Goal: Task Accomplishment & Management: Complete application form

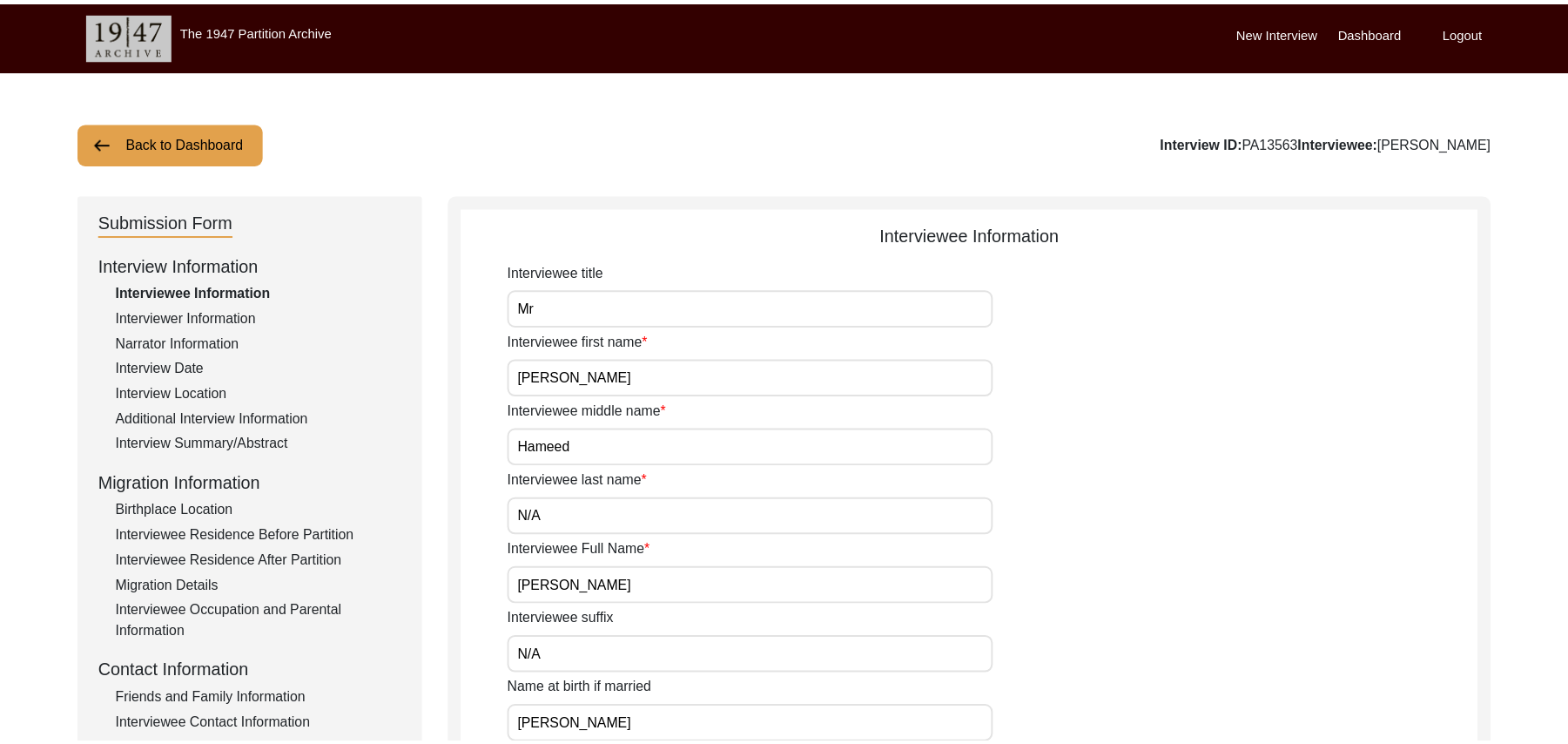
scroll to position [210, 0]
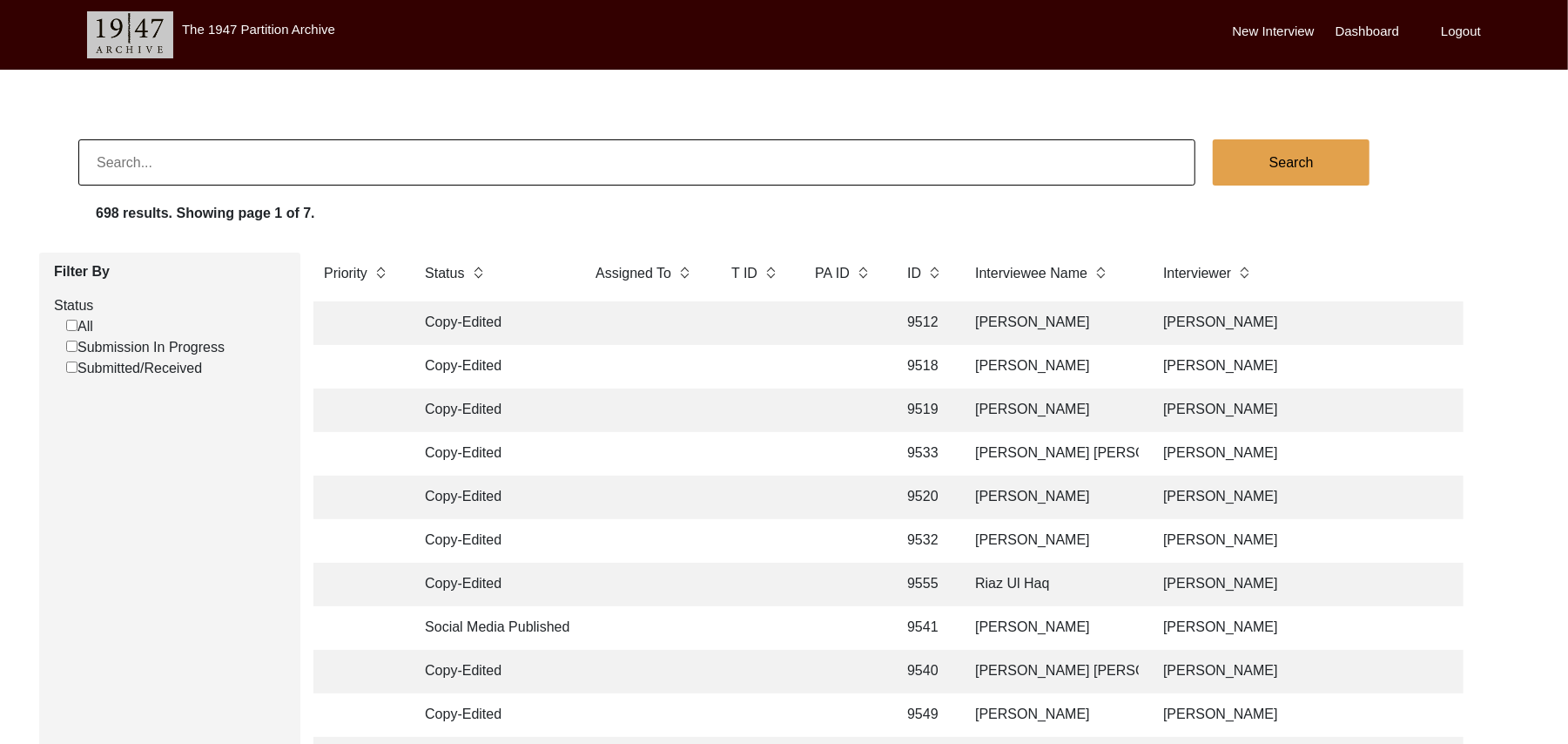
click at [1269, 29] on label "New Interview" at bounding box center [1274, 32] width 82 height 20
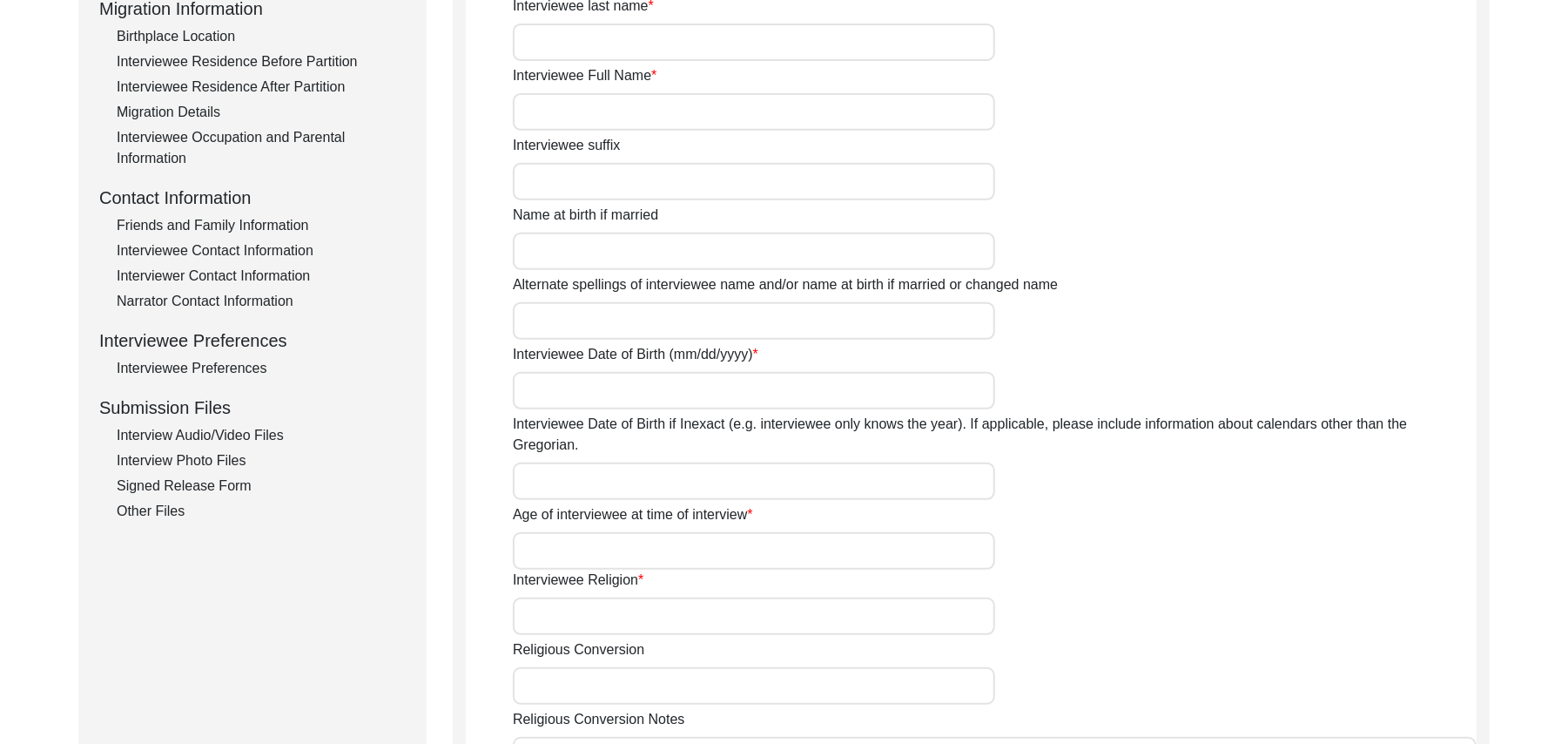
scroll to position [478, 0]
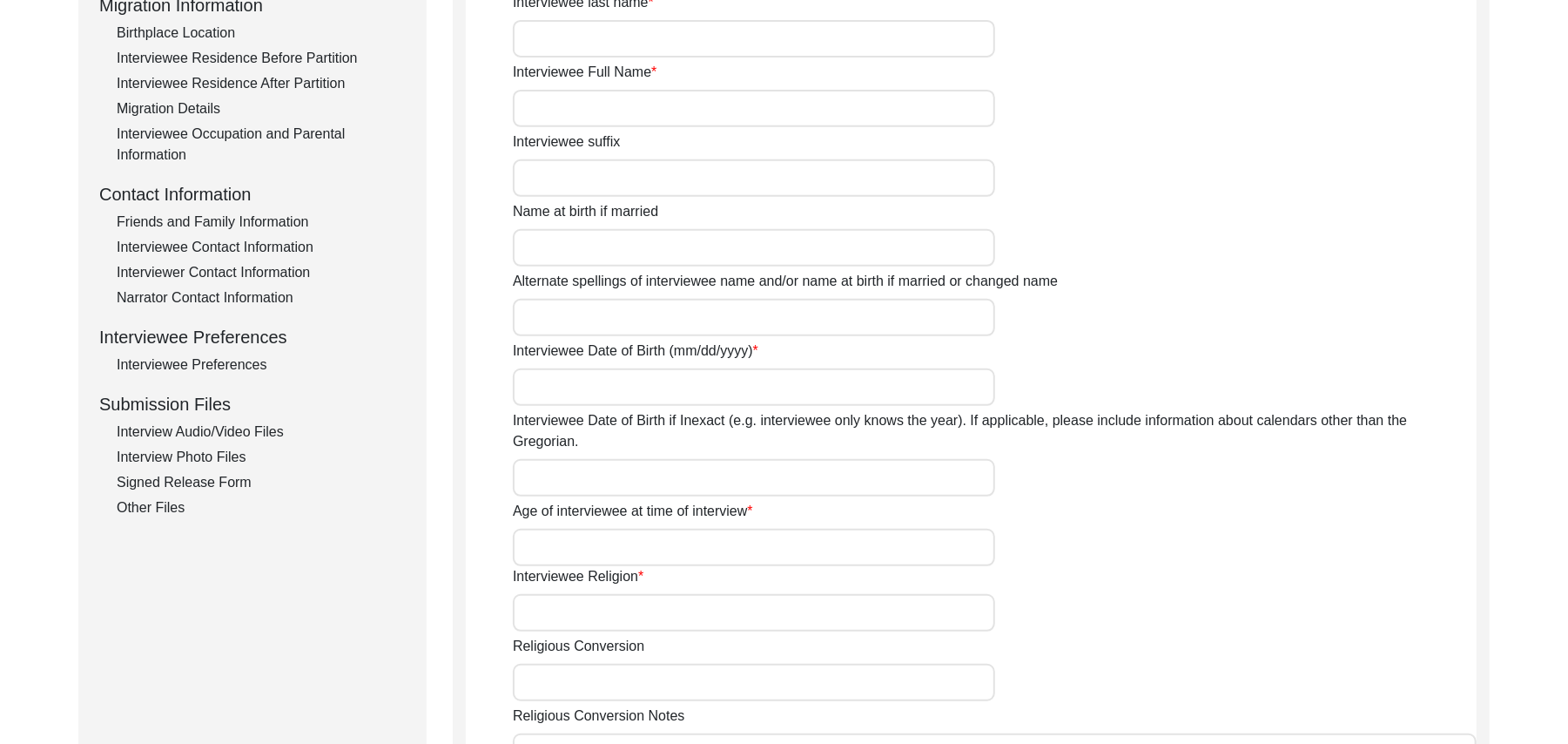
click at [235, 485] on div "Signed Release Form" at bounding box center [261, 482] width 289 height 21
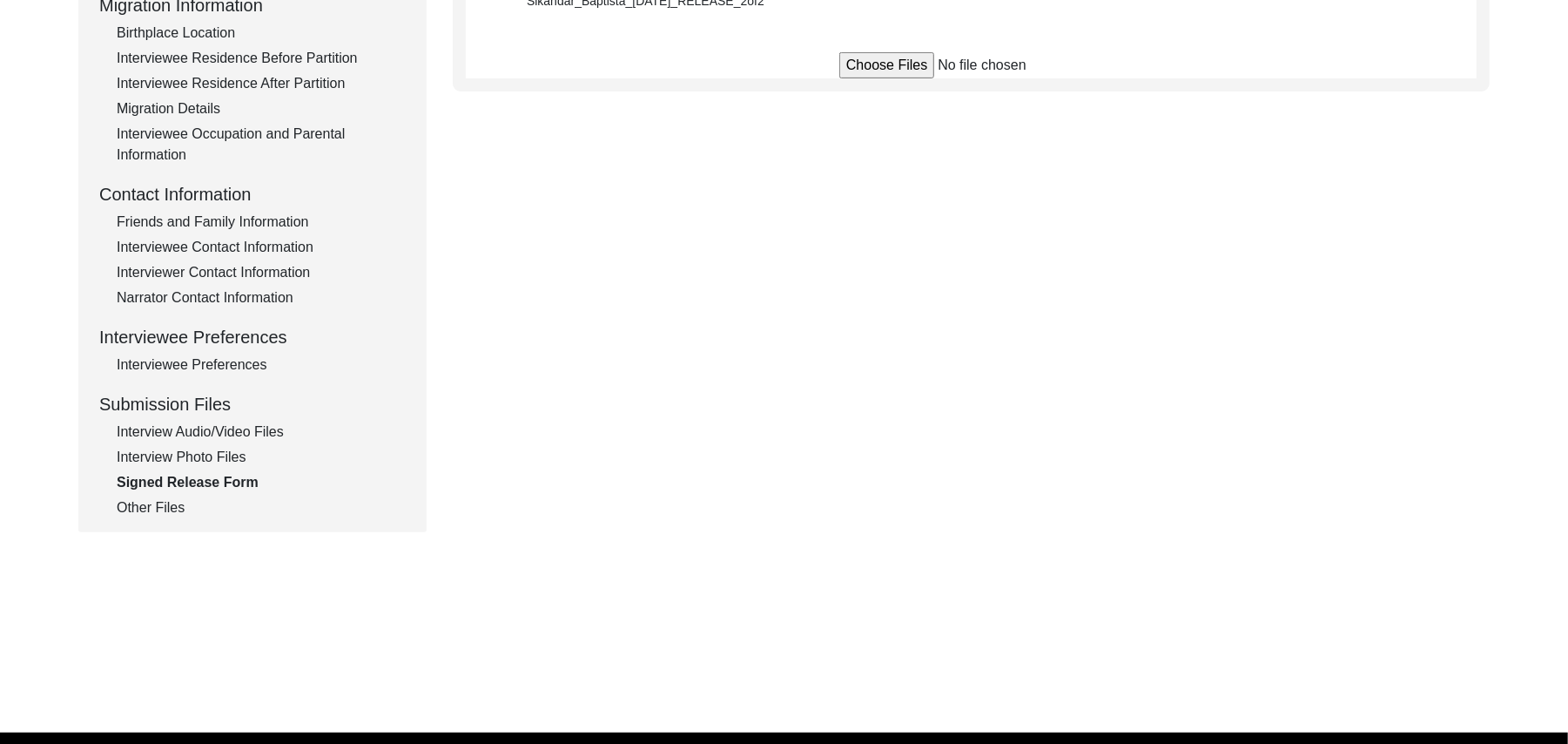
click at [861, 59] on input "file" at bounding box center [972, 65] width 264 height 26
type input "C:\fakepath\Muhammad_Ramzan_10-13-2025_RELEASE_1of2.jpg"
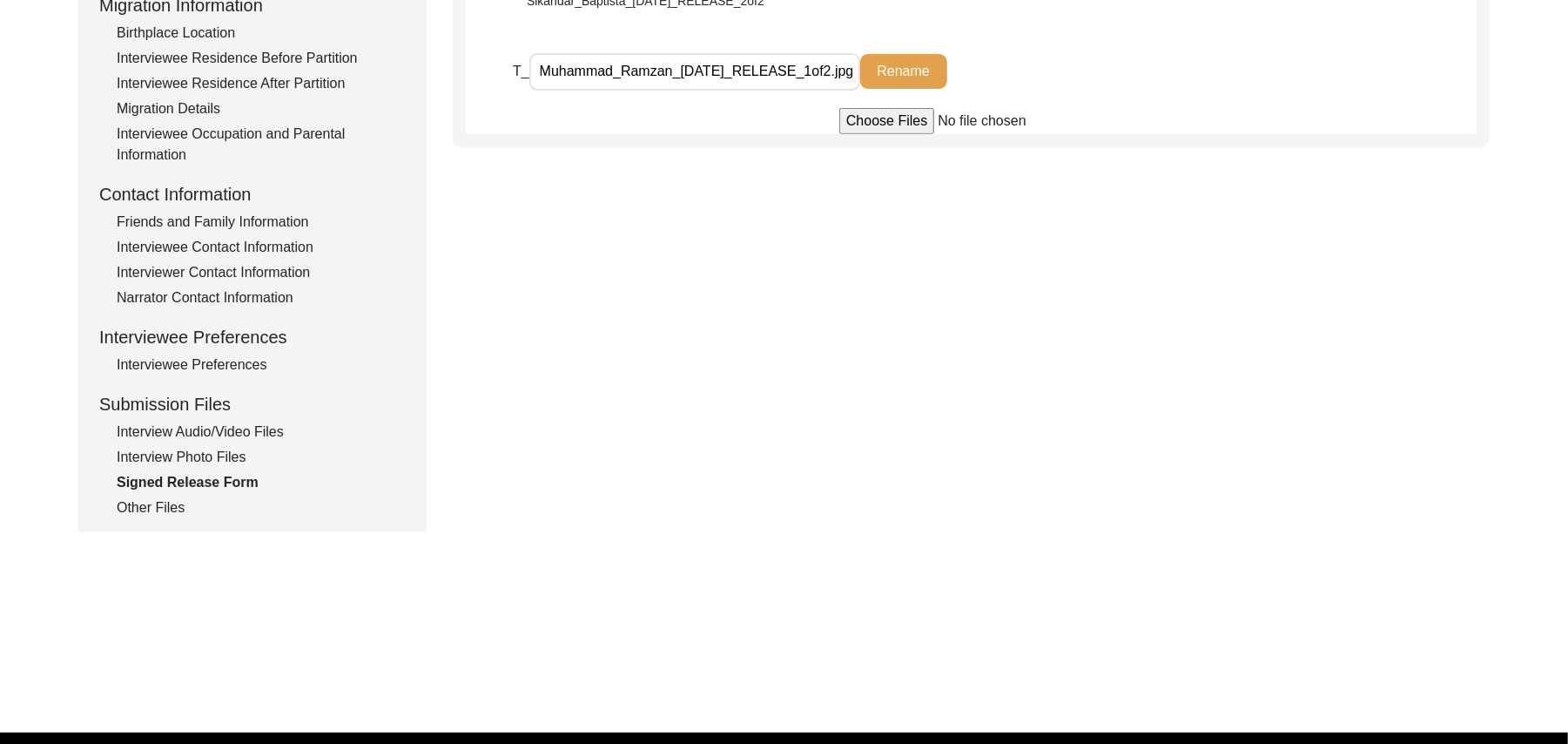
click at [883, 124] on input "file" at bounding box center [972, 121] width 264 height 26
type input "C:\fakepath\Muhammad_Ramzan_10-13-2025_RELEASE_2of2.jpg"
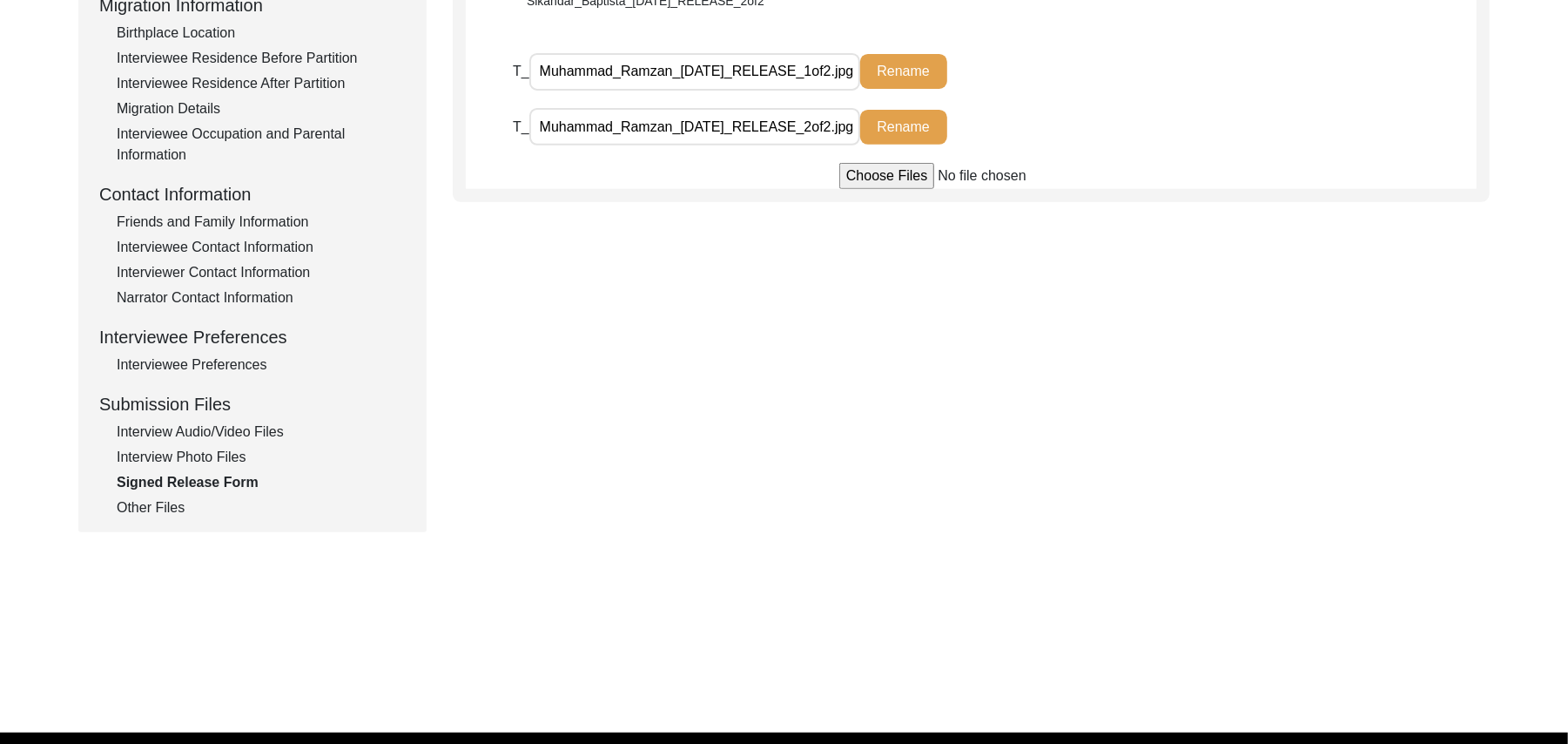
click at [242, 458] on div "Interview Photo Files" at bounding box center [261, 457] width 289 height 21
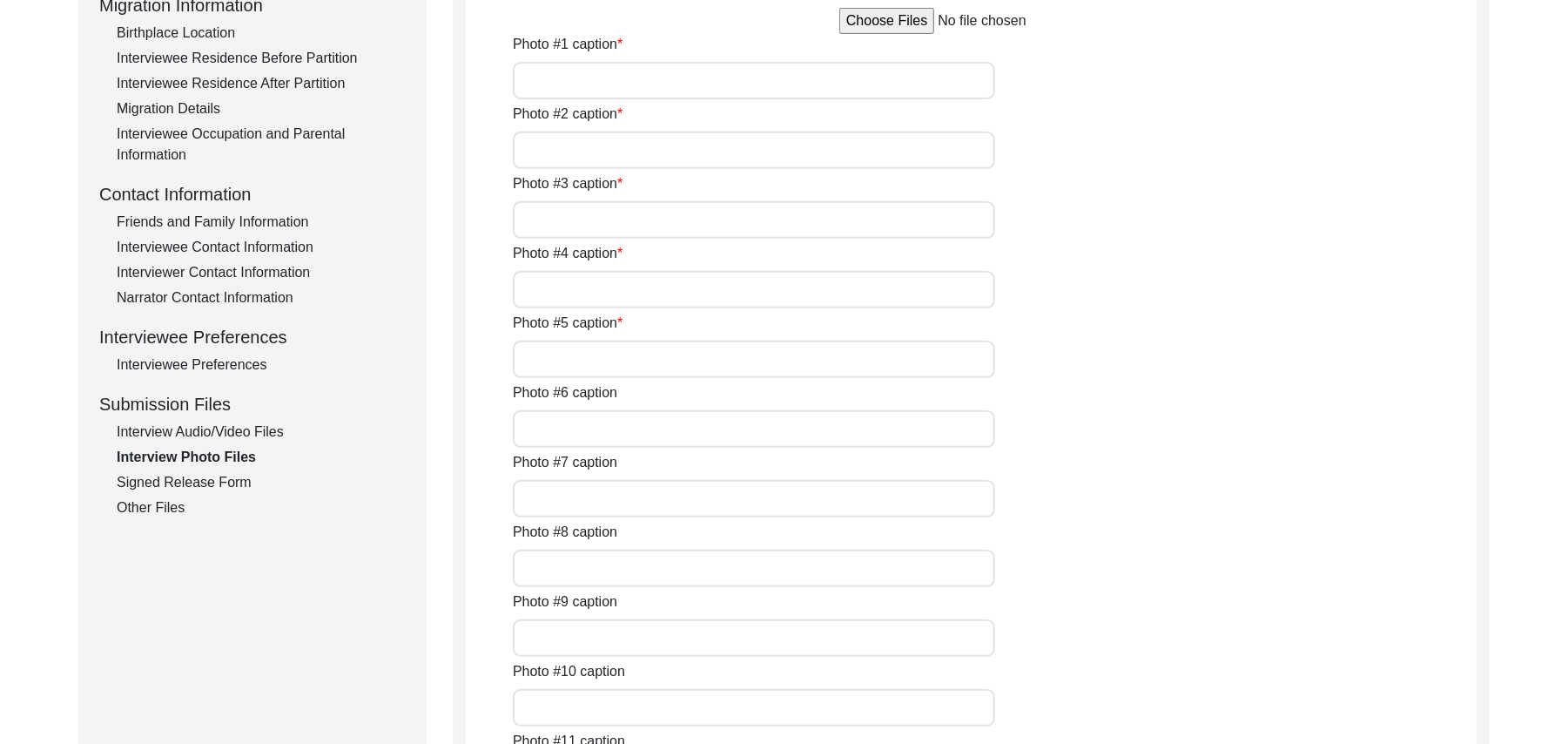
click at [909, 30] on input "file" at bounding box center [972, 21] width 264 height 26
type input "C:\fakepath\Muhammad_Ramzan_10-13-2025_PHOTO_1of6.jpg"
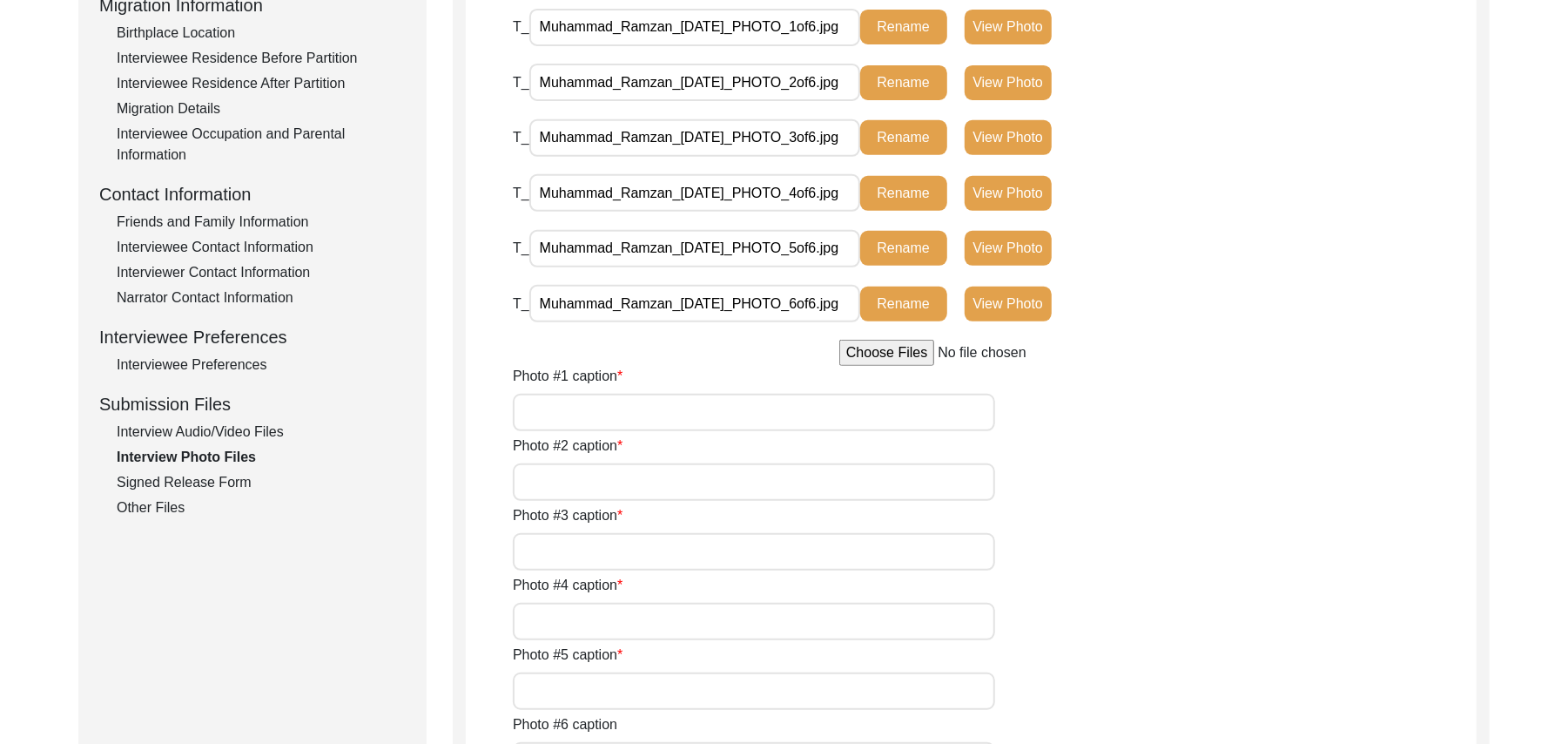
click at [272, 426] on div "Interview Audio/Video Files" at bounding box center [261, 432] width 289 height 21
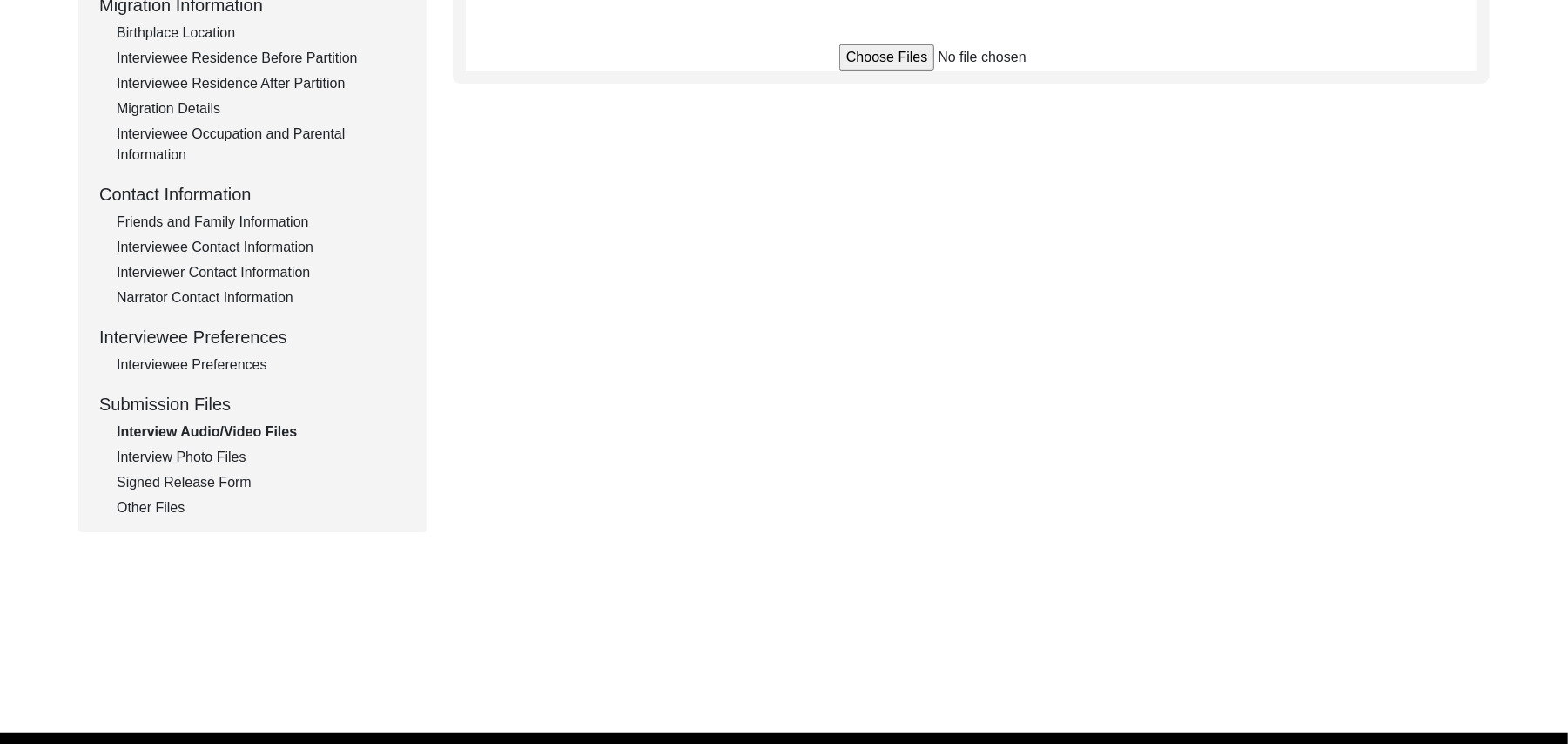
click at [864, 60] on input "file" at bounding box center [972, 57] width 264 height 26
type input "C:\fakepath\Muhammad_Ramzan_10-13-2025_BROLL_1of5.MTS"
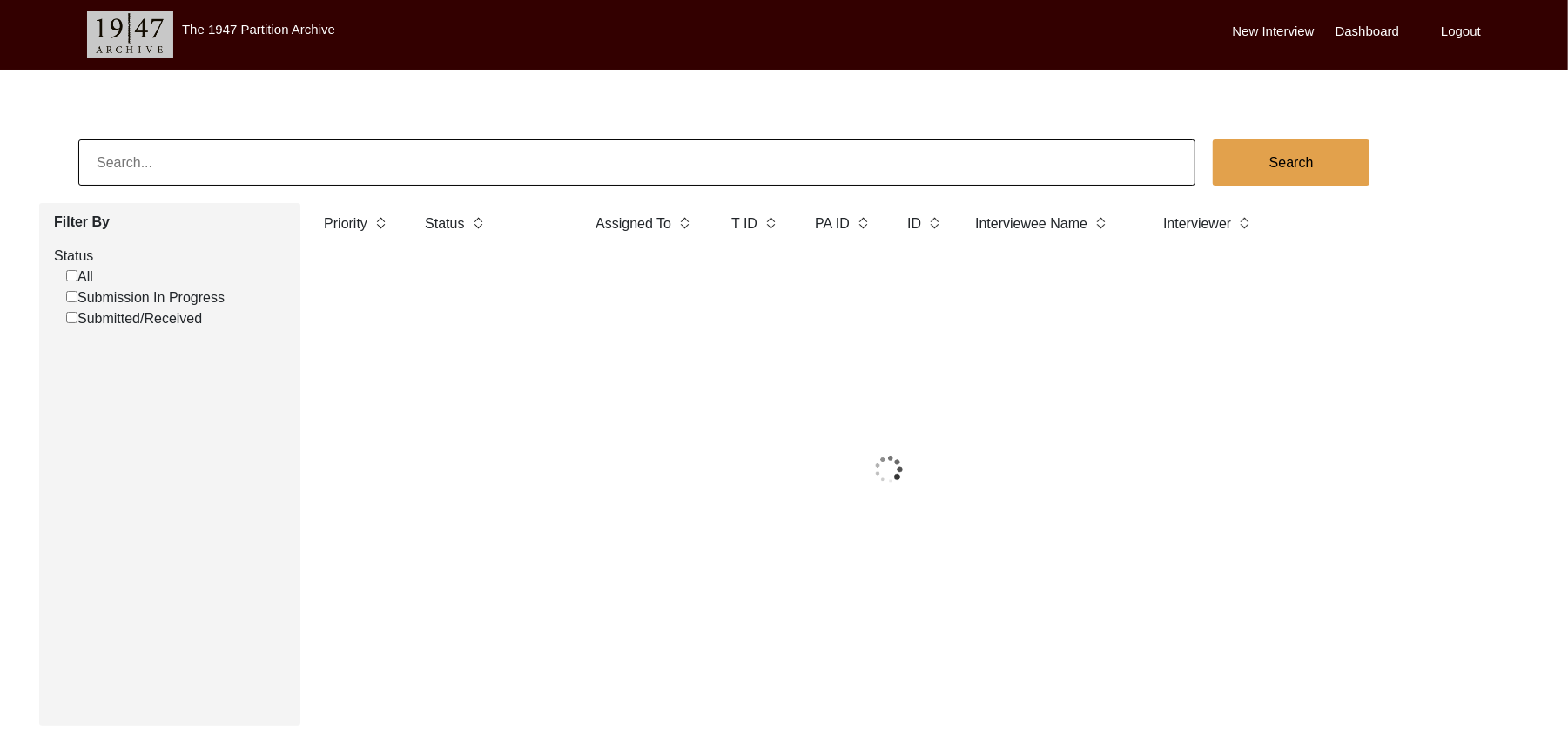
click at [70, 297] on input "Submission In Progress" at bounding box center [72, 297] width 11 height 11
checkbox input "false"
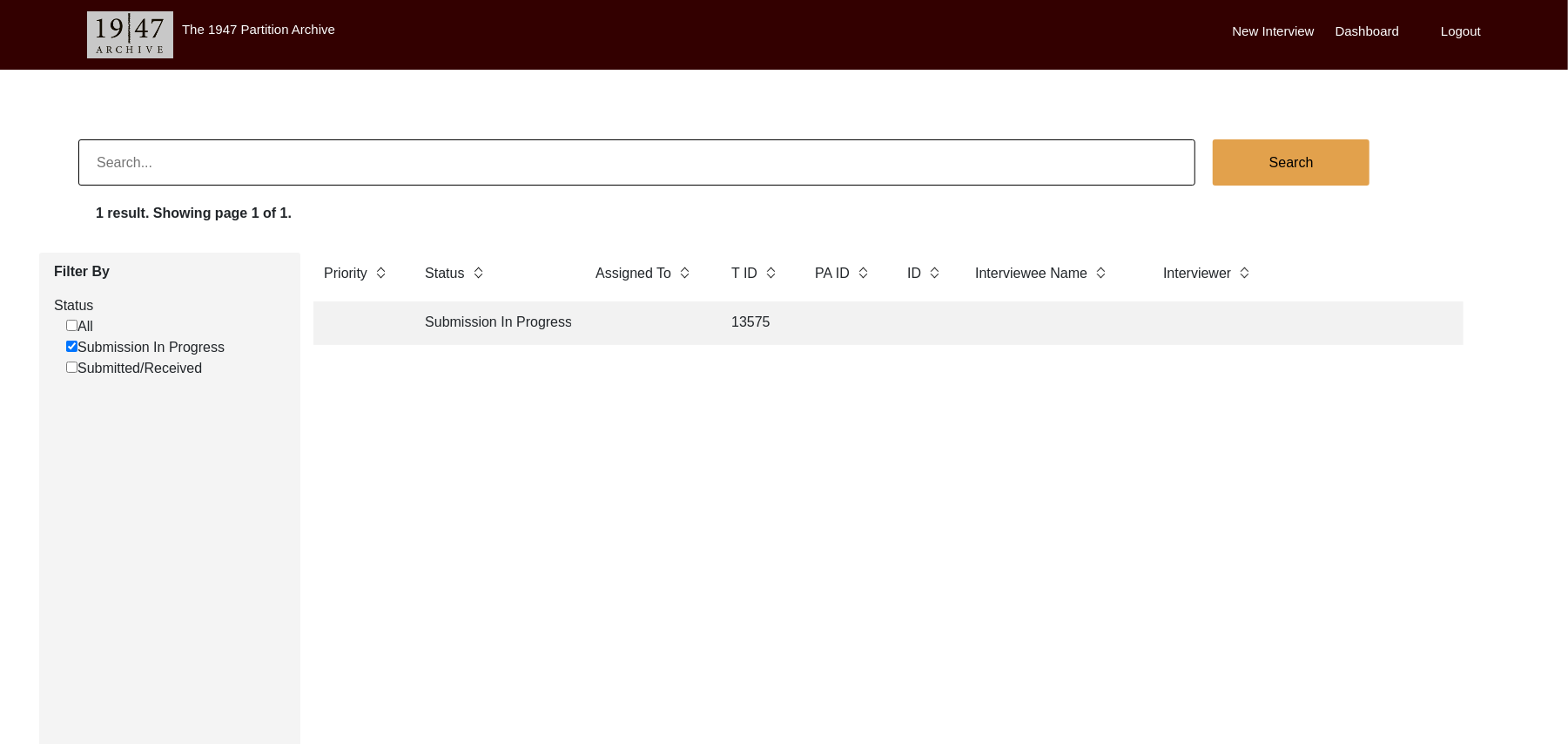
click at [745, 322] on td "13575" at bounding box center [755, 323] width 70 height 44
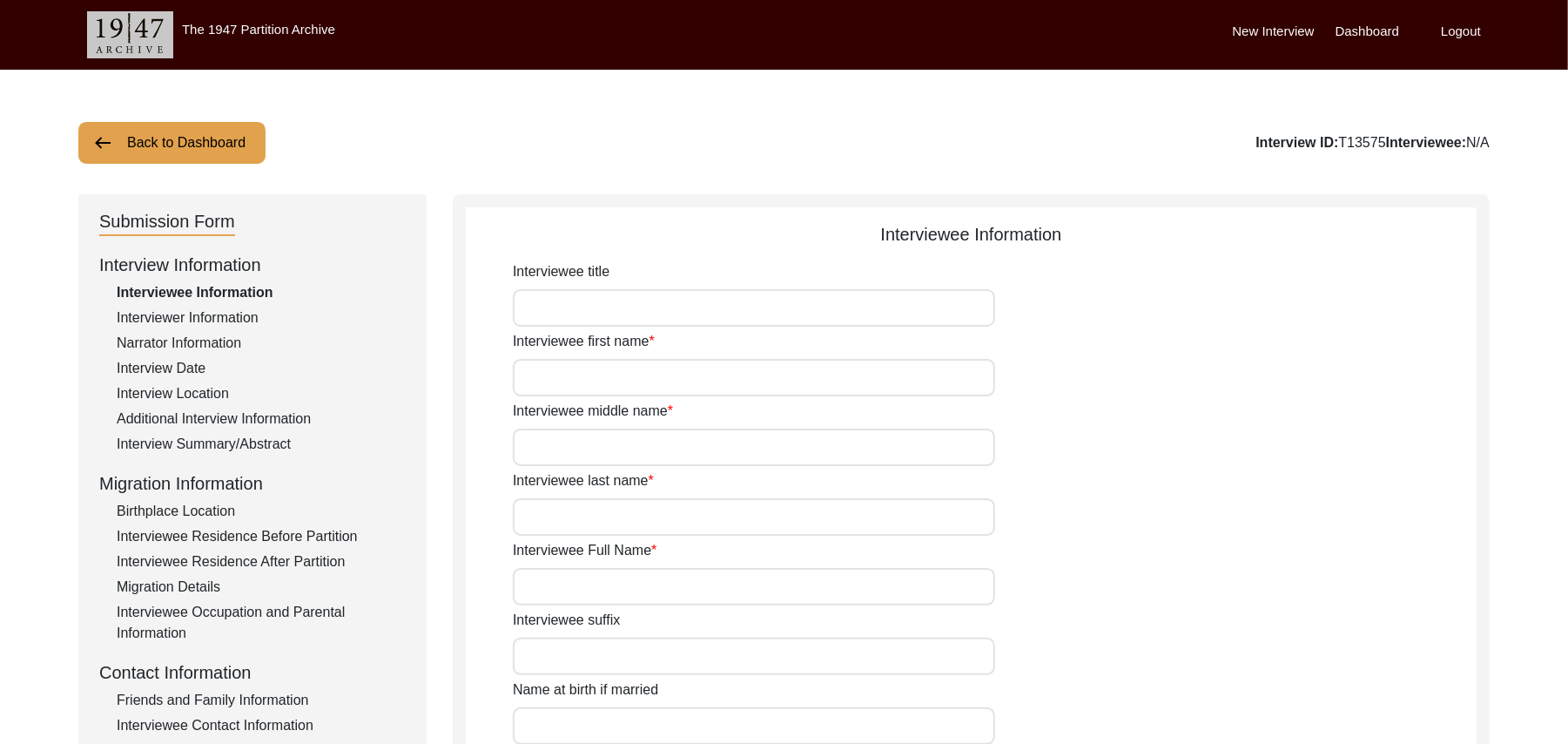
click at [705, 308] on input "Interviewee title" at bounding box center [754, 307] width 483 height 37
type input "Mr"
click at [690, 382] on input "Interviewee first name" at bounding box center [754, 377] width 483 height 37
type input "Muhammad"
click at [688, 454] on input "Interviewee middle name" at bounding box center [754, 447] width 483 height 37
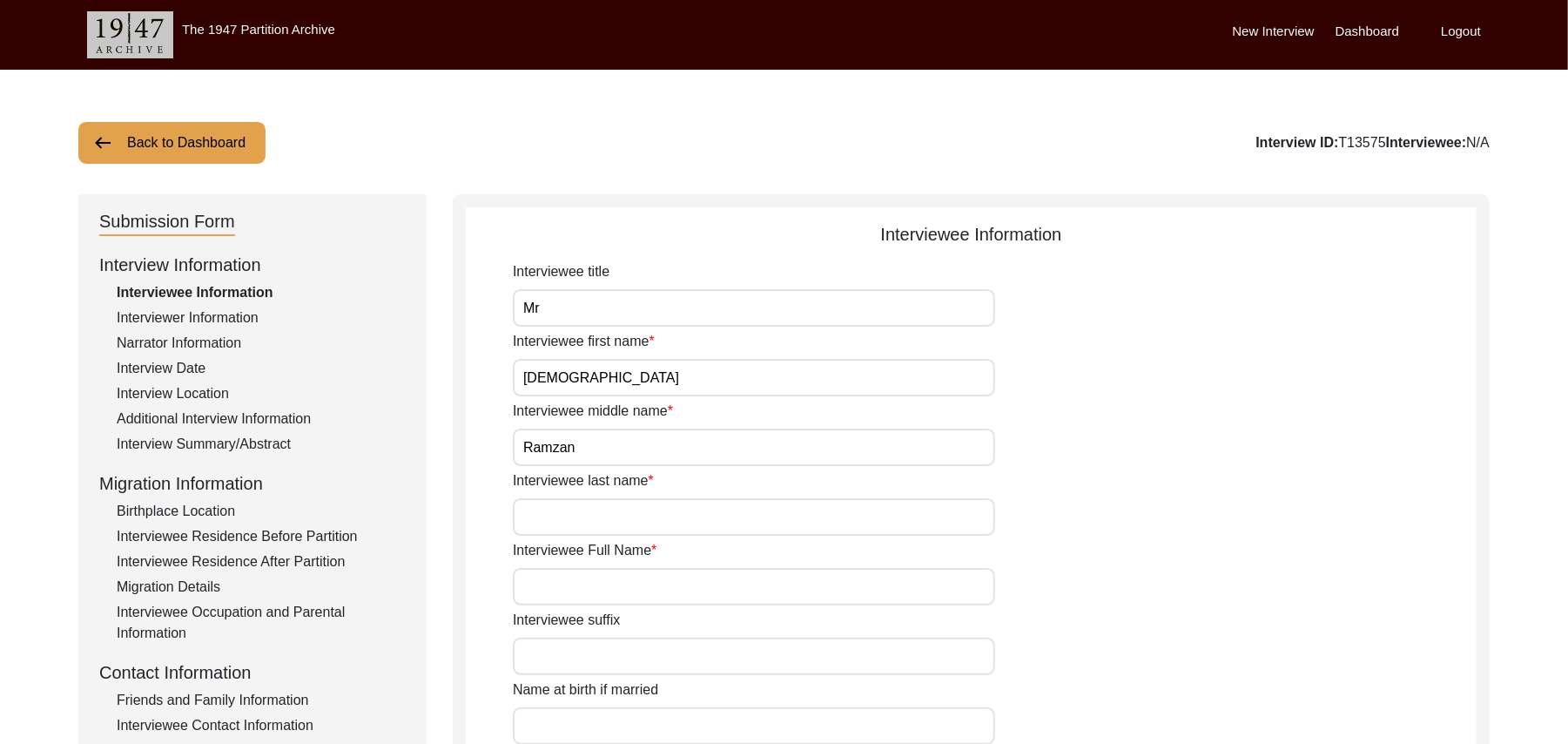
type input "Ramzan"
click at [669, 516] on input "Interviewee last name" at bounding box center [754, 517] width 483 height 37
type input "N/A"
click at [665, 593] on input "Interviewee Full Name" at bounding box center [754, 587] width 483 height 37
type input "Muhammad Ramzan"
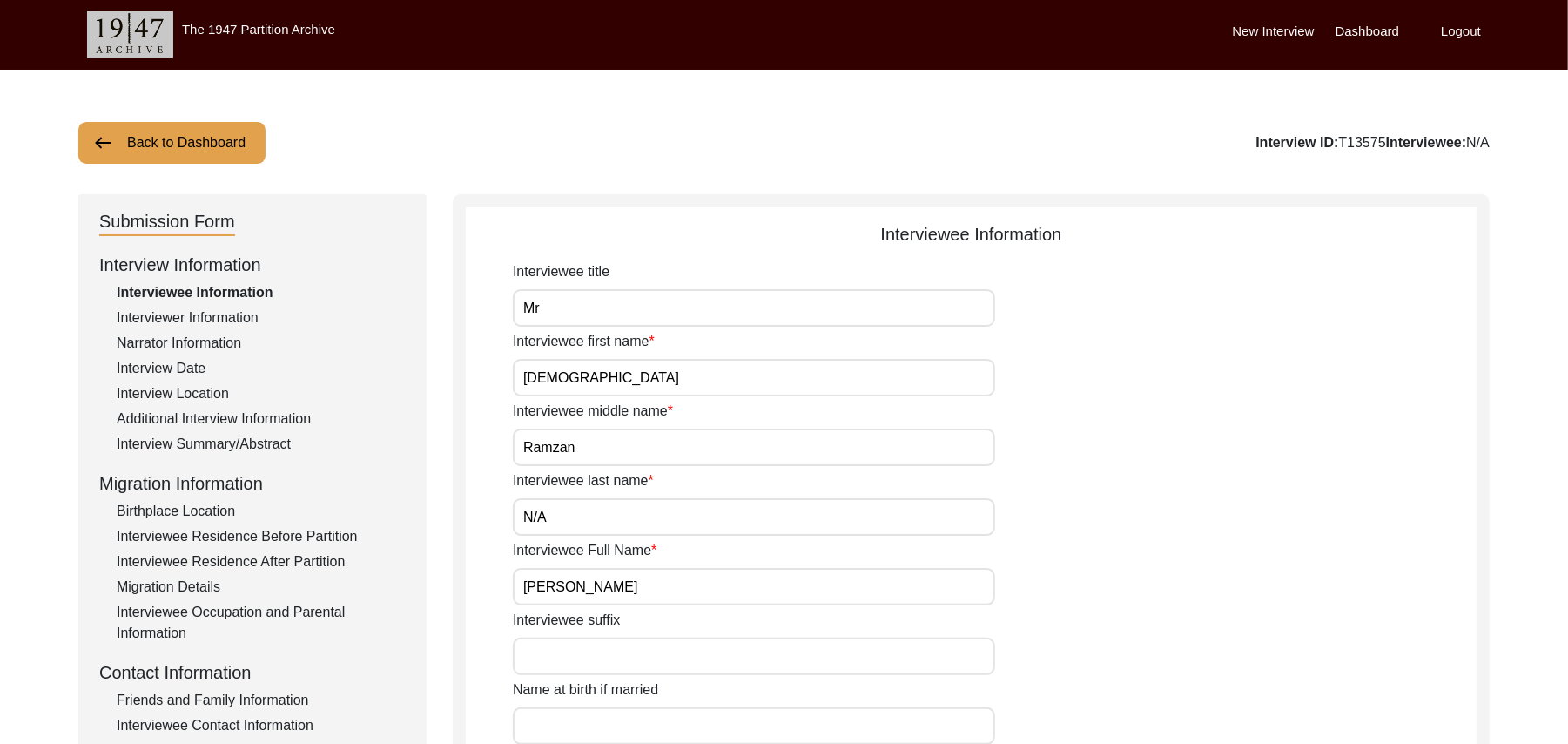
click at [649, 657] on input "Interviewee suffix" at bounding box center [754, 656] width 483 height 37
paste input "N/A"
type input "N/A"
click at [649, 723] on input "Name at birth if married" at bounding box center [754, 726] width 483 height 37
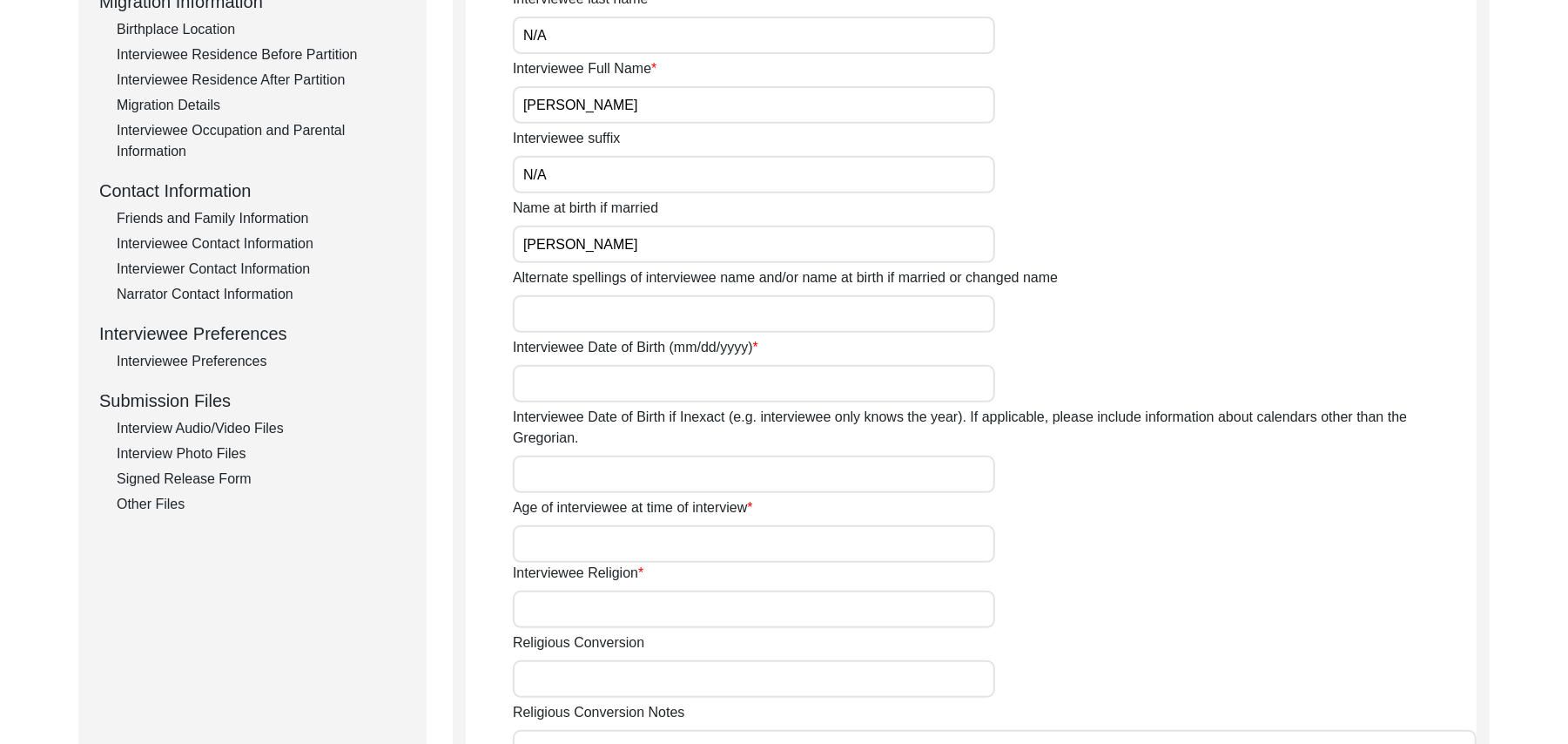
scroll to position [591, 0]
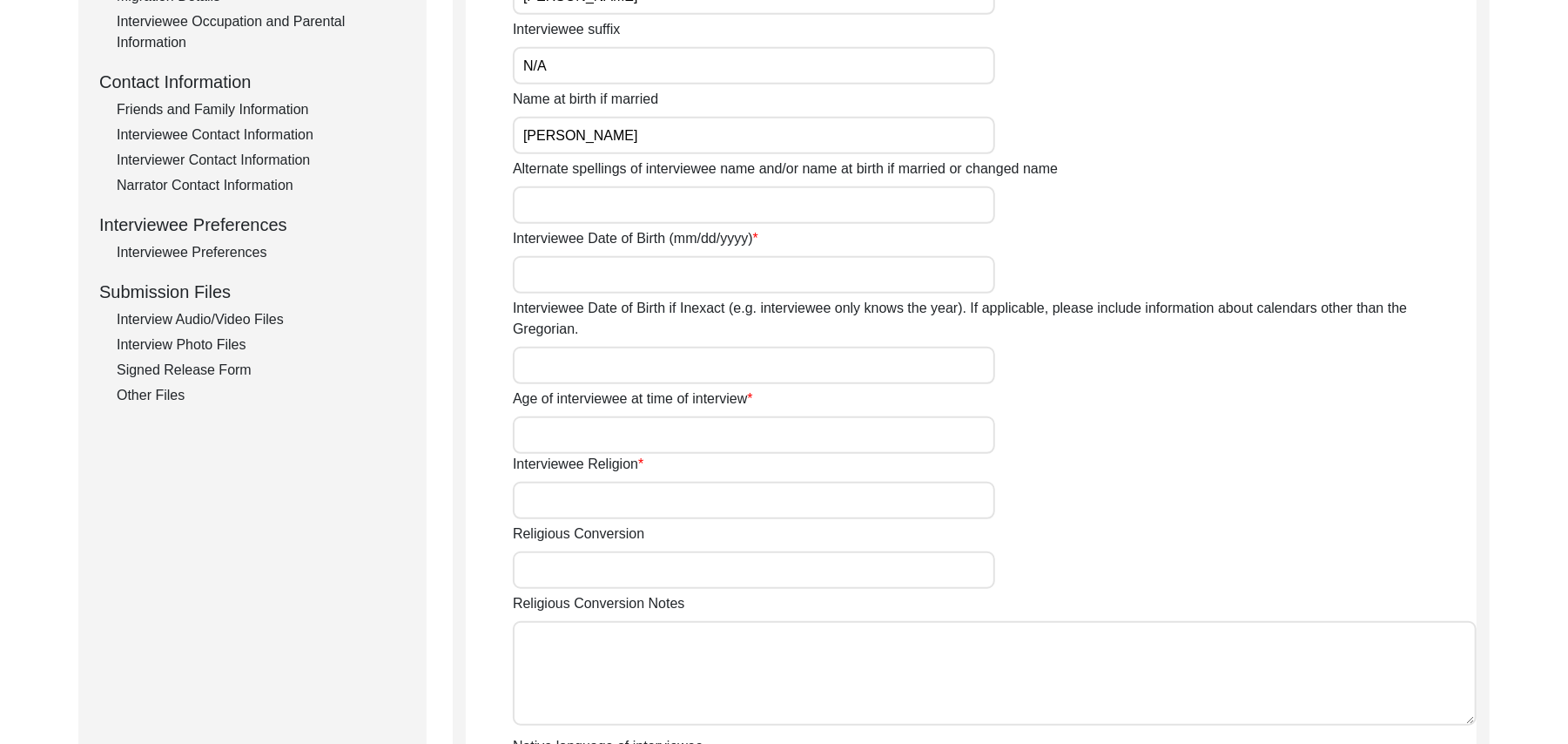
type input "Muhammad Ramzan"
click at [579, 207] on input "Alternate spellings of interviewee name and/or name at birth if married or chan…" at bounding box center [754, 205] width 483 height 37
type input "Muhammad Ramzan"
click at [583, 276] on input "Interviewee Date of Birth (mm/dd/yyyy)" at bounding box center [754, 275] width 483 height 37
type input "1935"
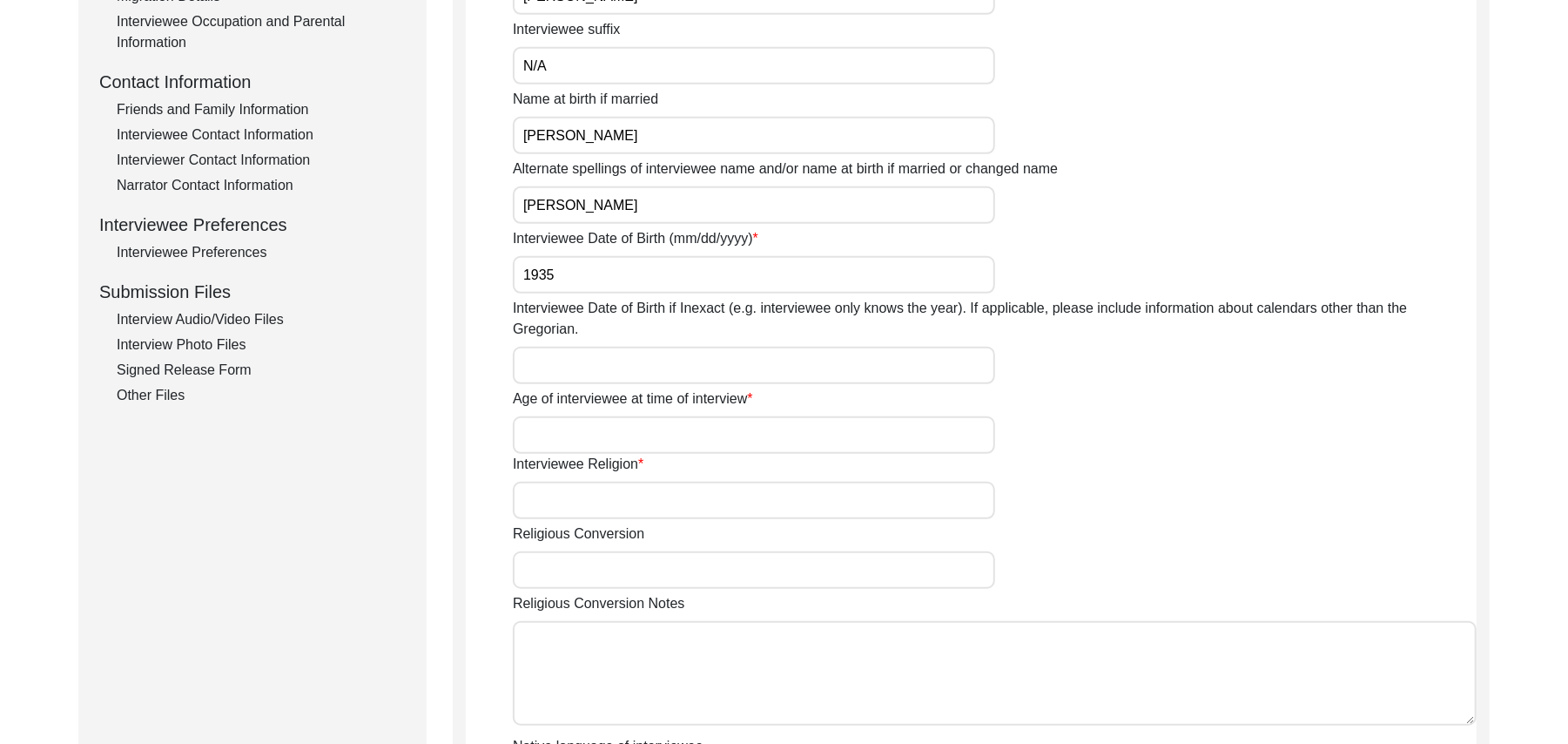
click at [570, 347] on input "Interviewee Date of Birth if Inexact (e.g. interviewee only knows the year). If…" at bounding box center [754, 365] width 483 height 37
type input "1935"
click at [563, 417] on input "Age of interviewee at time of interview" at bounding box center [754, 435] width 483 height 37
type input "91 Years"
click at [569, 482] on input "Interviewee Religion" at bounding box center [754, 500] width 483 height 37
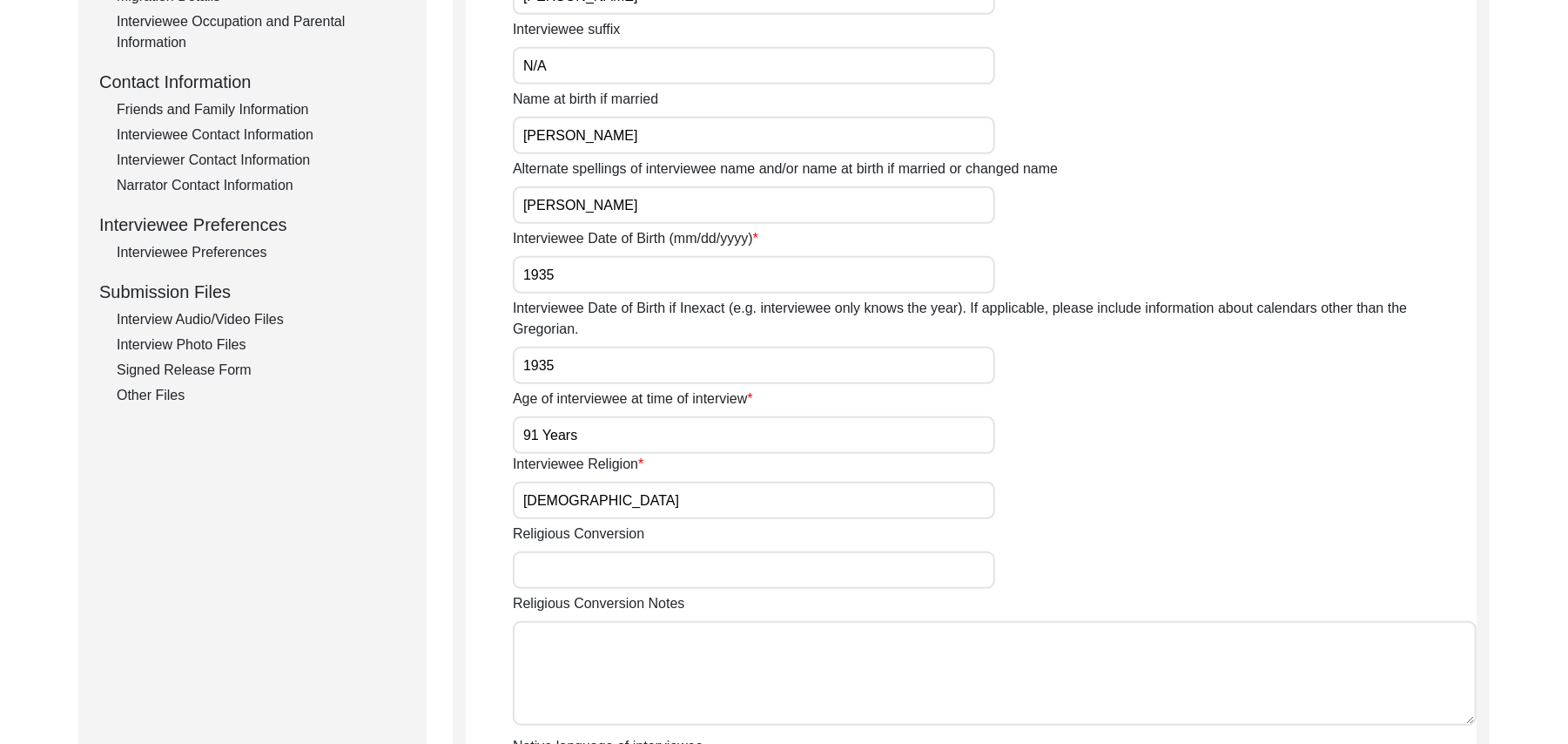
type input "[DEMOGRAPHIC_DATA]"
click at [563, 551] on input "Religious Conversion" at bounding box center [754, 569] width 483 height 37
paste input "N/A"
type input "N/A"
click at [591, 649] on textarea "Religious Conversion Notes" at bounding box center [994, 673] width 964 height 105
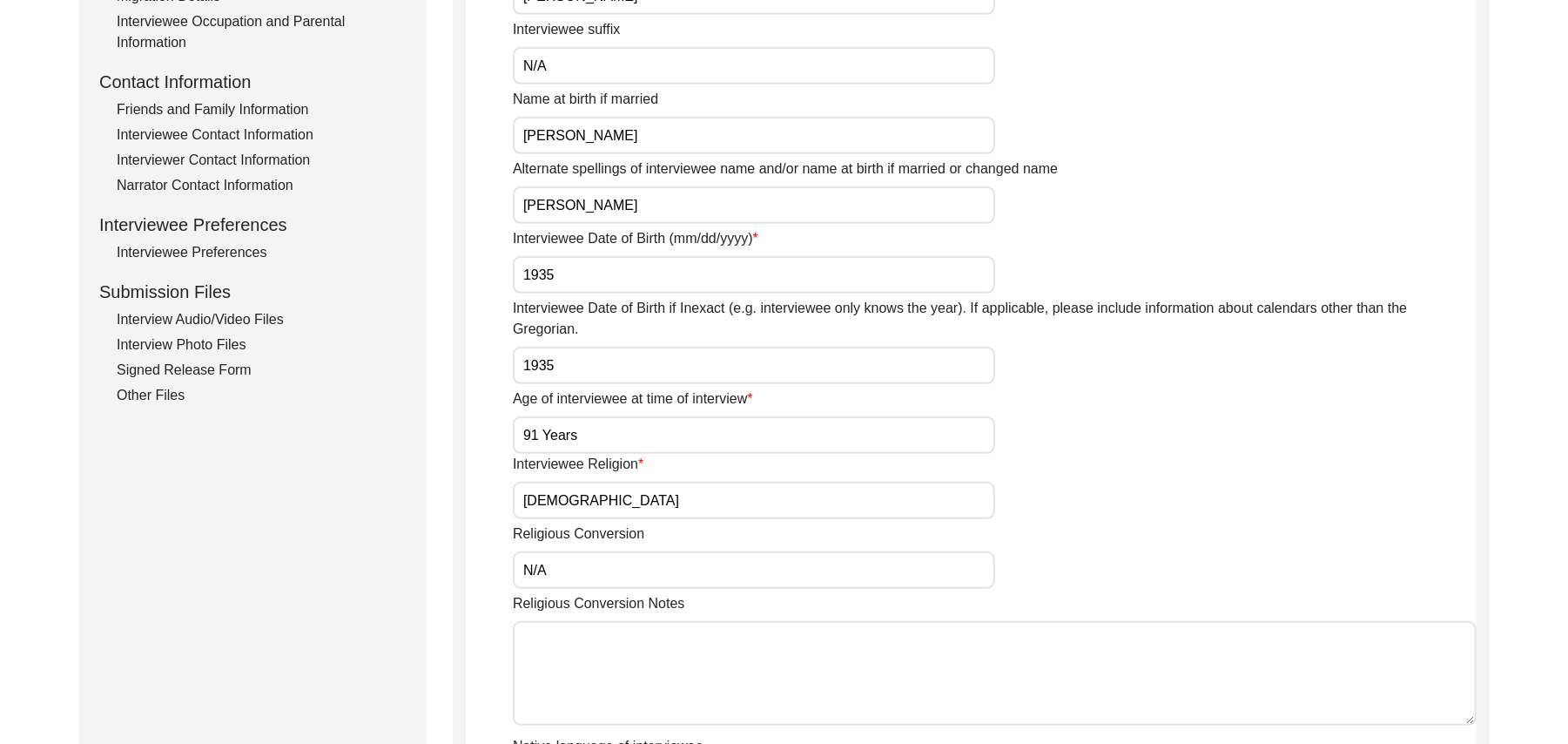
paste textarea "N/A"
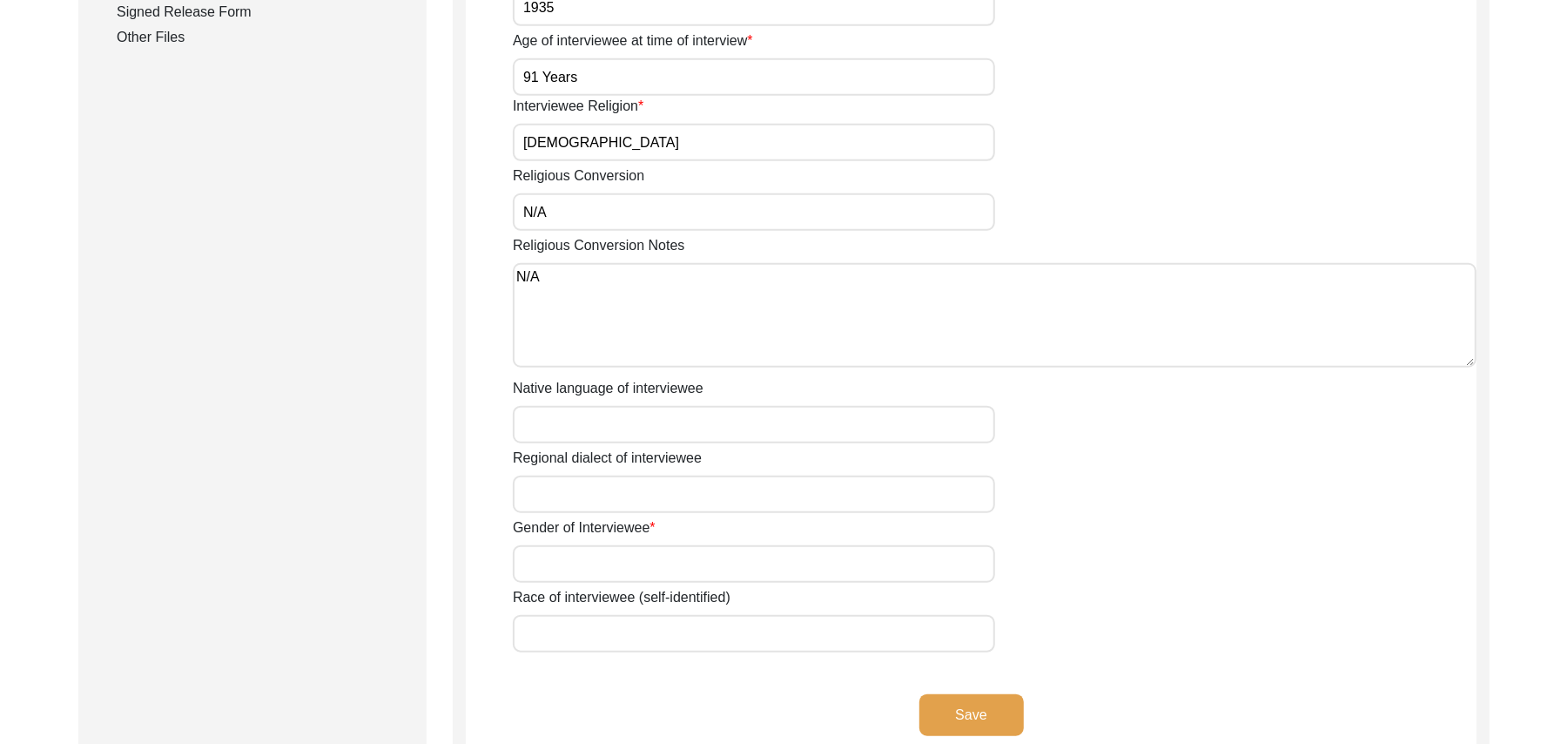
scroll to position [1058, 0]
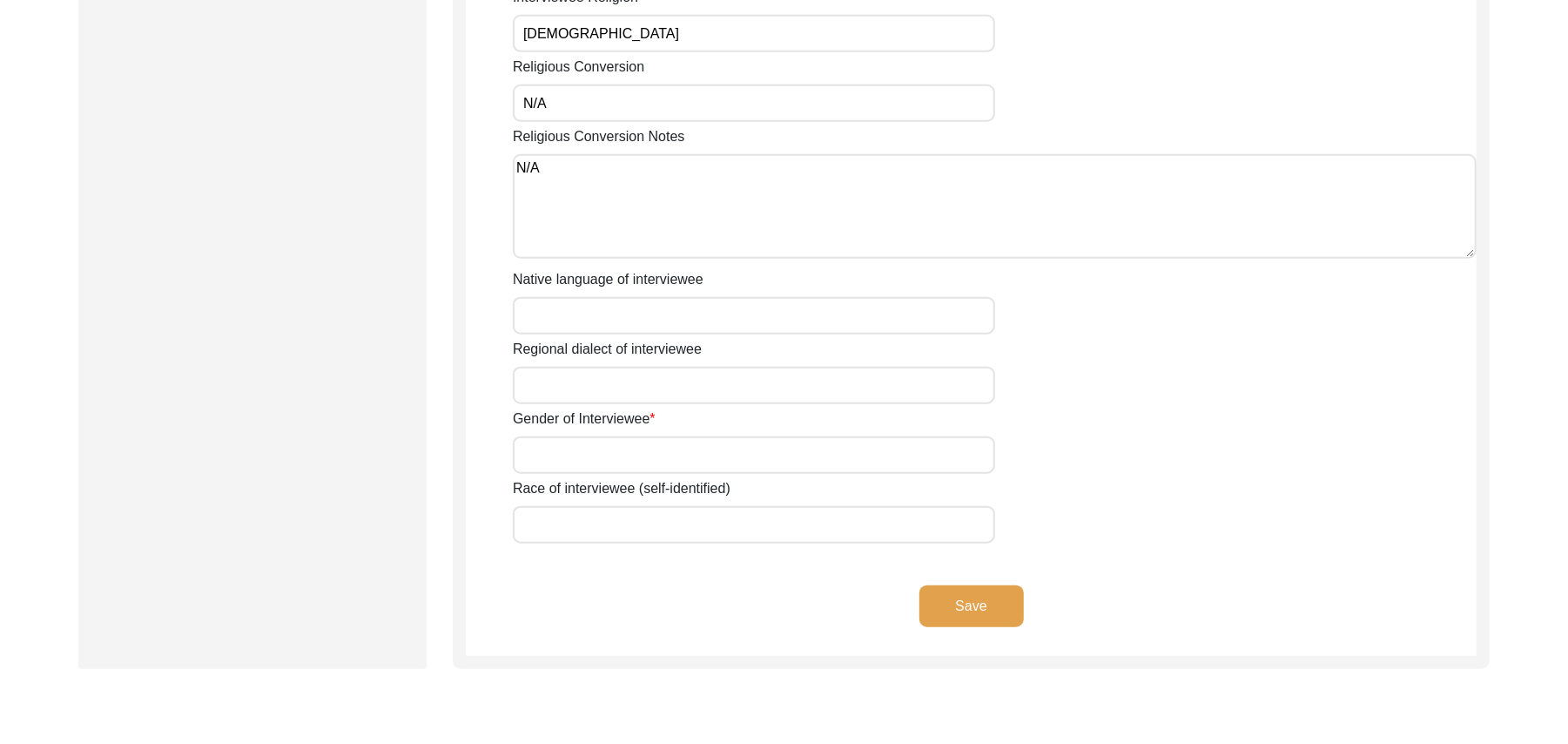
type textarea "N/A"
click at [614, 300] on input "Native language of interviewee" at bounding box center [754, 316] width 483 height 37
type input "Punjabi"
click at [611, 367] on input "Regional dialect of interviewee" at bounding box center [754, 385] width 483 height 37
type input "Malwai"
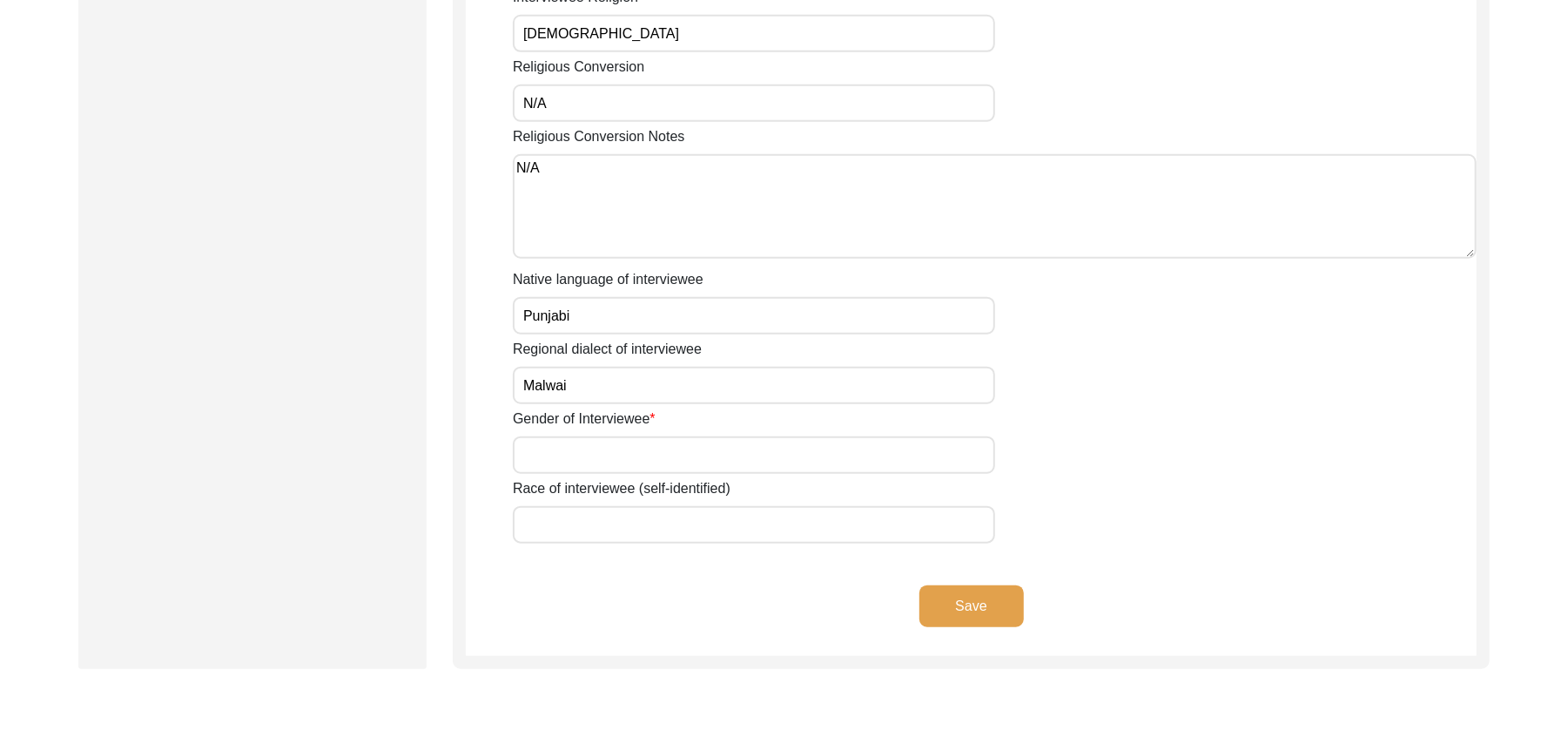
click at [606, 437] on input "Gender of Interviewee" at bounding box center [754, 455] width 483 height 37
type input "[DEMOGRAPHIC_DATA]"
click at [594, 507] on input "Race of interviewee (self-identified)" at bounding box center [754, 525] width 483 height 37
type input "Jut Sidhu"
click at [983, 586] on button "Save" at bounding box center [972, 607] width 105 height 42
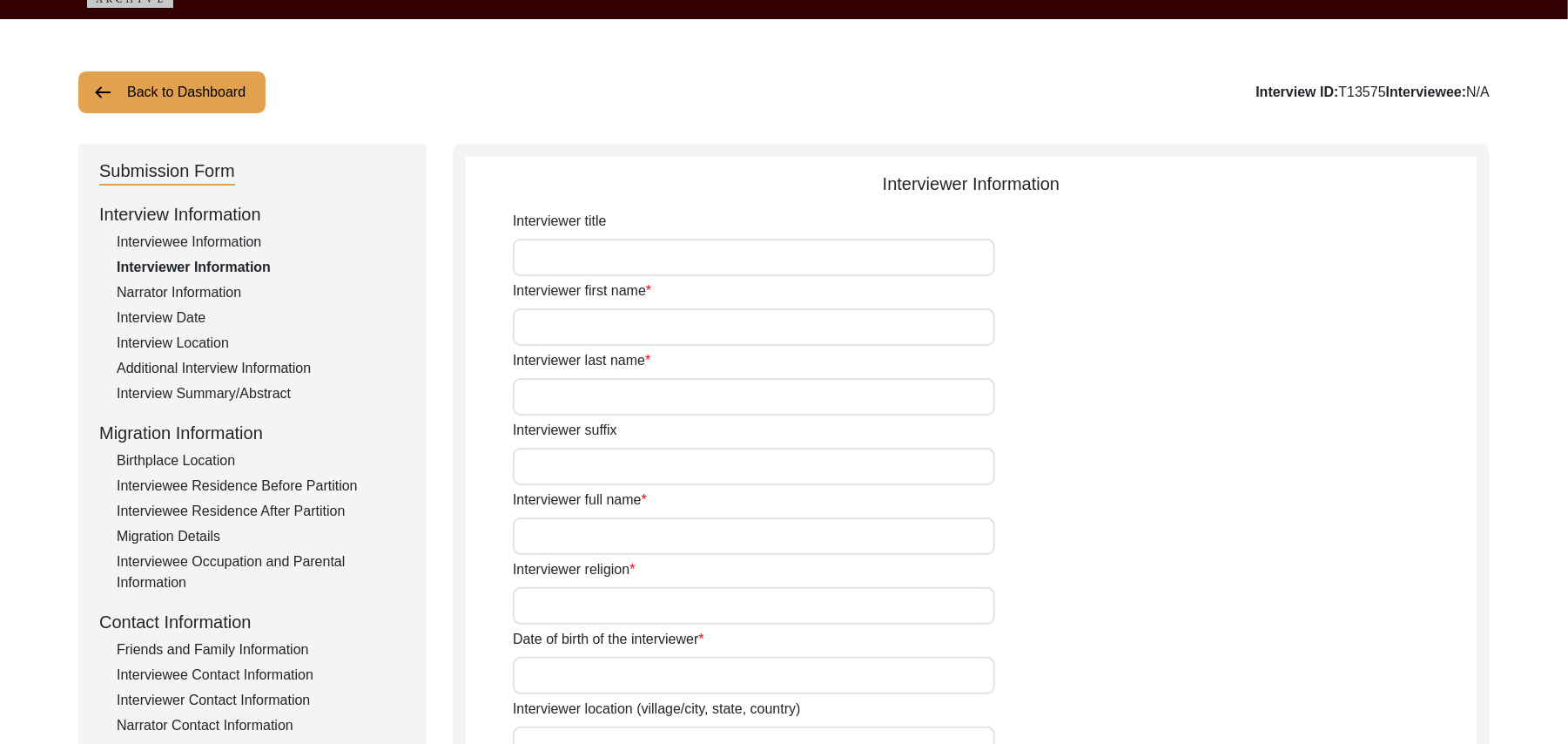
scroll to position [54, 0]
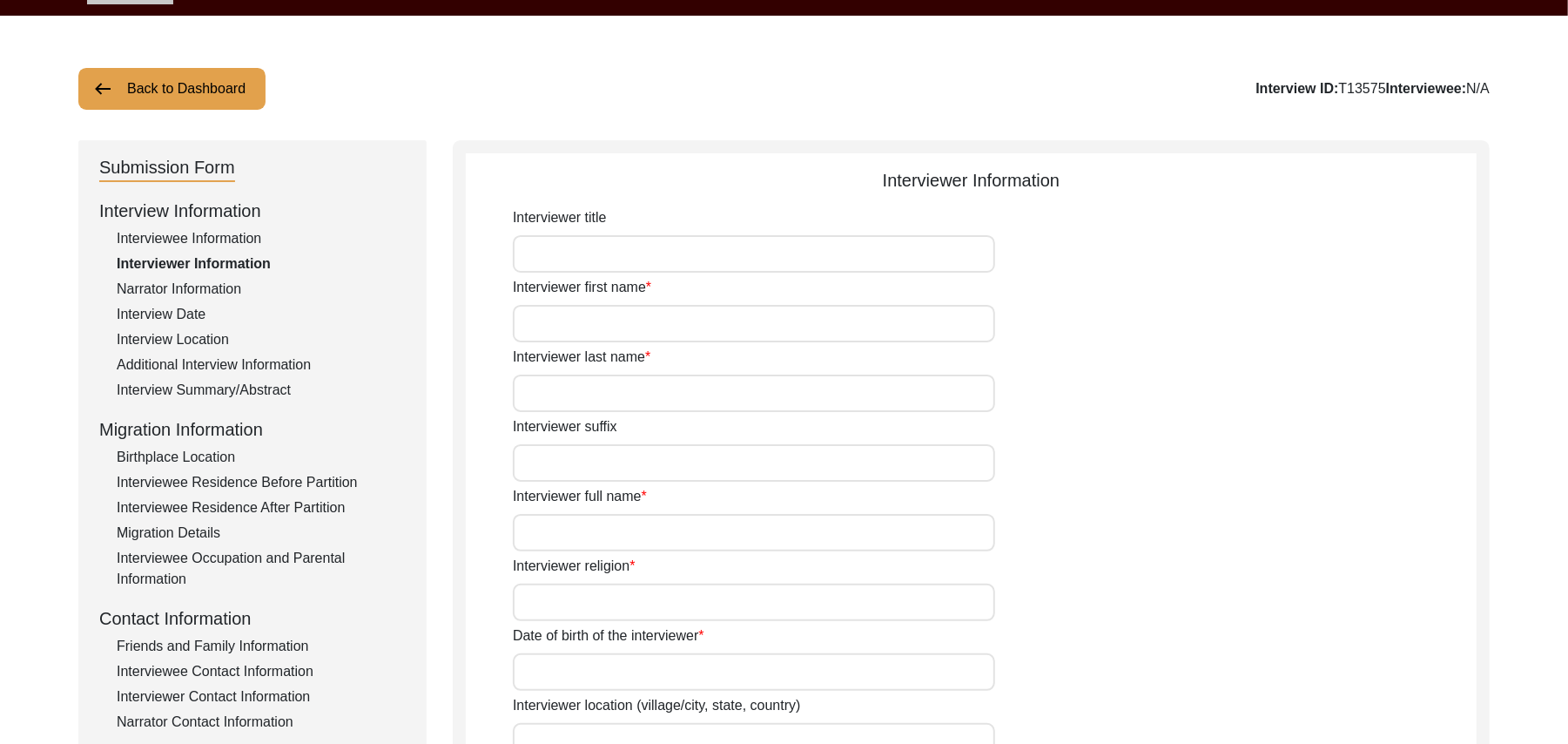
click at [712, 251] on input "Interviewer title" at bounding box center [754, 254] width 483 height 37
type input "Mr"
click at [705, 333] on input "Interviewer first name" at bounding box center [754, 323] width 483 height 37
type input "Muhammad"
click at [666, 399] on input "Interviewer last name" at bounding box center [754, 393] width 483 height 37
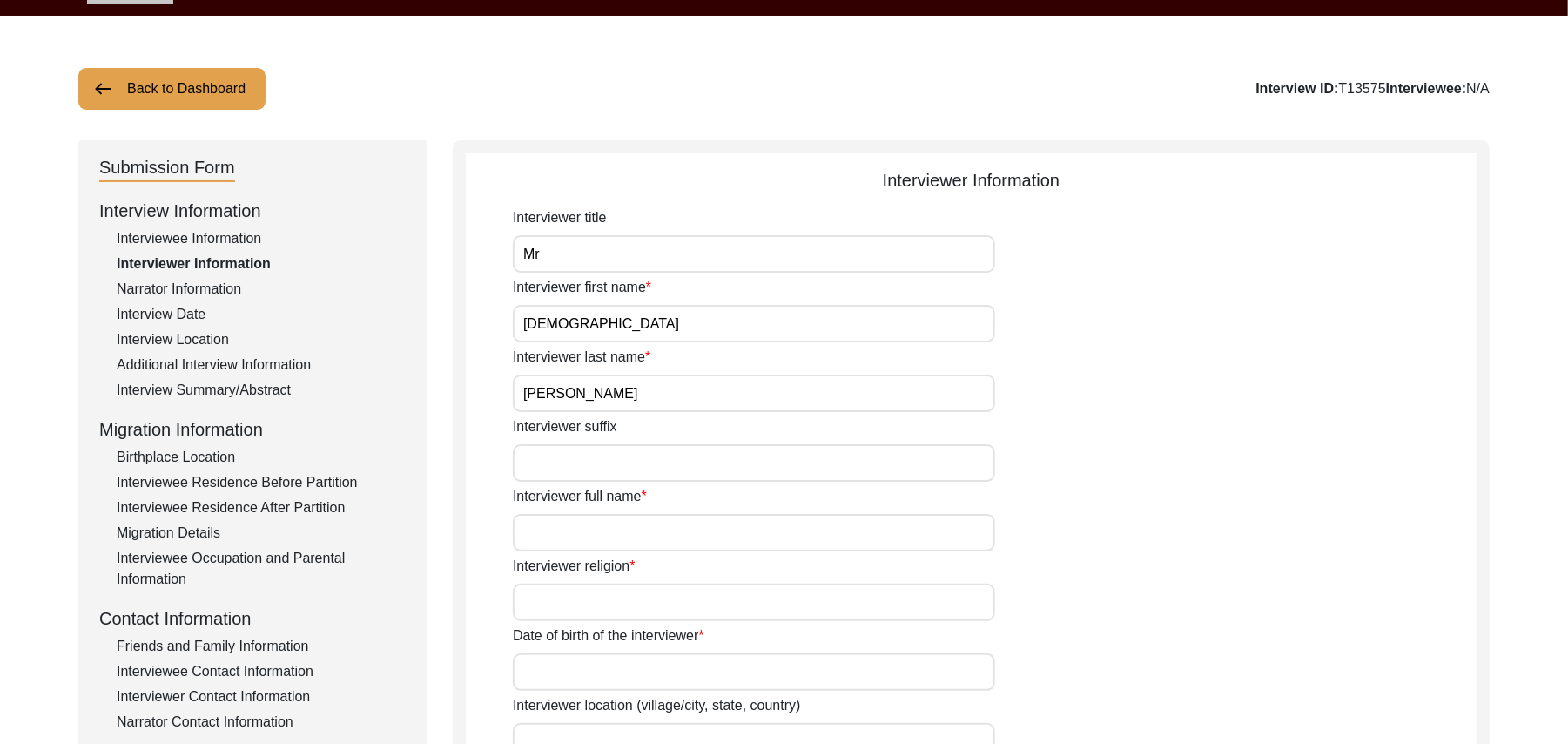
type input "Sarfraz"
click at [634, 466] on input "Interviewer suffix" at bounding box center [754, 463] width 483 height 37
paste input "N/A"
type input "N/A"
click at [613, 535] on input "Interviewer full name" at bounding box center [754, 532] width 483 height 37
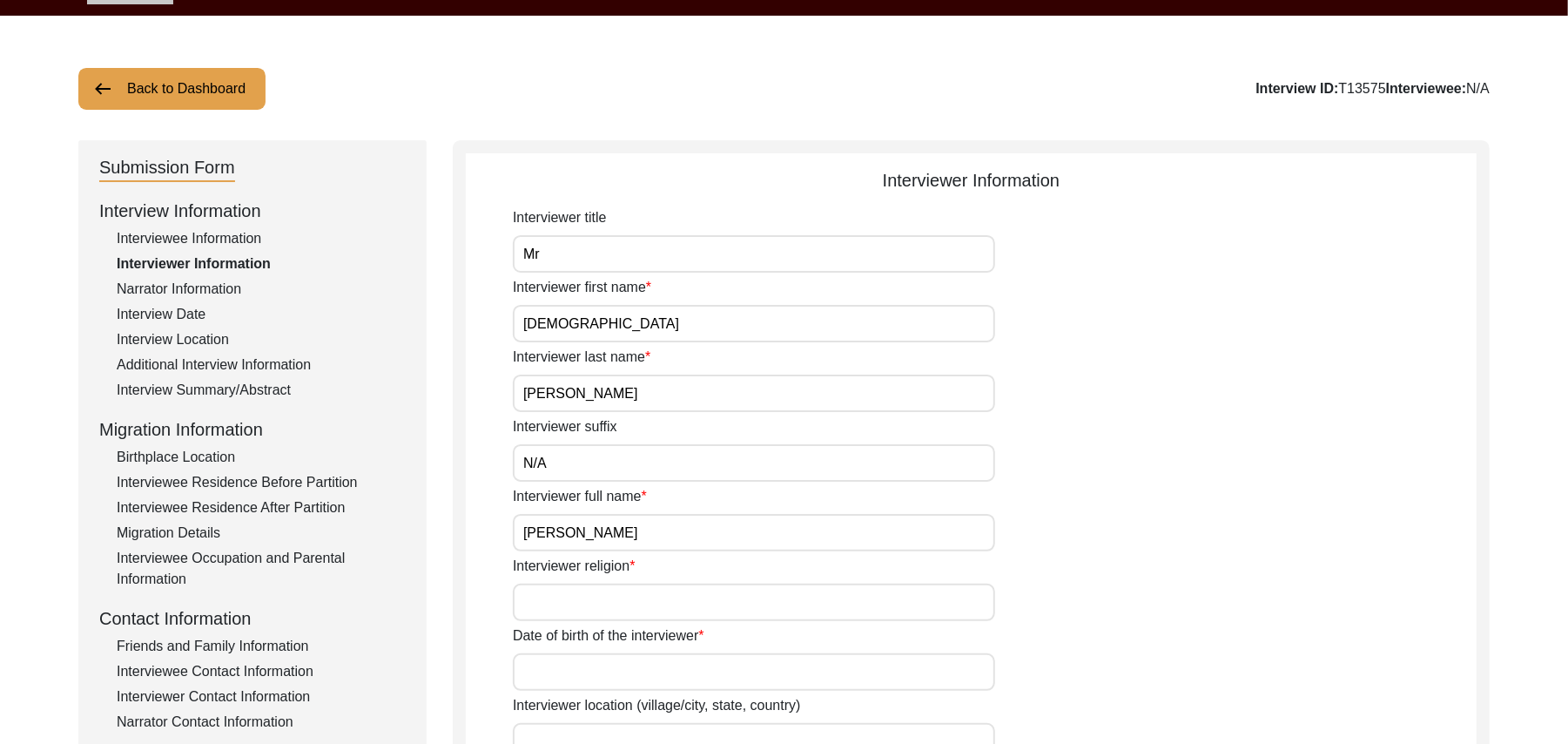
type input "Muhammad Sarfraz"
click at [611, 603] on input "Interviewer religion" at bounding box center [754, 602] width 483 height 37
type input "[DEMOGRAPHIC_DATA]"
click at [613, 663] on input "Date of birth of the interviewer" at bounding box center [754, 672] width 483 height 37
type input "10/01/1961"
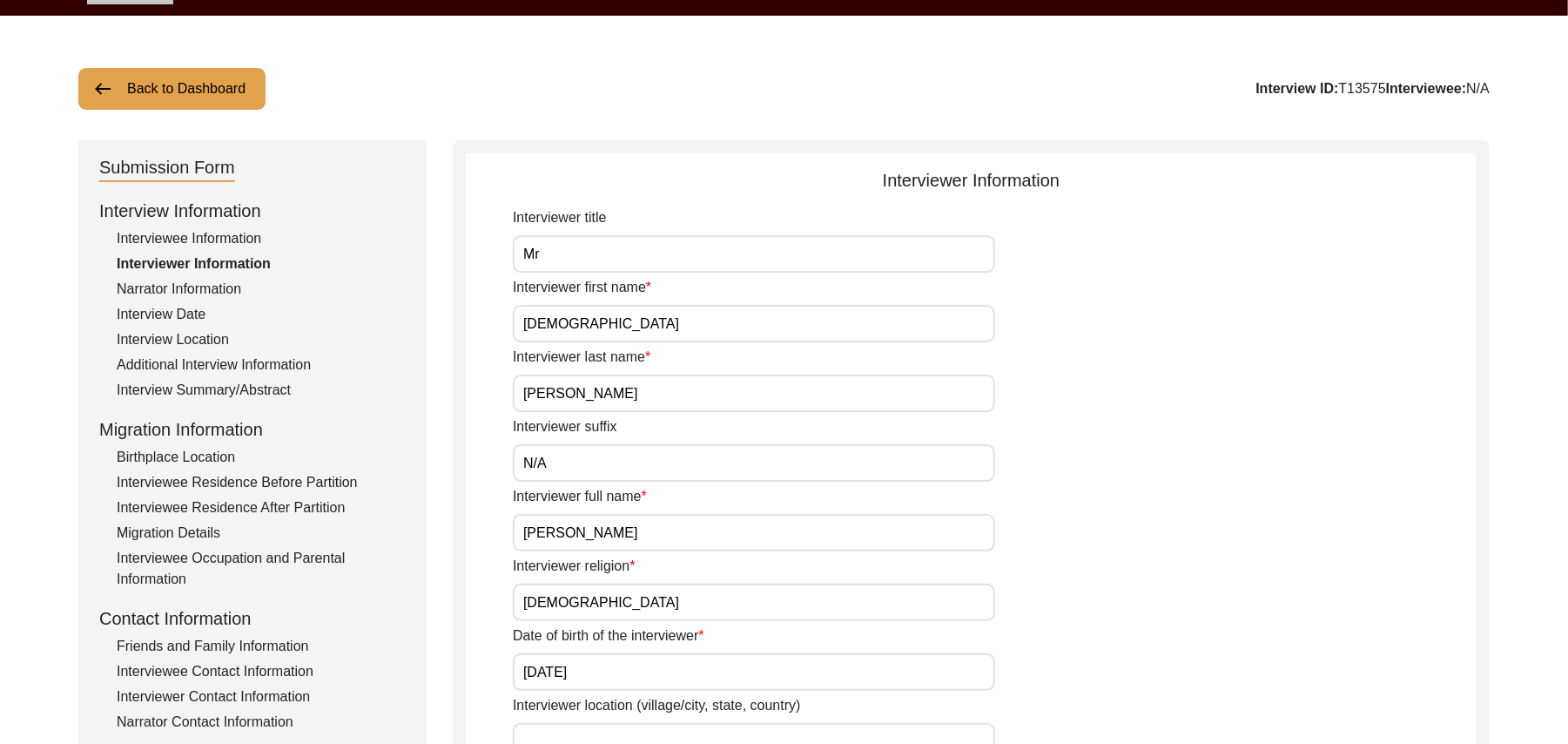
click at [632, 729] on input "Interviewer location (village/city, state, country)" at bounding box center [754, 741] width 483 height 37
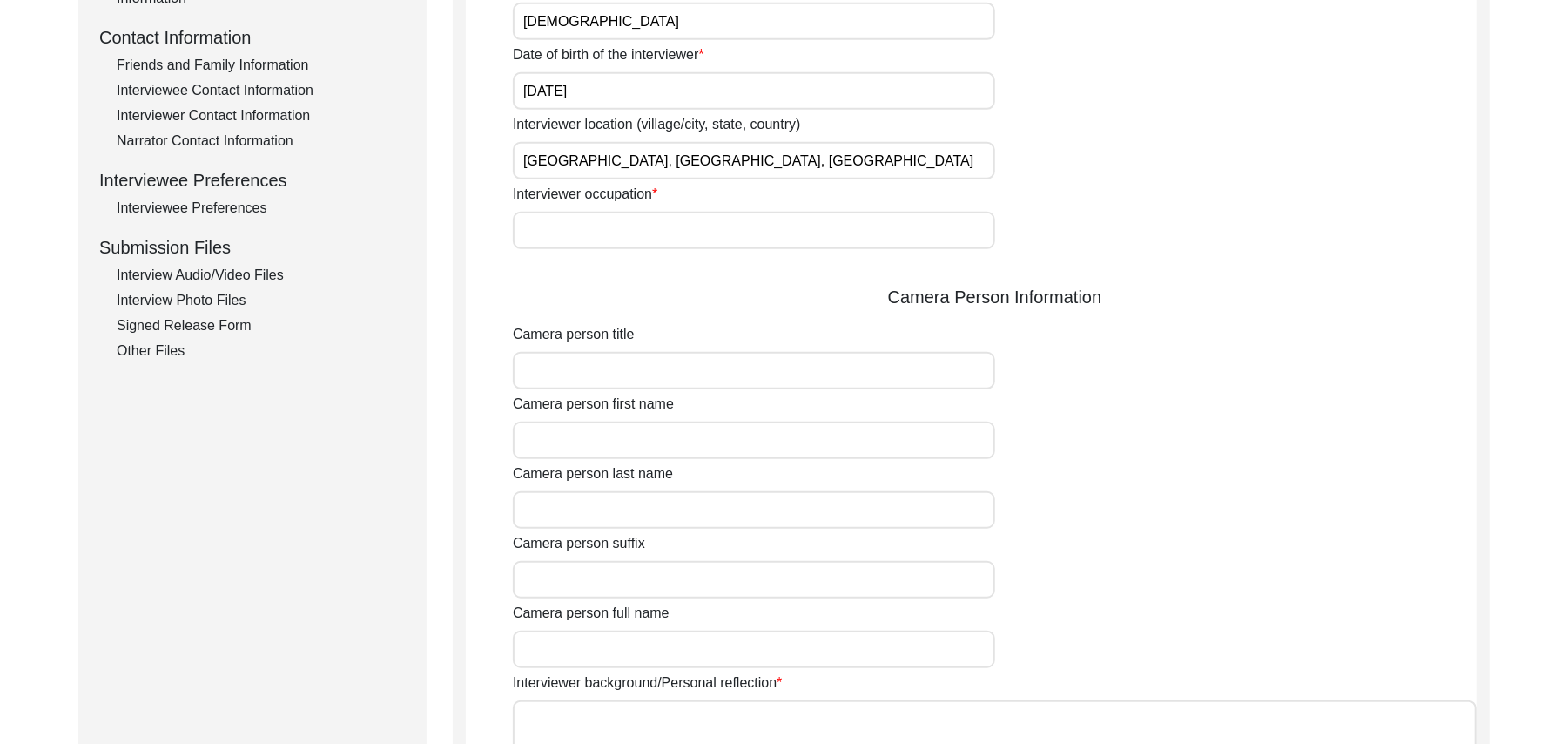
scroll to position [698, 0]
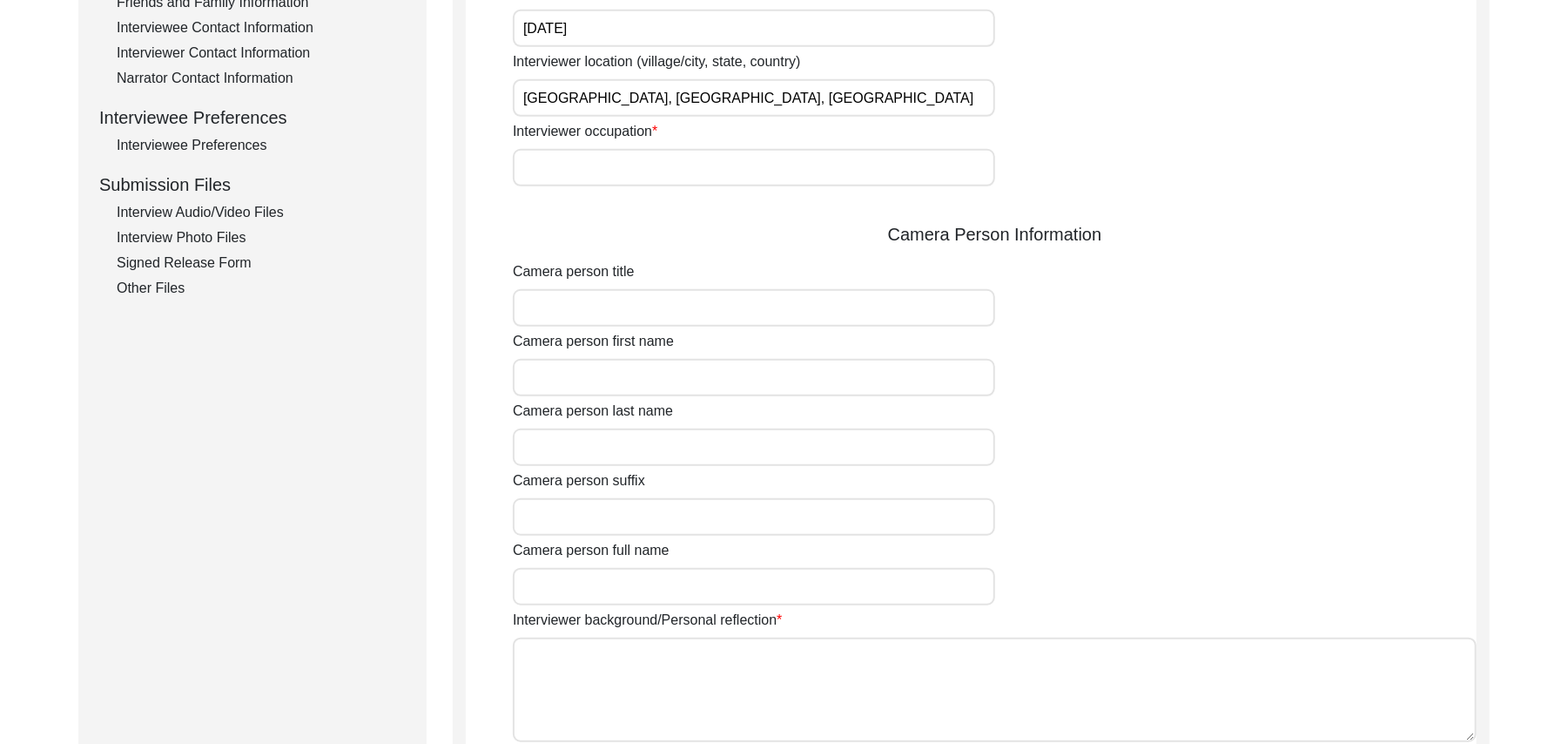
type input "Shorkot city, Punjab, Pakistan"
click at [607, 161] on input "Interviewer occupation" at bounding box center [754, 167] width 483 height 37
type input "Retired Govt Servant"
click at [606, 307] on input "Camera person title" at bounding box center [754, 307] width 483 height 37
type input "M"
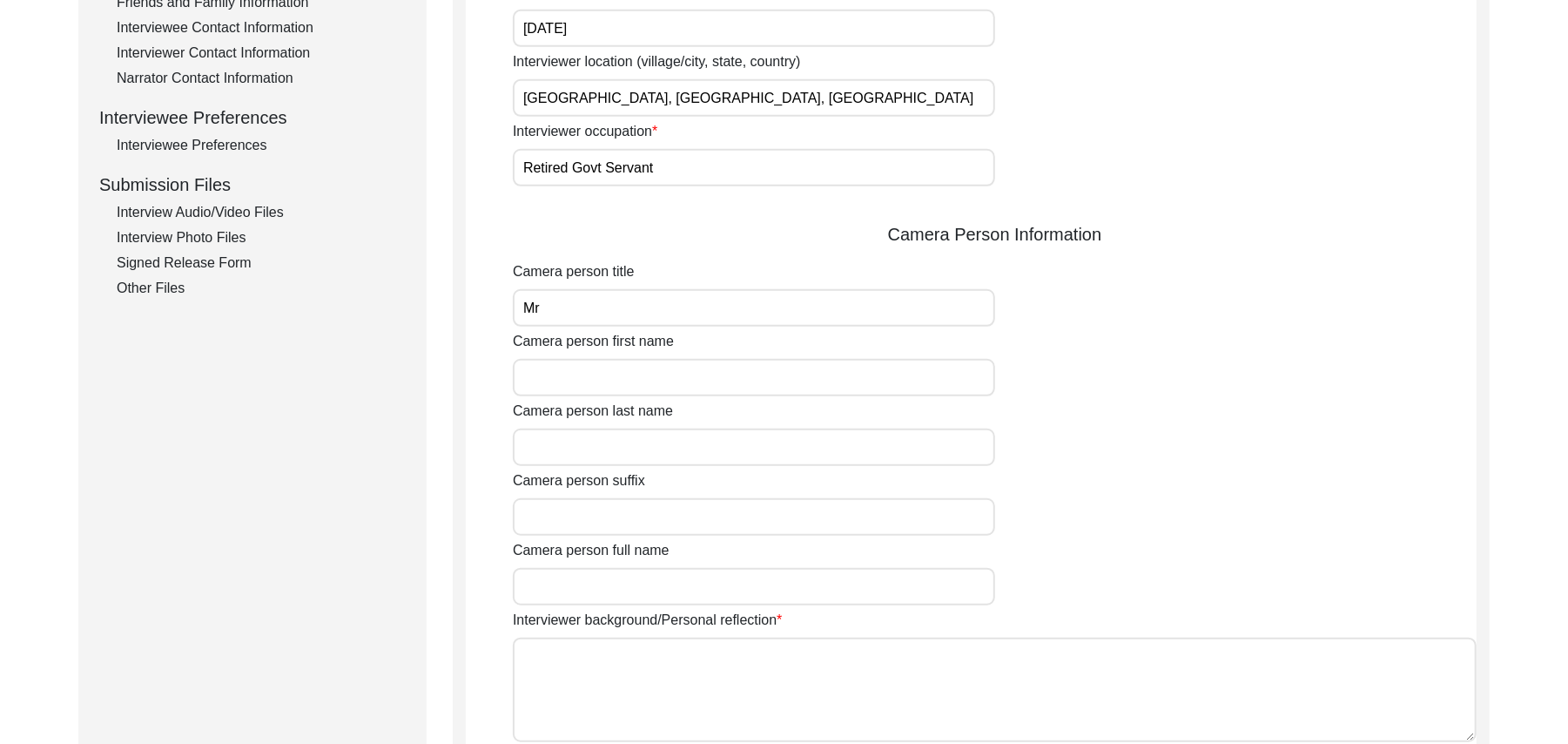
type input "Mr"
click at [601, 382] on input "Camera person first name" at bounding box center [754, 377] width 483 height 37
type input "Muhammad"
click at [600, 450] on input "Camera person last name" at bounding box center [754, 447] width 483 height 37
type input "Sarfraz"
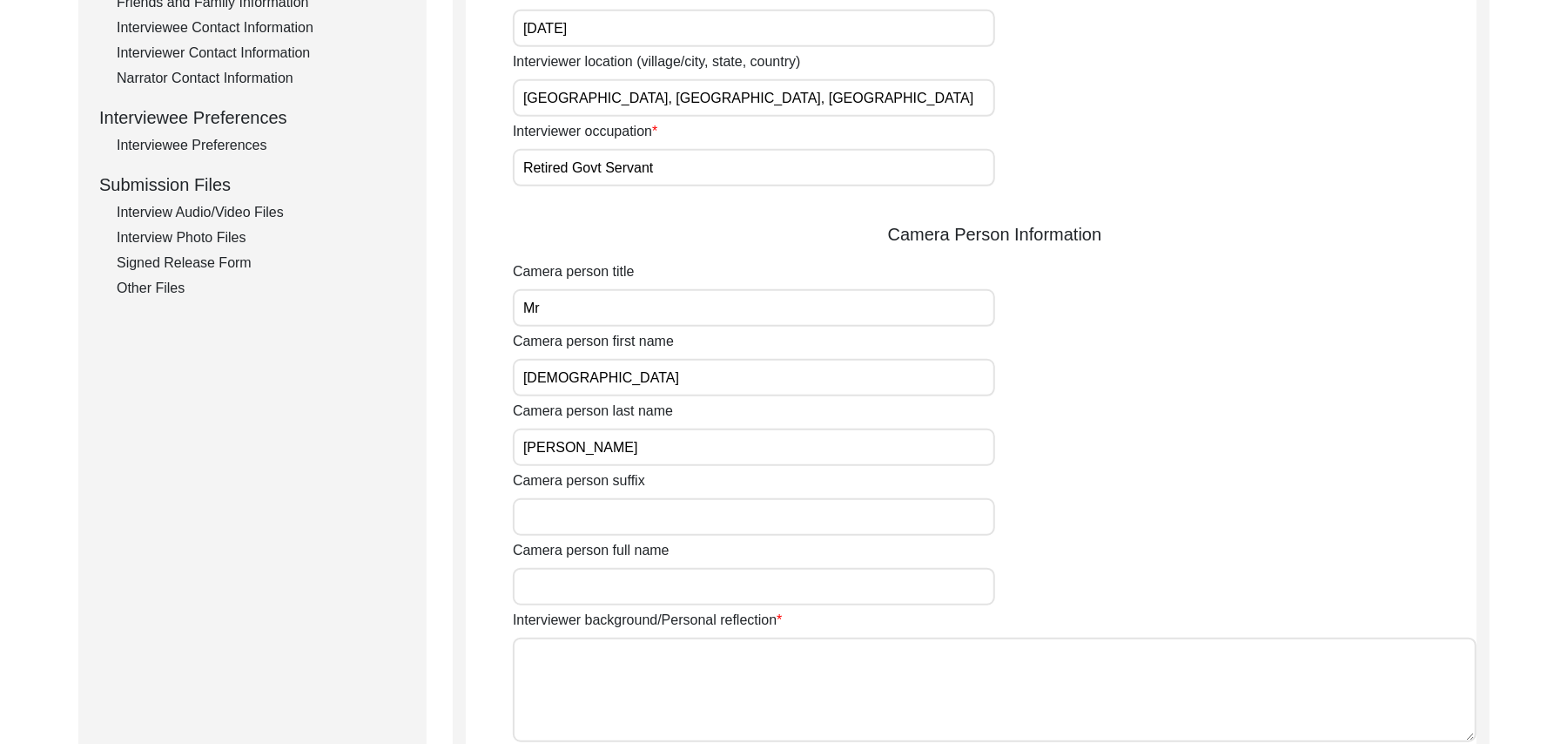
click at [604, 520] on input "Camera person suffix" at bounding box center [754, 517] width 483 height 37
paste input "N/A"
type input "N/A"
click at [604, 583] on input "Camera person full name" at bounding box center [754, 587] width 483 height 37
type input "Muhammad Sarfraz"
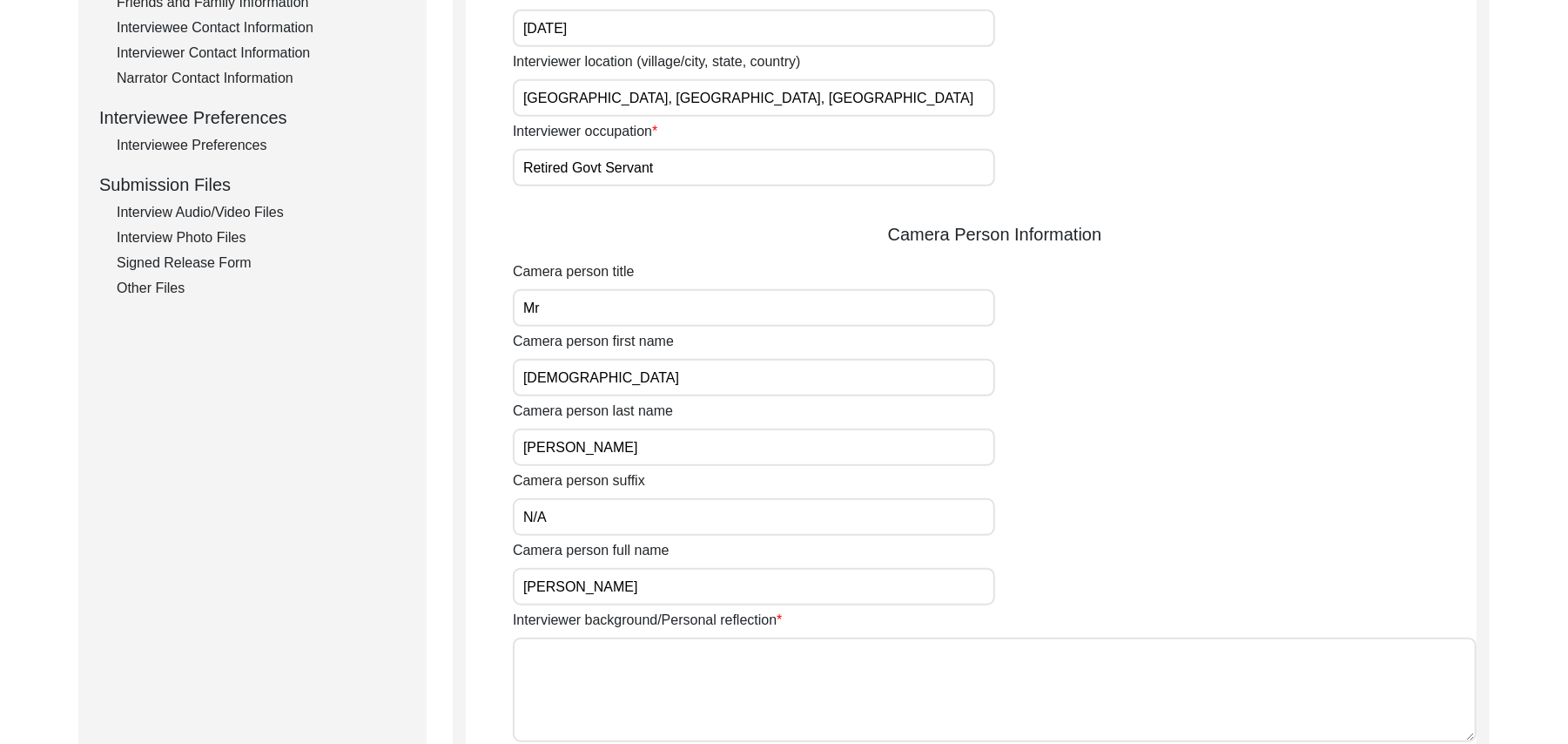
click at [644, 700] on textarea "Interviewer background/Personal reflection" at bounding box center [994, 689] width 964 height 105
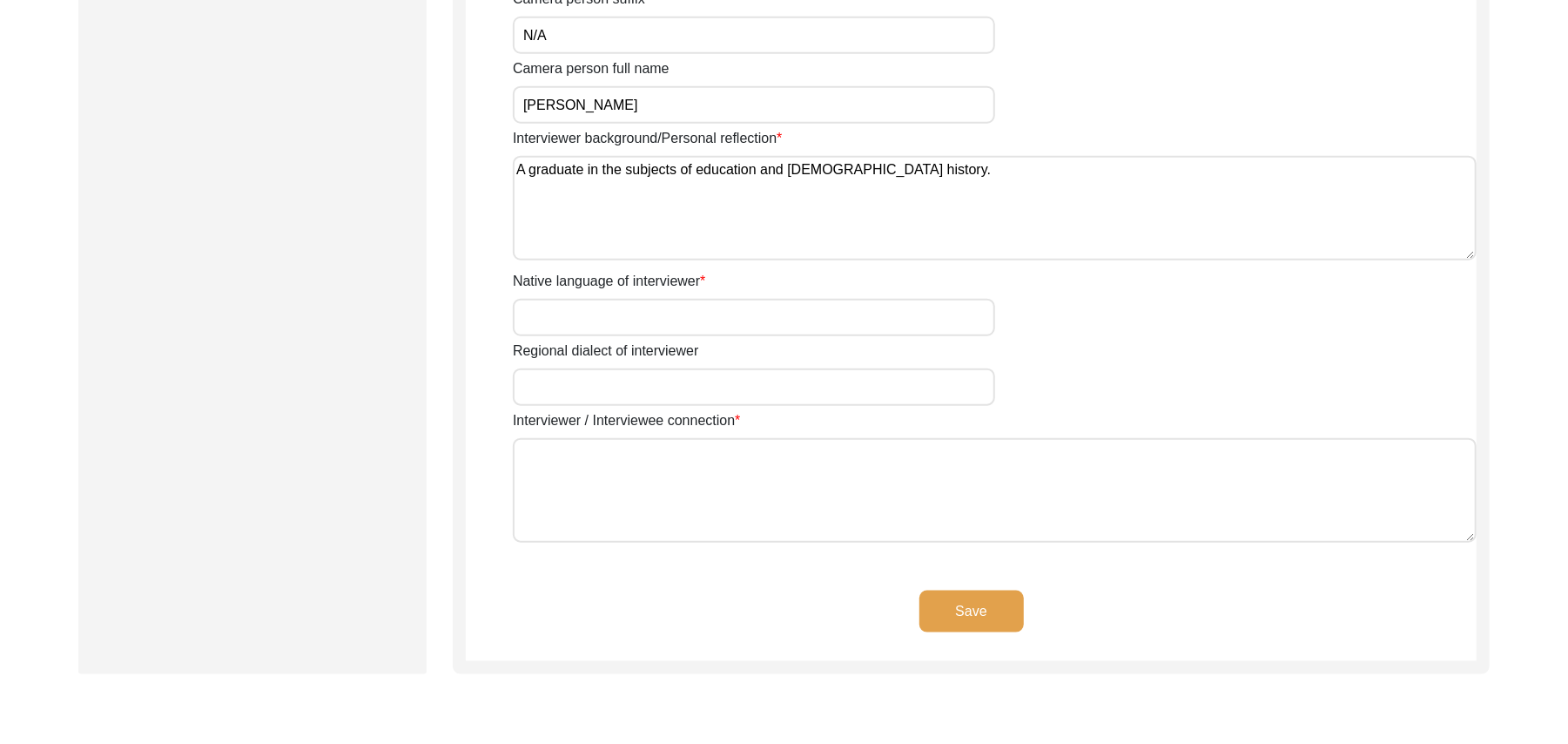
scroll to position [1290, 0]
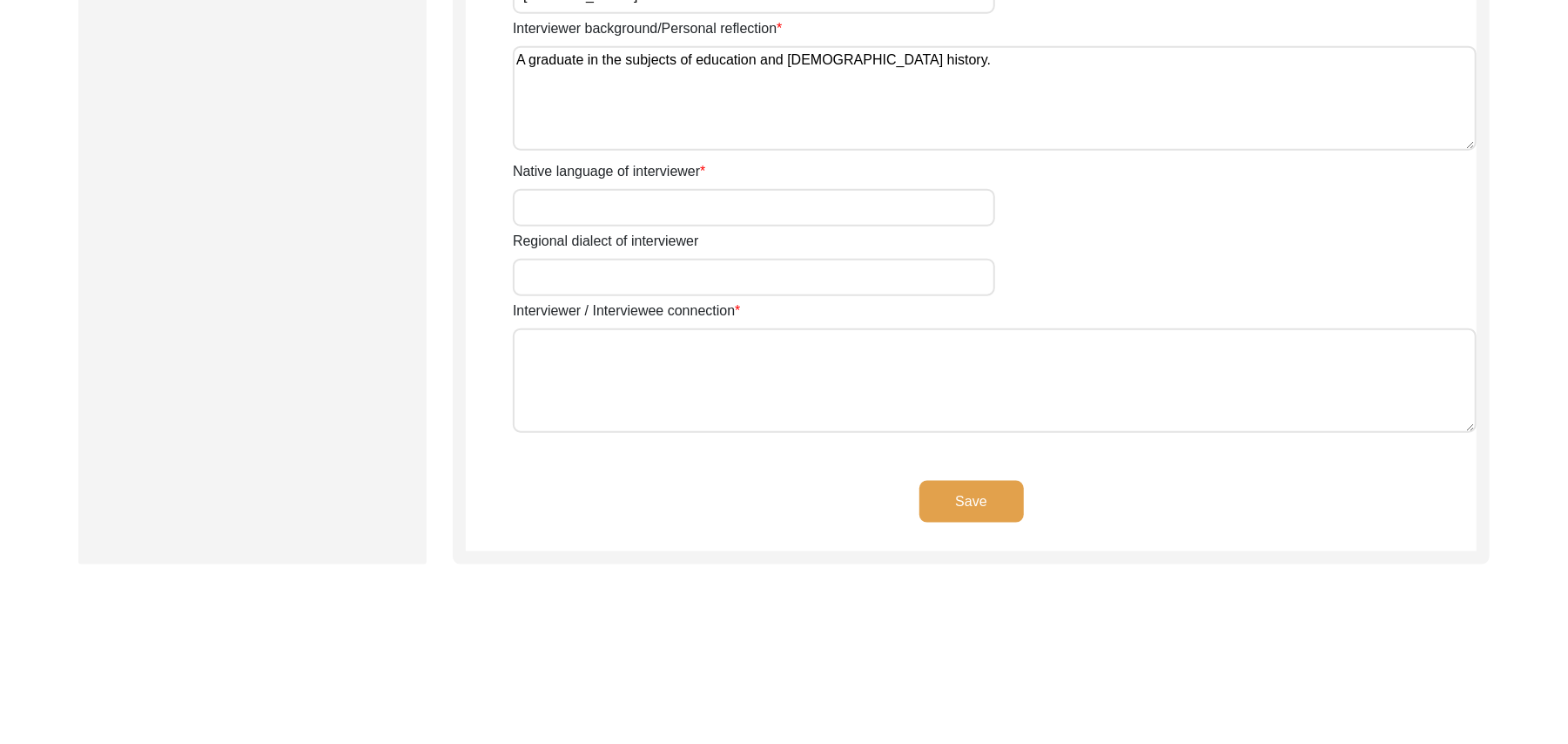
type textarea "A graduate in the subjects of education and Islamic history."
click at [704, 210] on input "Native language of interviewer" at bounding box center [754, 207] width 483 height 37
type input "Punjabi"
click at [680, 283] on input "Regional dialect of interviewer" at bounding box center [754, 277] width 483 height 37
type input "Malwai"
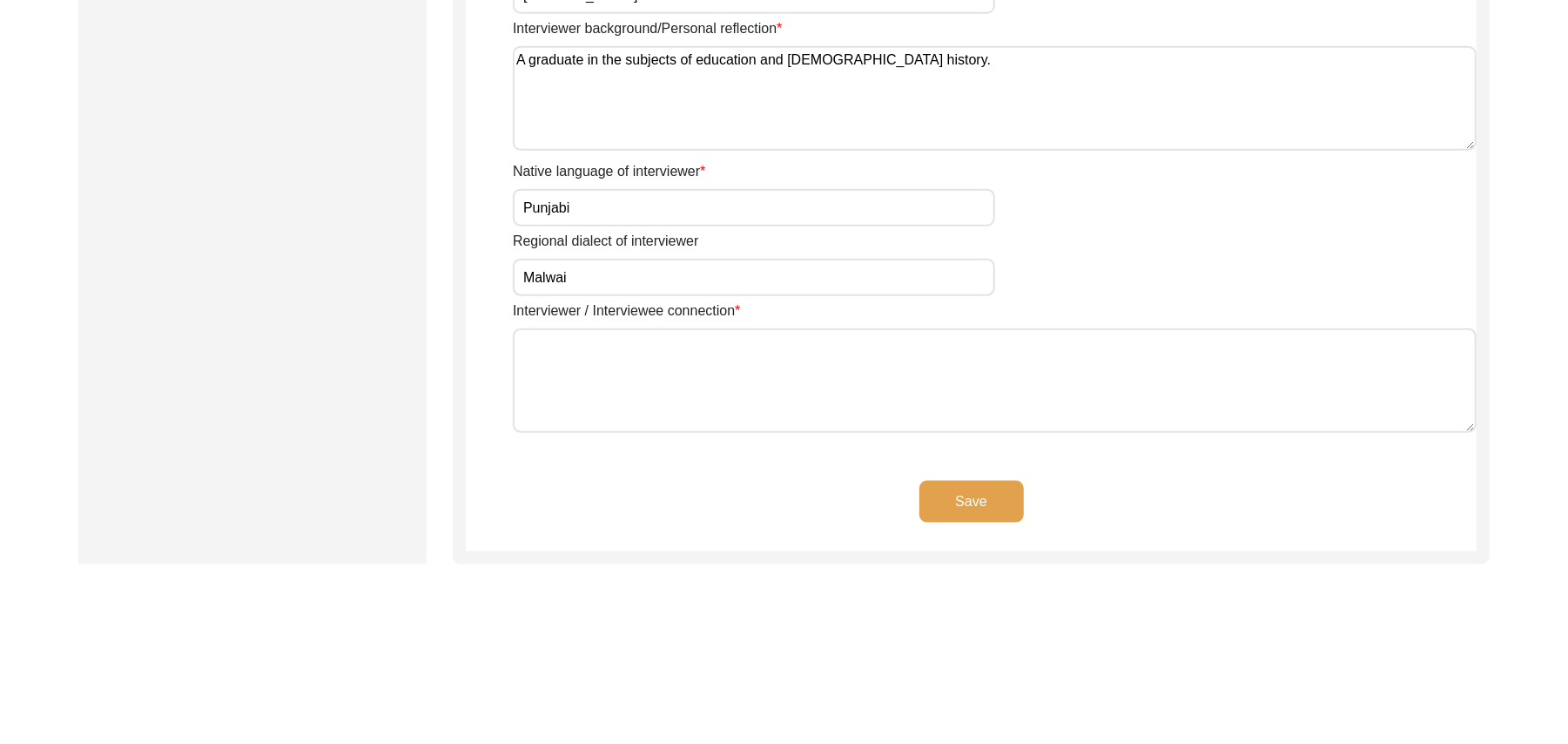
click at [671, 367] on textarea "Interviewer / Interviewee connection" at bounding box center [994, 380] width 964 height 105
paste textarea "N/A"
type textarea "N/A"
click at [964, 493] on button "Save" at bounding box center [972, 502] width 105 height 42
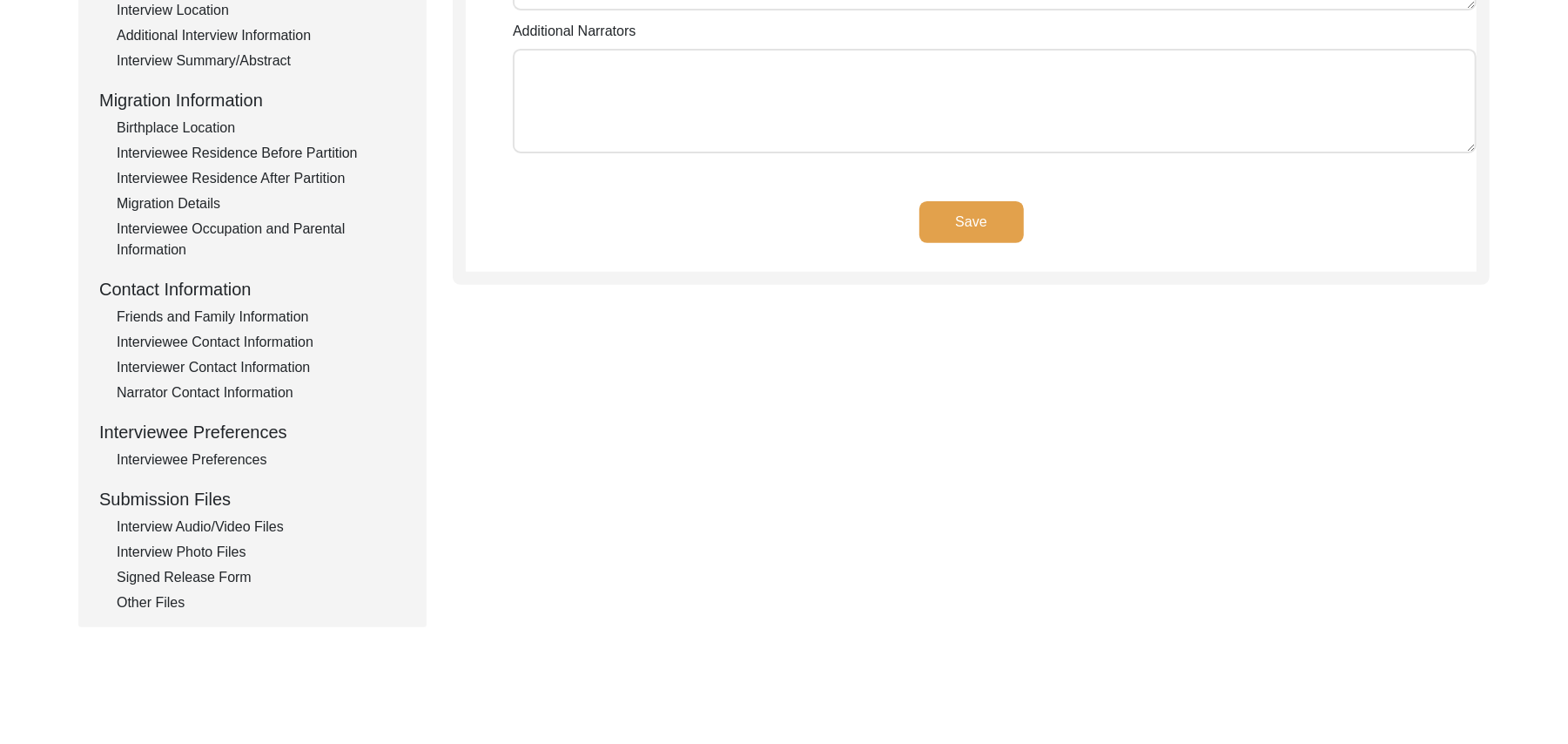
scroll to position [168, 0]
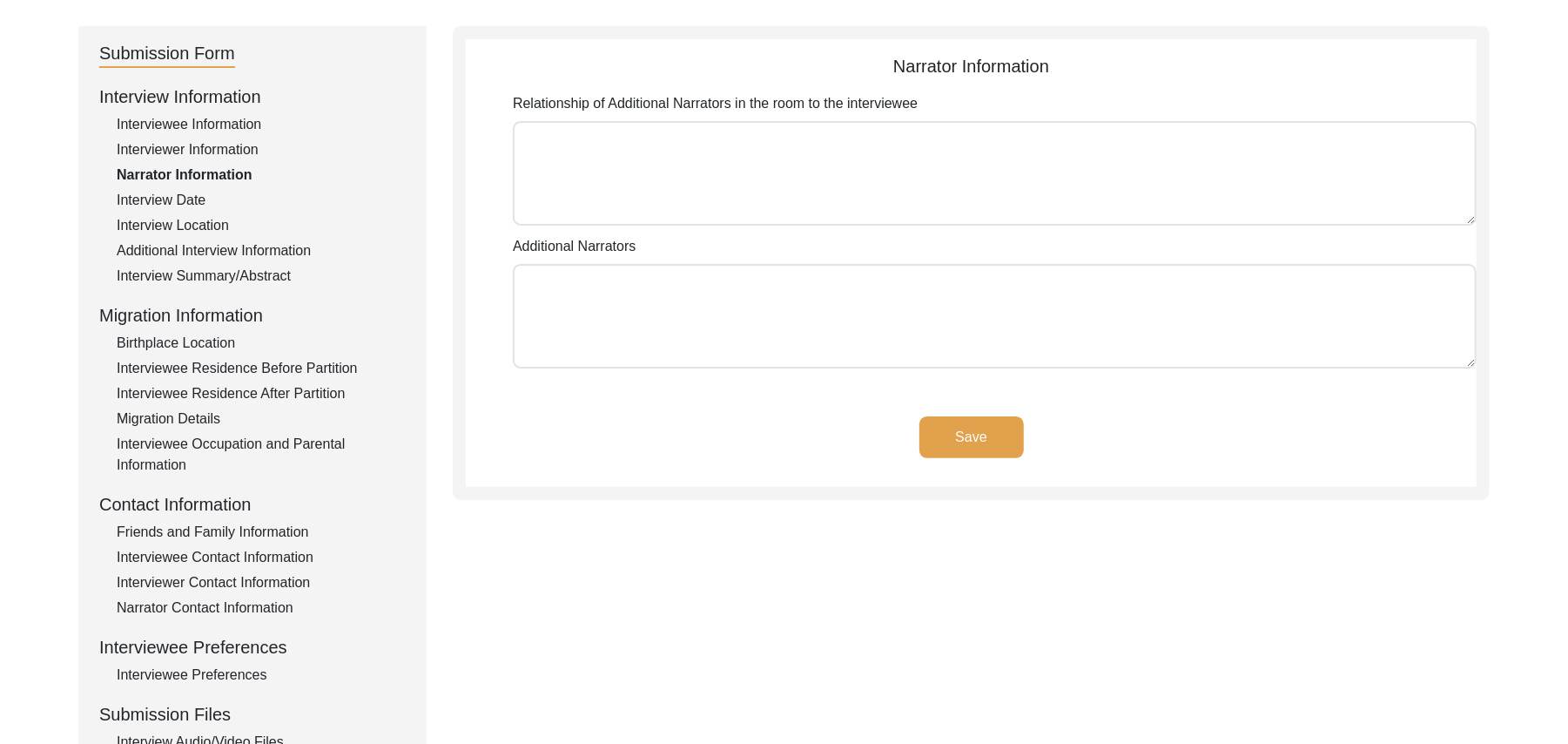
click at [966, 214] on textarea "Relationship of Additional Narrators in the room to the interviewee" at bounding box center [994, 173] width 964 height 105
paste textarea "N/A"
type textarea "N/A"
click at [854, 333] on textarea "Additional Narrators" at bounding box center [994, 316] width 964 height 105
paste textarea "N/A"
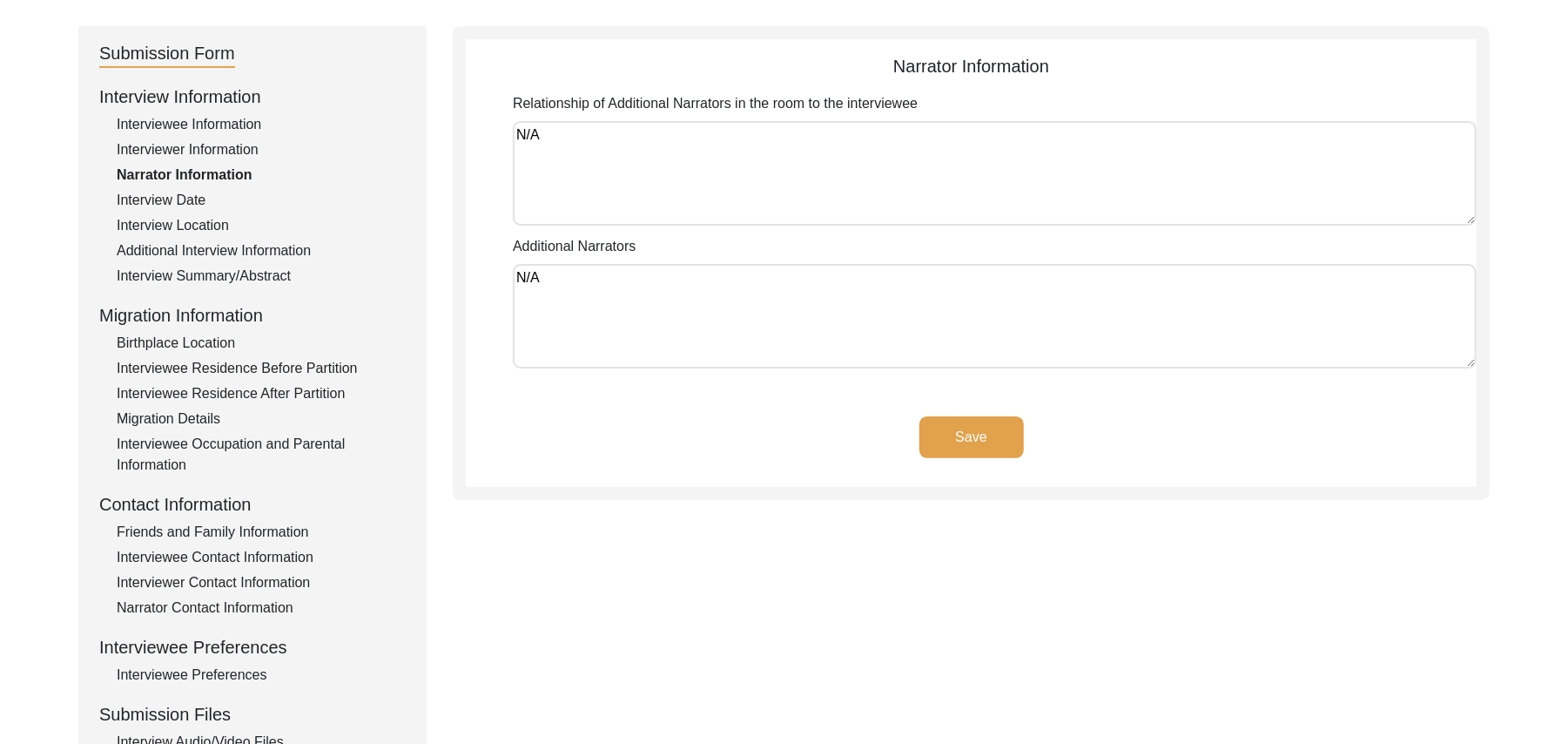
type textarea "N/A"
click at [954, 437] on button "Save" at bounding box center [972, 437] width 105 height 42
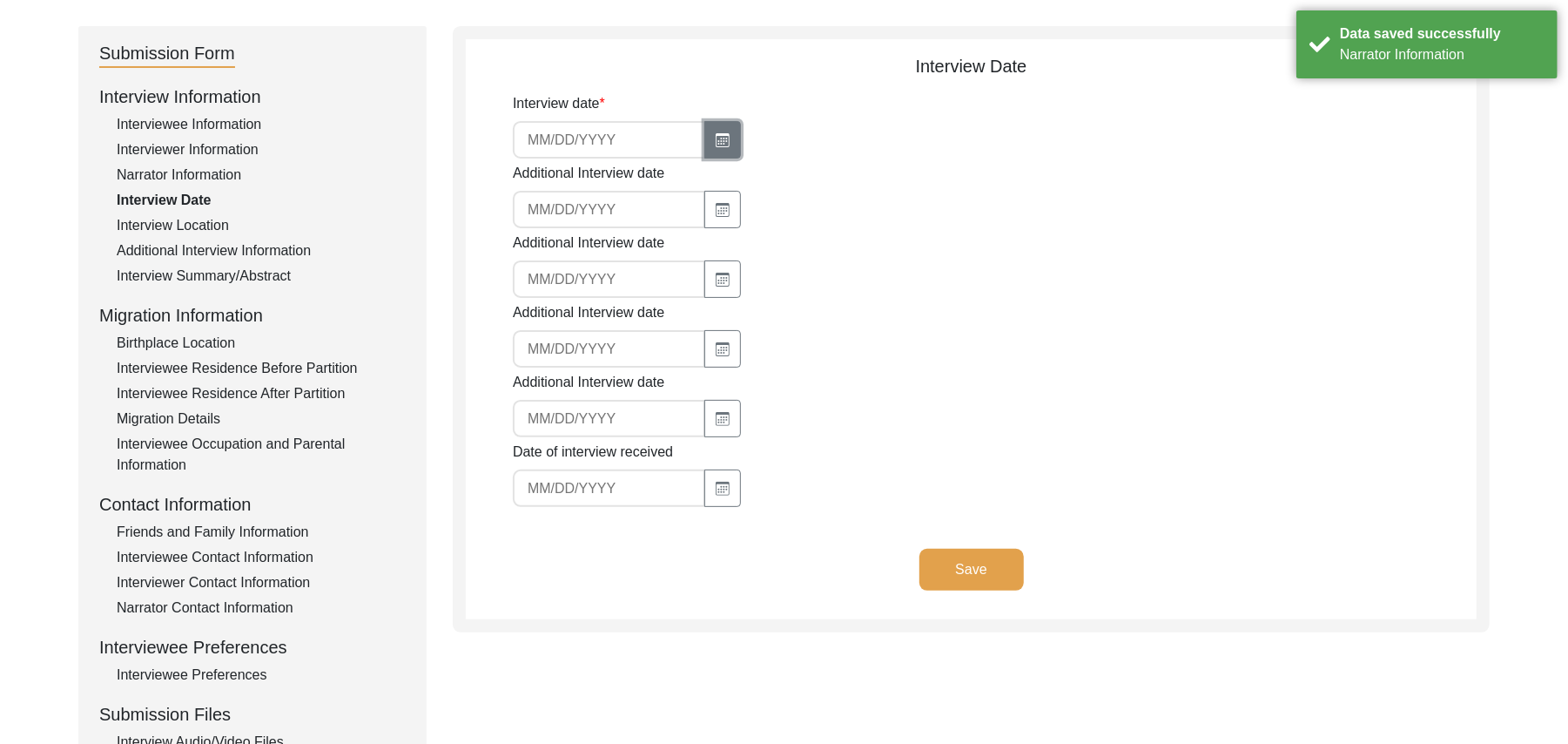
click at [717, 136] on icon "button" at bounding box center [723, 140] width 14 height 14
select select "10"
select select "2025"
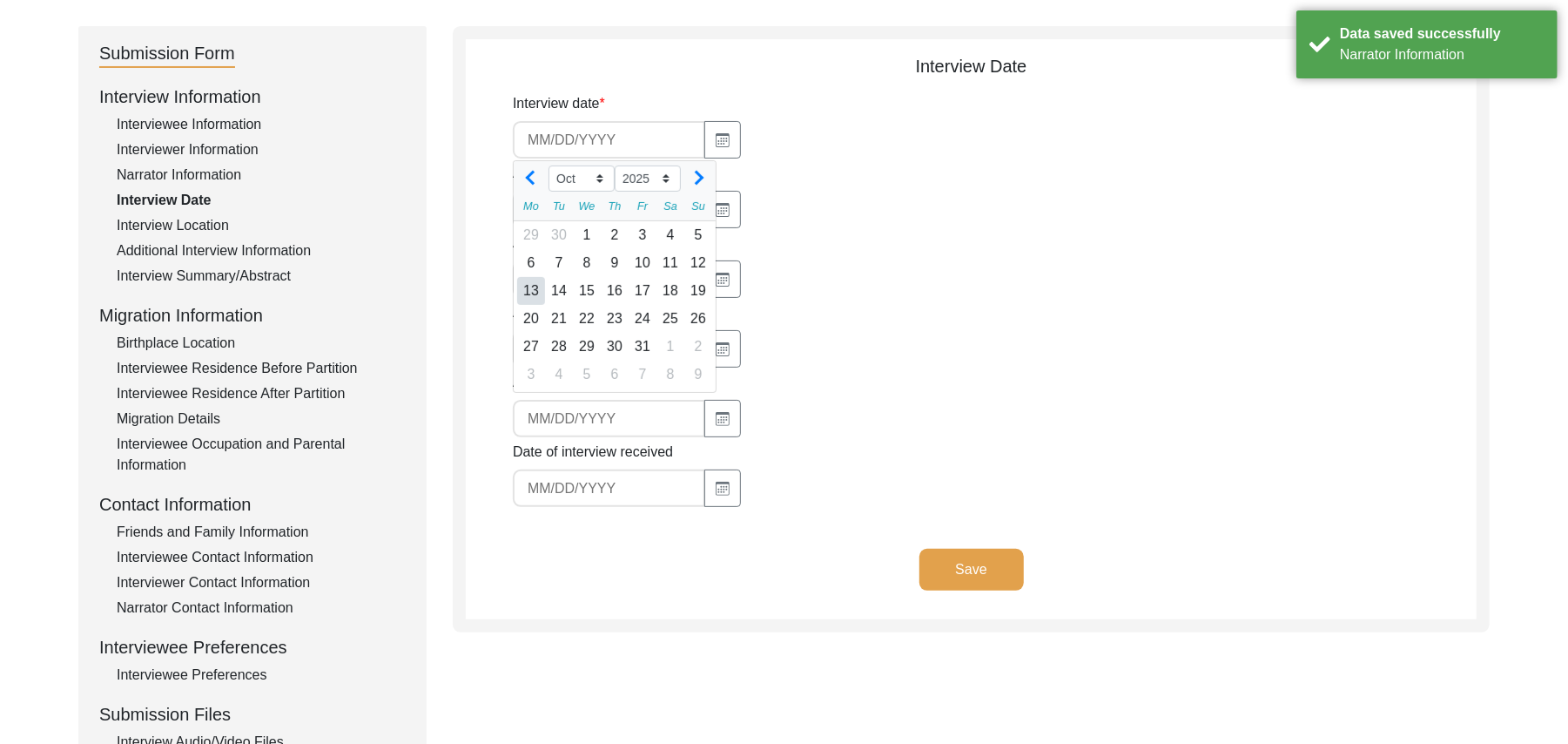
click at [526, 289] on div "13" at bounding box center [531, 291] width 28 height 28
type input "10/13/2025"
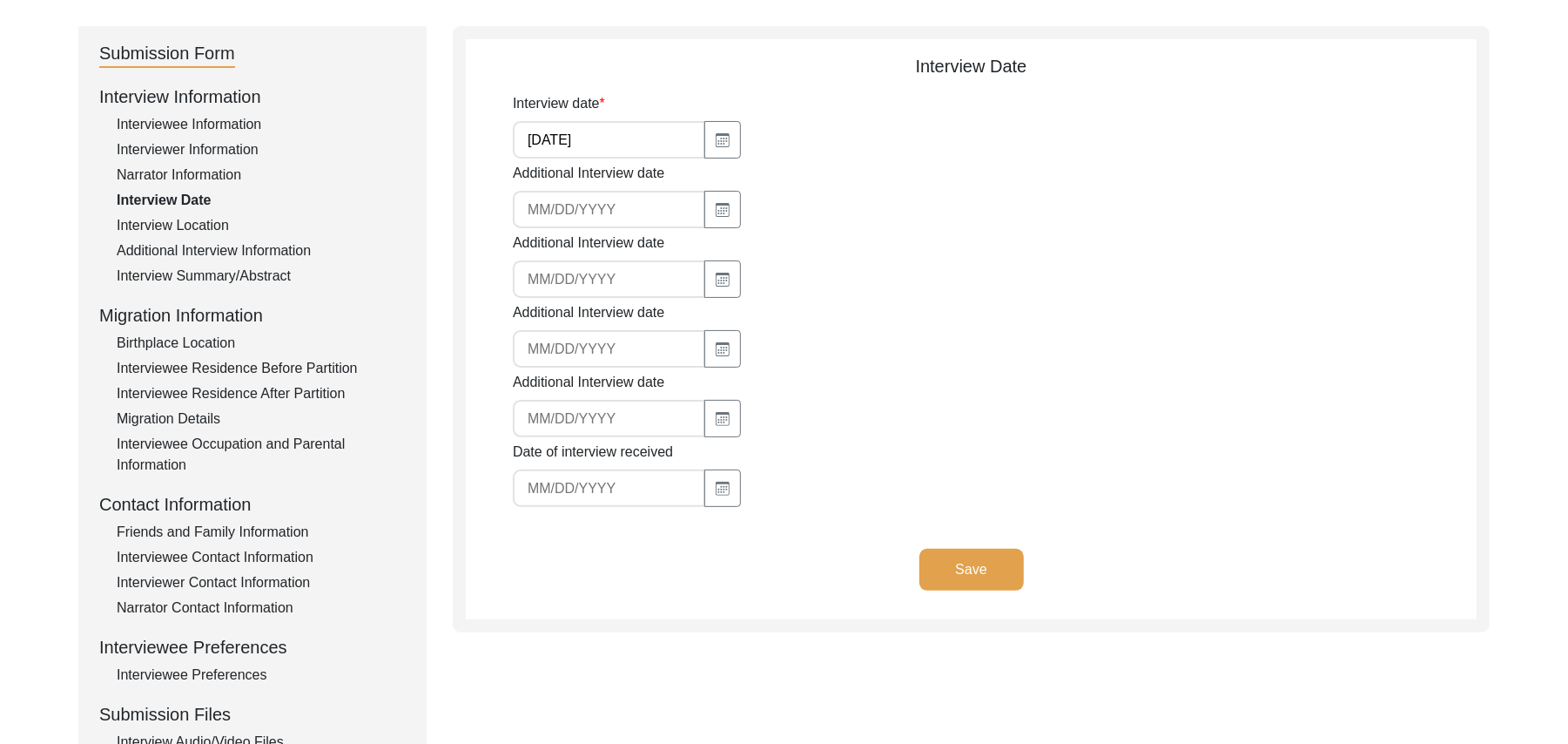
click at [973, 559] on button "Save" at bounding box center [972, 570] width 105 height 42
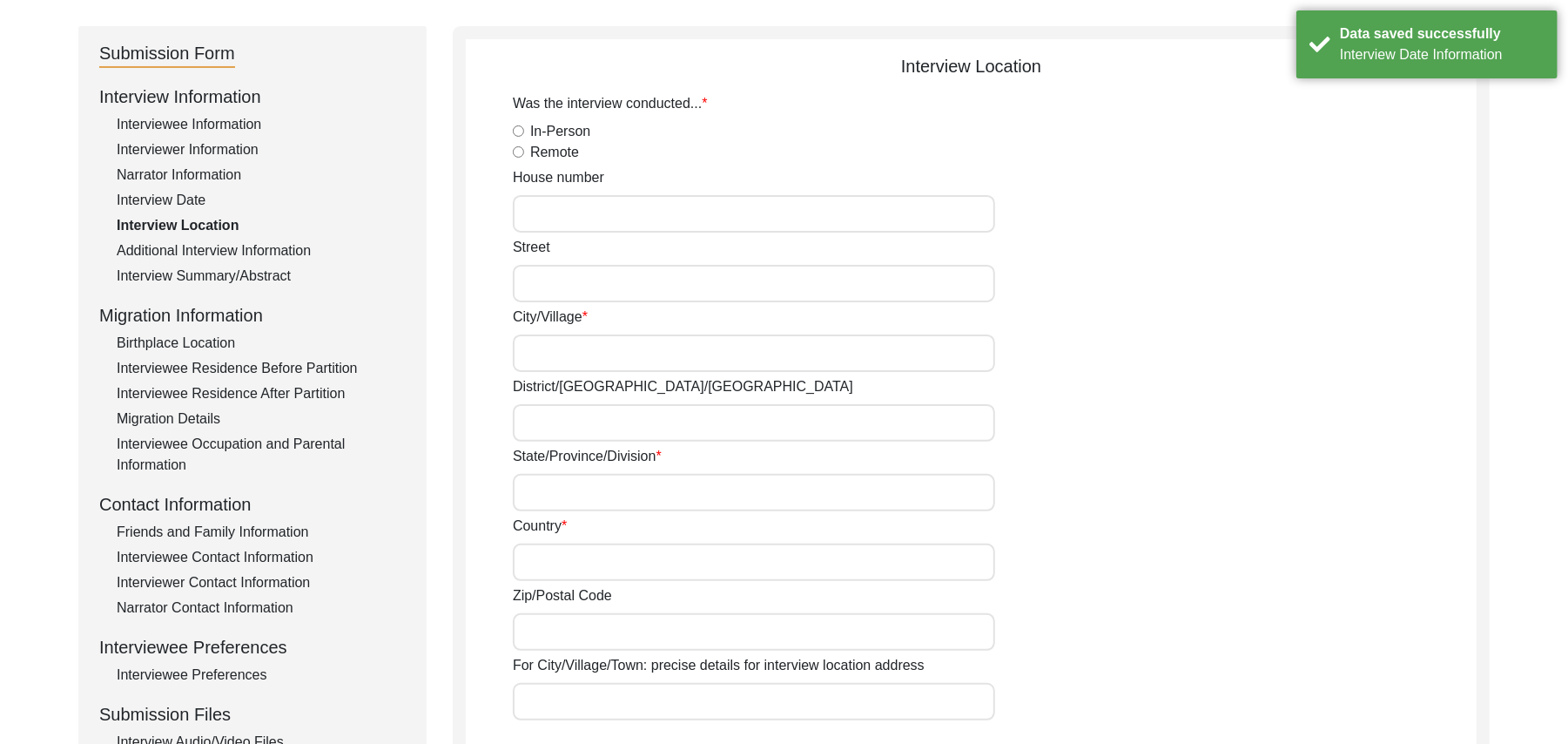
click at [520, 133] on input "In-Person" at bounding box center [518, 131] width 11 height 11
radio input "true"
click at [562, 217] on input "House number" at bounding box center [754, 214] width 483 height 37
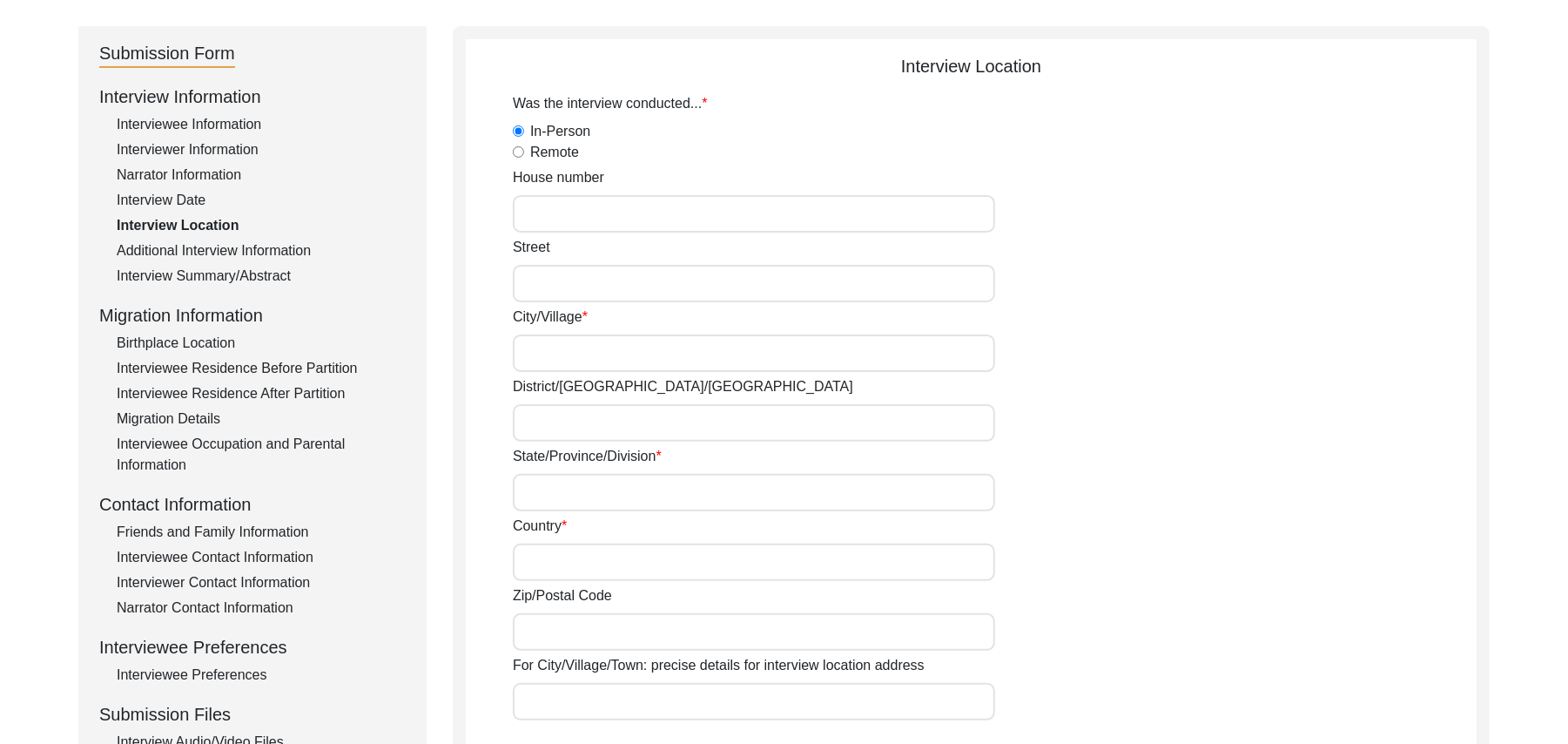
paste input "N/A"
type input "N/A"
click at [548, 272] on input "Street" at bounding box center [754, 283] width 483 height 37
paste input "N/A"
type input "N/A"
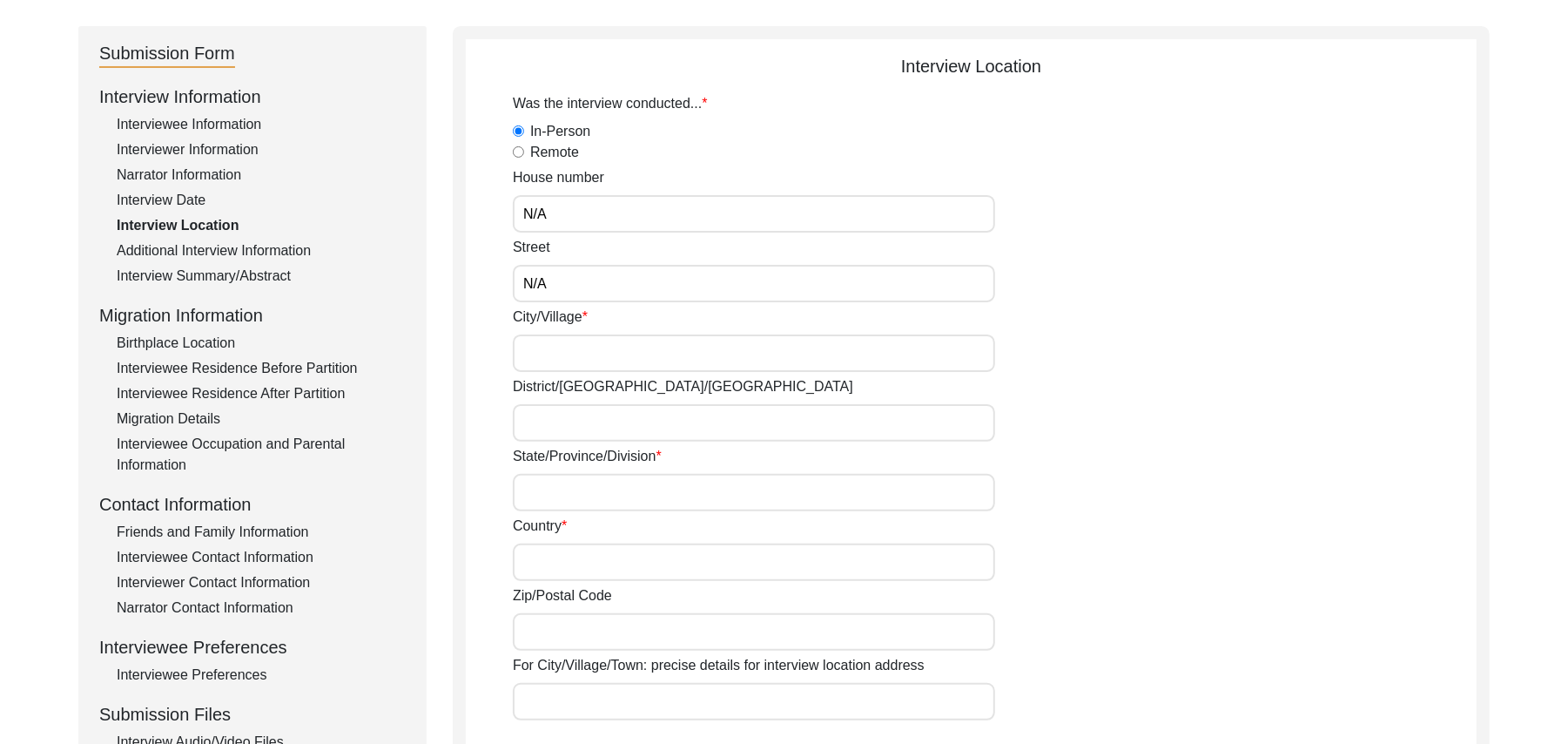
click at [549, 343] on input "City/Village" at bounding box center [754, 353] width 483 height 37
type input "Chak 321JB Seowal"
click at [566, 424] on input "District/tehsil/Jilla" at bounding box center [754, 423] width 483 height 37
type input "Toba Tek Singh/ Toba Tek Singh"
click at [562, 496] on input "State/Province/Division" at bounding box center [754, 492] width 483 height 37
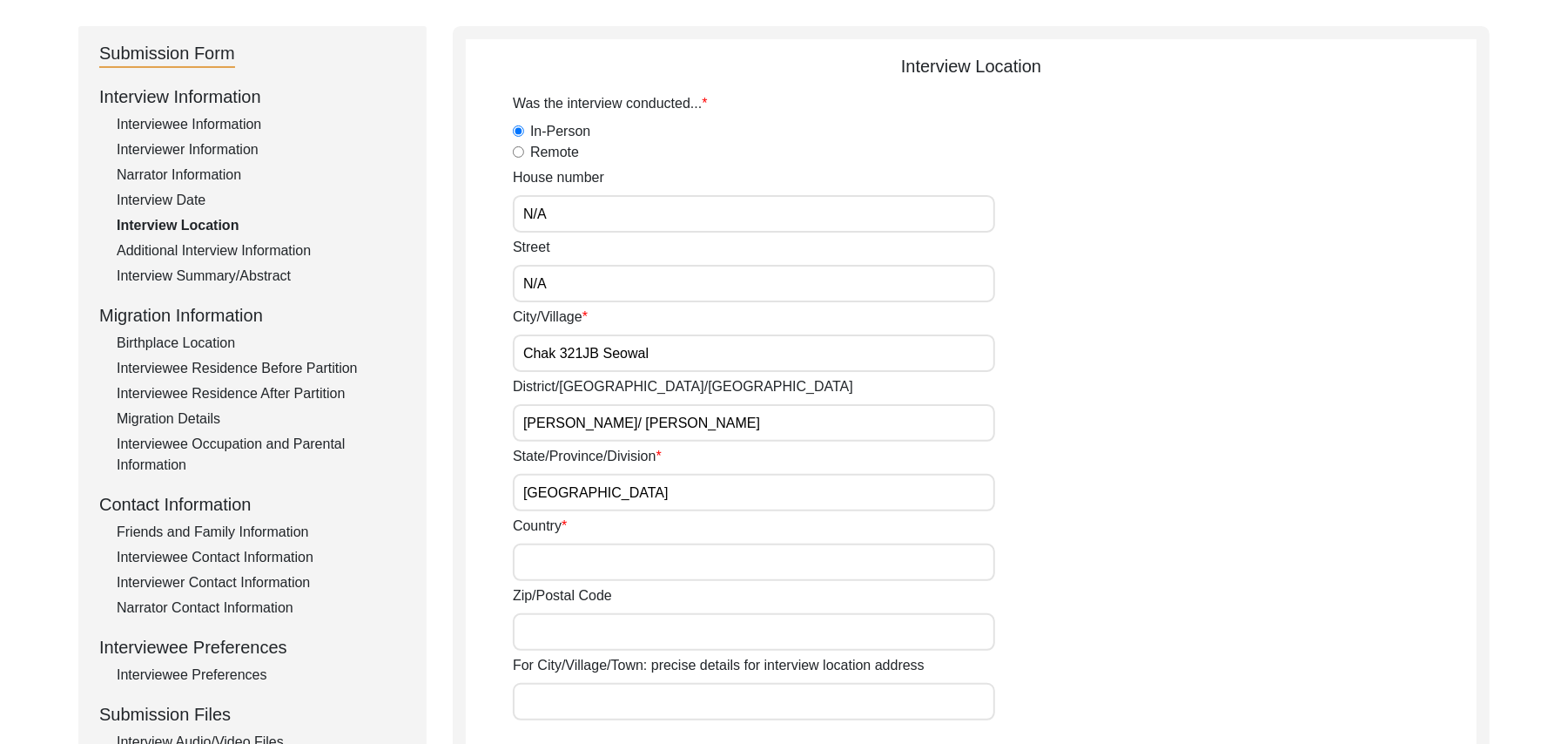
type input "Punjab"
click at [564, 565] on input "Country" at bounding box center [754, 562] width 483 height 37
type input "Pakistan"
click at [576, 636] on input "Zip/Postal Code" at bounding box center [754, 631] width 483 height 37
type input "36051"
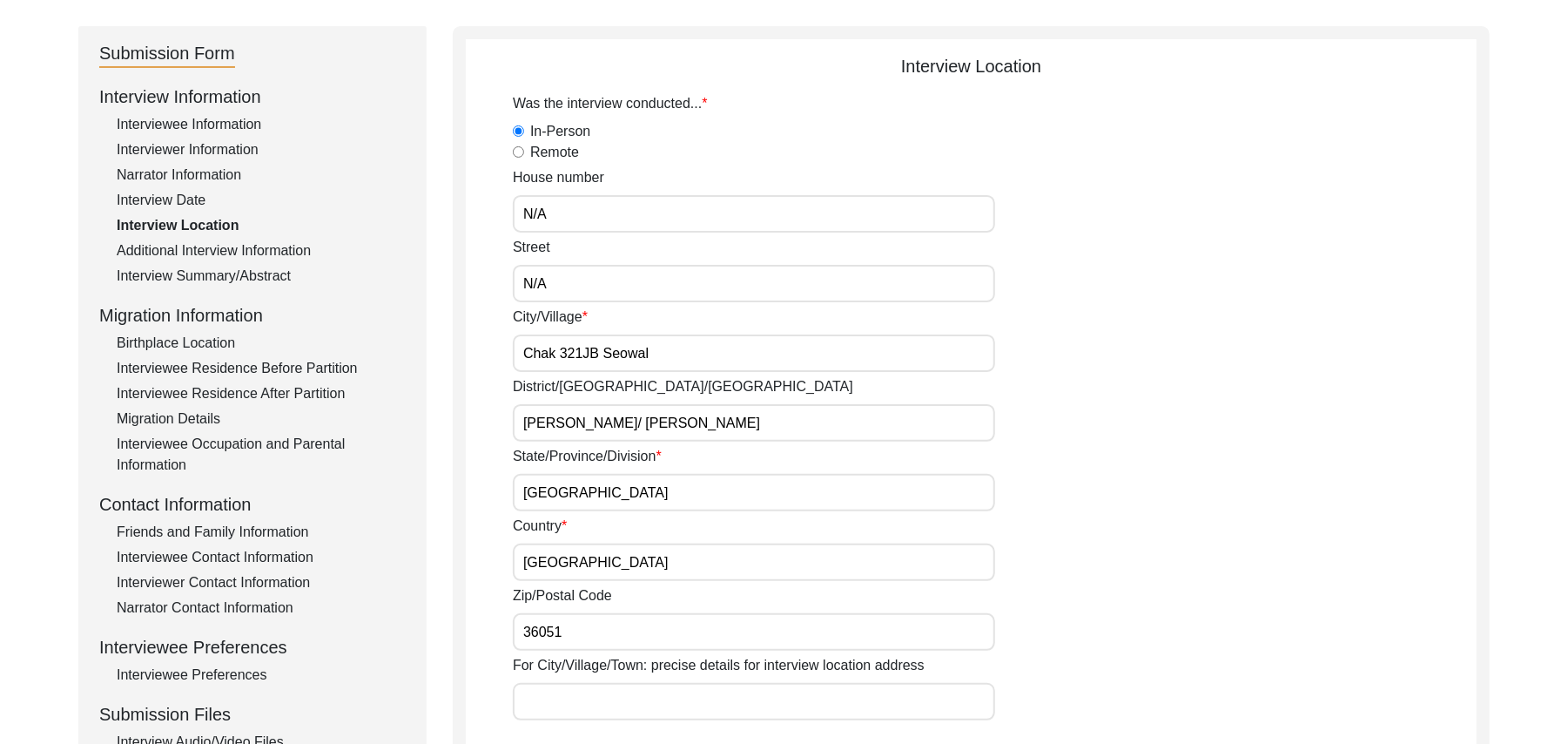
click at [584, 700] on input "For City/Village/Town: precise details for interview location address" at bounding box center [754, 701] width 483 height 37
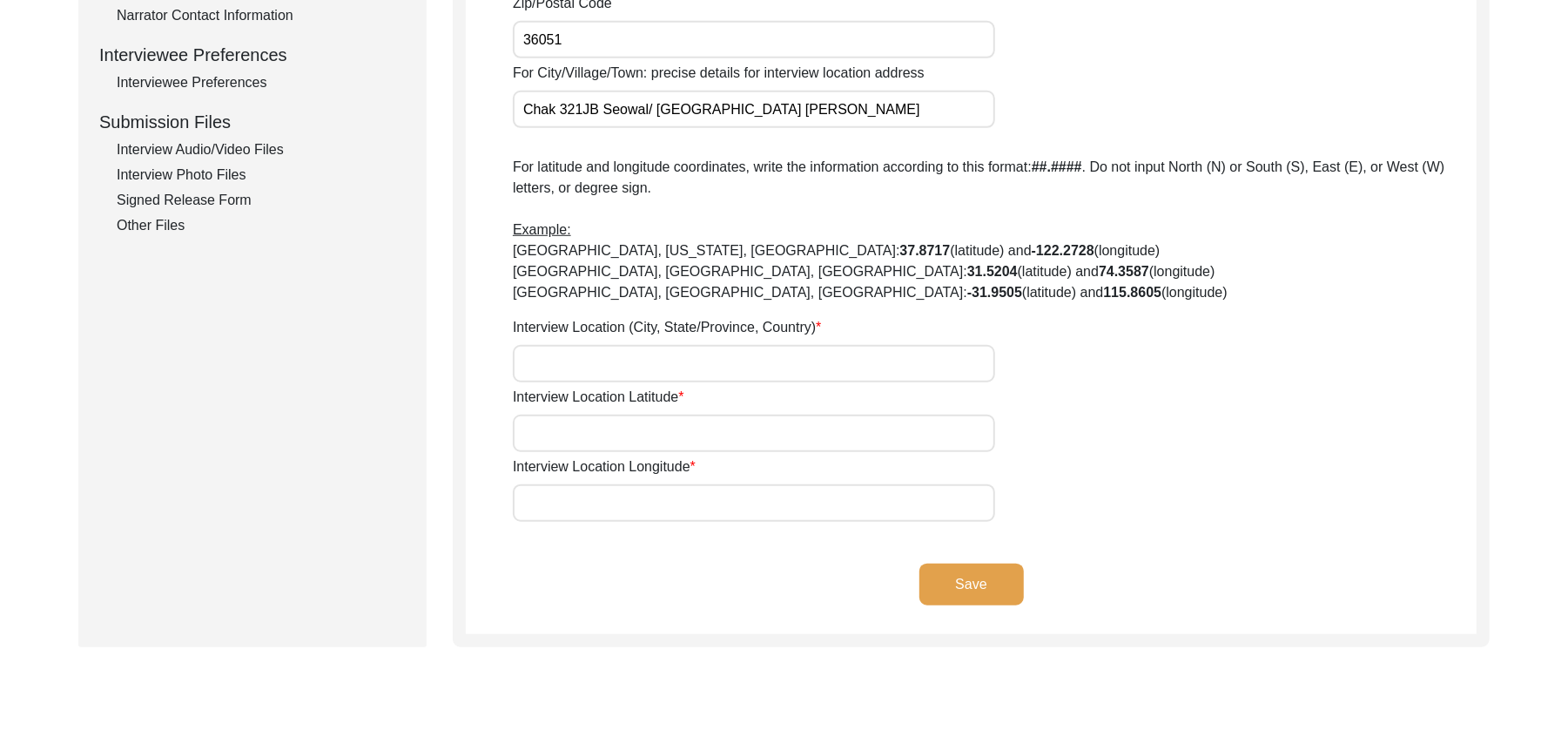
scroll to position [822, 0]
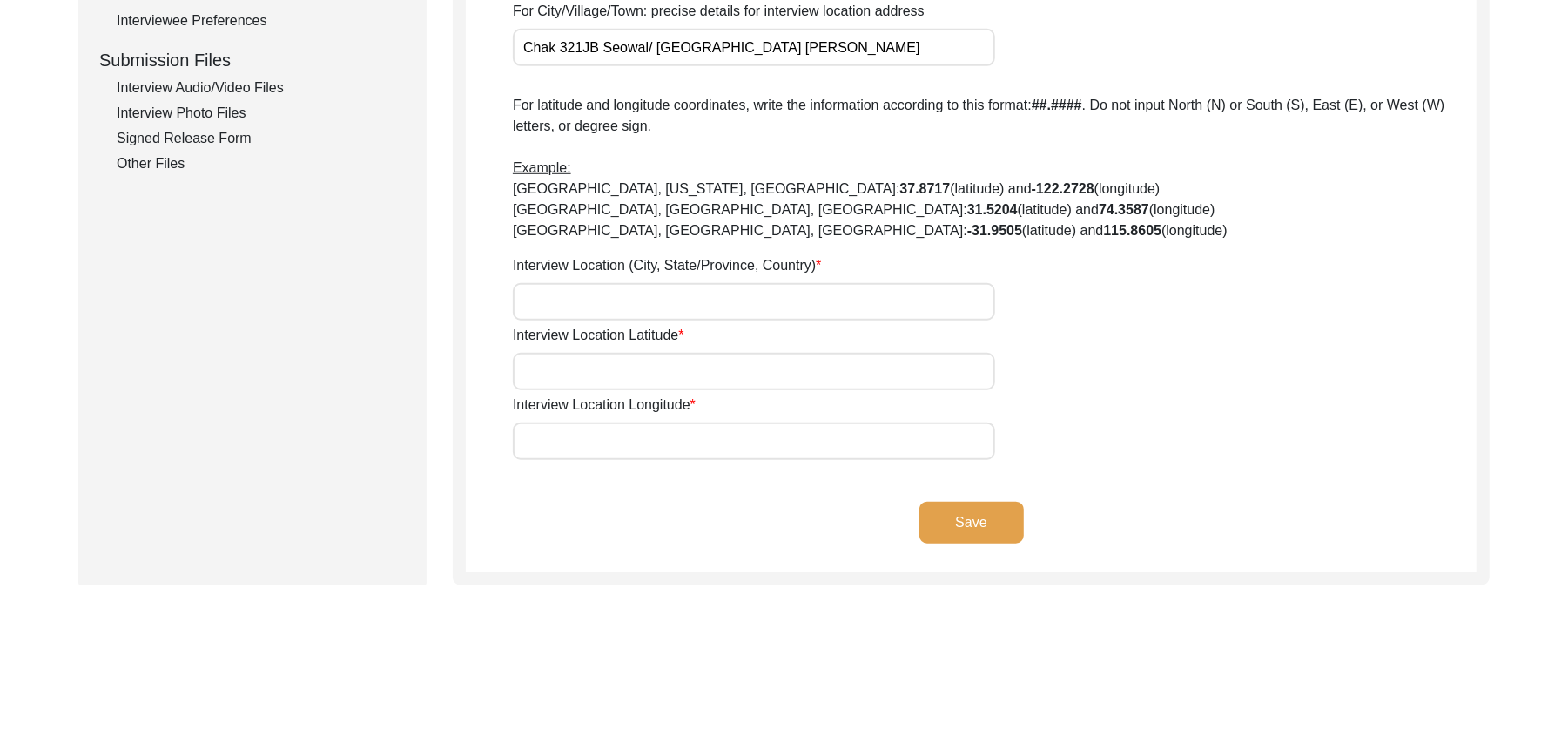
type input "Chak 321JB Seowal/ Gojra Road Toba Tek Singh"
click at [629, 305] on input "Interview Location (City, State/Province, Country)" at bounding box center [754, 301] width 483 height 37
type input "Chak 321JB Seowal, Punjab, Pakistan"
click at [628, 364] on input "Interview Location Latitude" at bounding box center [754, 371] width 483 height 37
paste input "N/A"
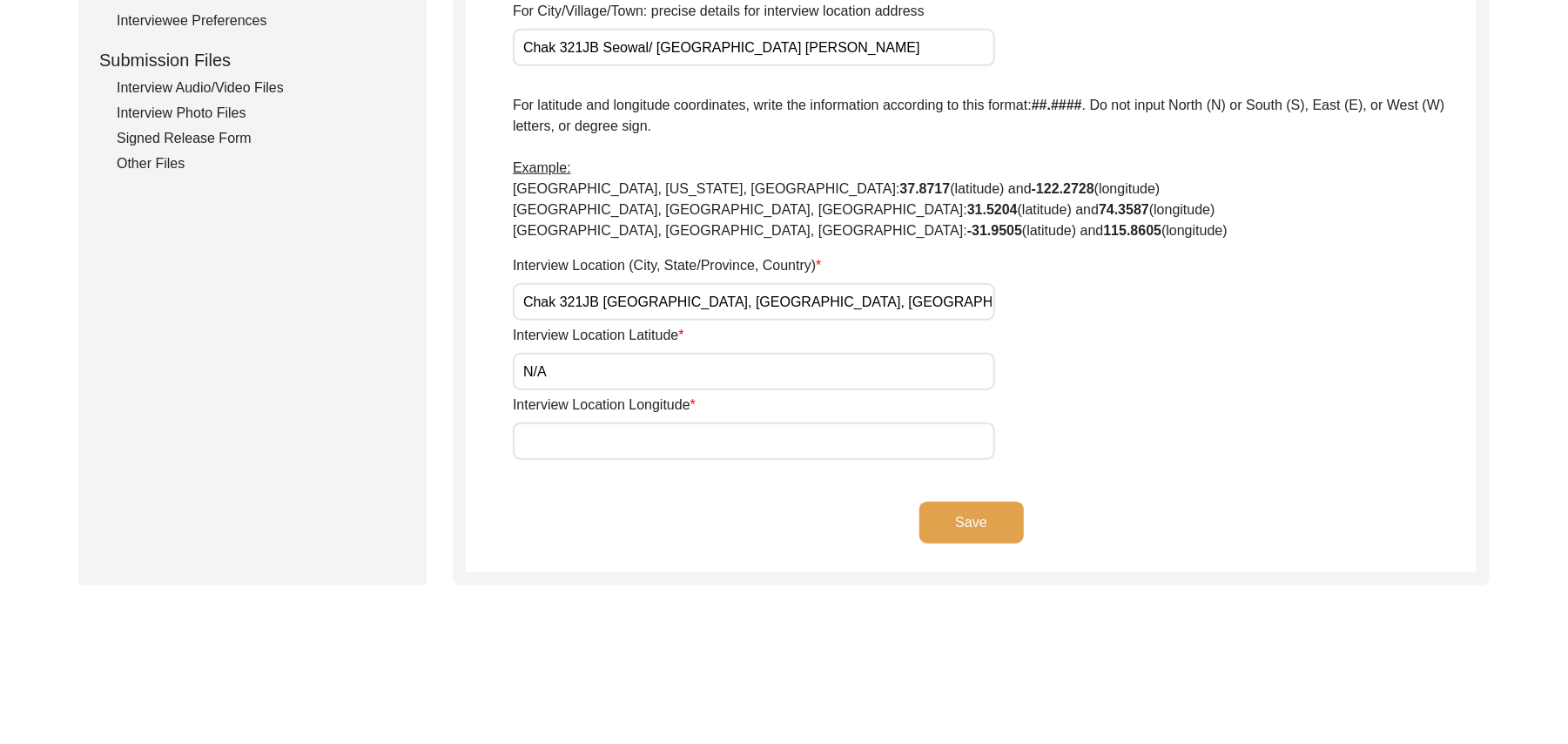
type input "N/A"
click at [622, 436] on input "Interview Location Longitude" at bounding box center [754, 441] width 483 height 37
paste input "N/A"
type input "N/A"
click at [943, 508] on button "Save" at bounding box center [972, 523] width 105 height 42
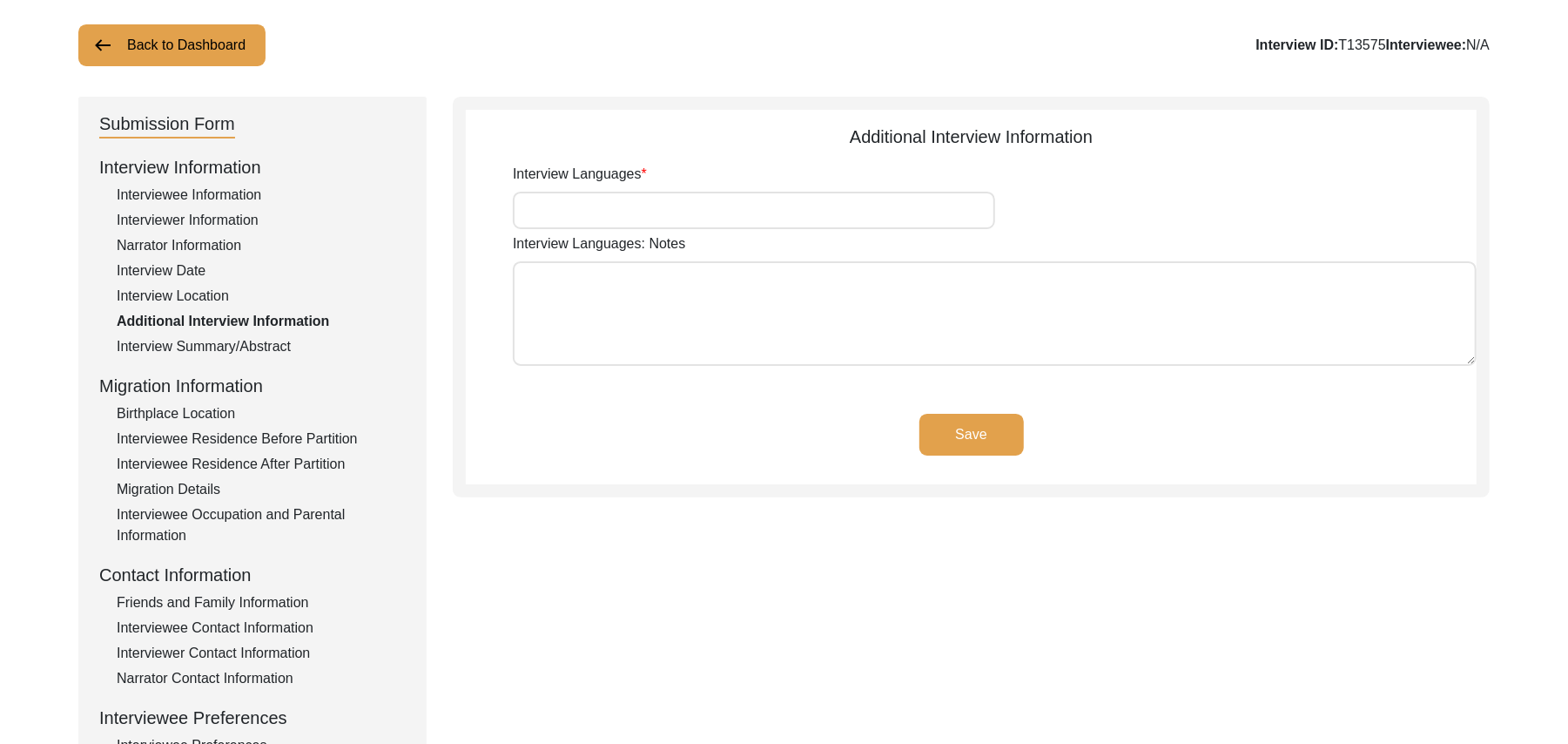
scroll to position [85, 0]
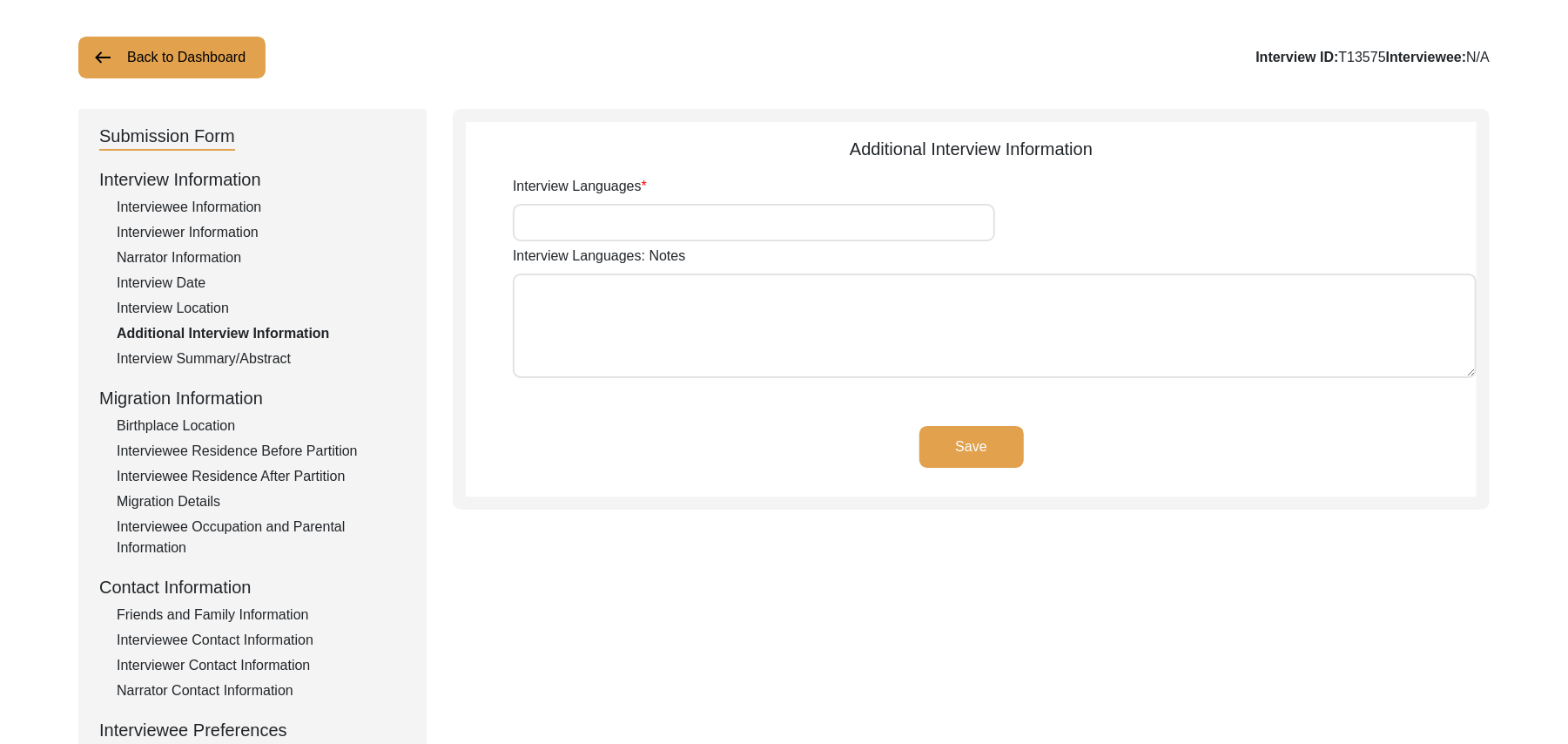
click at [774, 223] on input "Interview Languages" at bounding box center [754, 222] width 483 height 37
type input "Punjabi"
click at [734, 329] on textarea "Interview Languages: Notes" at bounding box center [994, 326] width 964 height 105
paste textarea "N/A"
type textarea "N/A"
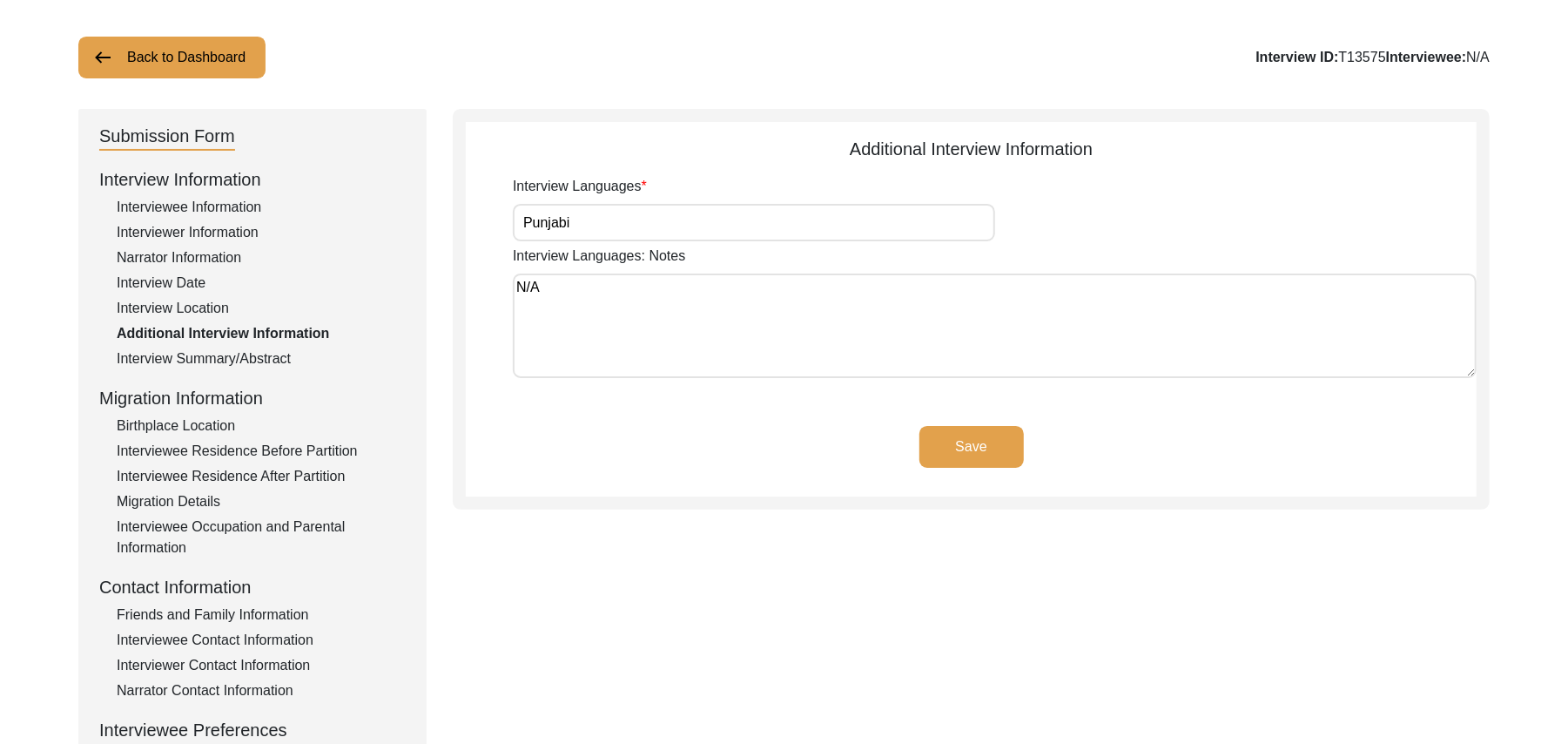
click at [945, 437] on button "Save" at bounding box center [972, 447] width 105 height 42
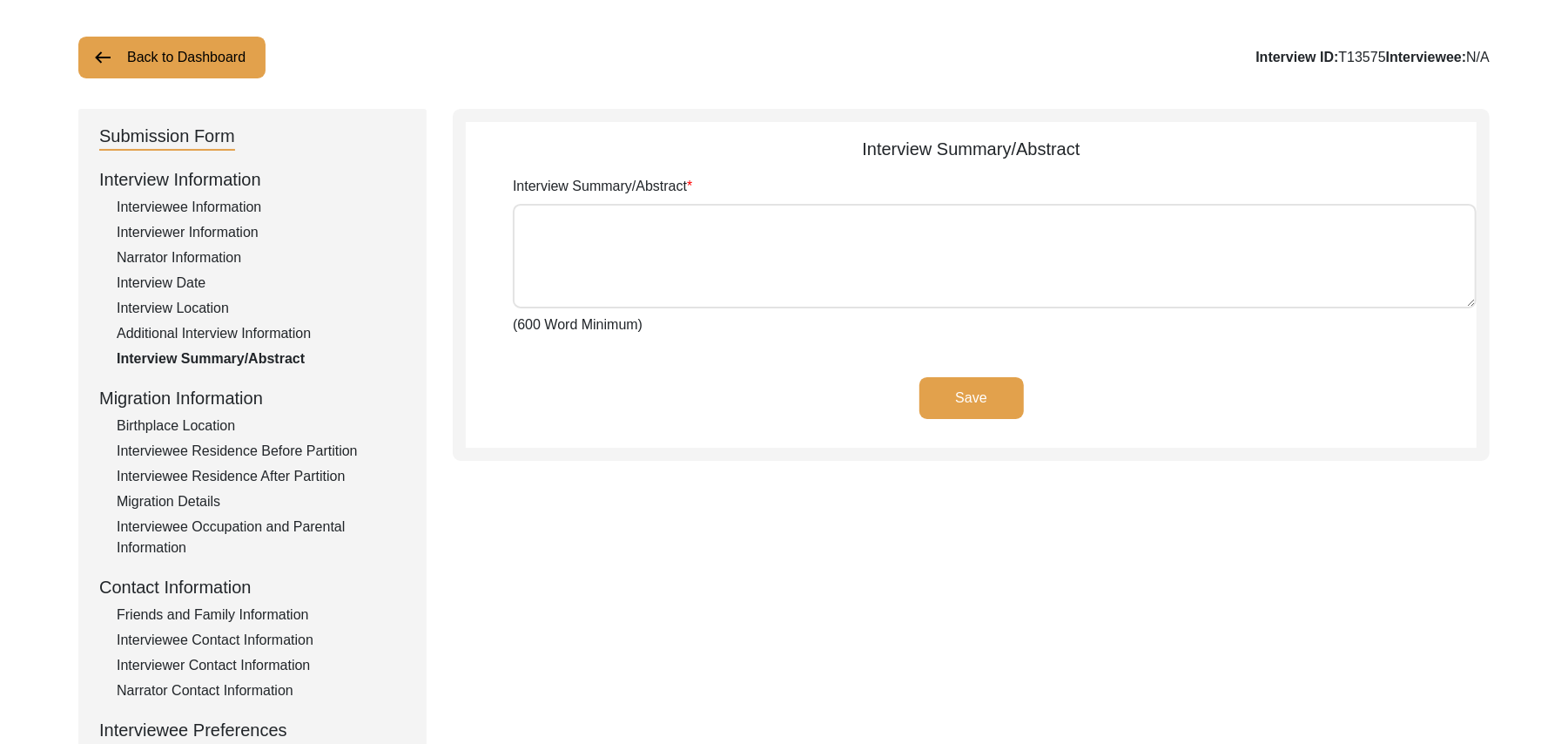
click at [328, 468] on div "Interviewee Residence After Partition" at bounding box center [261, 477] width 289 height 21
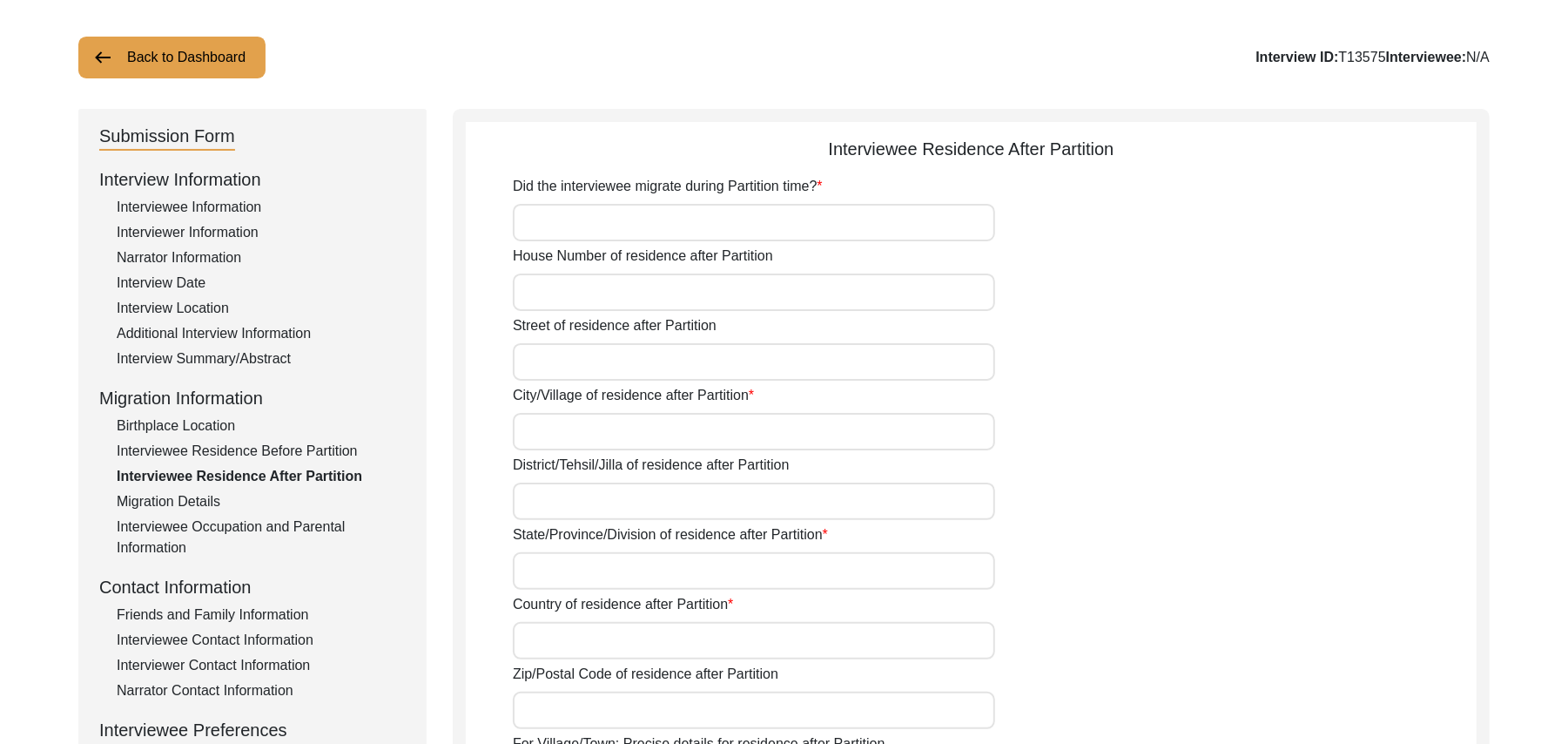
click at [625, 230] on input "Did the interviewee migrate during Partition time?" at bounding box center [754, 222] width 483 height 37
type input "Yes"
click at [614, 286] on input "House Number of residence after Partition" at bounding box center [754, 292] width 483 height 37
paste input "N/A"
type input "N/A"
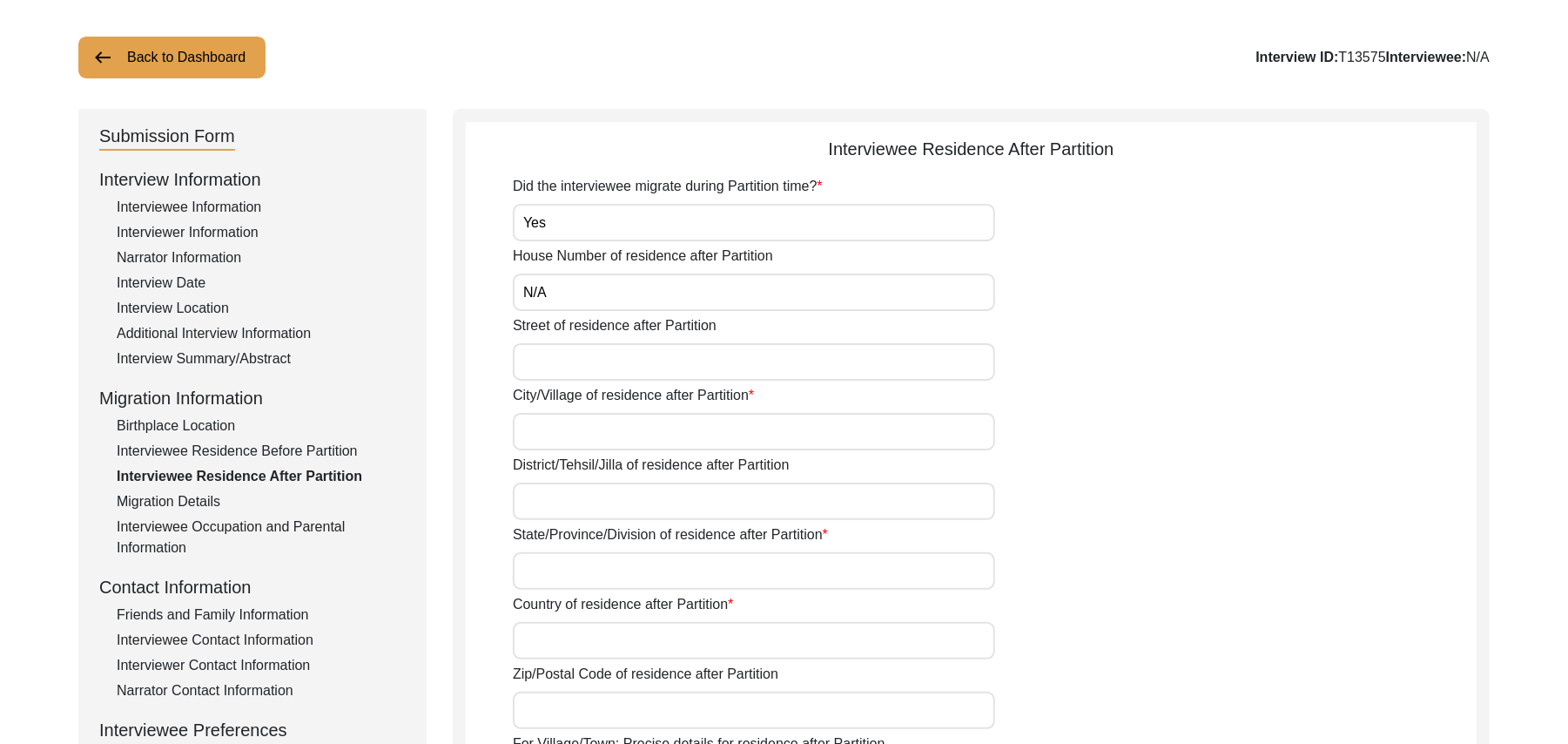
click at [599, 357] on input "Street of residence after Partition" at bounding box center [754, 361] width 483 height 37
paste input "N/A"
type input "N/A"
click at [583, 428] on input "City/Village of residence after Partition" at bounding box center [754, 431] width 483 height 37
click at [561, 504] on input "District/Tehsil/Jilla of residence after Partition" at bounding box center [754, 501] width 483 height 37
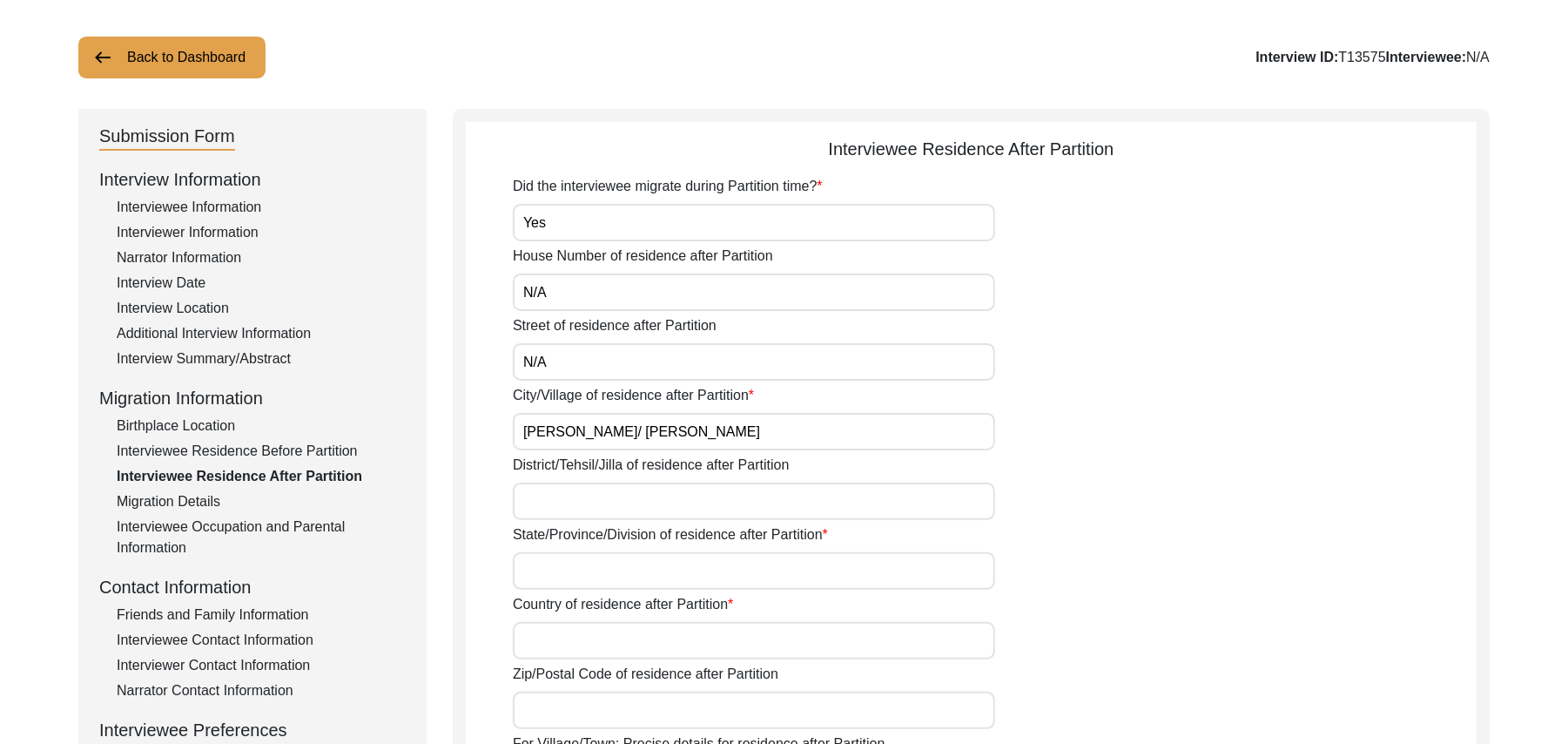
click at [735, 434] on input "Toba Tek singh/ Toba Tek Singh" at bounding box center [754, 431] width 483 height 37
type input "Toba Tek singh"
click at [670, 497] on input "District/Tehsil/Jilla of residence after Partition" at bounding box center [754, 501] width 483 height 37
type input "Toba Tek Singh/ Toba Tek Singh"
click at [665, 559] on input "State/Province/Division of residence after Partition" at bounding box center [754, 570] width 483 height 37
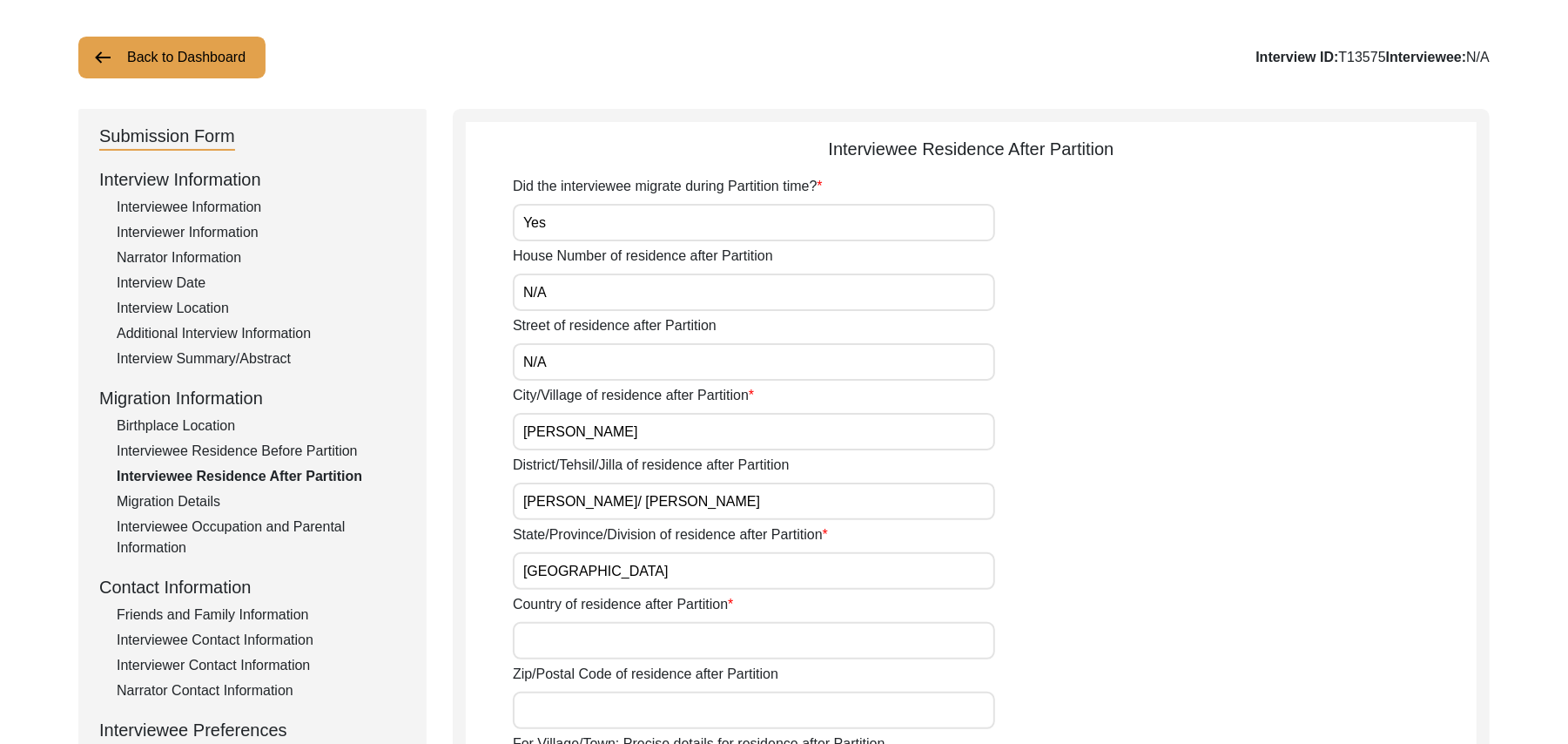
type input "Punjab"
click at [648, 639] on input "Country of residence after Partition" at bounding box center [754, 640] width 483 height 37
type input "Pakistan"
click at [643, 712] on input "Zip/Postal Code of residence after Partition" at bounding box center [754, 710] width 483 height 37
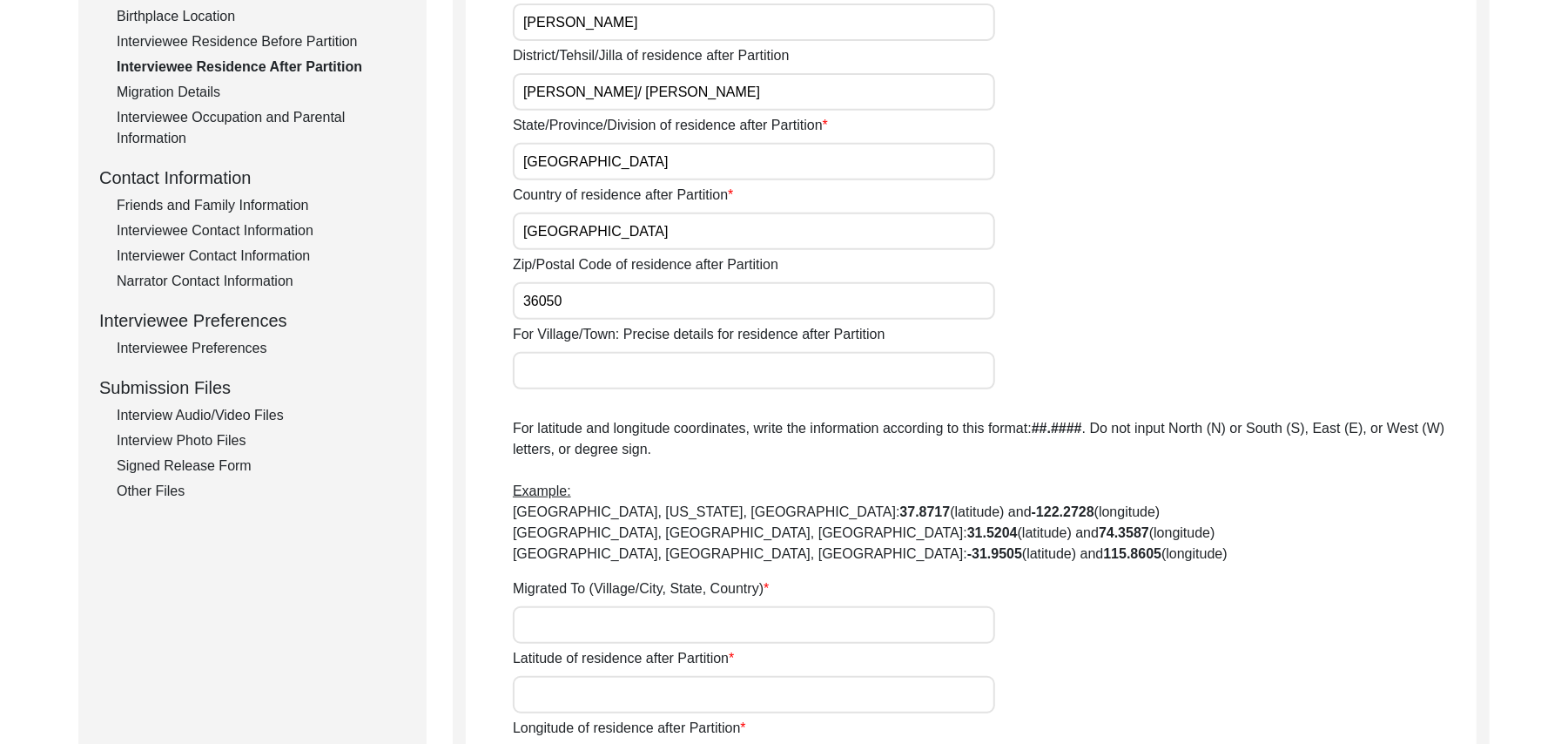
scroll to position [548, 0]
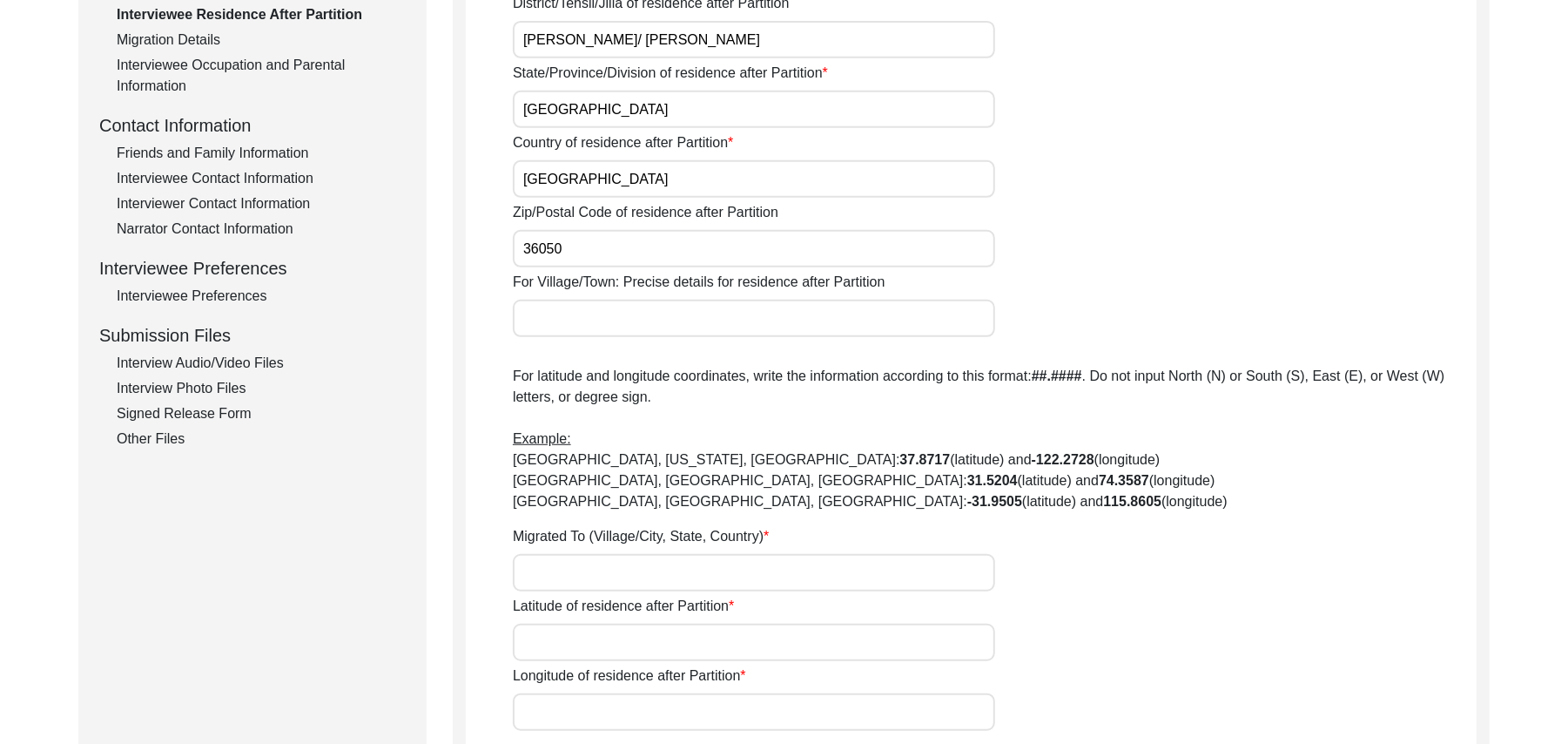
type input "36050"
click at [624, 317] on input "For Village/Town: Precise details for residence after Partition" at bounding box center [754, 318] width 483 height 37
type input "S"
type input "Islampura/ Toba Tek Singh"
click at [645, 570] on input "Migrated To (Village/City, State, Country)" at bounding box center [754, 572] width 483 height 37
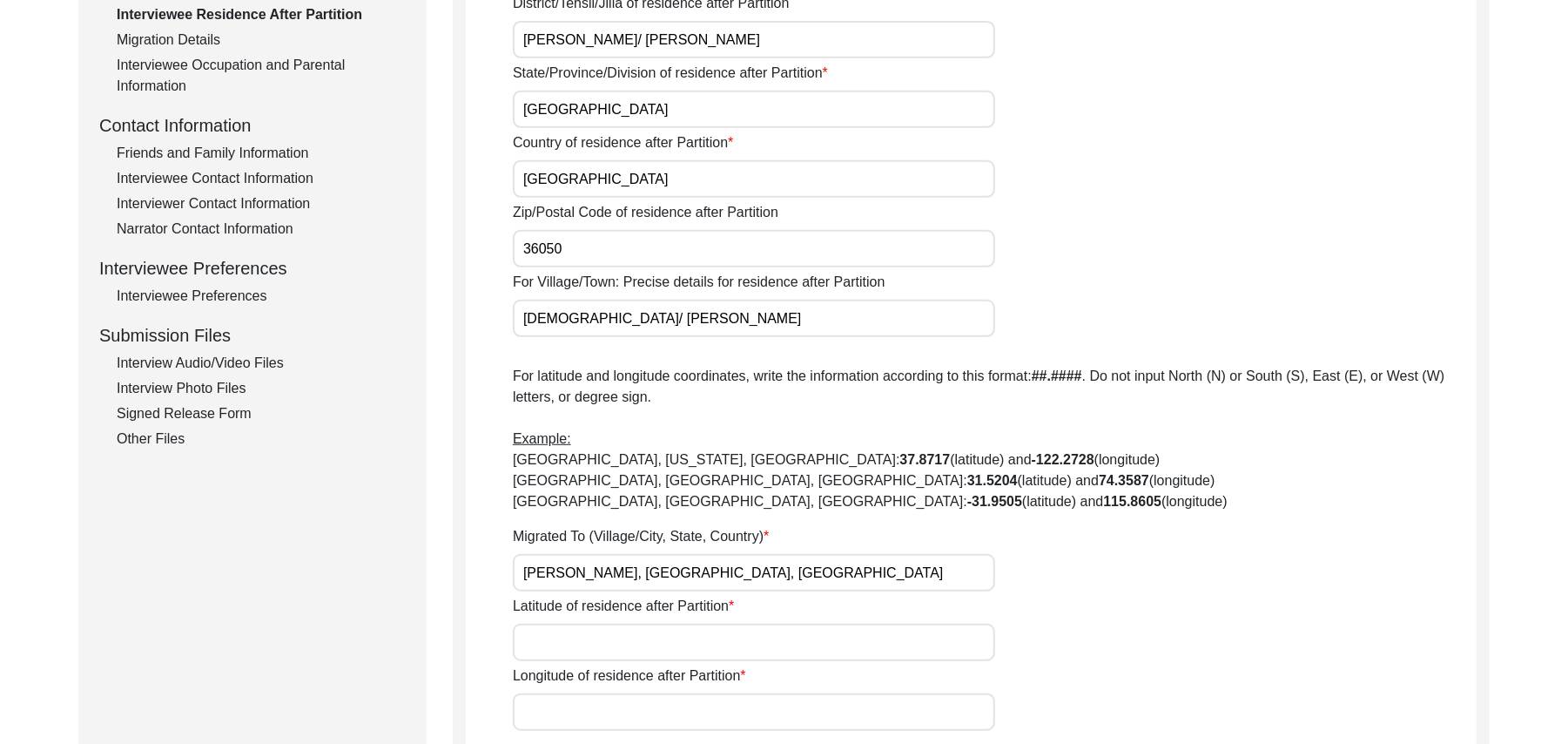
type input "Toba Tek Singh, Punjab, Pakistan"
click at [643, 638] on input "Latitude of residence after Partition" at bounding box center [754, 642] width 483 height 37
paste input "N/A"
type input "N/A"
click at [633, 718] on input "Longitude of residence after Partition" at bounding box center [754, 712] width 483 height 37
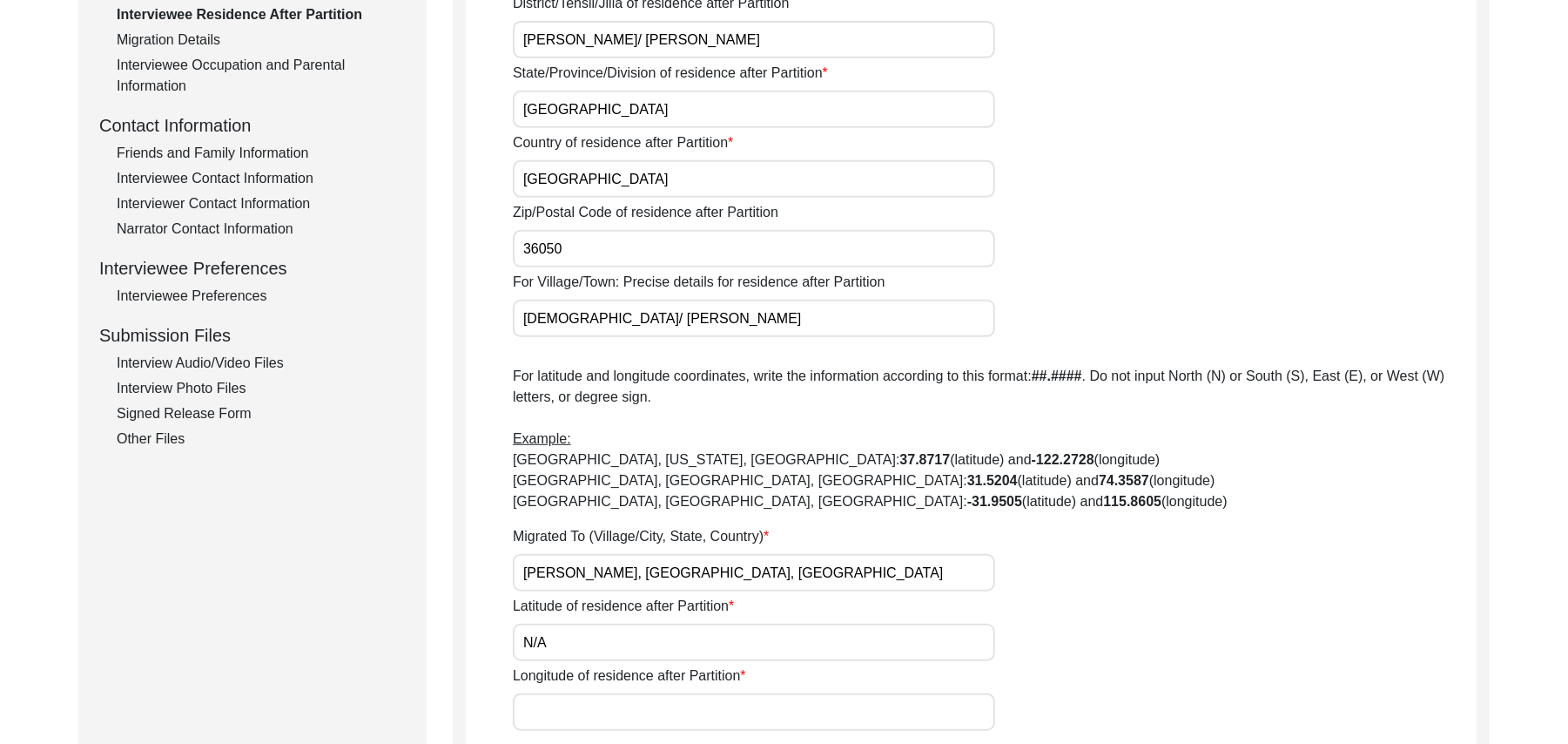
paste input "N/A"
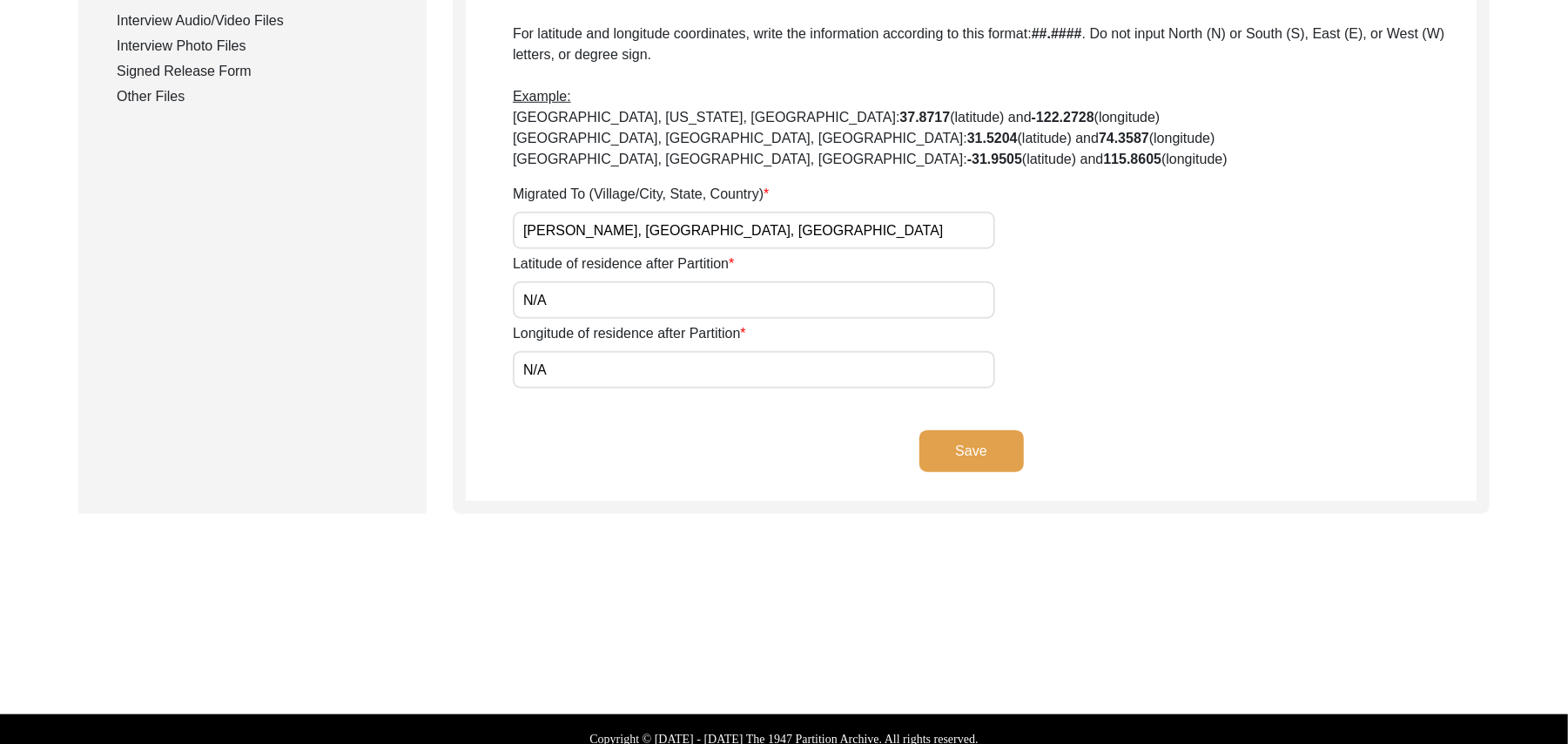
scroll to position [907, 0]
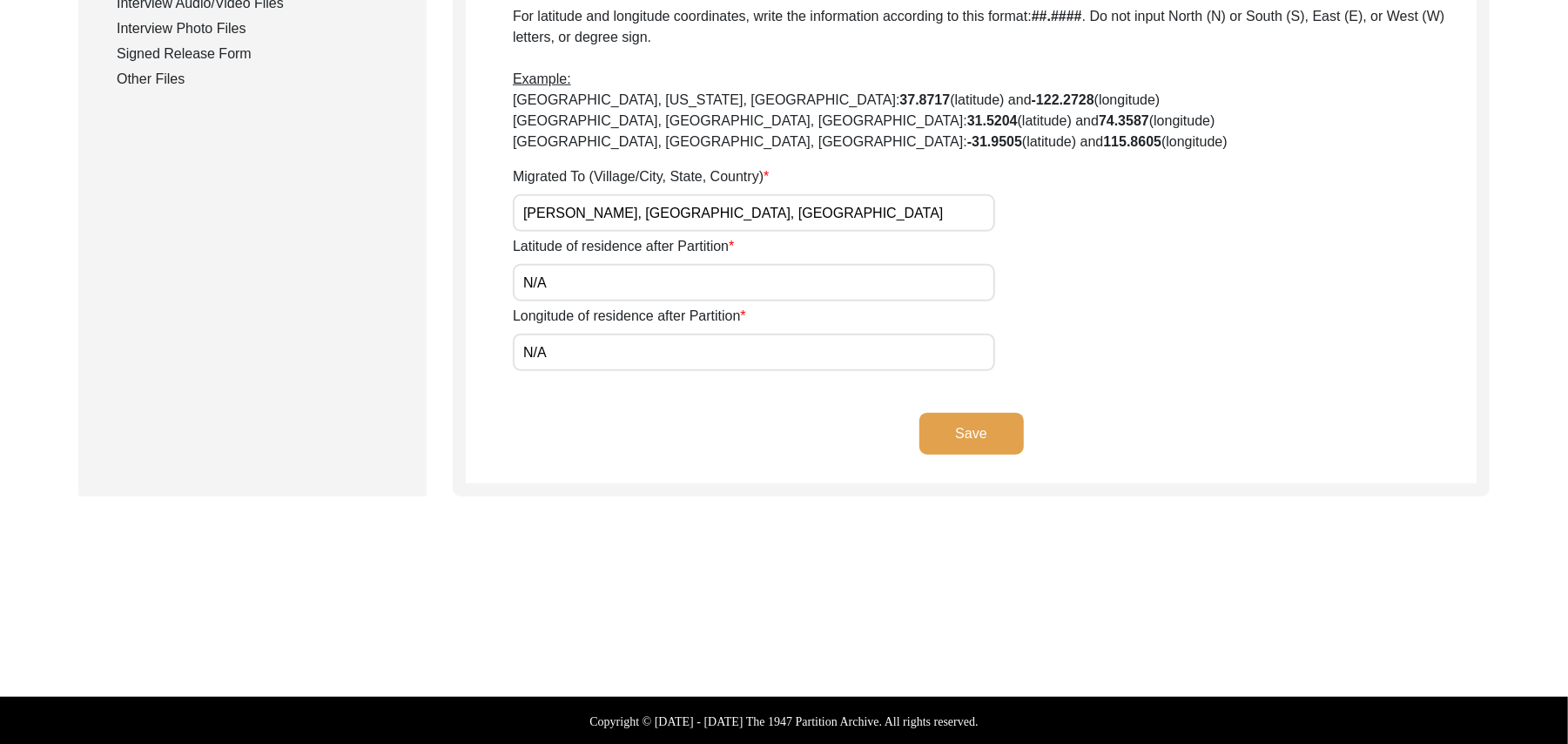
type input "N/A"
click at [998, 436] on button "Save" at bounding box center [972, 434] width 105 height 42
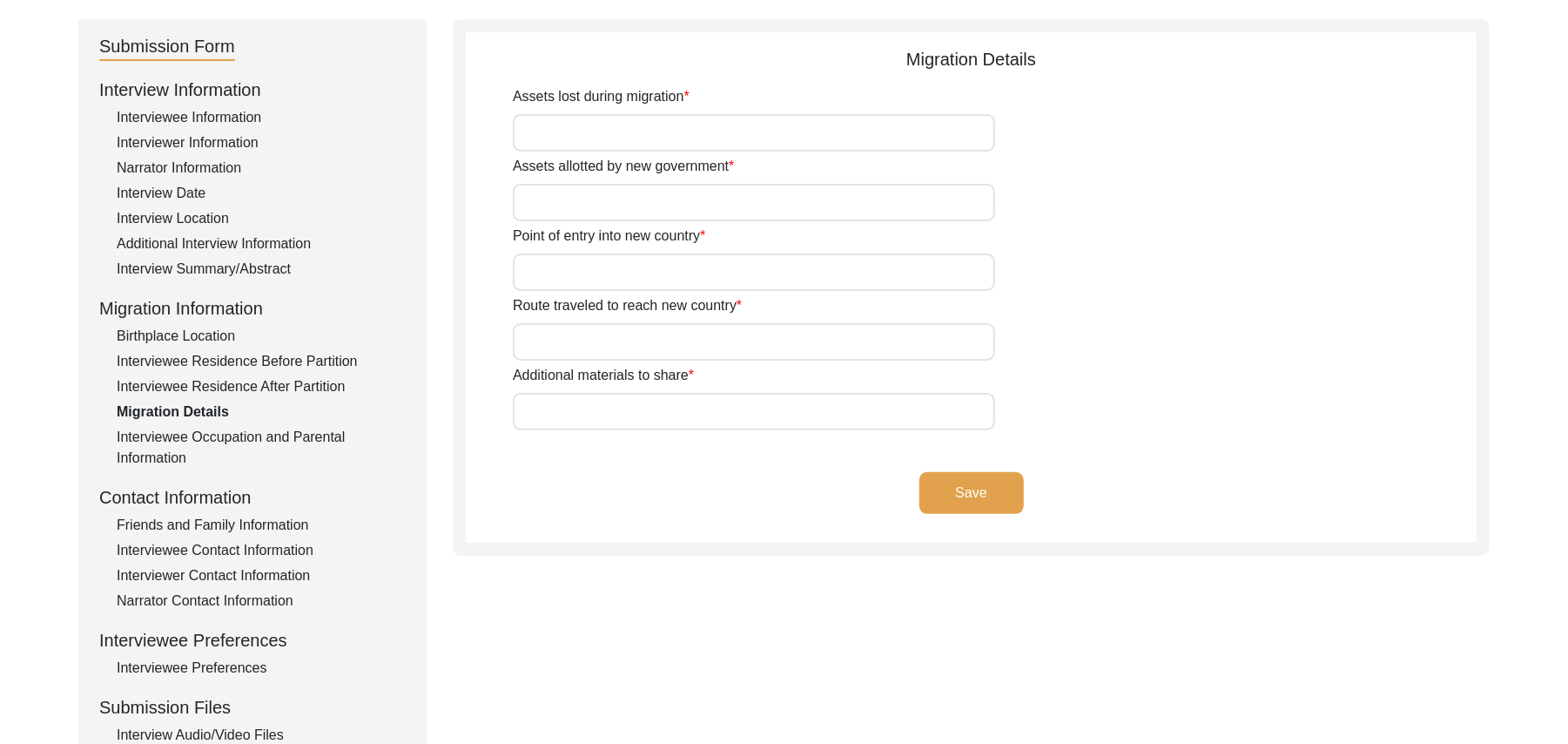
scroll to position [123, 0]
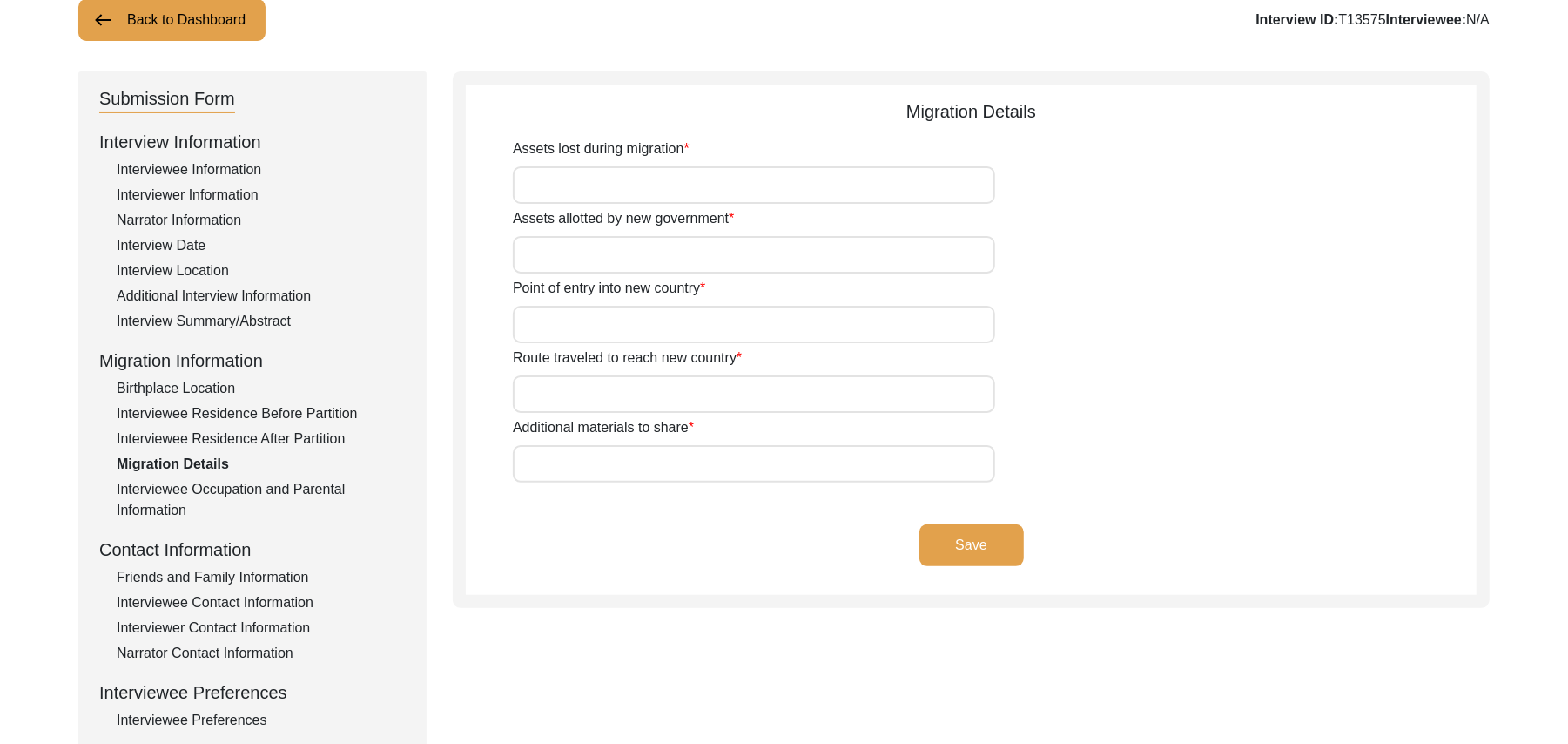
click at [683, 181] on input "Assets lost during migration" at bounding box center [754, 185] width 483 height 37
type input "Land, Home, Animals"
click at [643, 253] on input "Assets allotted by new government" at bounding box center [754, 255] width 483 height 37
type input "Land, Home"
click at [633, 322] on input "Point of entry into new country" at bounding box center [754, 324] width 483 height 37
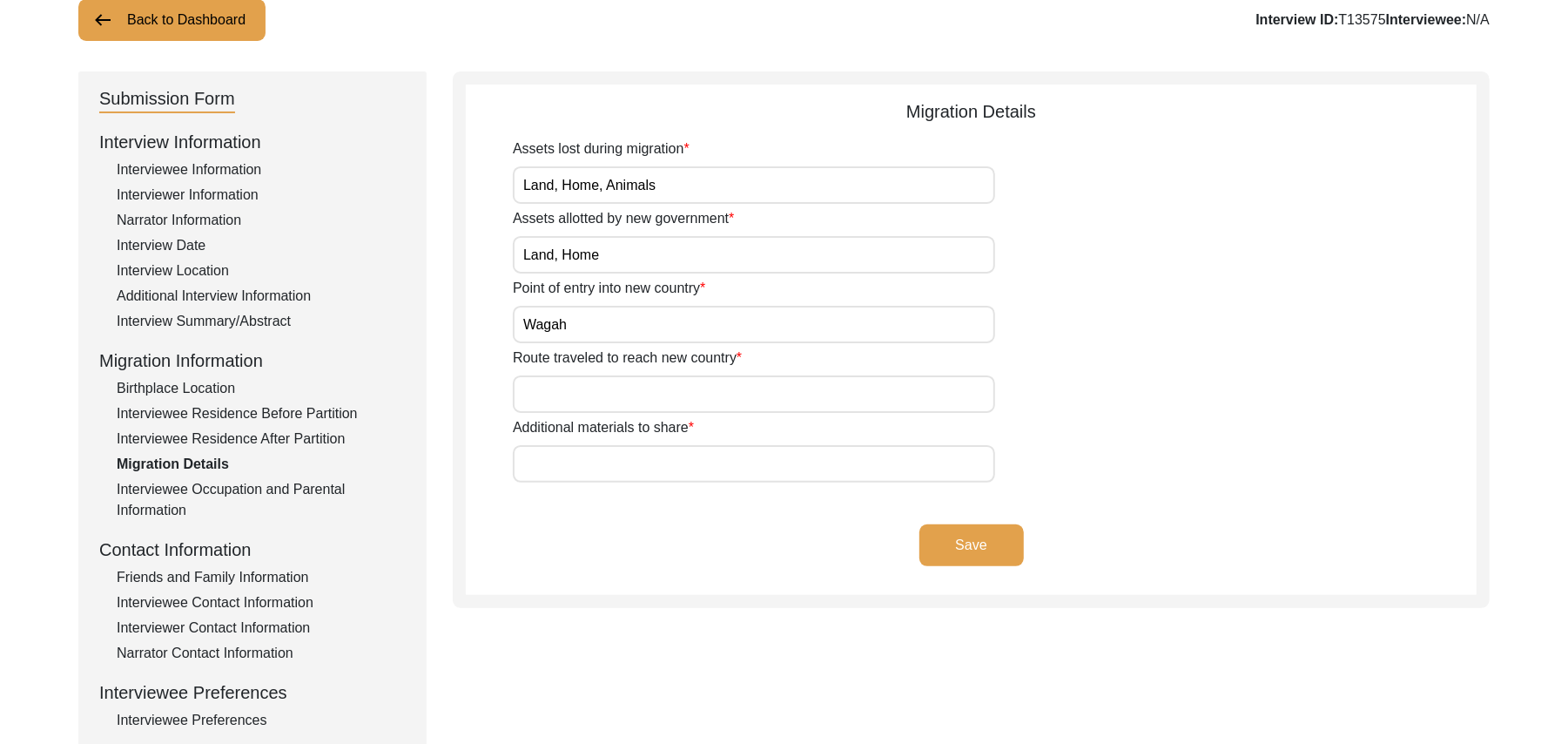
type input "Wagah"
click at [614, 399] on input "Route traveled to reach new country" at bounding box center [754, 394] width 483 height 37
type input "Sirhind, Ludhiana, Beas, Amritsar, Wagah"
click at [614, 462] on input "Additional materials to share" at bounding box center [754, 464] width 483 height 37
paste input "N/A"
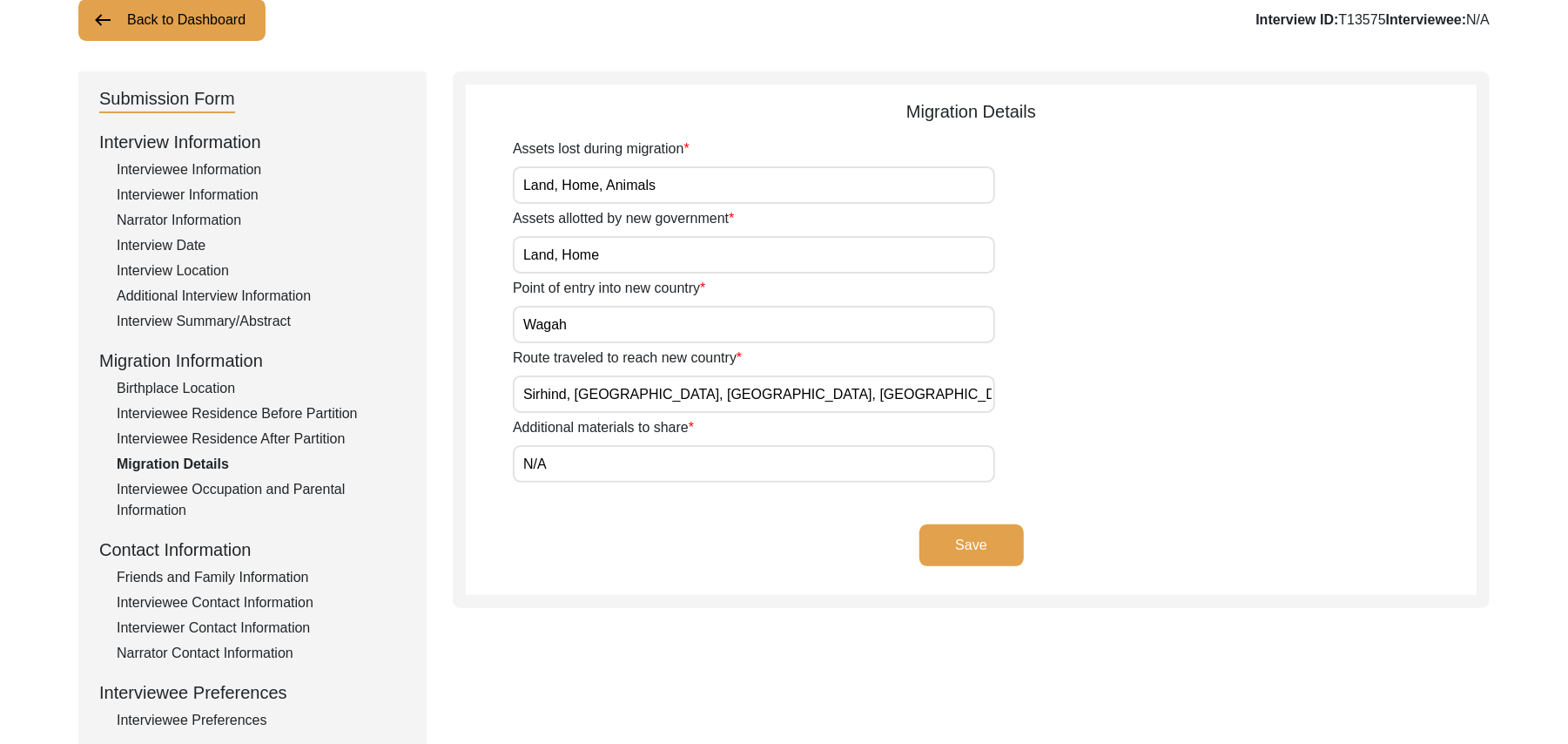
type input "N/A"
click at [997, 544] on button "Save" at bounding box center [972, 546] width 105 height 42
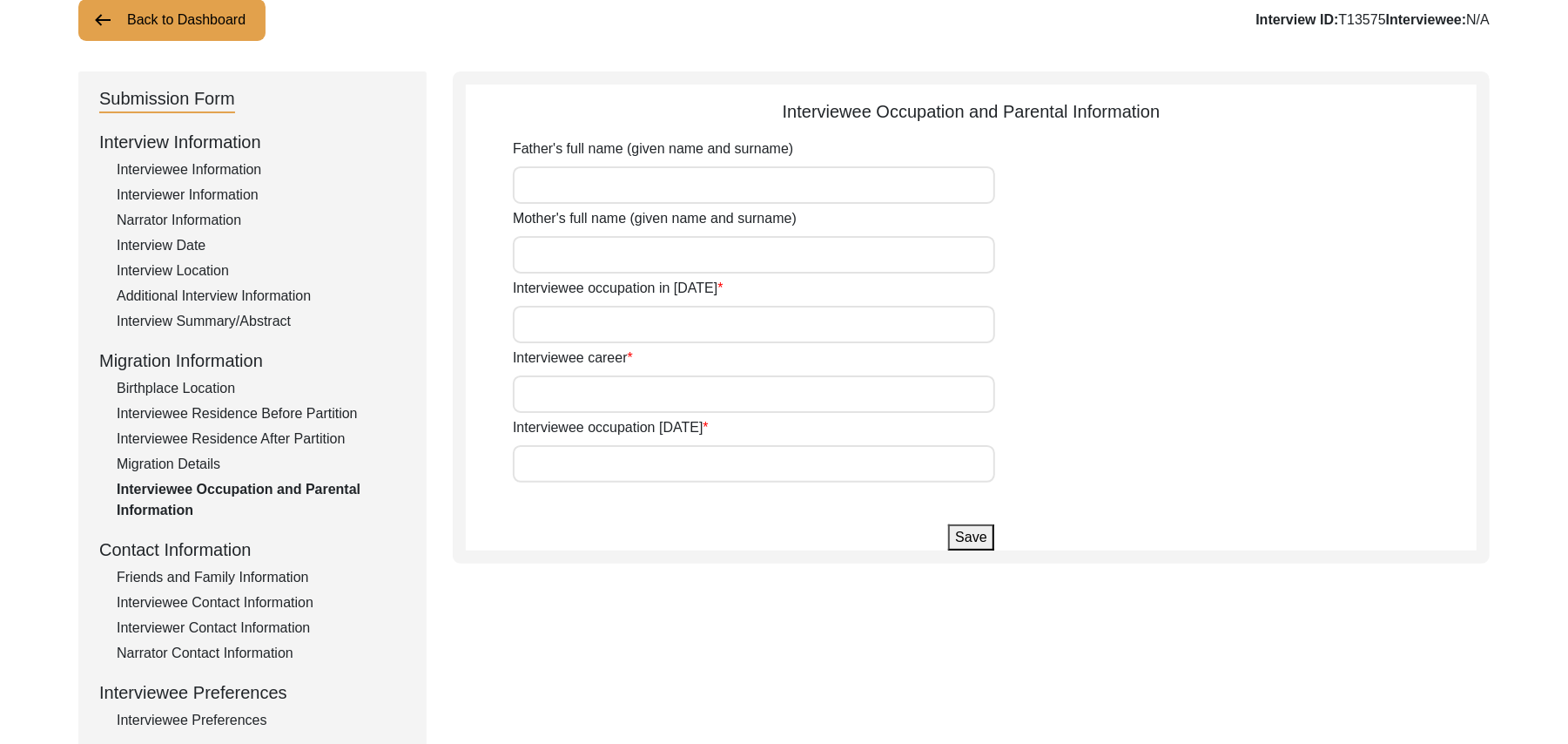
click at [633, 188] on input "Father's full name (given name and surname)" at bounding box center [754, 185] width 483 height 37
type input "Nazir Ahmed"
click at [612, 262] on input "Mother's full name (given name and surname)" at bounding box center [754, 255] width 483 height 37
type input "Meer Bibi"
click at [594, 331] on input "Interviewee occupation in 1947" at bounding box center [754, 324] width 483 height 37
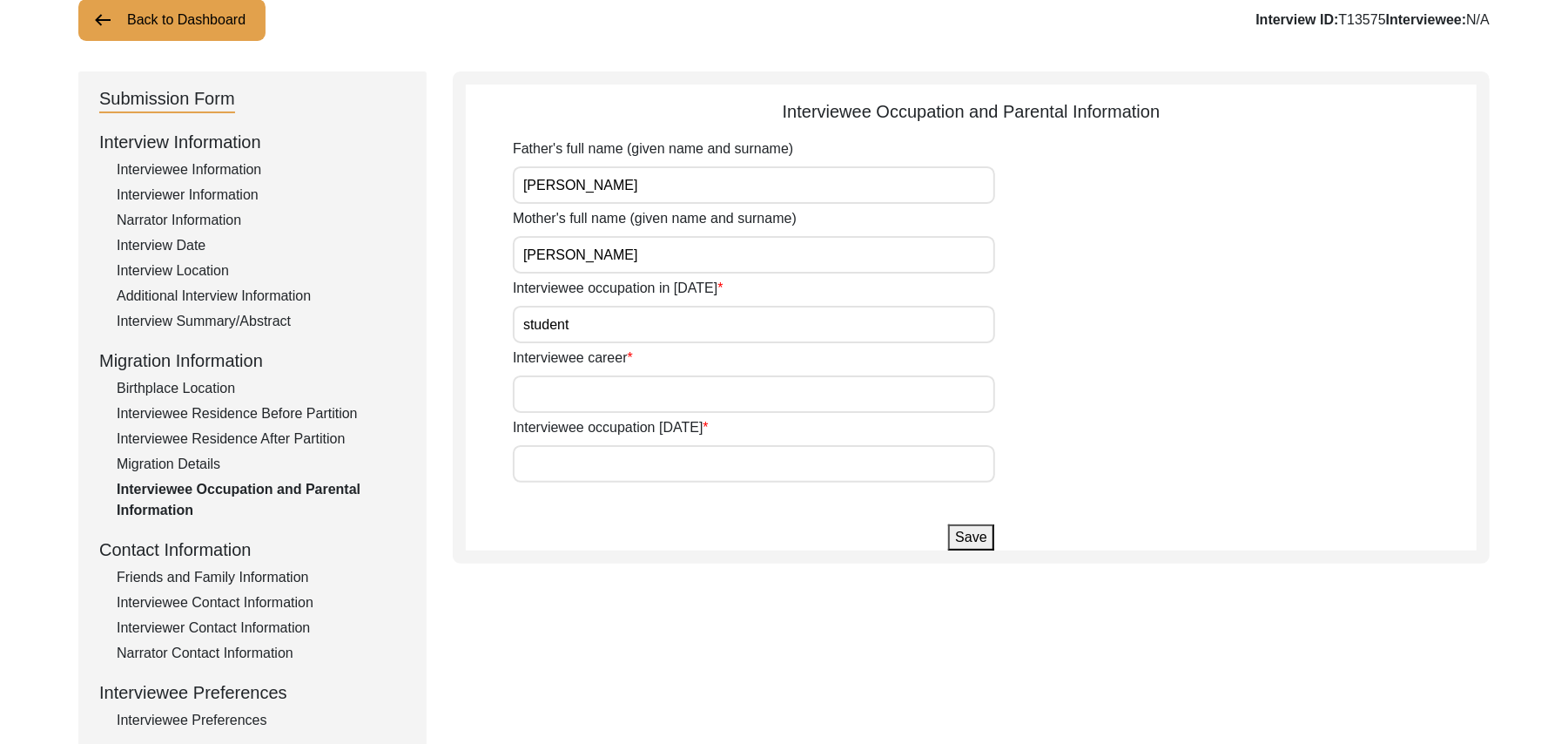
type input "student"
click at [593, 396] on input "Interviewee career" at bounding box center [754, 394] width 483 height 37
type input "Laborer"
click at [586, 457] on input "Interviewee occupation today" at bounding box center [754, 464] width 483 height 37
type input "Dont work any more"
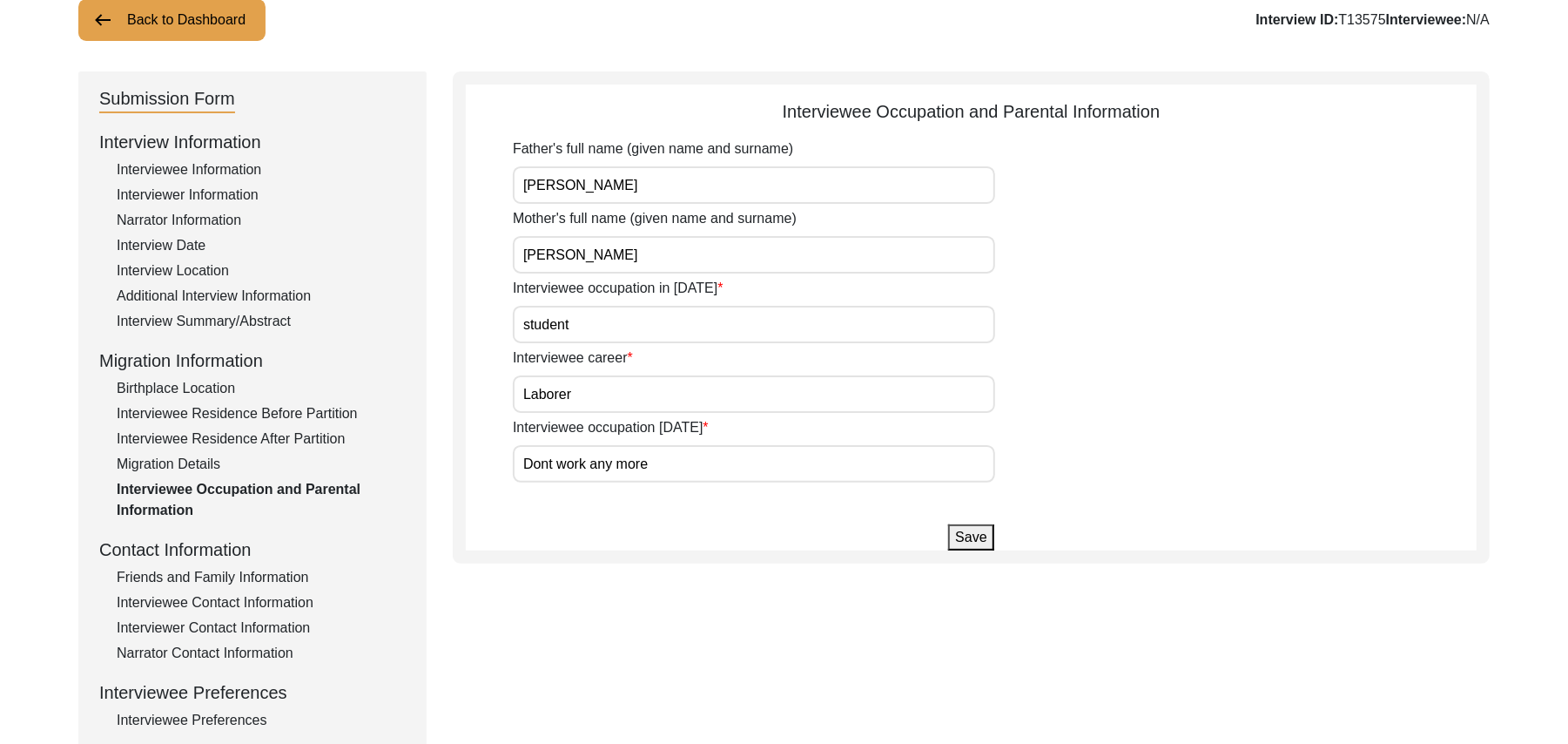
click at [963, 540] on button "Save" at bounding box center [971, 538] width 45 height 26
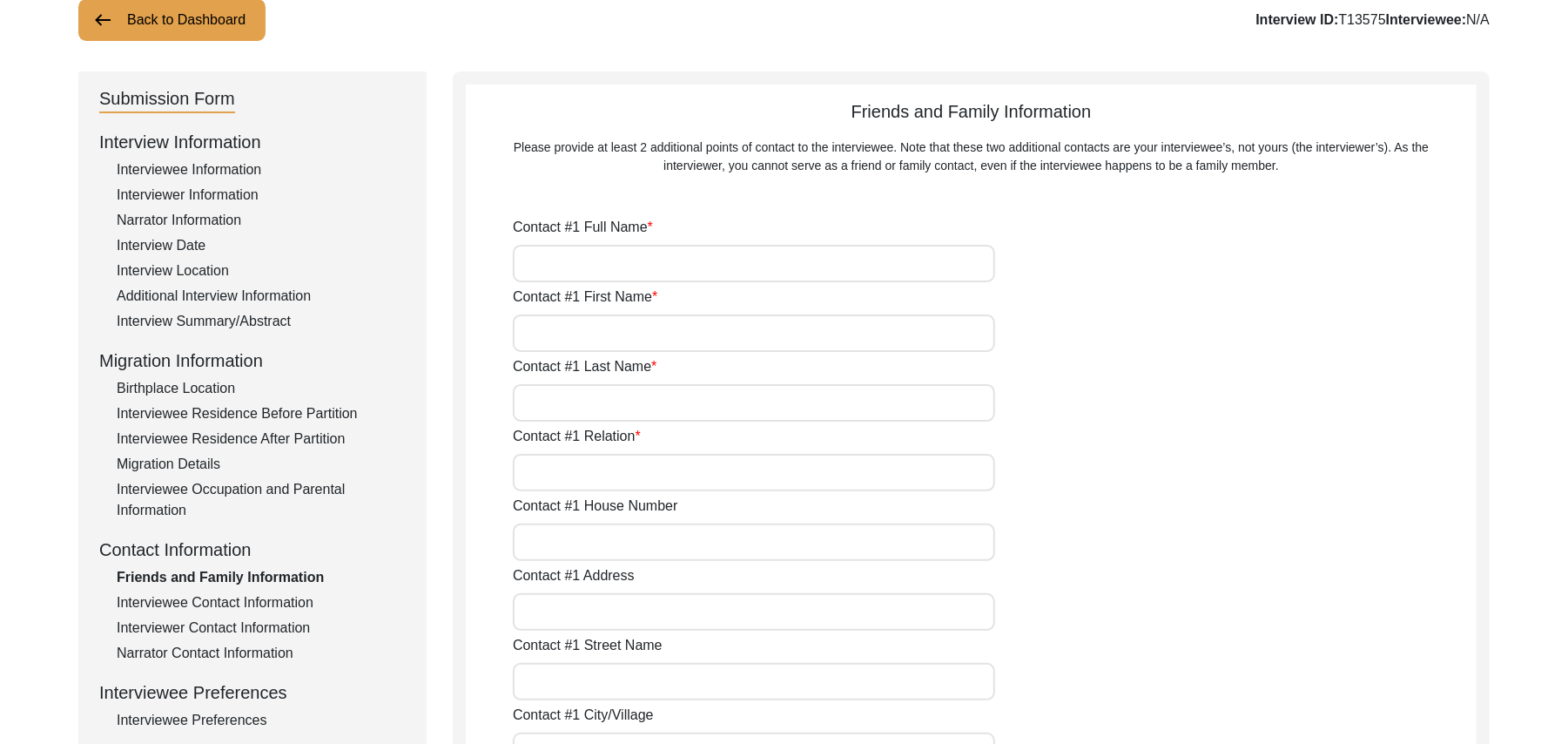
click at [296, 603] on div "Interviewee Contact Information" at bounding box center [261, 602] width 289 height 21
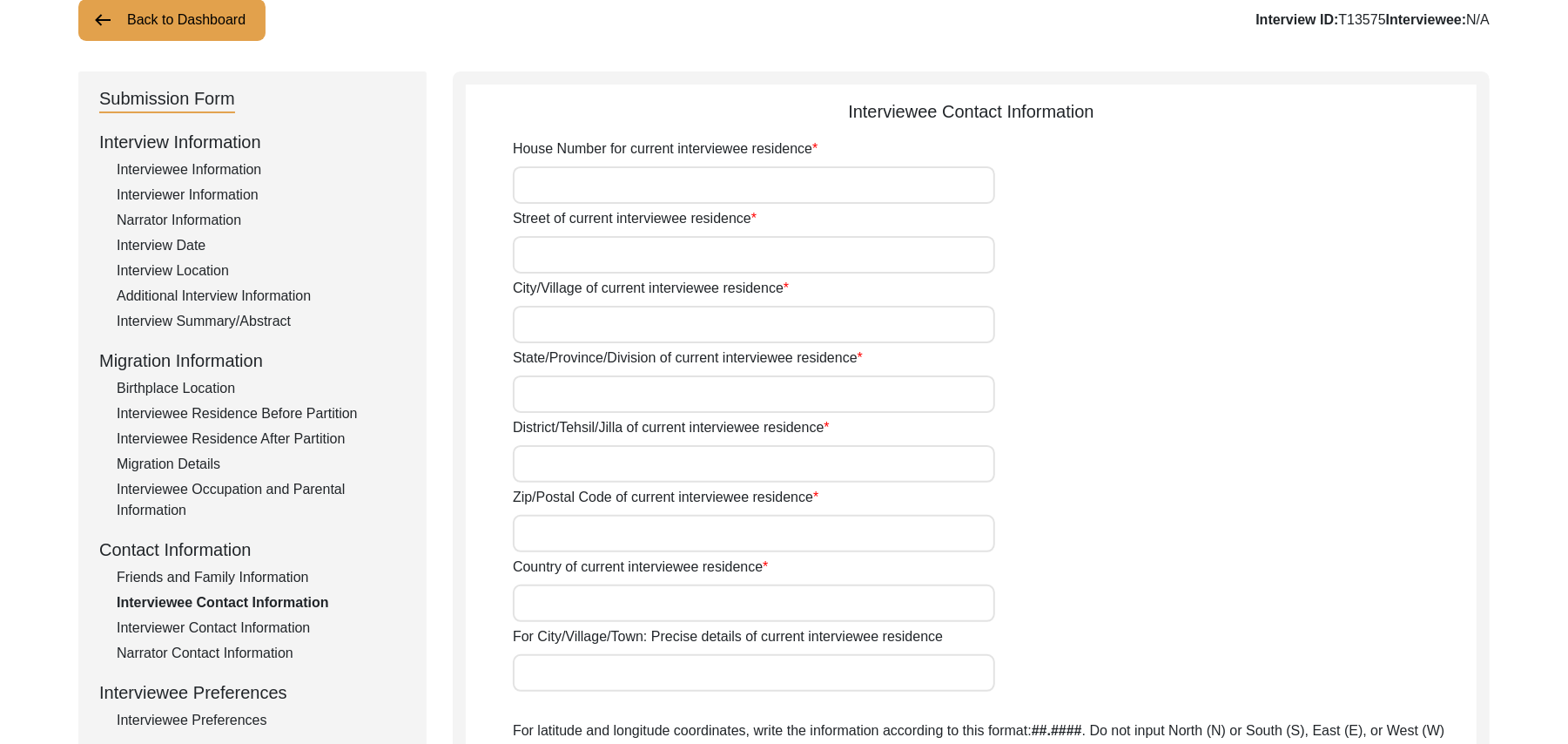
click at [648, 176] on input "House Number for current interviewee residence" at bounding box center [754, 185] width 483 height 37
paste input "N/A"
type input "N/A"
click at [618, 260] on input "Street of current interviewee residence" at bounding box center [754, 255] width 483 height 37
paste input "N/A"
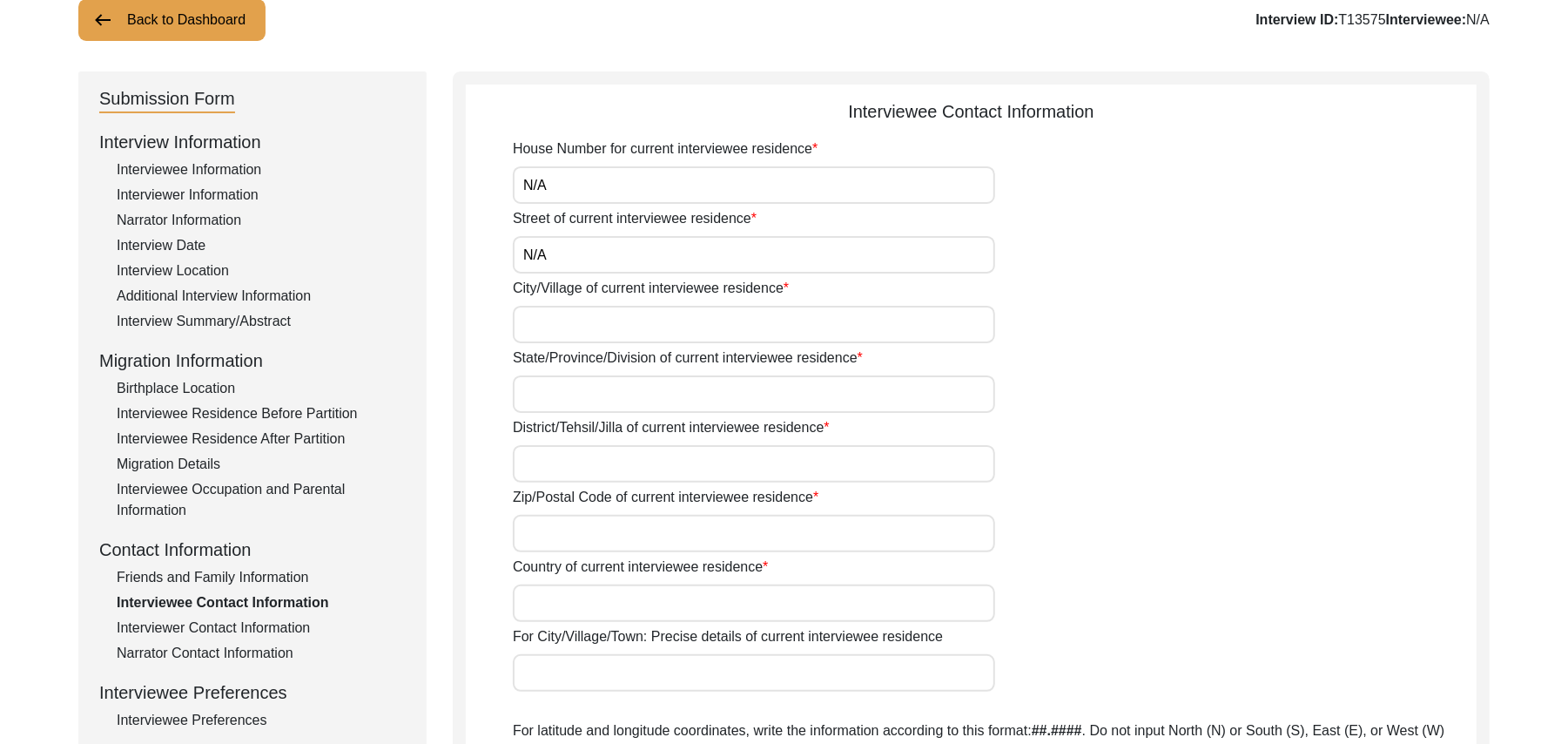
type input "N/A"
click at [603, 324] on input "City/Village of current interviewee residence" at bounding box center [754, 324] width 483 height 37
type input "Chak 327 JB"
click at [585, 392] on input "State/Province/Division of current interviewee residence" at bounding box center [754, 394] width 483 height 37
type input "Punjab"
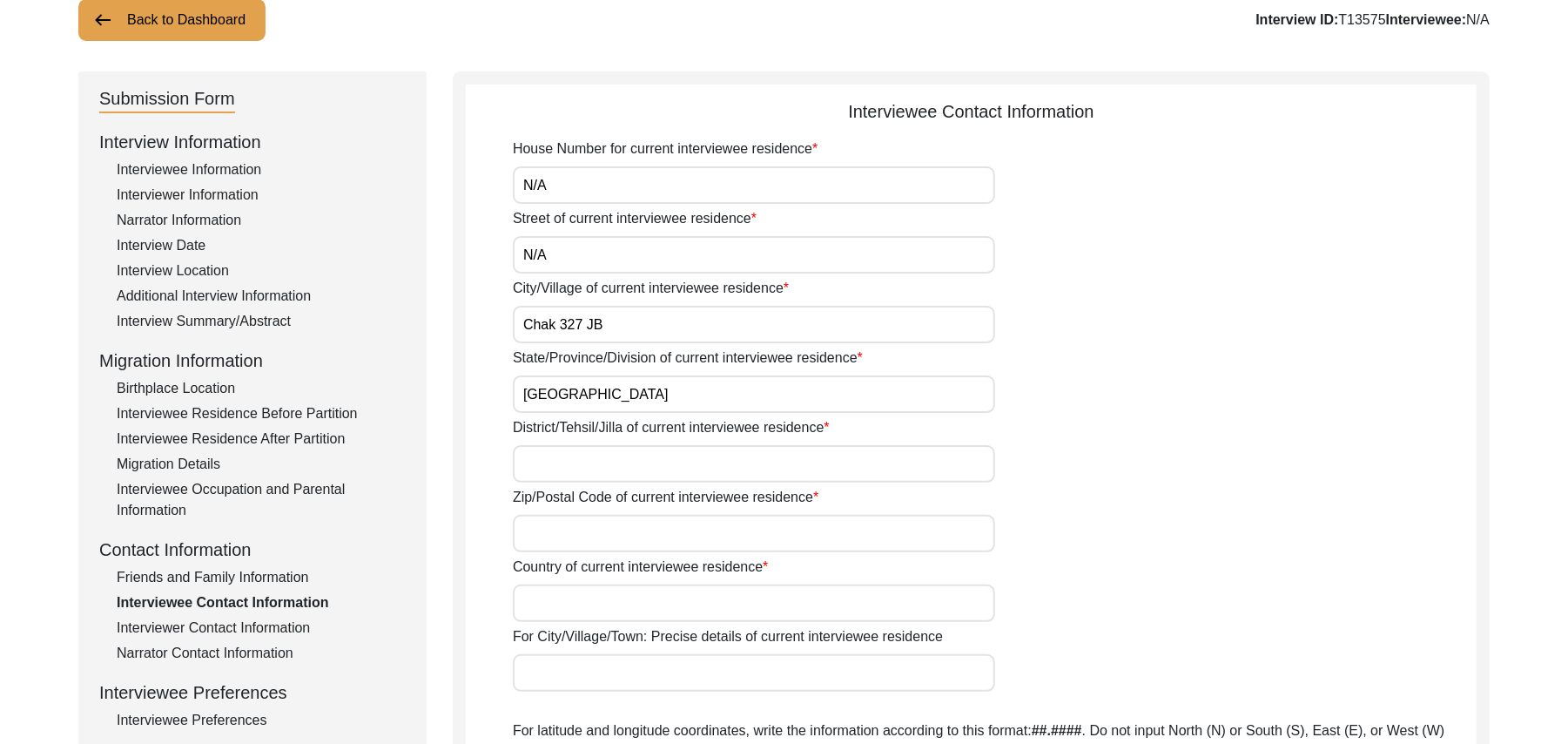
click at [574, 466] on input "District/Tehsil/Jilla of current interviewee residence" at bounding box center [754, 464] width 483 height 37
type input "Toba Tek Singh/ Toba Tek Singh"
click at [575, 534] on input "Zip/Postal Code of current interviewee residence" at bounding box center [754, 533] width 483 height 37
type input "36050"
click at [575, 589] on input "Country of current interviewee residence" at bounding box center [754, 603] width 483 height 37
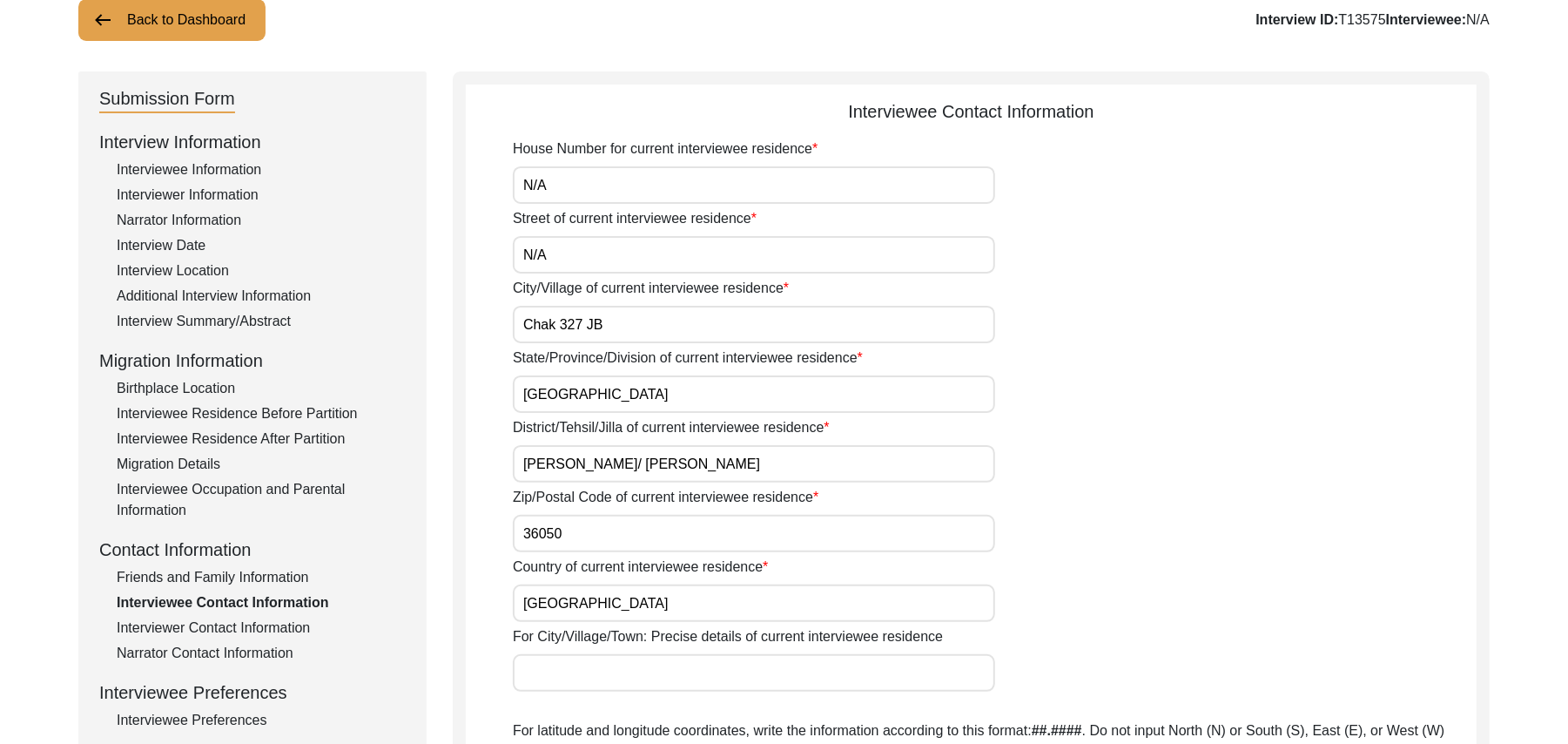
type input "Pakistan"
click at [580, 681] on input "For City/Village/Town: Precise details of current interviewee residence" at bounding box center [754, 673] width 483 height 37
click at [639, 326] on input "Chak 327 JB" at bounding box center [754, 324] width 483 height 37
type input "Chak 327 JB Bhalair"
click at [629, 680] on input "For City/Village/Town: Precise details of current interviewee residence" at bounding box center [754, 673] width 483 height 37
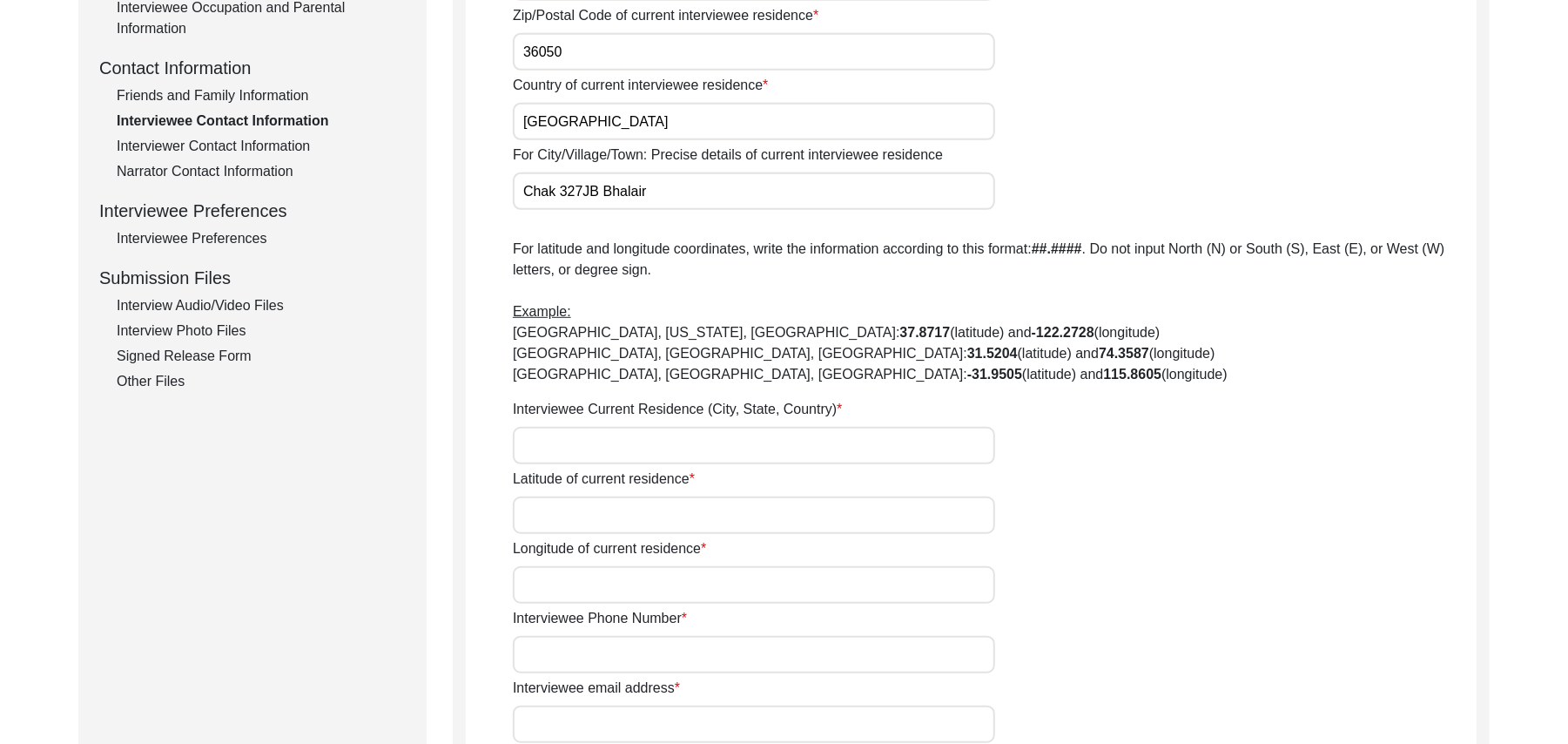
scroll to position [683, 0]
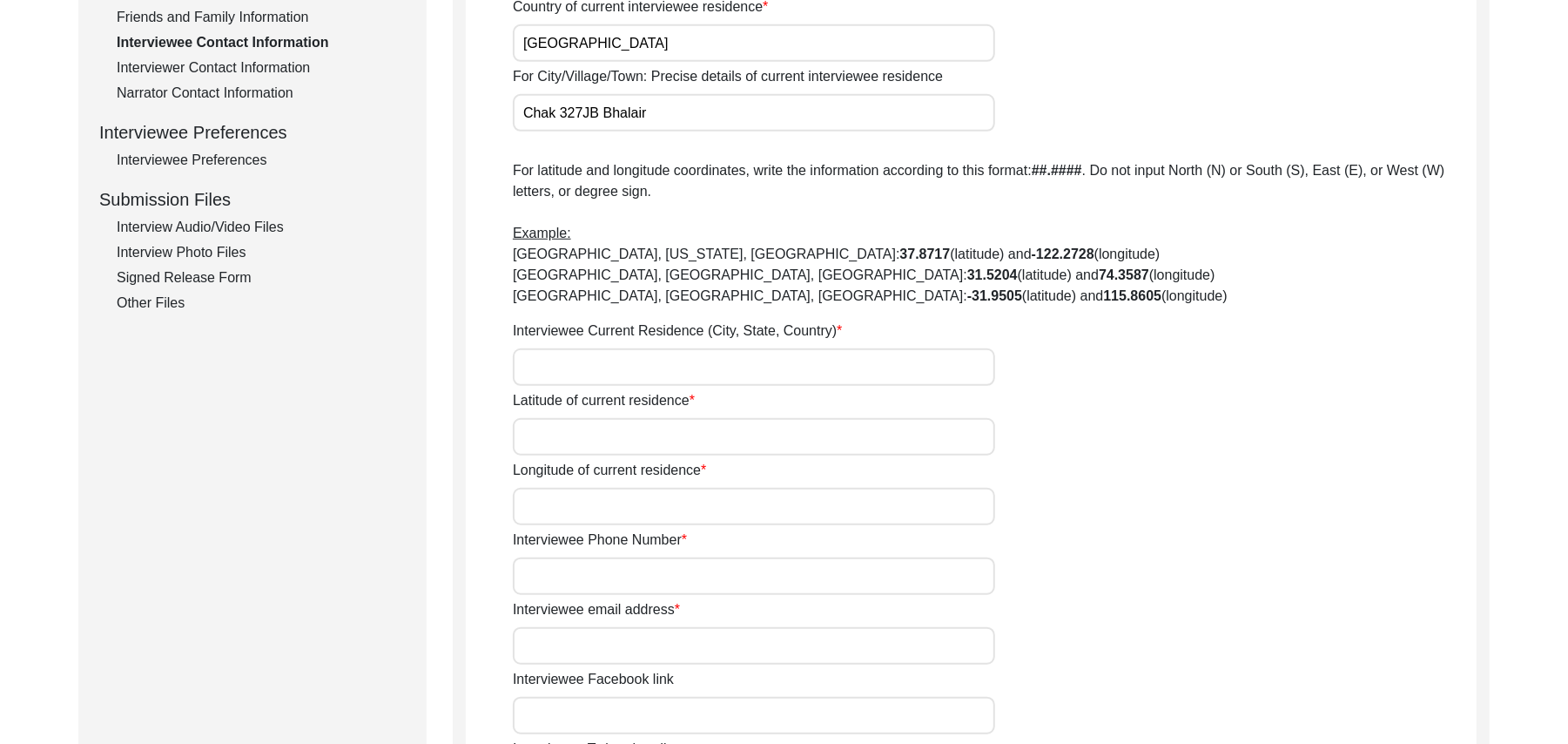
type input "Chak 327JB Bhalair"
click at [686, 371] on input "Interviewee Current Residence (City, State, Country)" at bounding box center [754, 367] width 483 height 37
type input "Chak 327JB Bhalair, Punjab, Pakistan"
click at [686, 428] on input "Latitude of current residence" at bounding box center [754, 437] width 483 height 37
paste input "N/A"
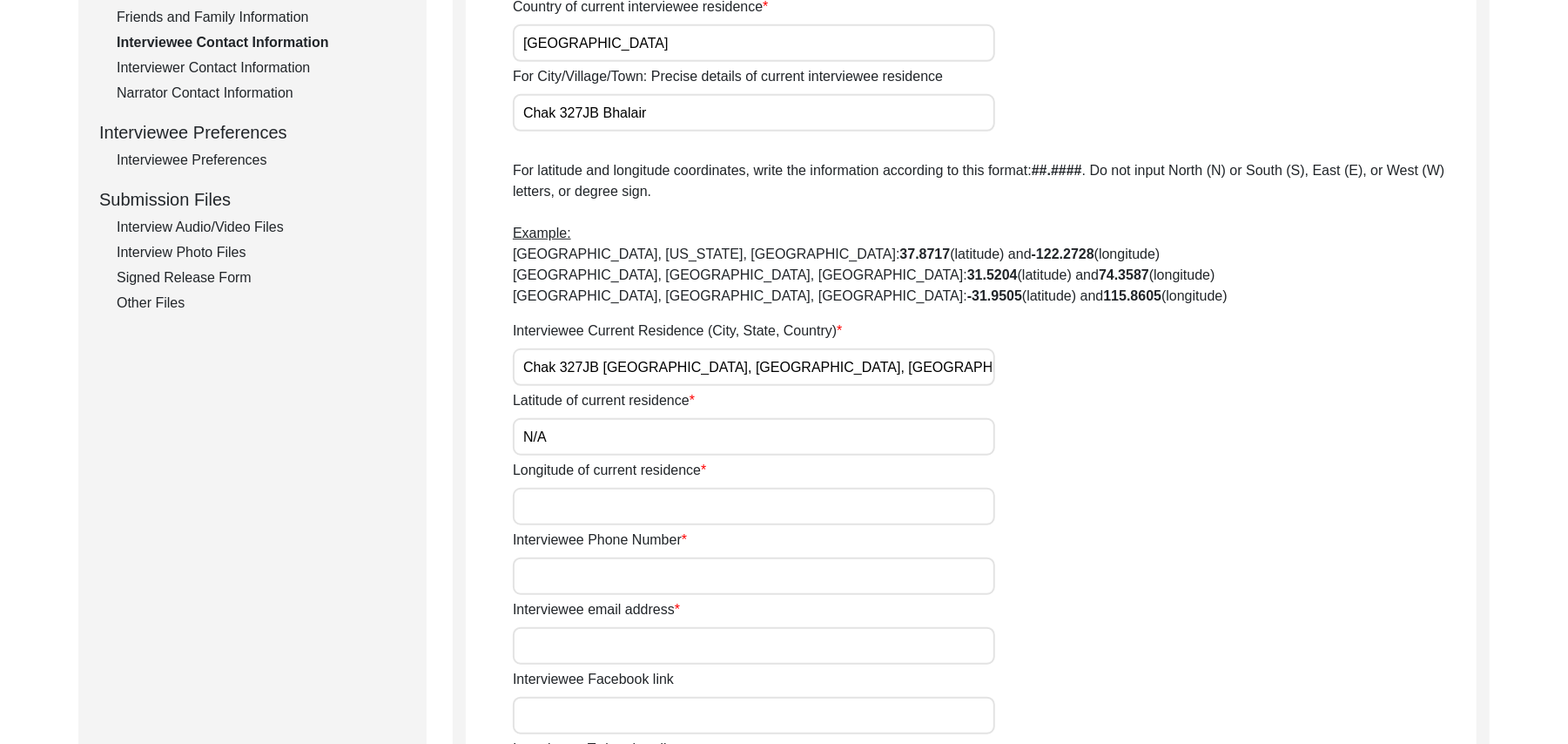
type input "N/A"
click at [671, 502] on input "Longitude of current residence" at bounding box center [754, 507] width 483 height 37
paste input "N/A"
type input "N/A"
click at [655, 583] on input "Interviewee Phone Number" at bounding box center [754, 576] width 483 height 37
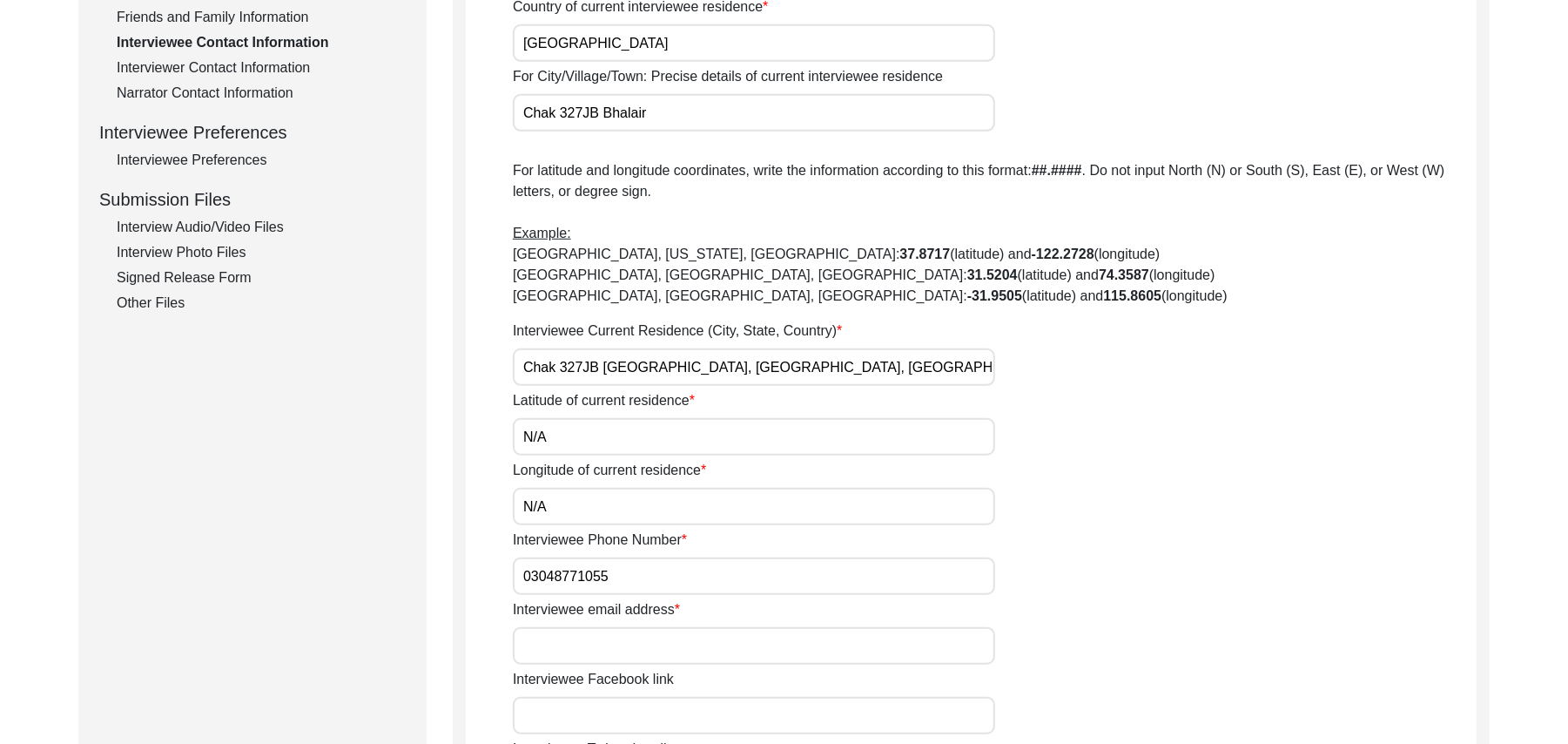
type input "03048771055"
click at [650, 641] on input "Interviewee email address" at bounding box center [754, 646] width 483 height 37
paste input "N/A"
type input "N/A"
click at [634, 722] on input "Interviewee Facebook link" at bounding box center [754, 715] width 483 height 37
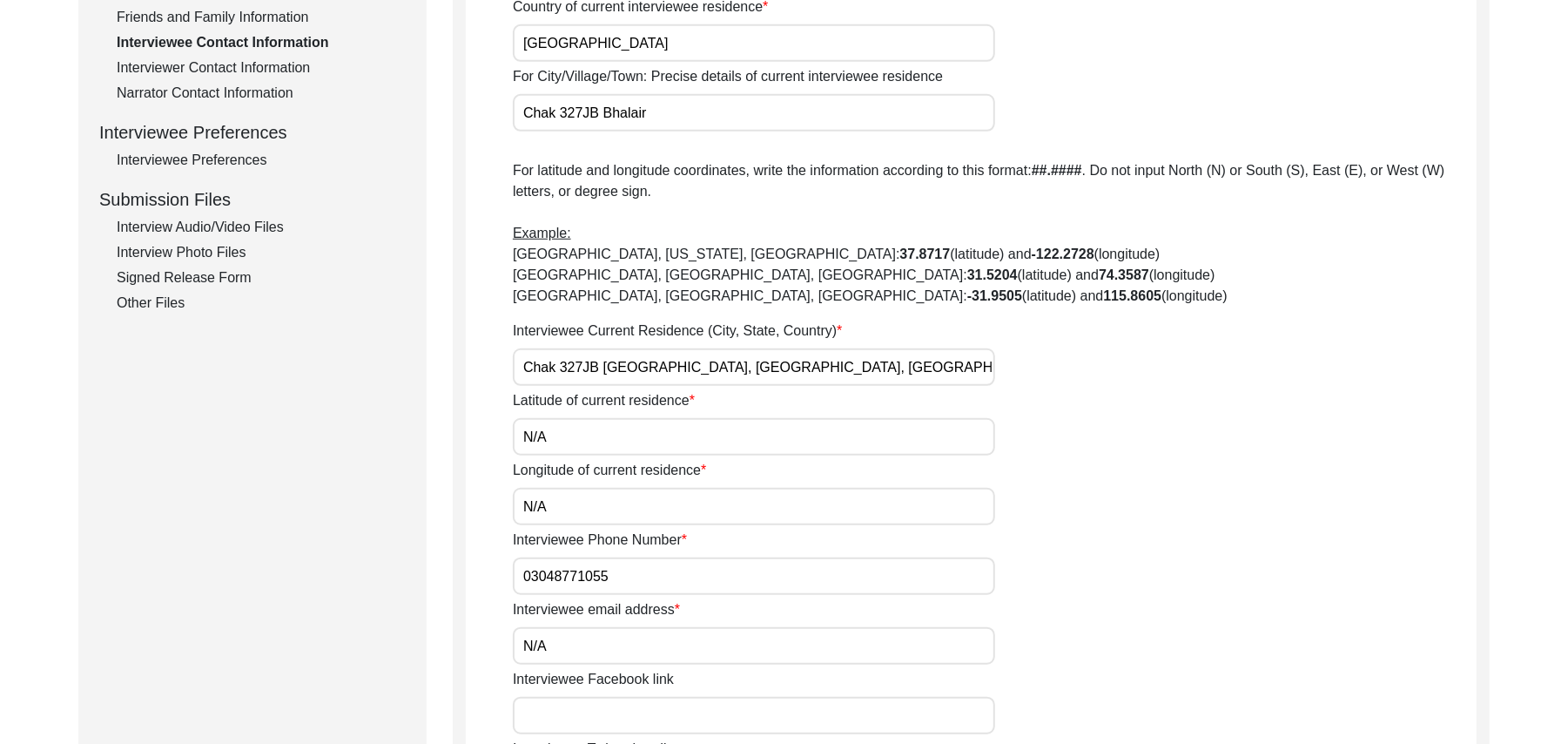
paste input "N/A"
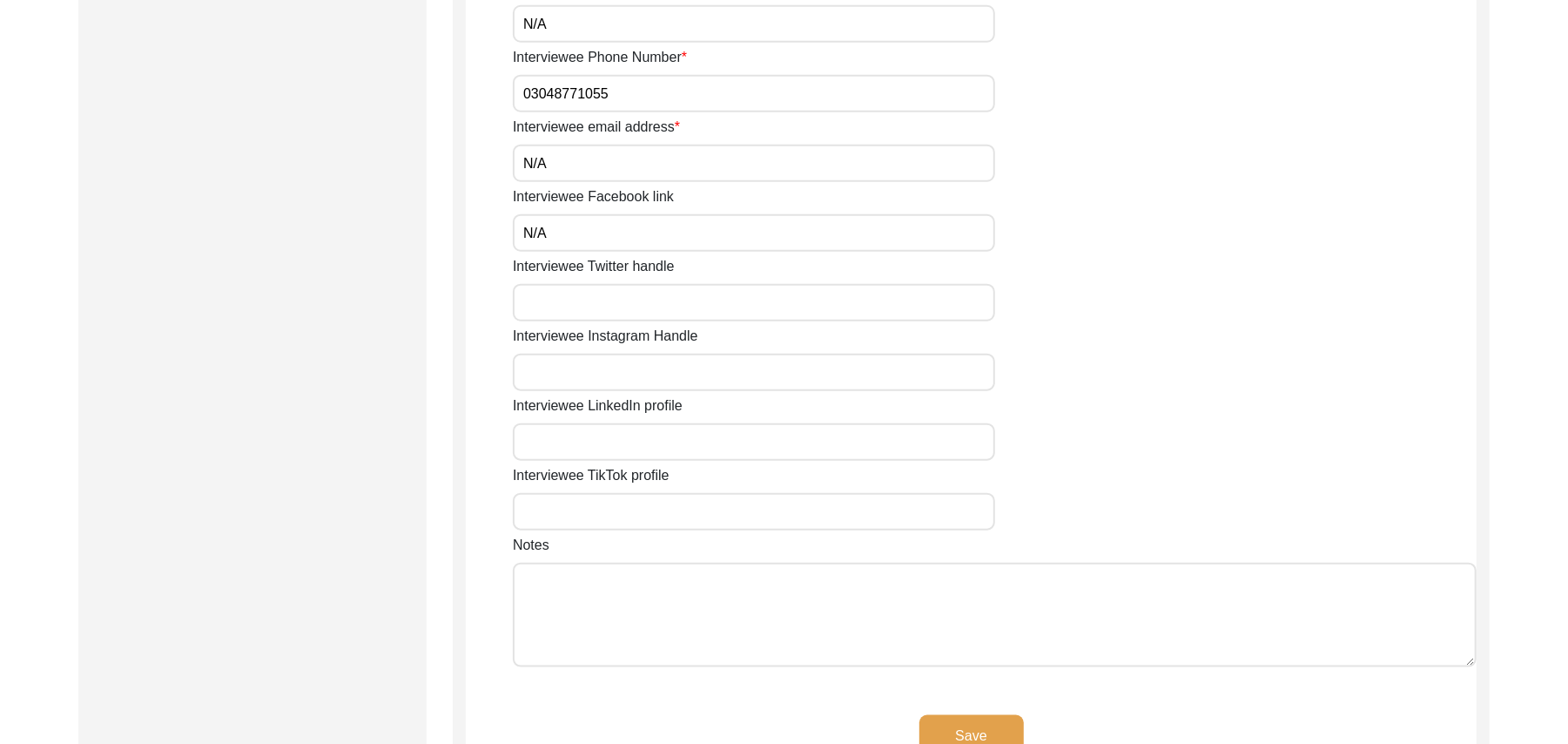
scroll to position [1276, 0]
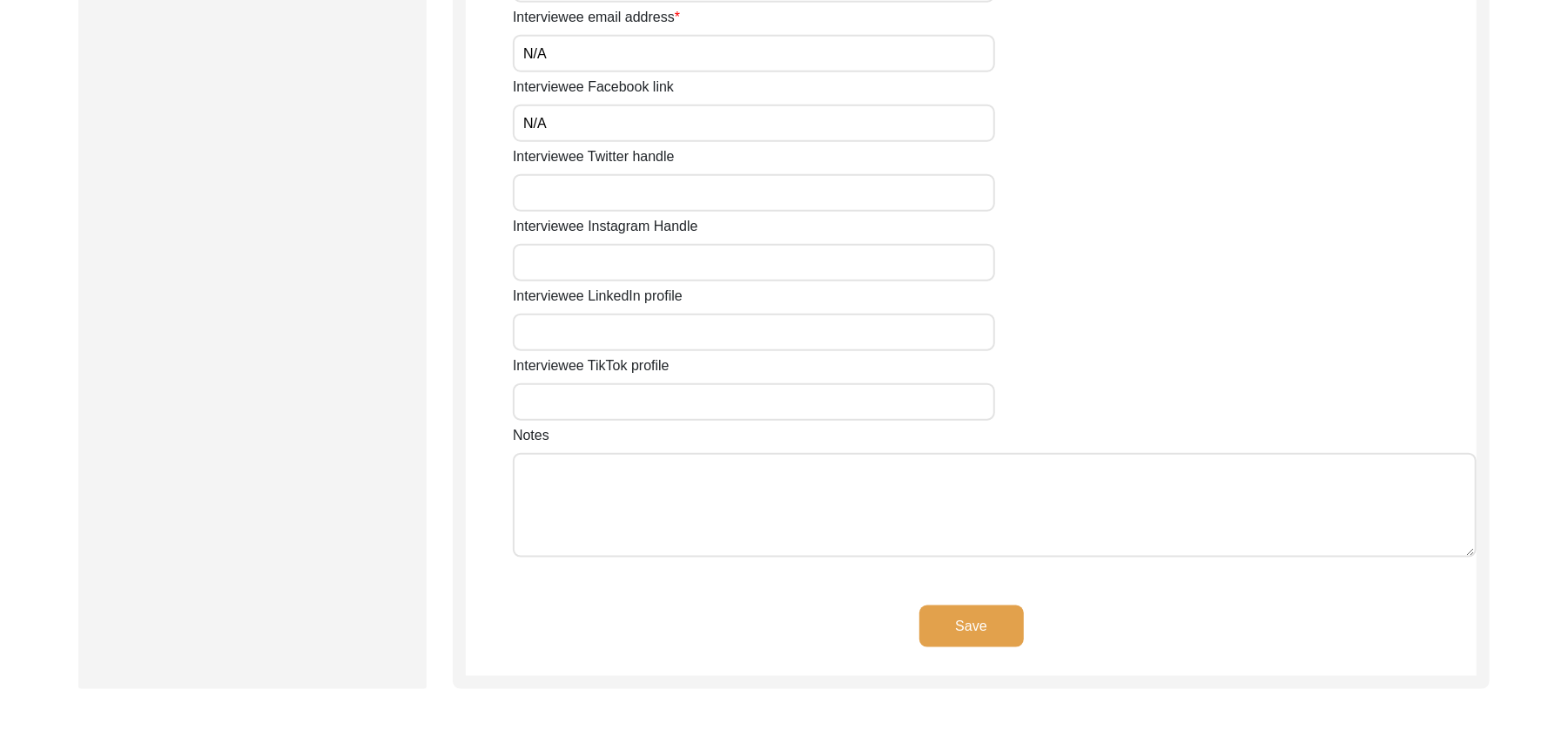
type input "N/A"
click at [695, 196] on input "Interviewee Twitter handle" at bounding box center [754, 193] width 483 height 37
paste input "N/A"
type input "N/A"
click at [665, 255] on input "Interviewee Instagram Handle" at bounding box center [754, 262] width 483 height 37
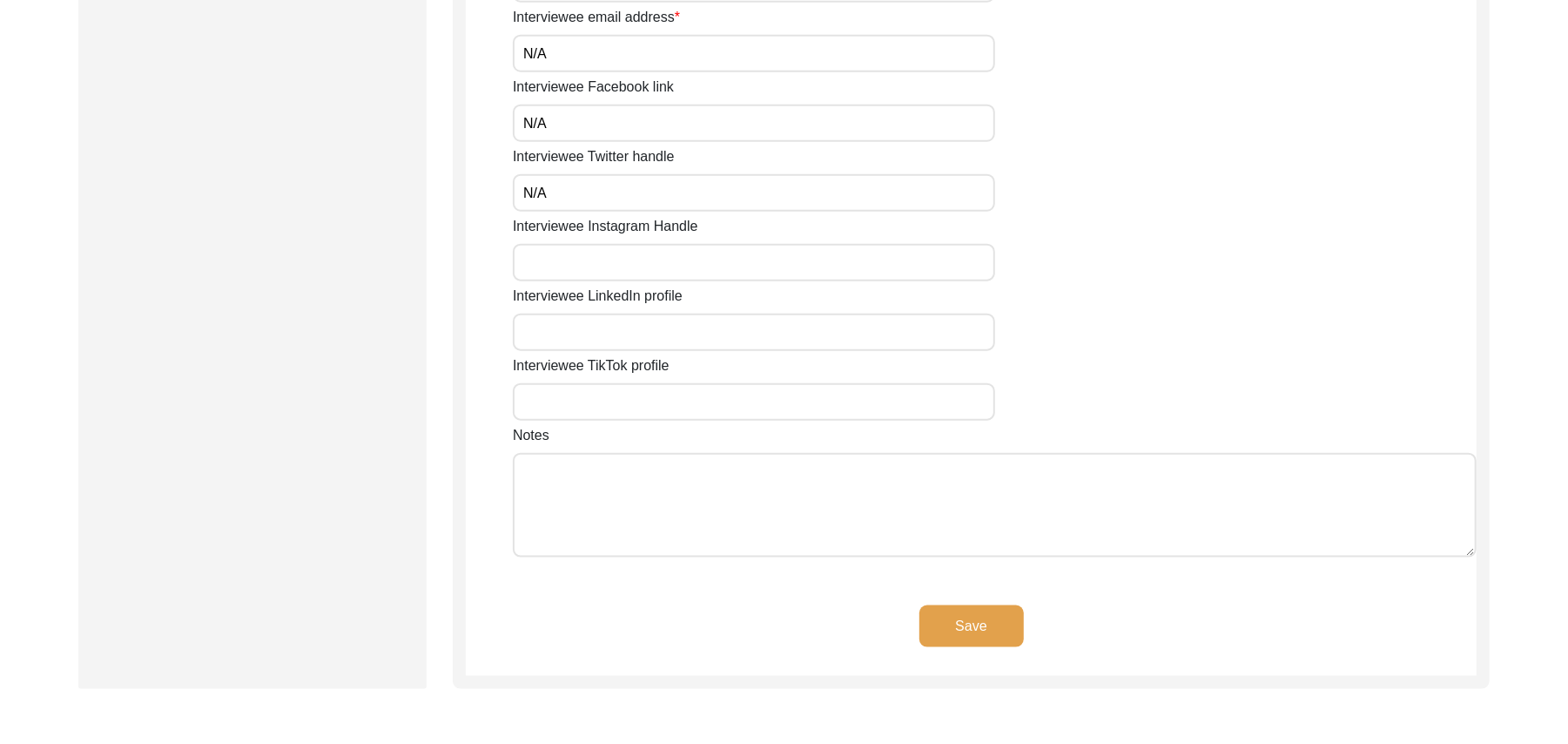
paste input "N/A"
type input "N/A"
click at [655, 322] on input "Interviewee LinkedIn profile" at bounding box center [754, 332] width 483 height 37
paste input "N/A"
type input "N/A"
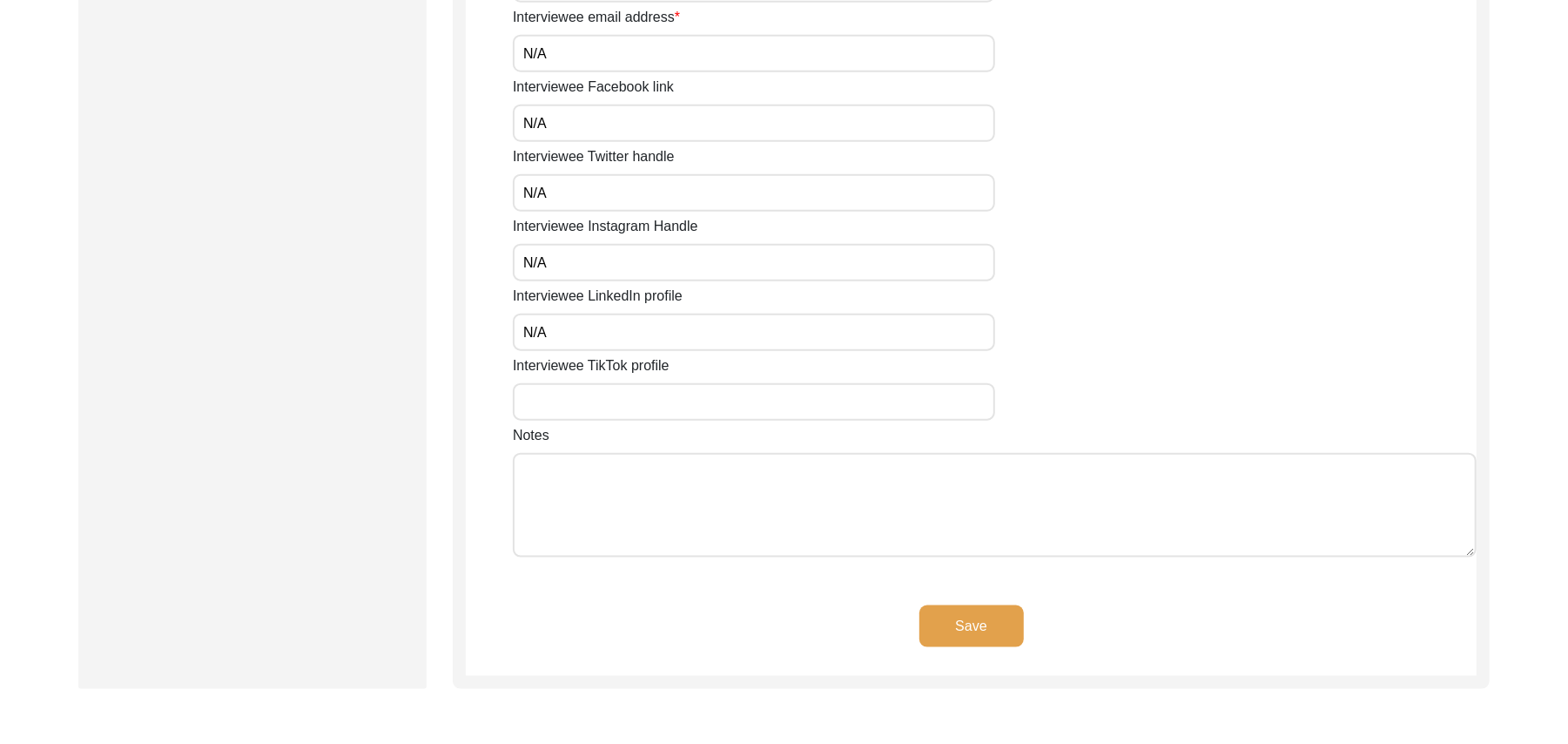
click at [639, 392] on input "Interviewee TikTok profile" at bounding box center [754, 402] width 483 height 37
paste input "N/A"
type input "N/A"
click at [637, 492] on textarea "Notes" at bounding box center [994, 505] width 964 height 105
paste textarea "N/A"
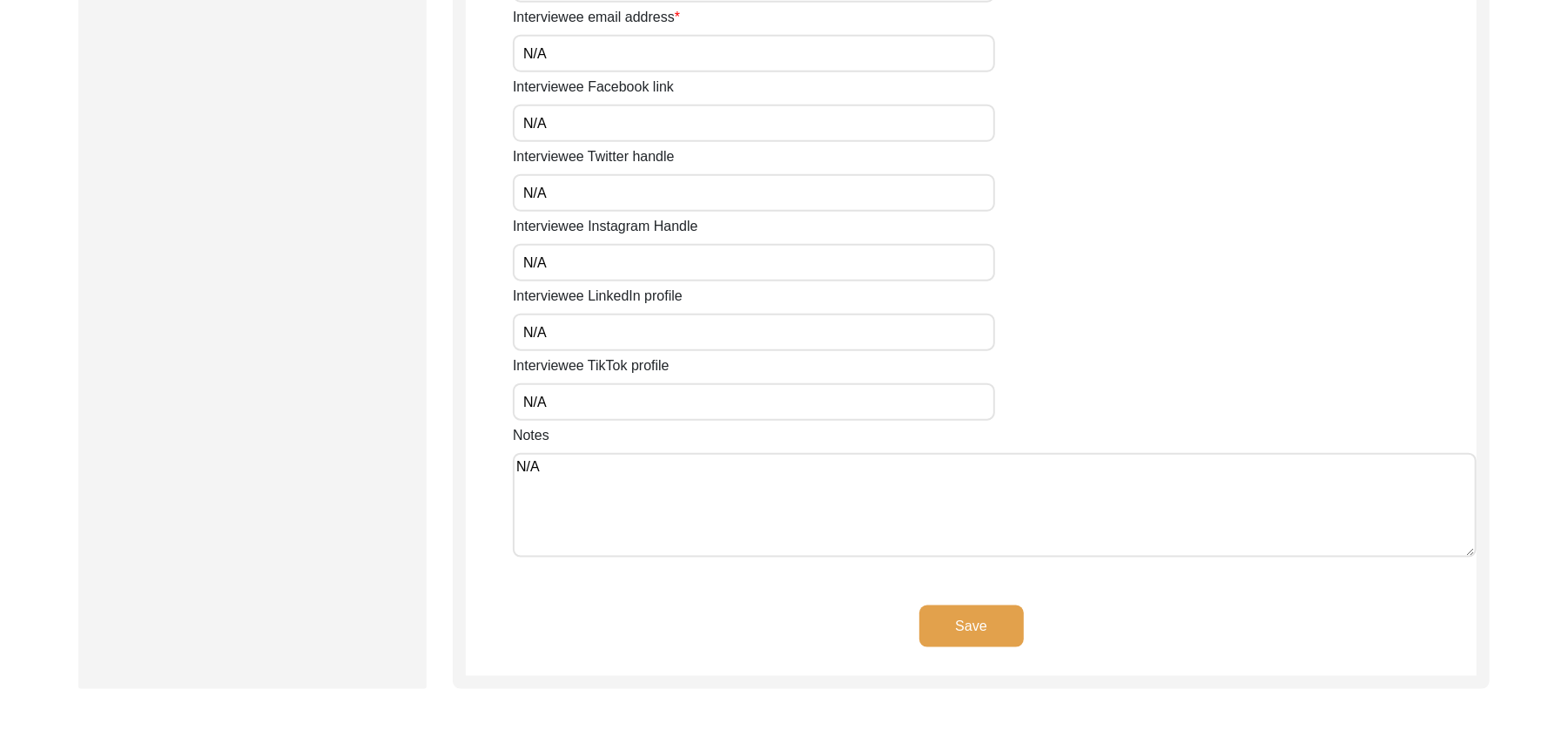
type textarea "N/A"
click at [964, 624] on button "Save" at bounding box center [972, 627] width 105 height 42
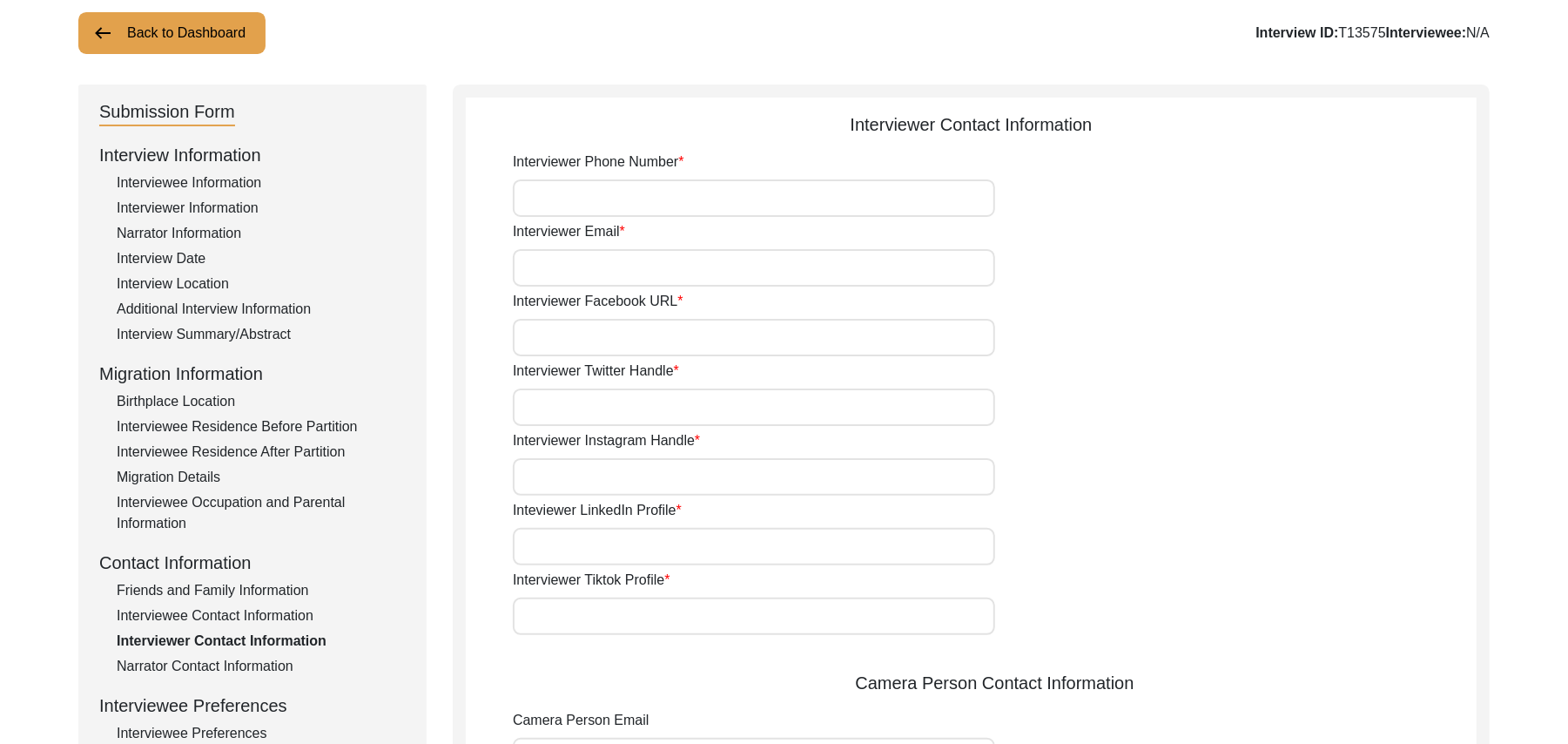
scroll to position [94, 0]
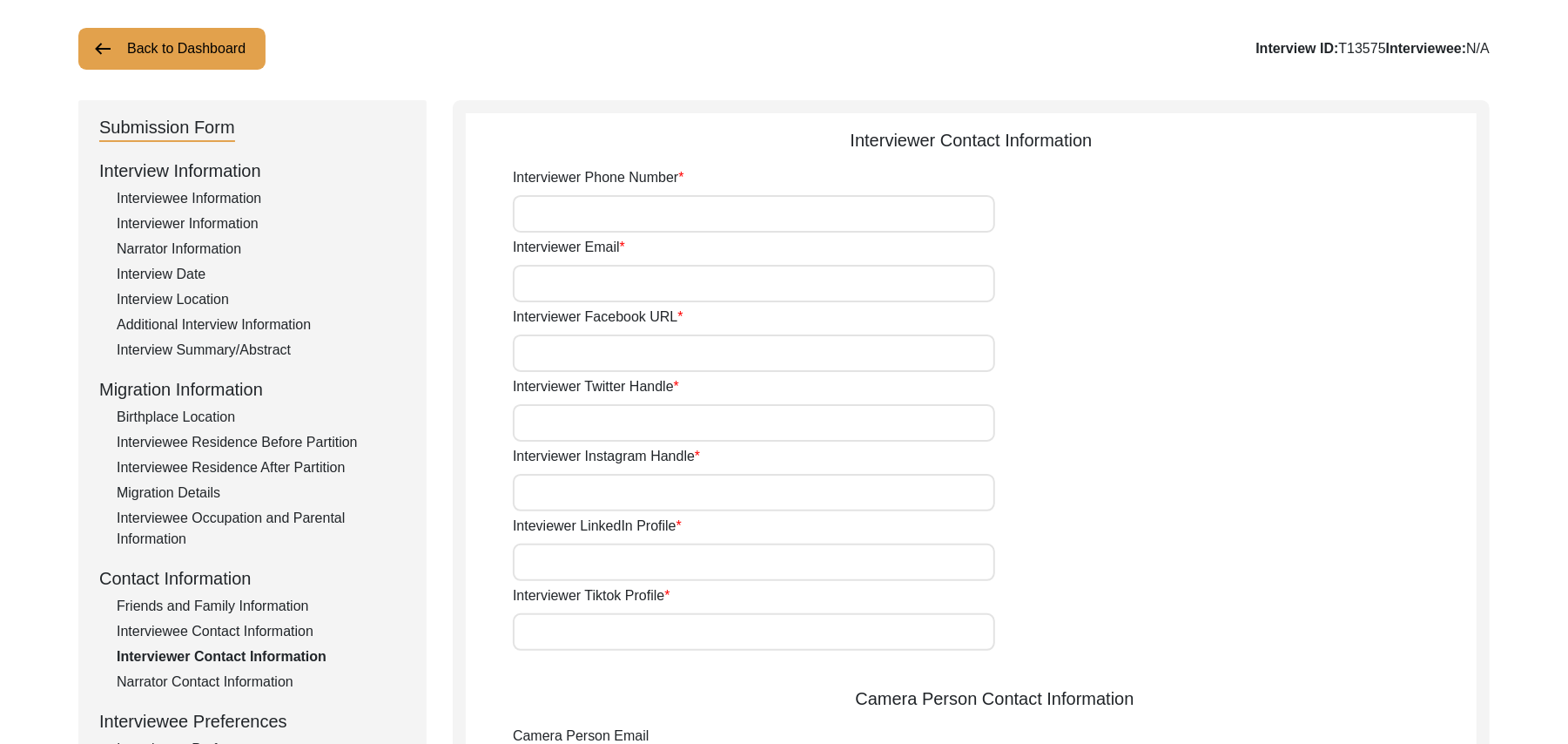
click at [653, 217] on input "Interviewer Phone Number" at bounding box center [754, 214] width 483 height 37
type input "03337682214"
click at [618, 294] on input "Interviewer Email" at bounding box center [754, 283] width 483 height 37
type input "bhutta.sarfraz733@gmail.com"
click at [621, 356] on input "Interviewer Facebook URL" at bounding box center [754, 353] width 483 height 37
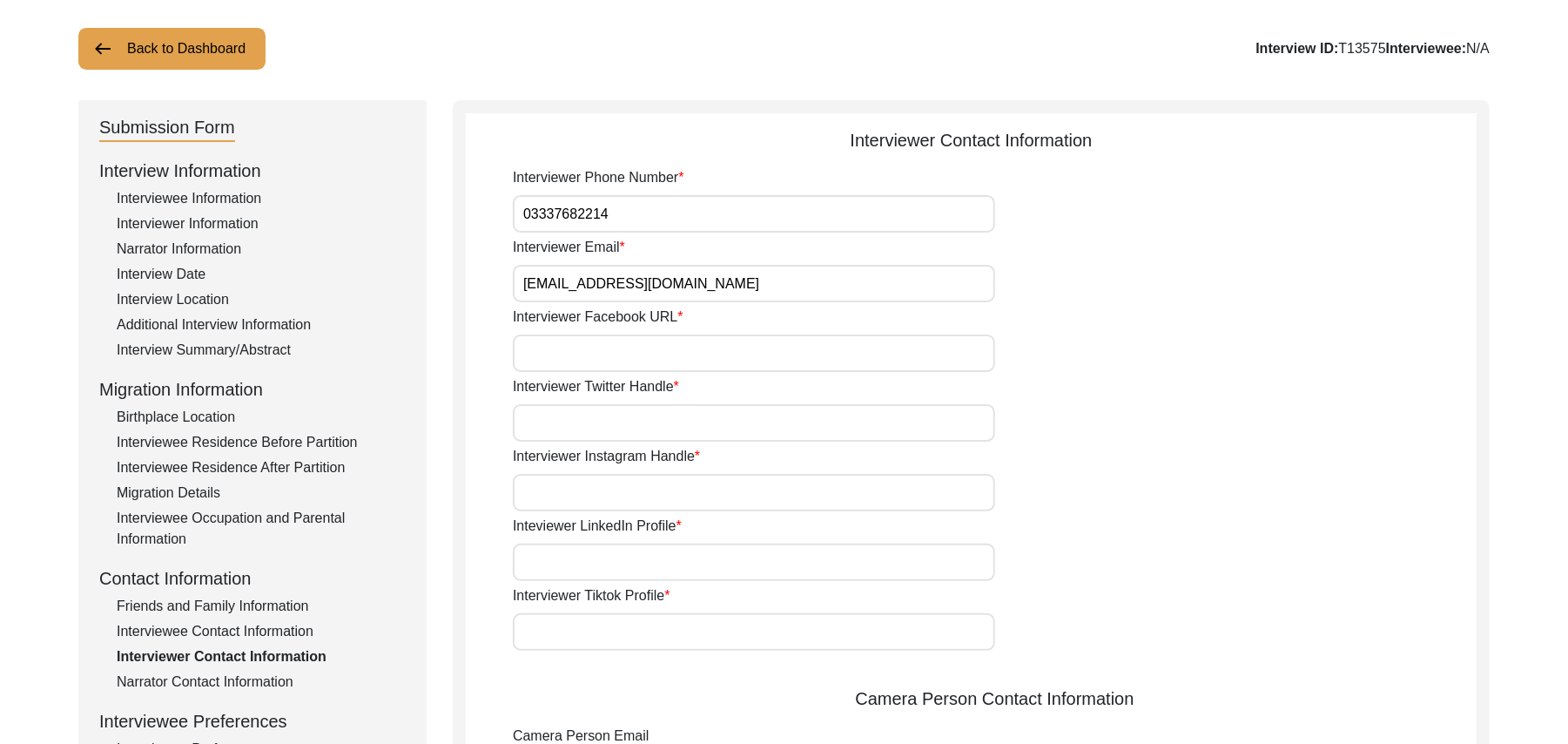
paste input "N/A"
type input "N/A"
click at [614, 429] on input "Interviewer Twitter Handle" at bounding box center [754, 423] width 483 height 37
paste input "N/A"
type input "N/A"
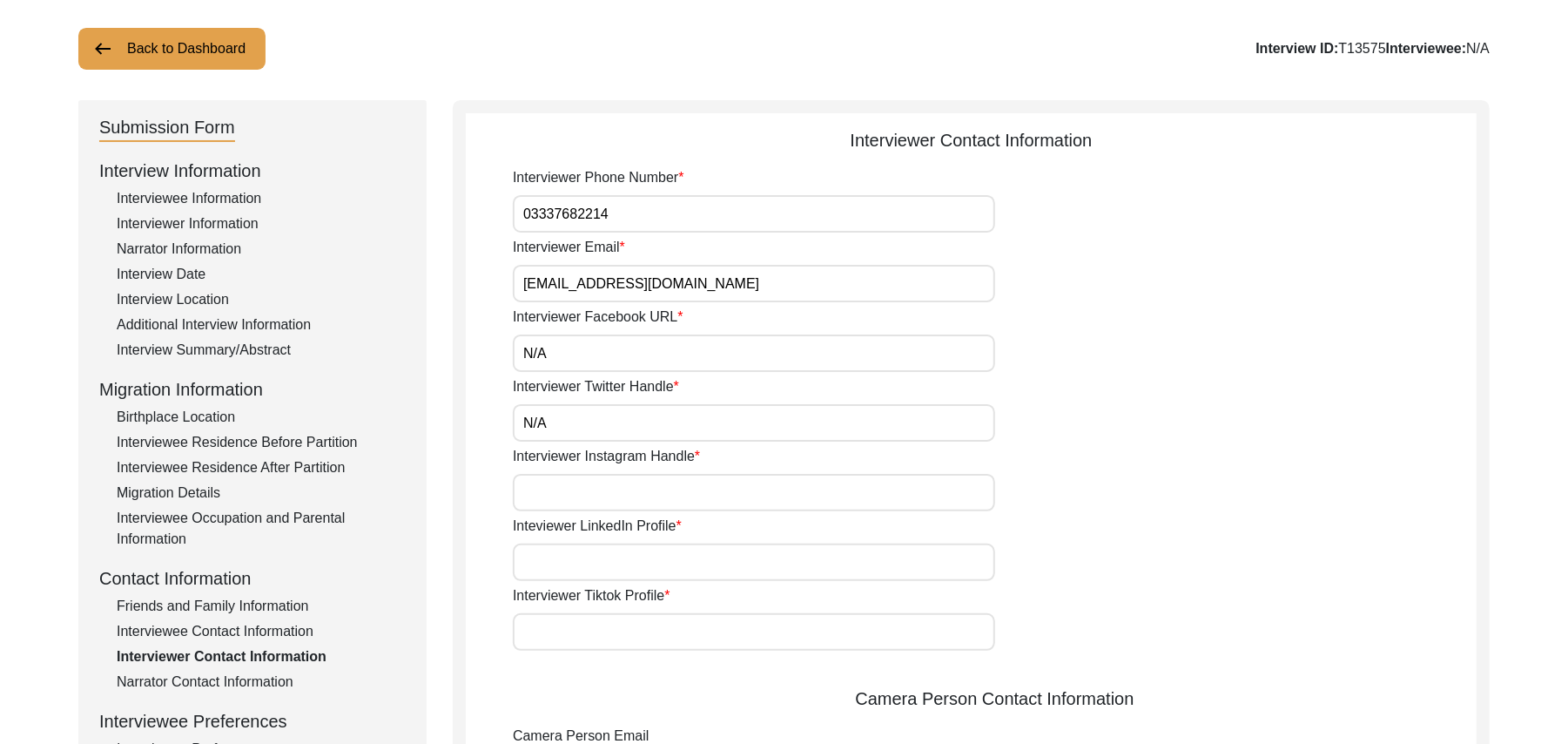
click at [616, 488] on input "Interviewer Instagram Handle" at bounding box center [754, 492] width 483 height 37
paste input "N/A"
type input "N/A"
click at [608, 558] on input "Inteviewer LinkedIn Profile" at bounding box center [754, 562] width 483 height 37
paste input "N/A"
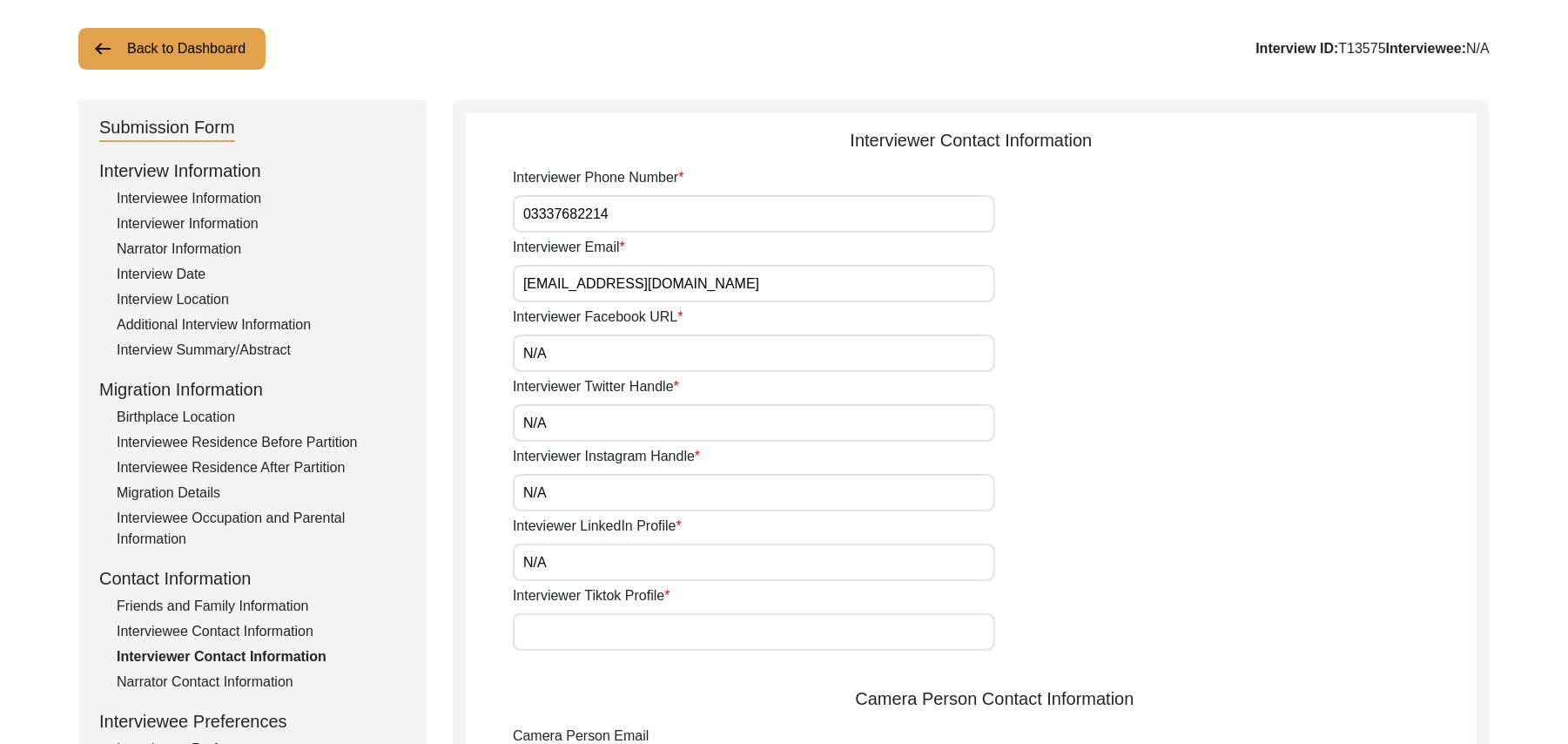
type input "N/A"
click at [612, 629] on input "Interviewer Tiktok Profile" at bounding box center [754, 631] width 483 height 37
paste input "N/A"
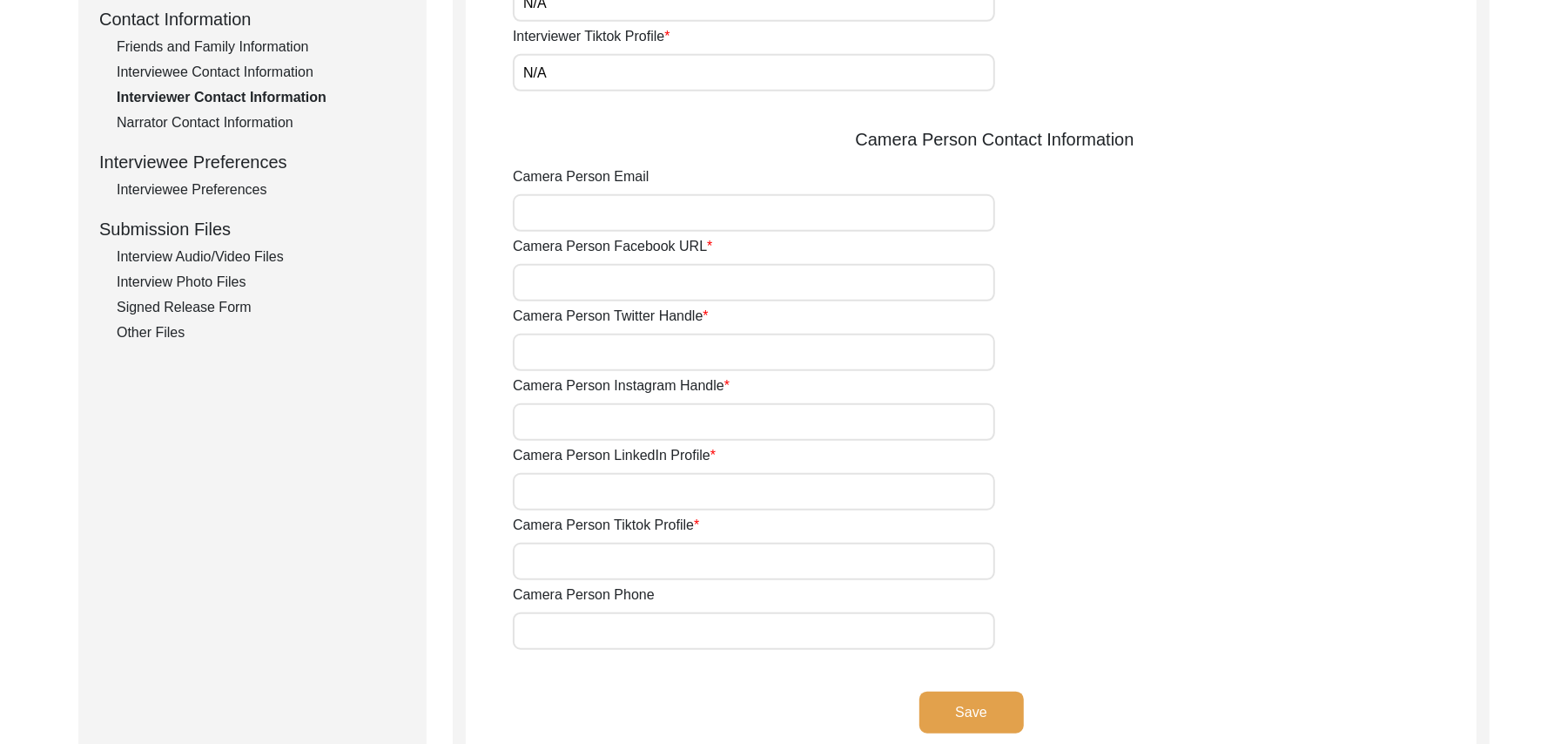
scroll to position [700, 0]
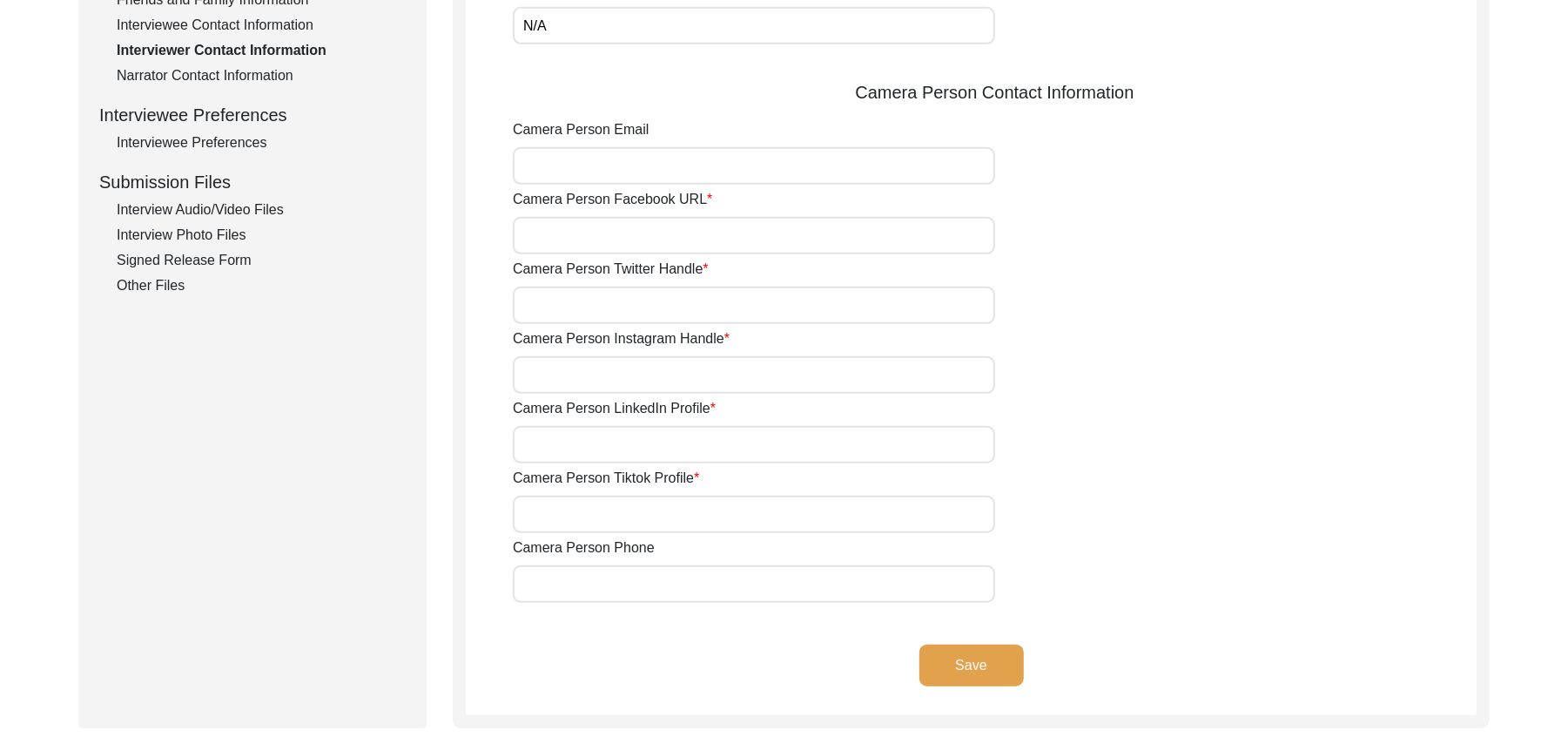
type input "N/A"
click at [569, 172] on input "Camera Person Email" at bounding box center [754, 166] width 483 height 37
paste input "N/A"
type input "N/A"
click at [574, 238] on input "Camera Person Facebook URL" at bounding box center [754, 236] width 483 height 37
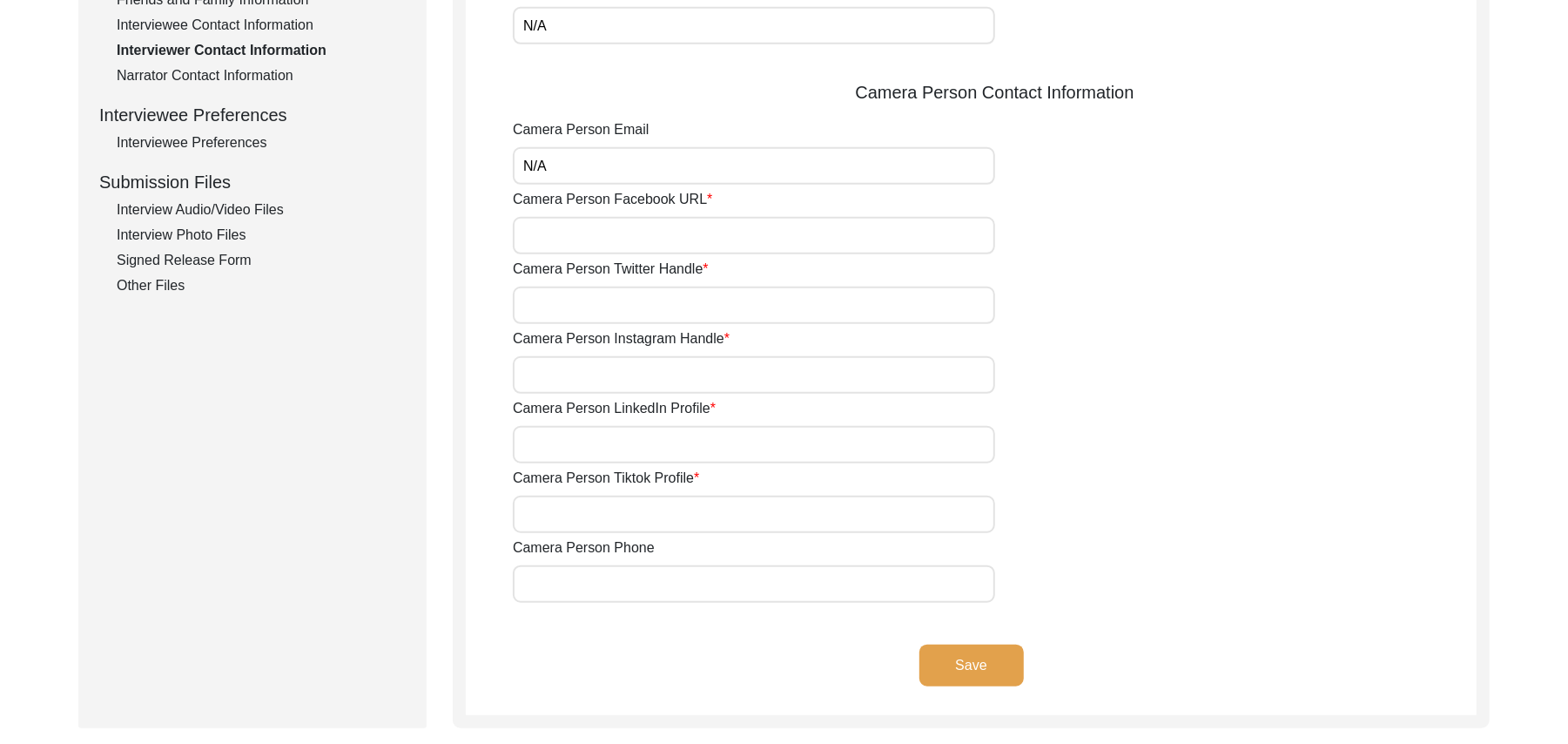
paste input "N/A"
type input "N/A"
click at [578, 307] on input "Camera Person Twitter Handle" at bounding box center [754, 305] width 483 height 37
paste input "N/A"
type input "N/A"
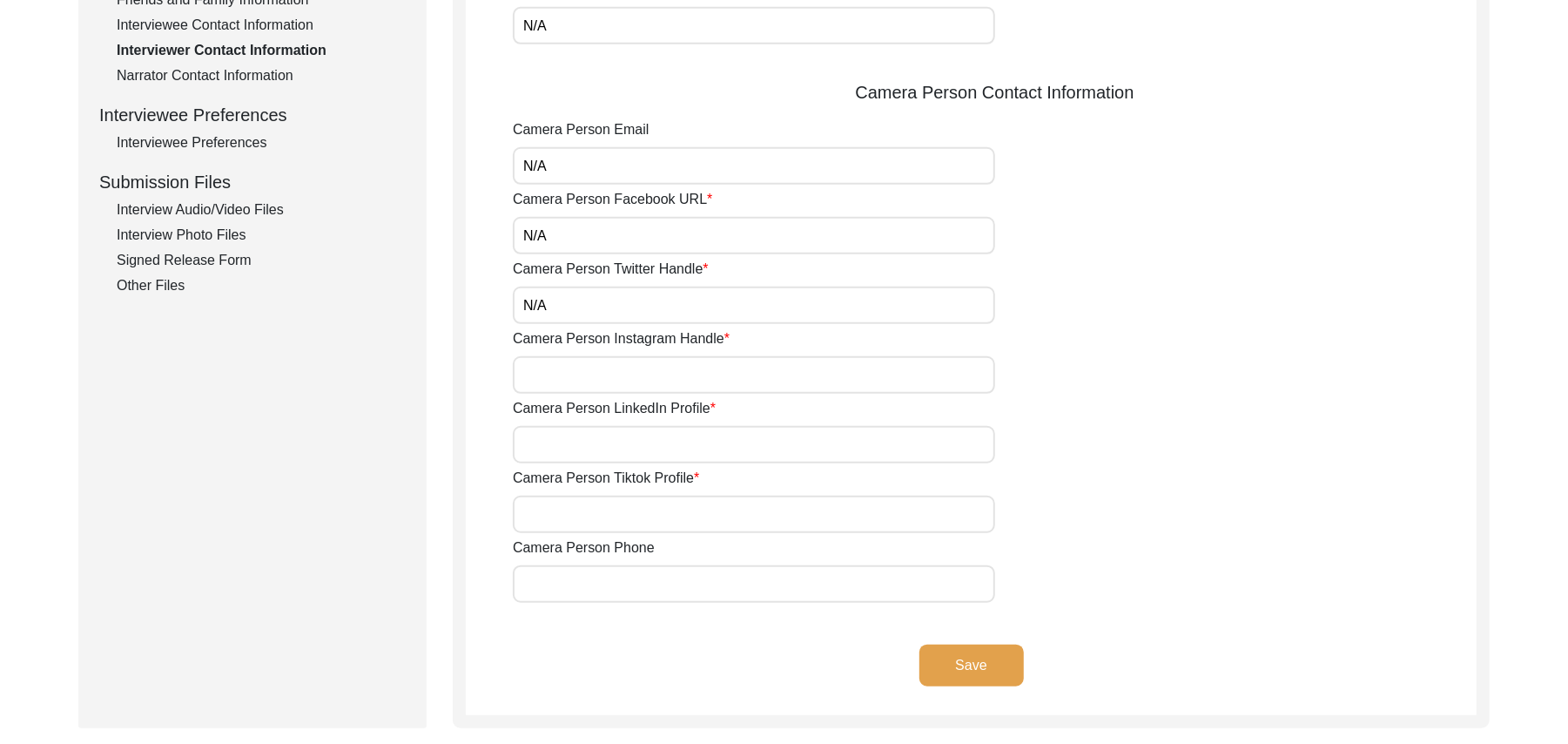
click at [582, 377] on input "Camera Person Instagram Handle" at bounding box center [754, 375] width 483 height 37
paste input "N/A"
type input "N/A"
click at [584, 444] on input "Camera Person LinkedIn Profile" at bounding box center [754, 444] width 483 height 37
paste input "N/A"
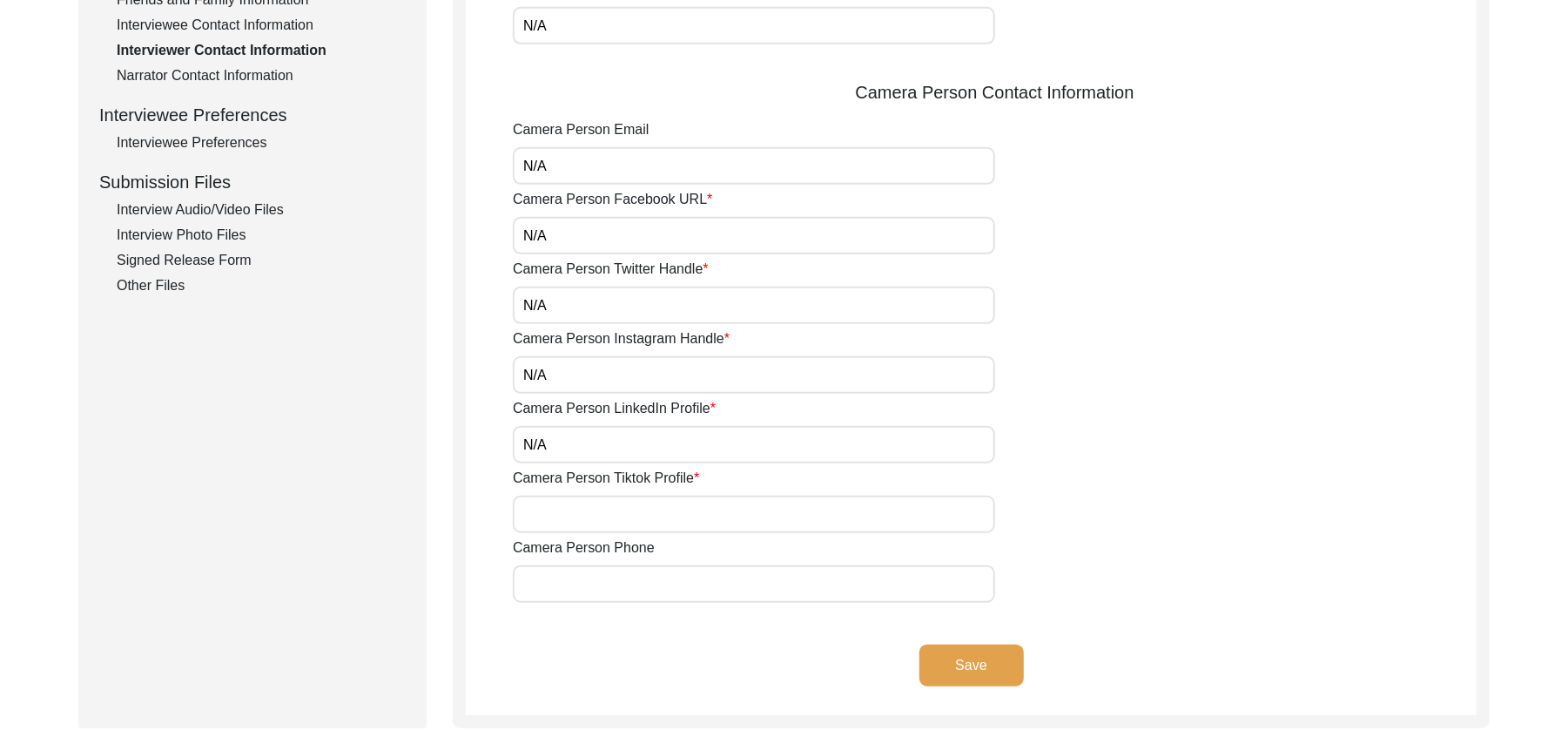
type input "N/A"
click at [585, 516] on input "Camera Person Tiktok Profile" at bounding box center [754, 514] width 483 height 37
paste input "N/A"
type input "N/A"
click at [606, 599] on input "Camera Person Phone" at bounding box center [754, 584] width 483 height 37
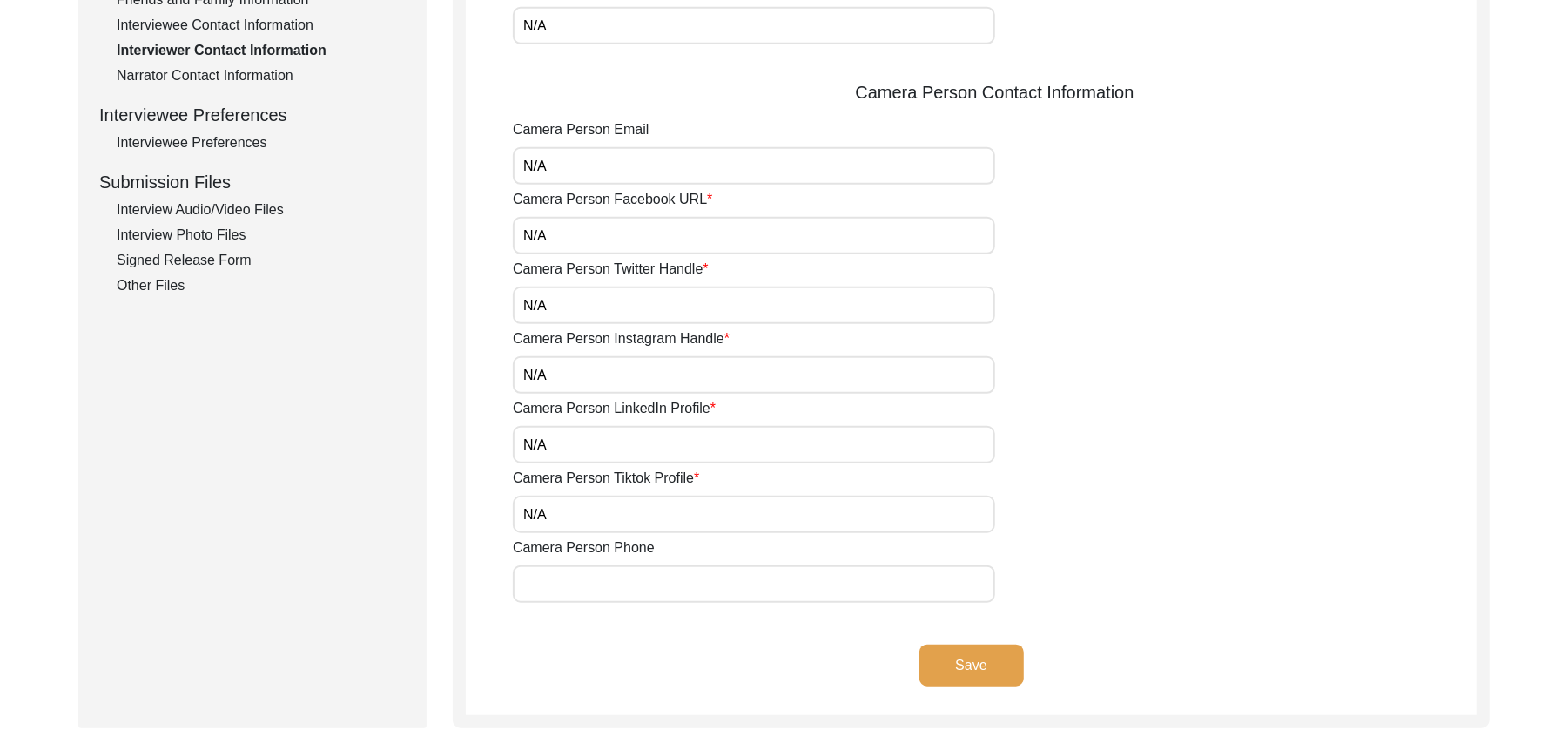
paste input "N/A"
type input "N/A"
click at [996, 659] on button "Save" at bounding box center [972, 666] width 105 height 42
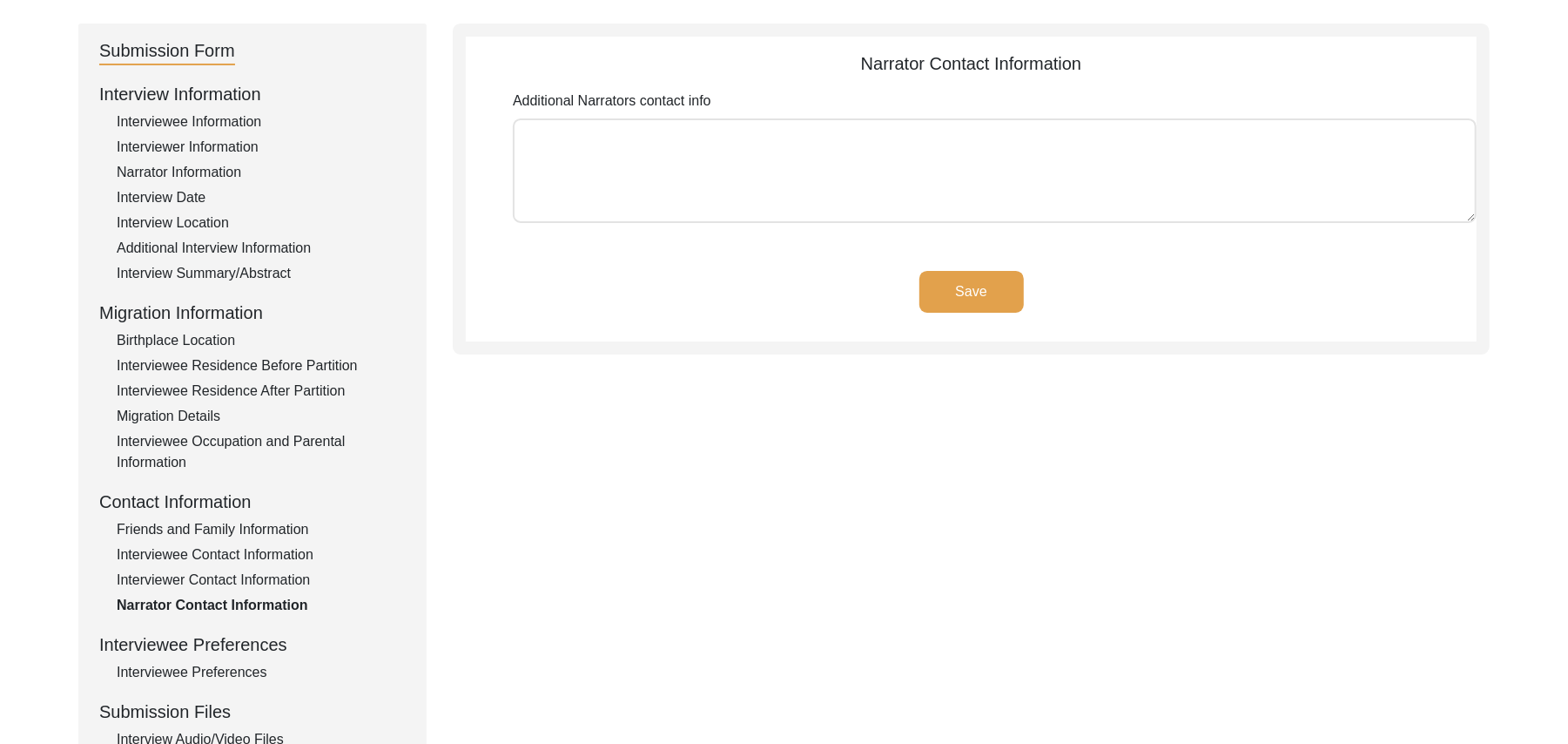
scroll to position [126, 0]
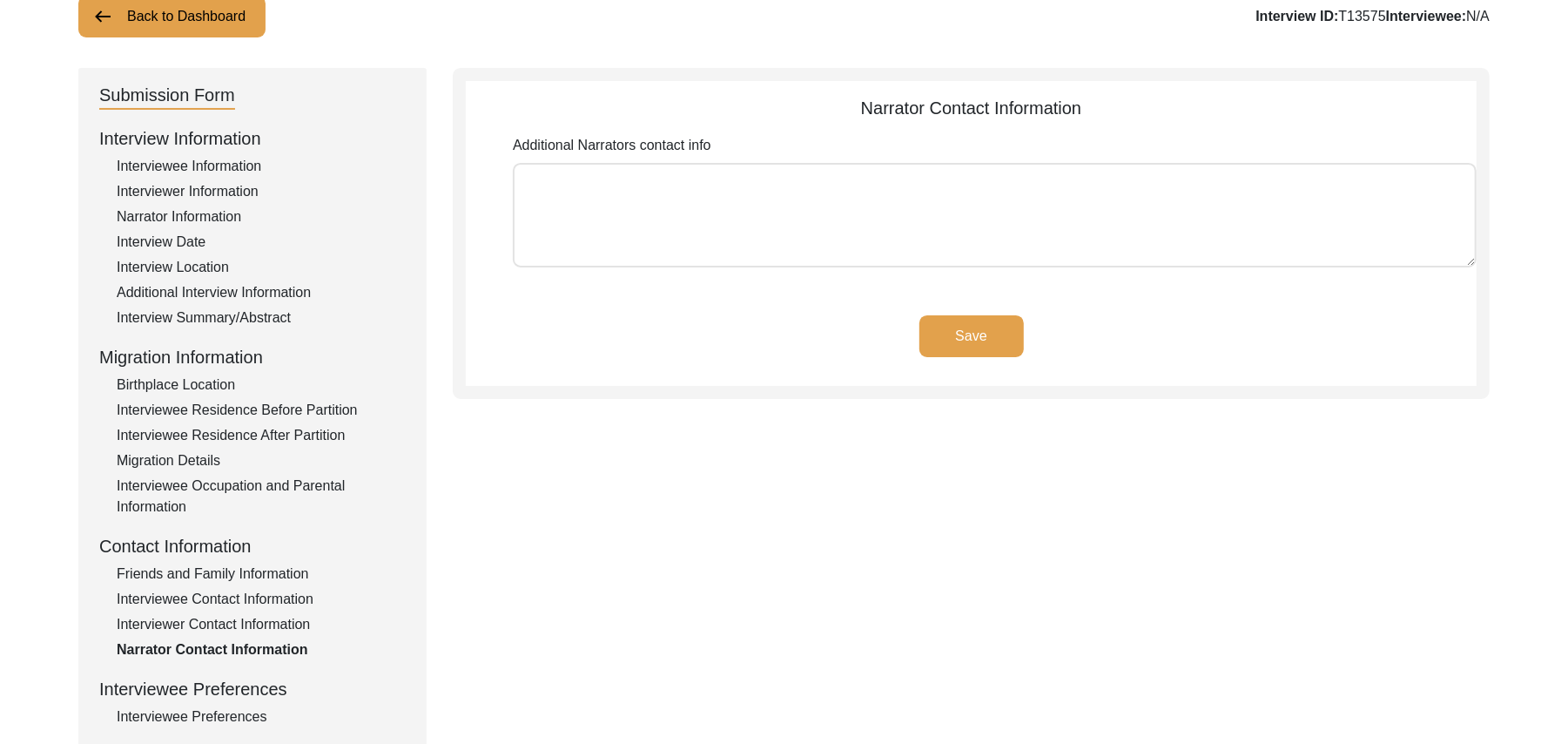
click at [892, 231] on textarea "Additional Narrators contact info" at bounding box center [994, 215] width 964 height 105
paste textarea "N/A"
type textarea "N/A"
click at [1004, 321] on button "Save" at bounding box center [972, 337] width 105 height 42
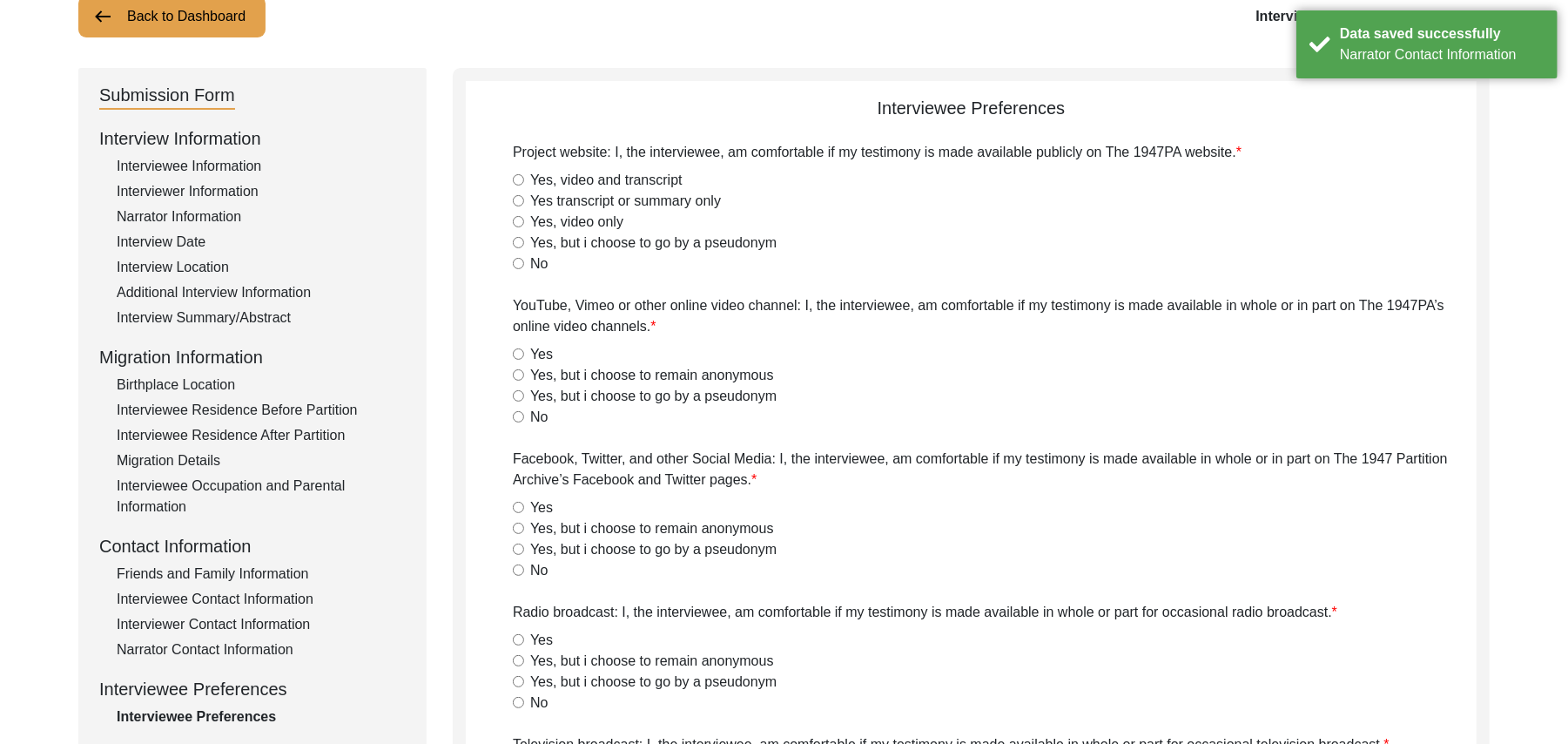
click at [523, 181] on input "Yes, video and transcript" at bounding box center [518, 180] width 11 height 11
radio input "true"
click at [519, 354] on input "Yes" at bounding box center [518, 354] width 11 height 11
radio input "true"
click at [519, 508] on input "Yes" at bounding box center [518, 508] width 11 height 11
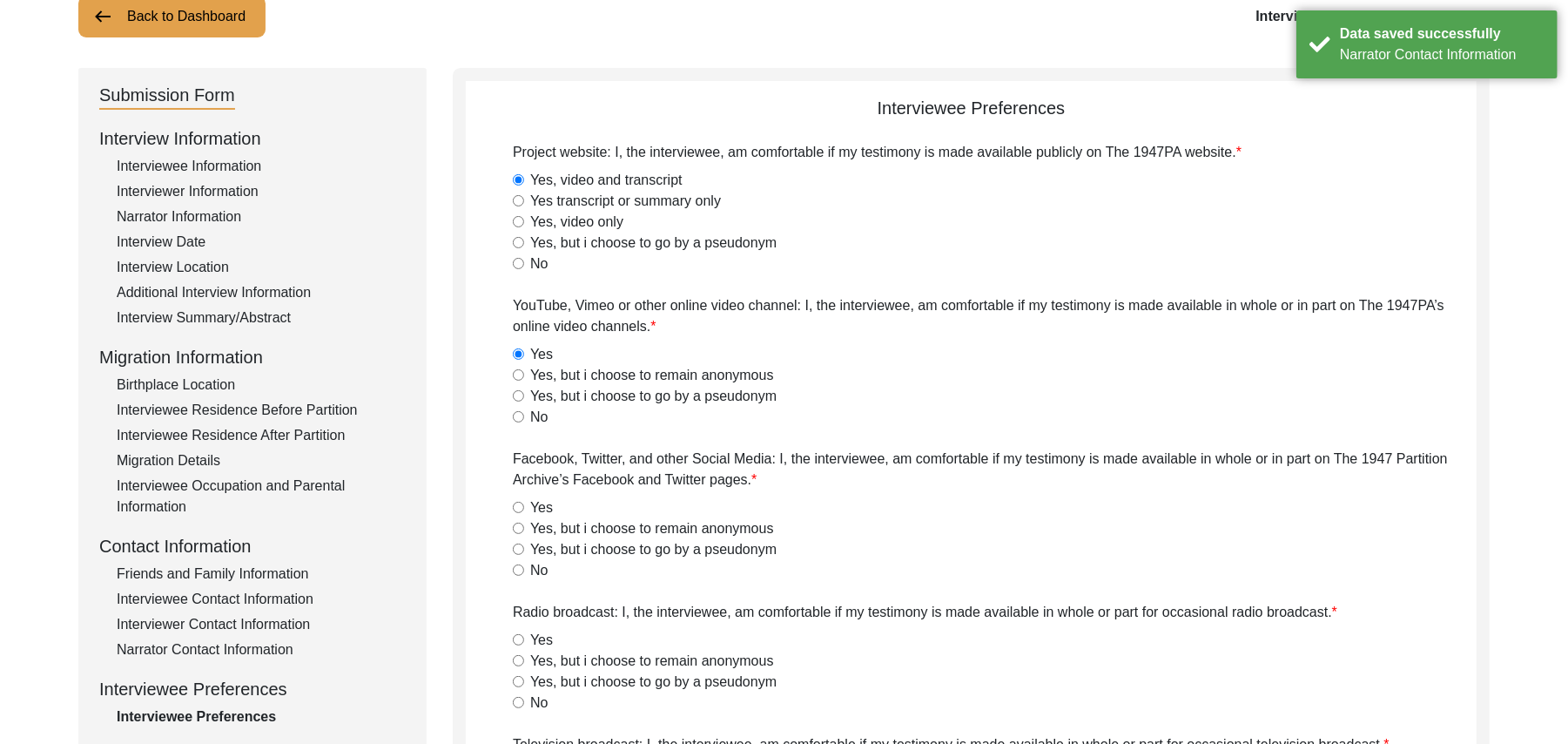
radio input "true"
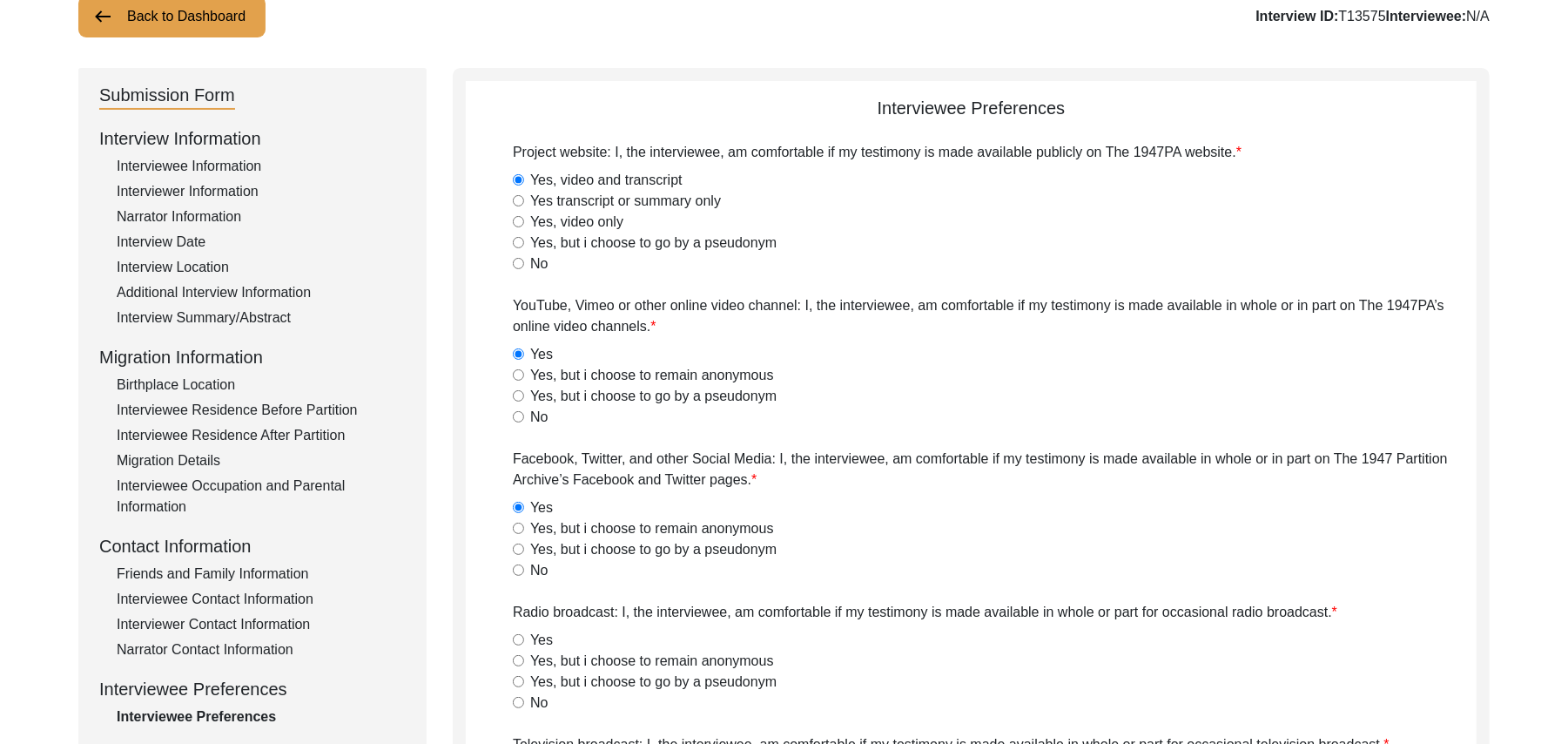
click at [514, 636] on input "Yes" at bounding box center [518, 639] width 11 height 11
radio input "true"
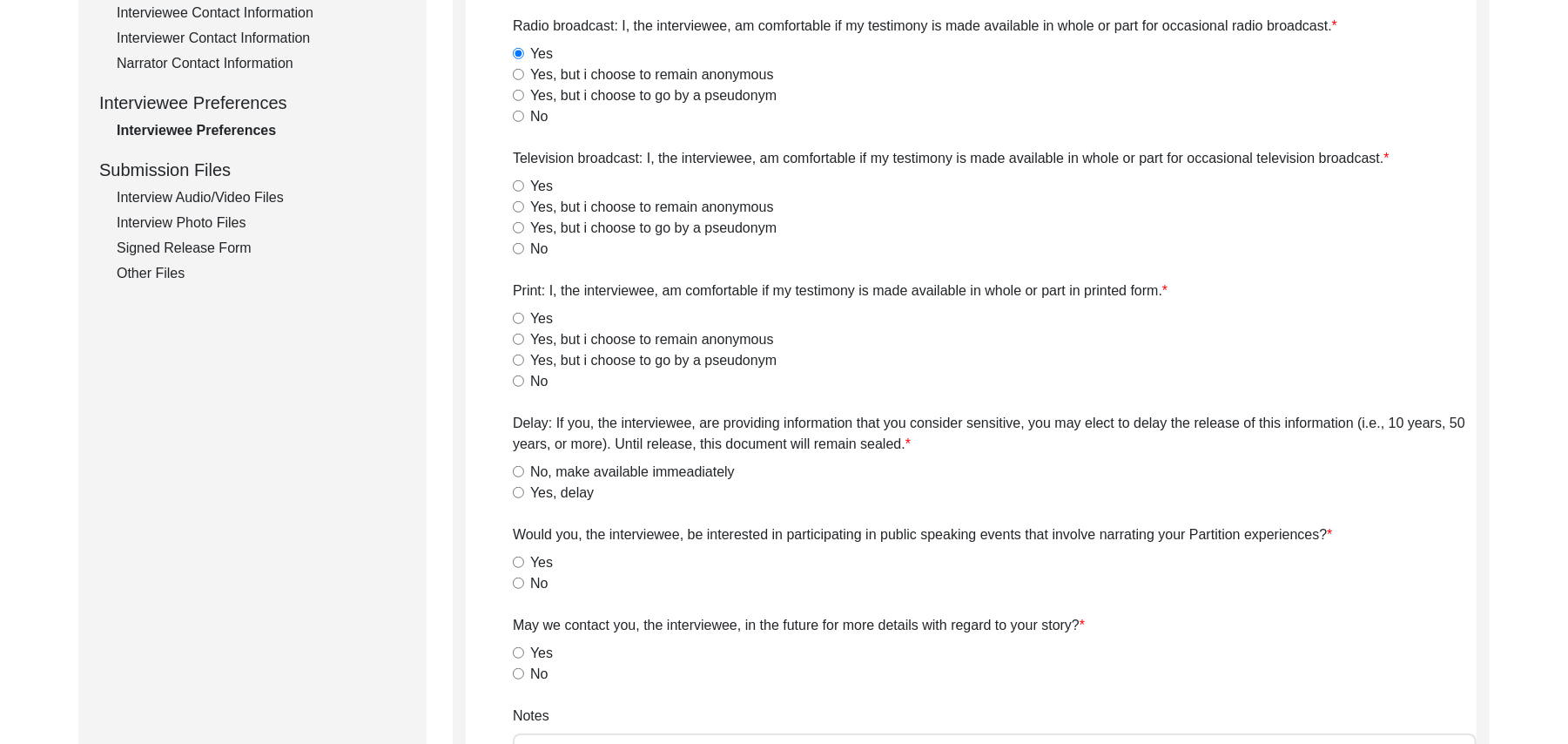
scroll to position [711, 0]
click at [517, 185] on input "Yes" at bounding box center [518, 187] width 11 height 11
radio input "true"
click at [517, 315] on input "Yes" at bounding box center [518, 320] width 11 height 11
radio input "true"
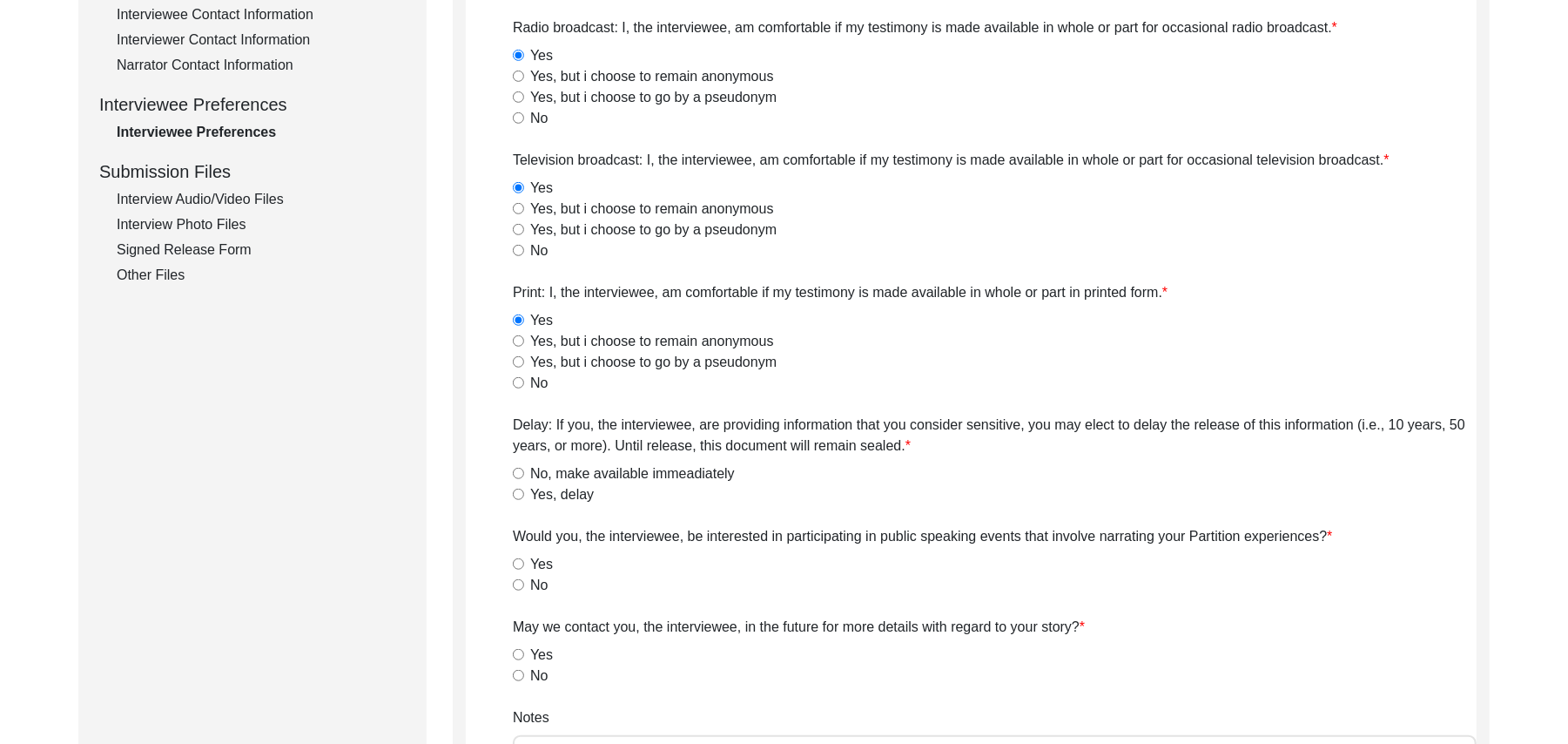
click at [519, 468] on input "No, make available immeadiately" at bounding box center [518, 473] width 11 height 11
radio input "true"
click at [519, 566] on input "Yes" at bounding box center [518, 564] width 11 height 11
radio input "true"
click at [517, 655] on input "Yes" at bounding box center [518, 655] width 11 height 11
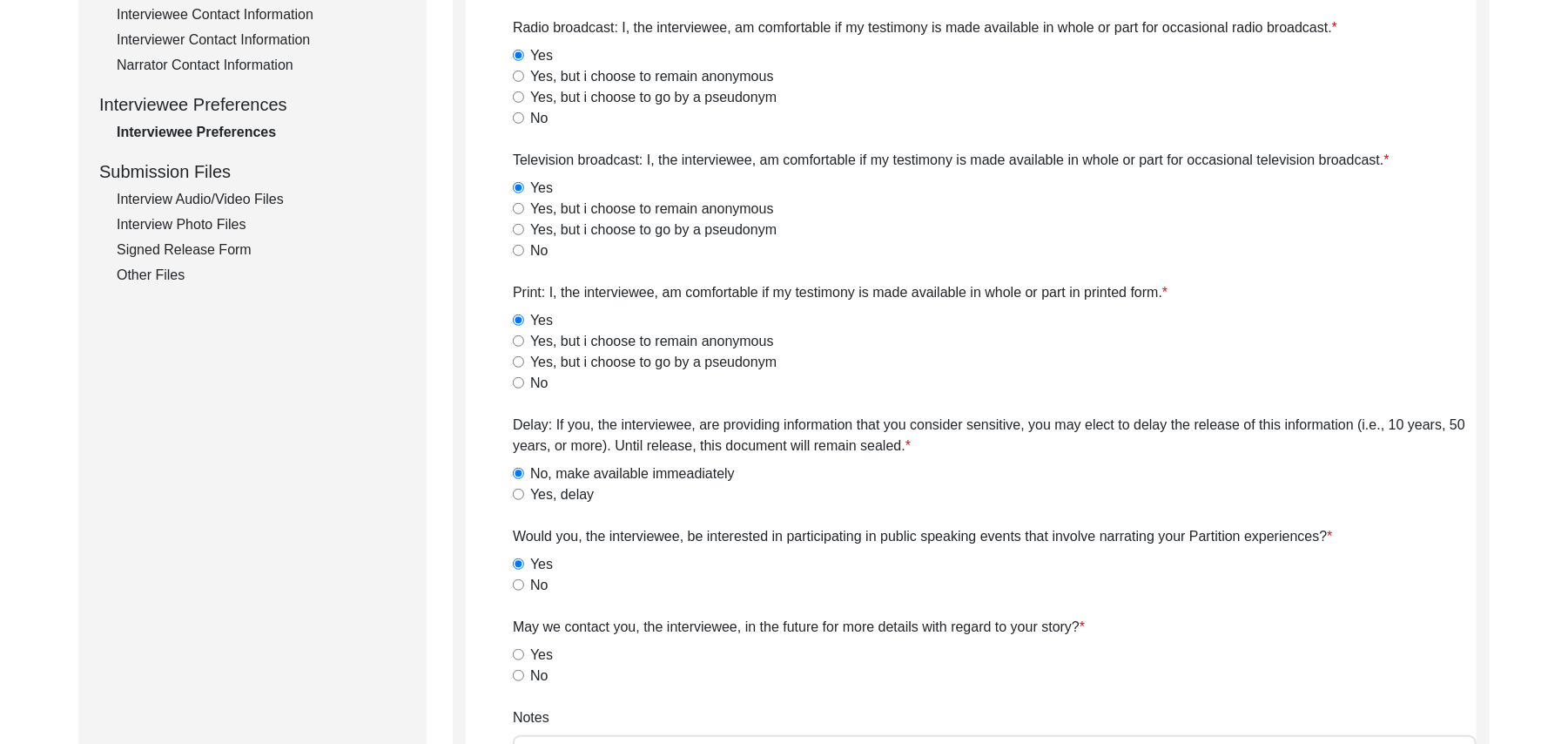
radio input "true"
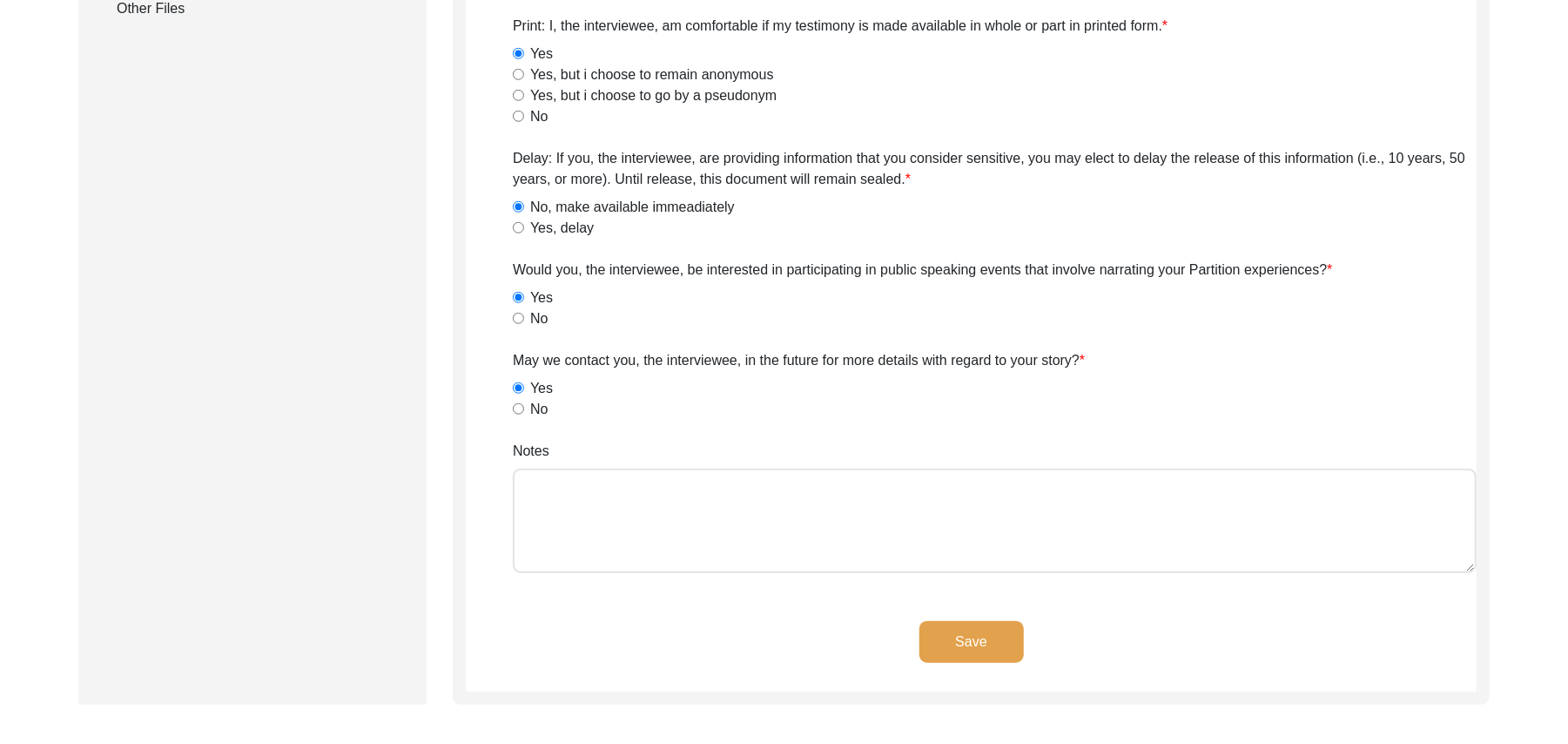
scroll to position [1023, 0]
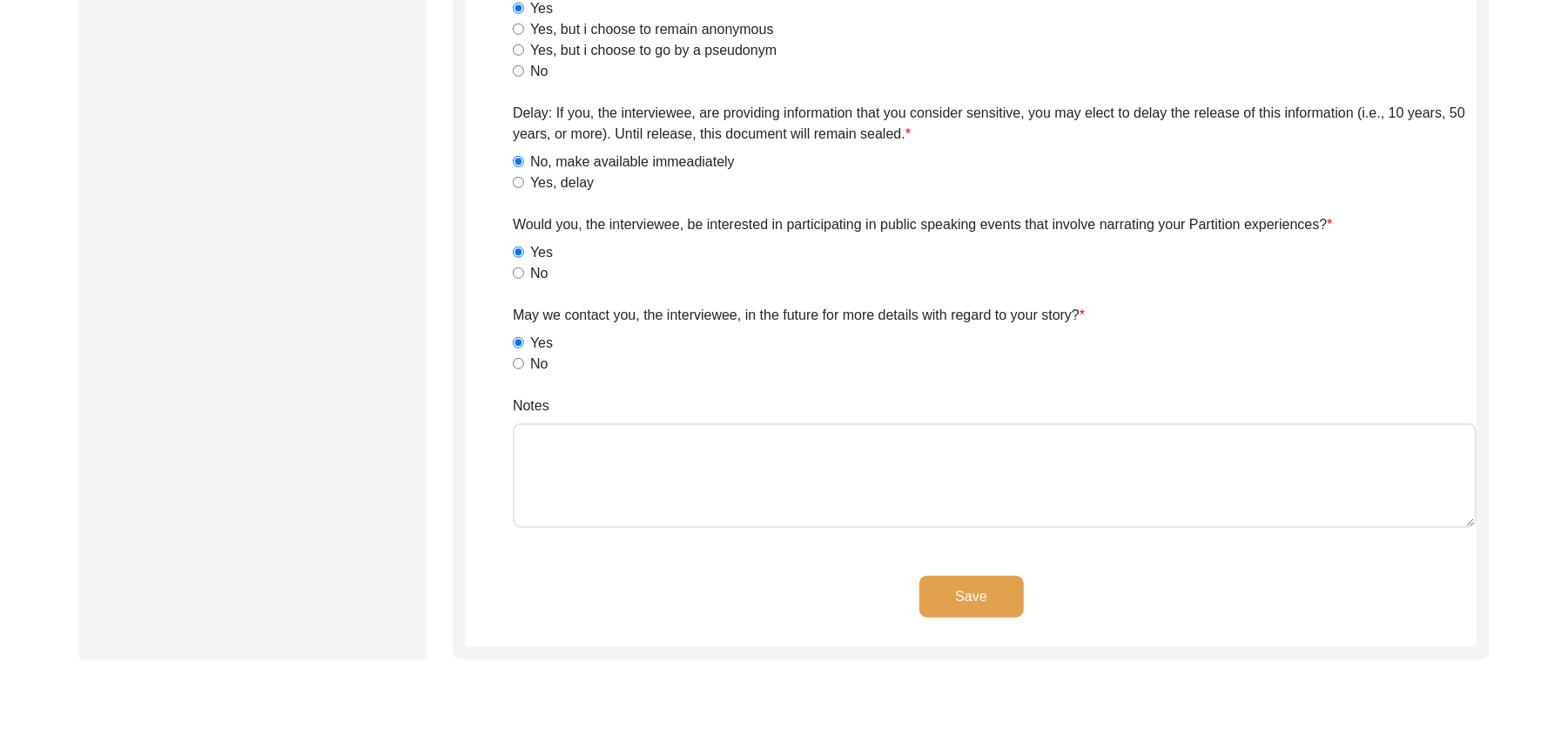
click at [888, 512] on textarea "Notes" at bounding box center [994, 476] width 964 height 105
paste textarea "N/A"
type textarea "N/A"
click at [1007, 587] on button "Save" at bounding box center [972, 597] width 105 height 42
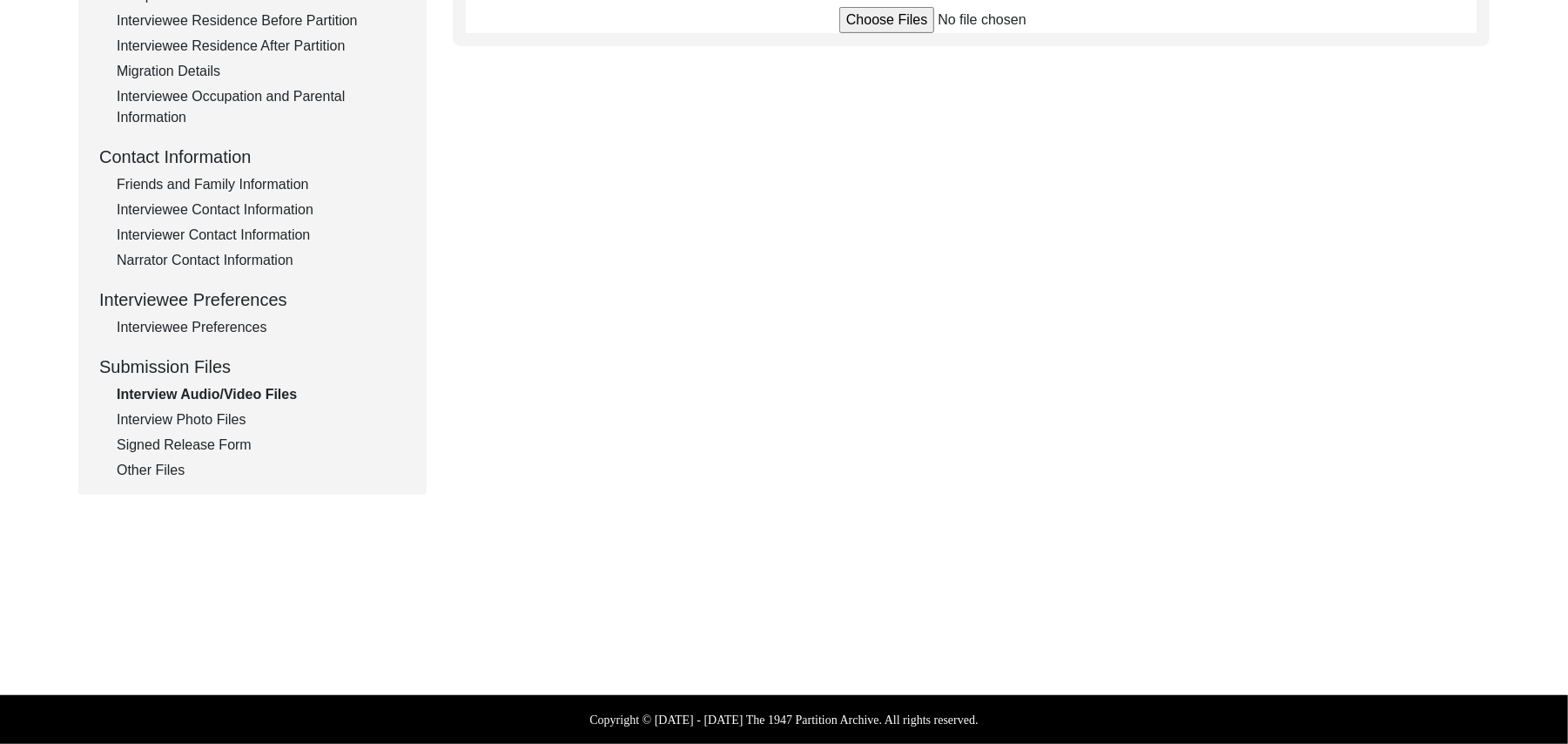
scroll to position [514, 0]
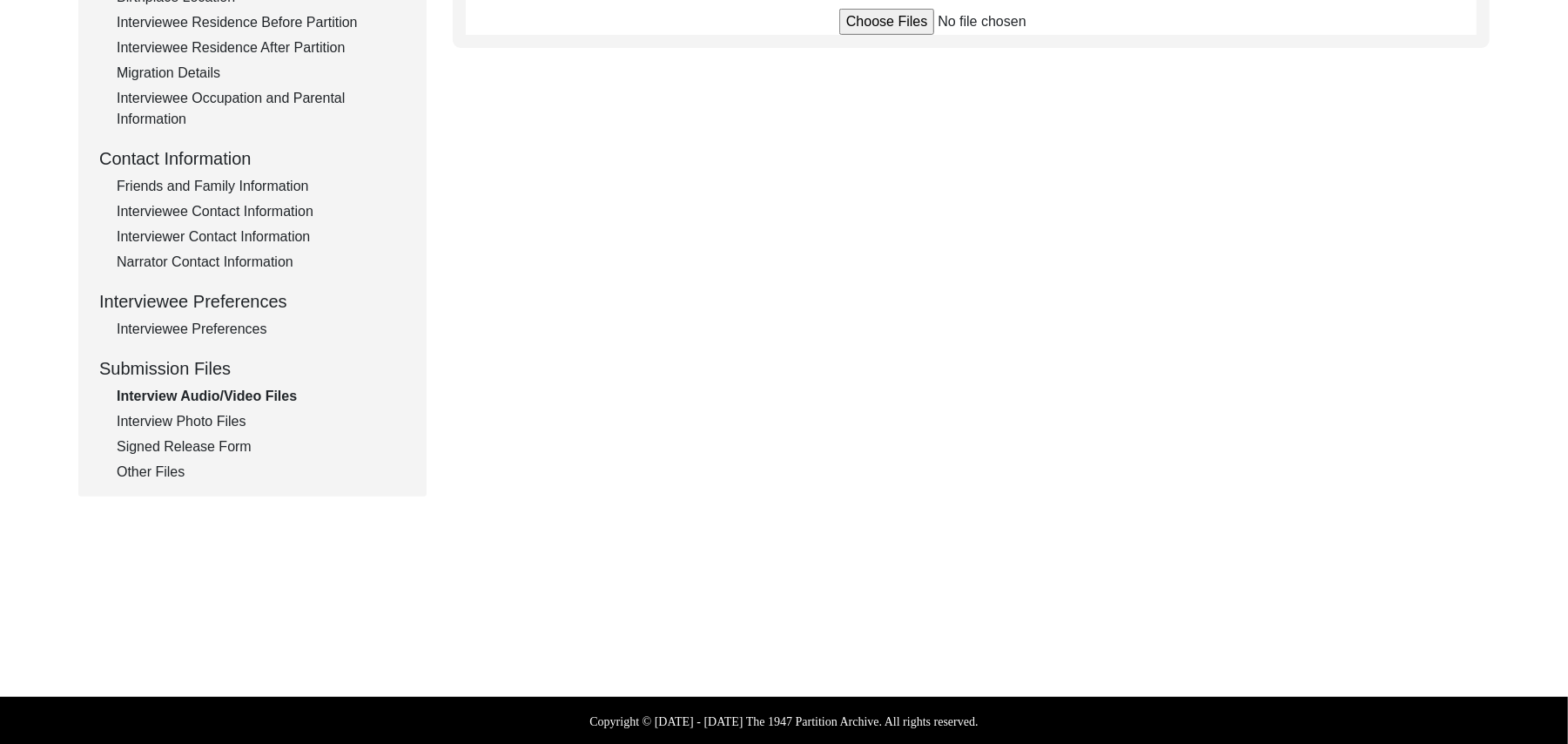
click at [290, 179] on div "Friends and Family Information" at bounding box center [261, 186] width 289 height 21
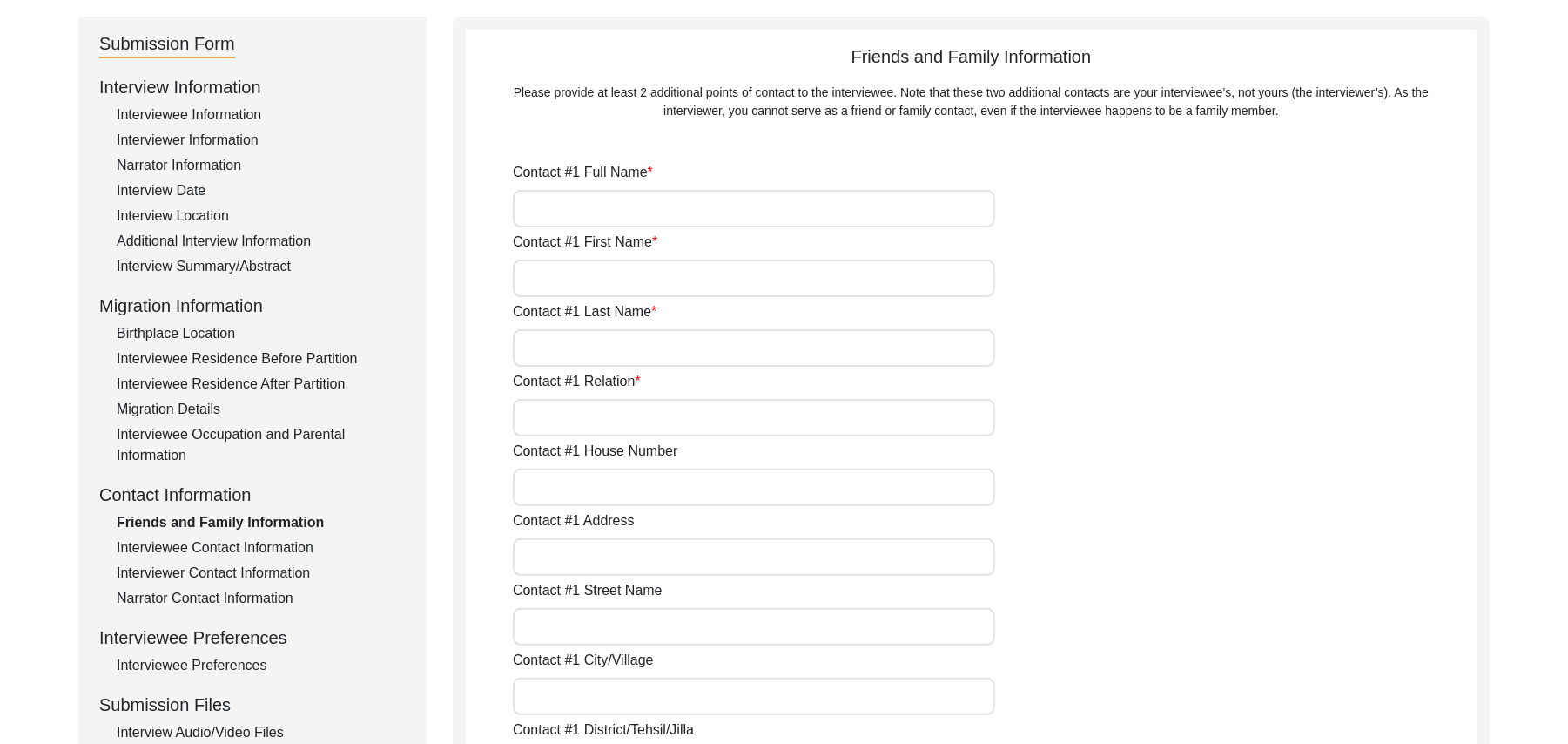
scroll to position [150, 0]
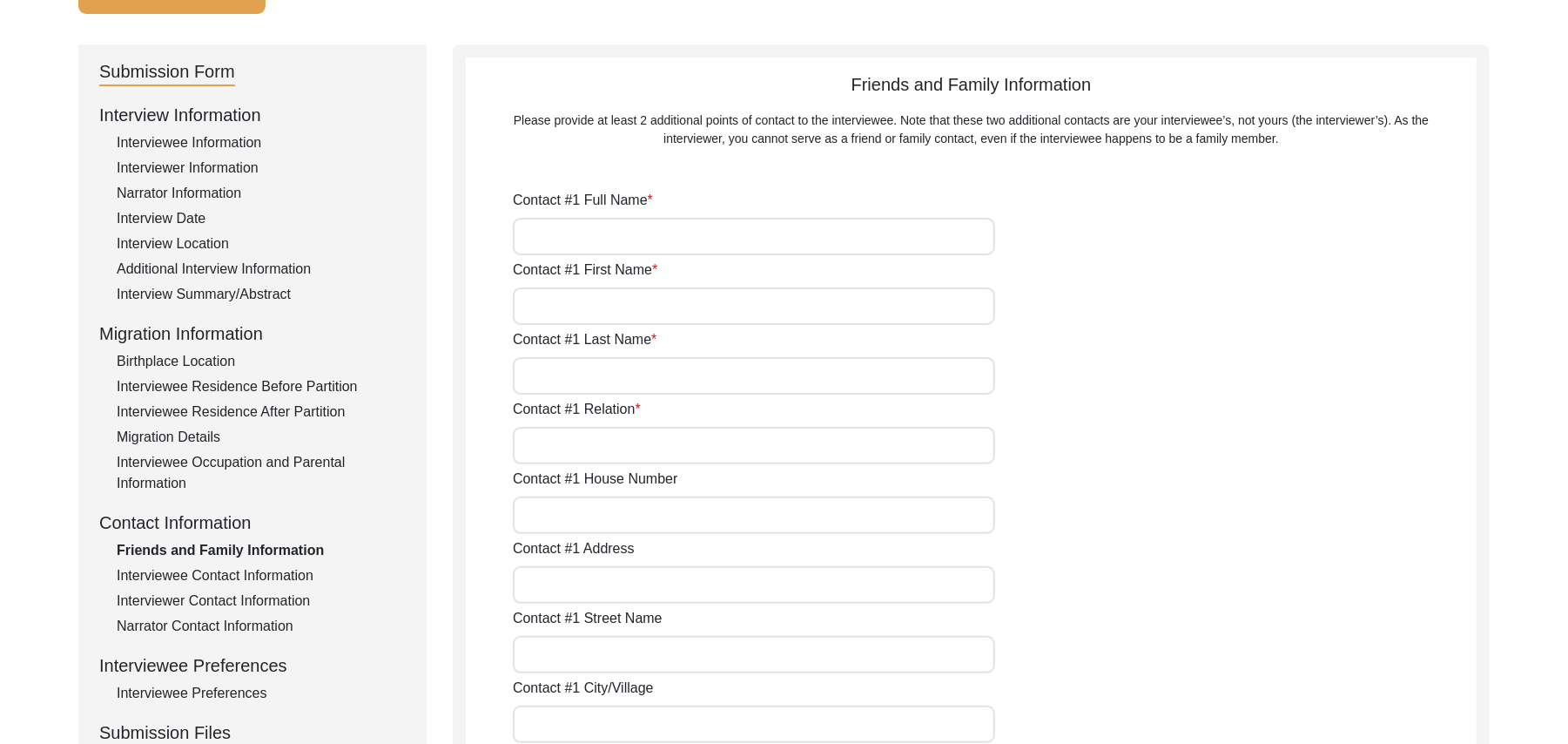
click at [808, 242] on input "Contact #1 Full Name" at bounding box center [754, 236] width 483 height 37
type input "Shakoor Ahmed"
click at [784, 314] on input "Contact #1 First Name" at bounding box center [754, 306] width 483 height 37
type input "Shakoor"
click at [735, 375] on input "Contact #1 Last Name" at bounding box center [754, 376] width 483 height 37
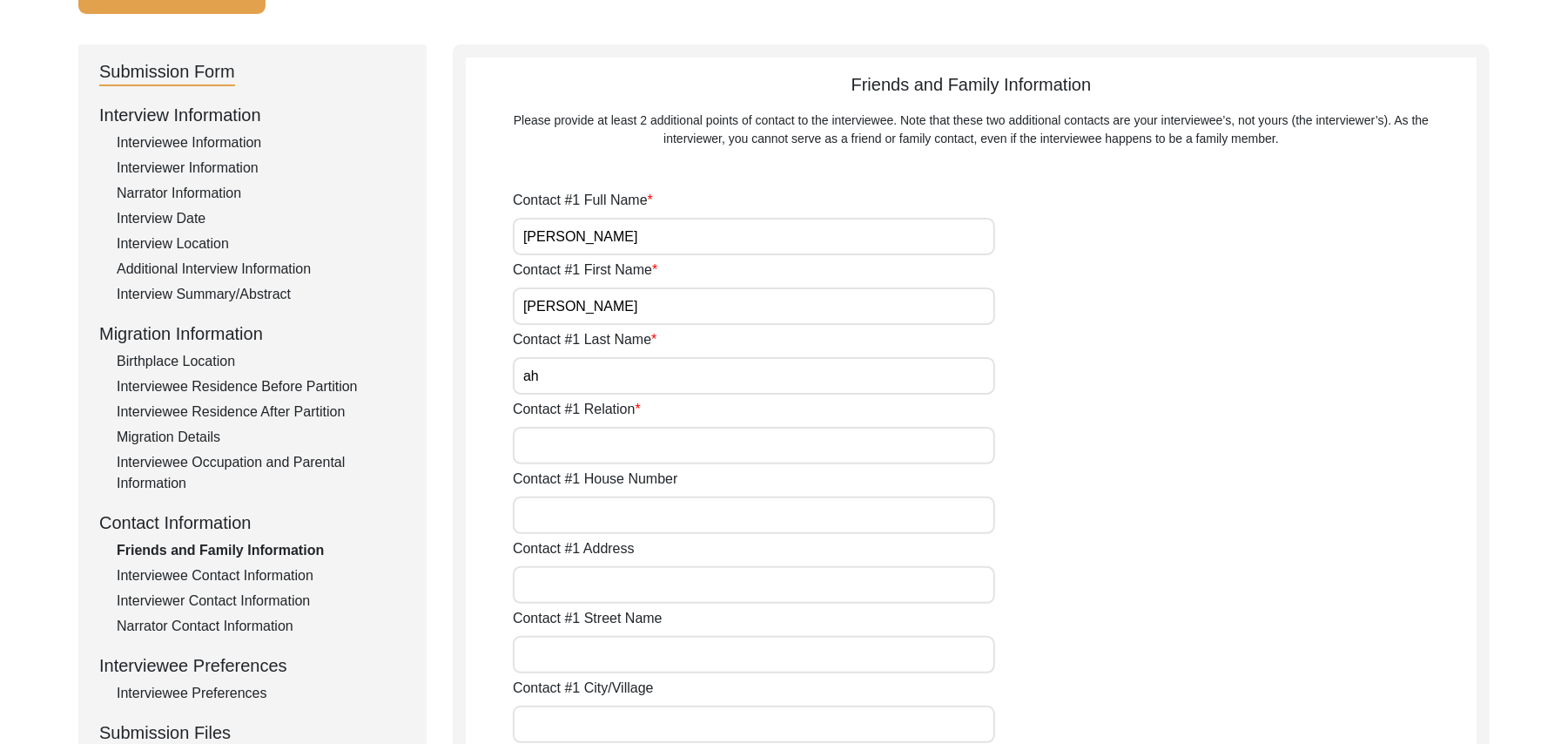
type input "a"
type input "Ahmed"
click at [698, 449] on input "Contact #1 Relation" at bounding box center [754, 445] width 483 height 37
type input "Brother"
click at [658, 519] on input "Contact #1 House Number" at bounding box center [754, 515] width 483 height 37
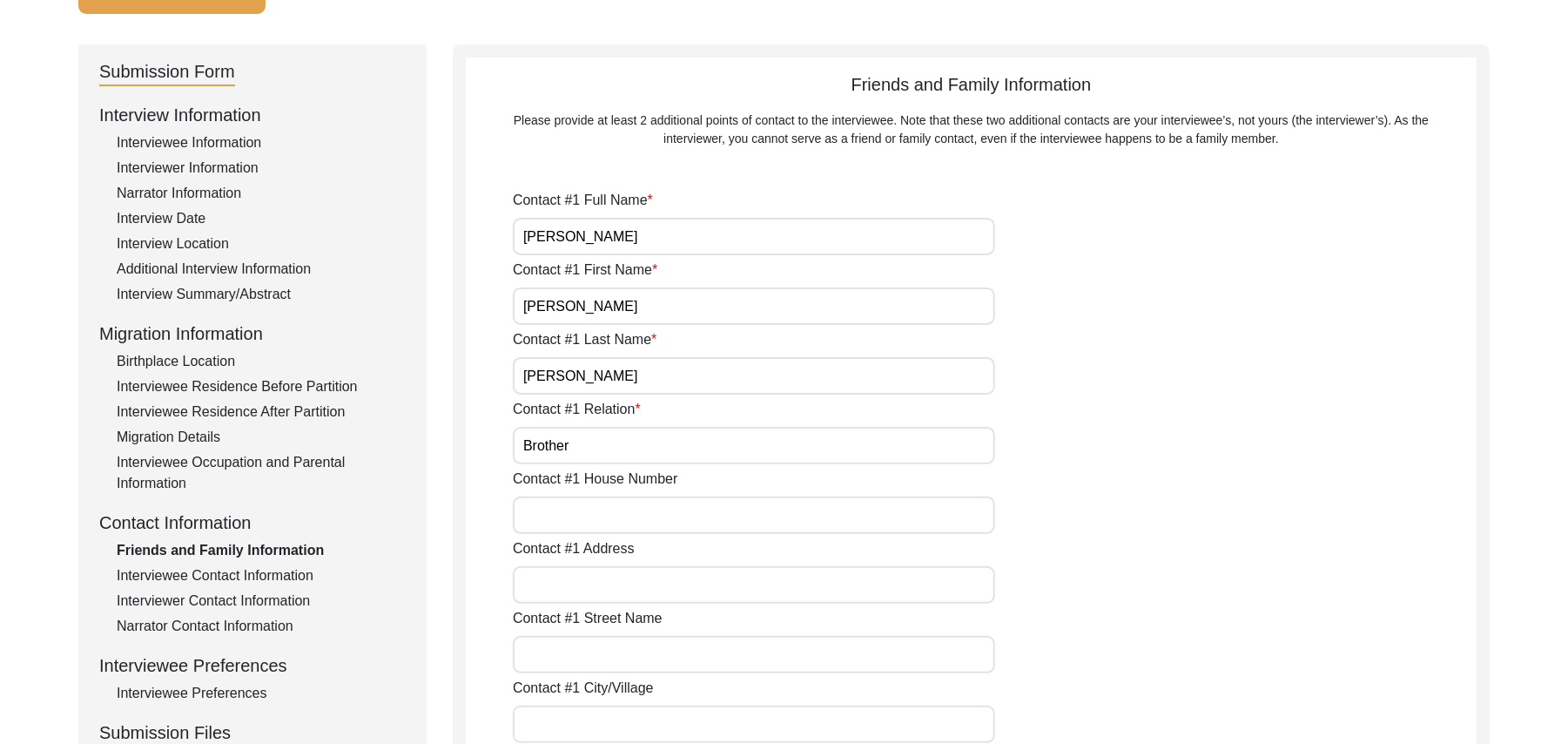
paste input "N/A"
type input "N/A"
click at [632, 587] on input "Contact #1 Address" at bounding box center [754, 585] width 483 height 37
type input "Chak 327JB Bhalair"
click at [629, 652] on input "Contact #1 Street Name" at bounding box center [754, 654] width 483 height 37
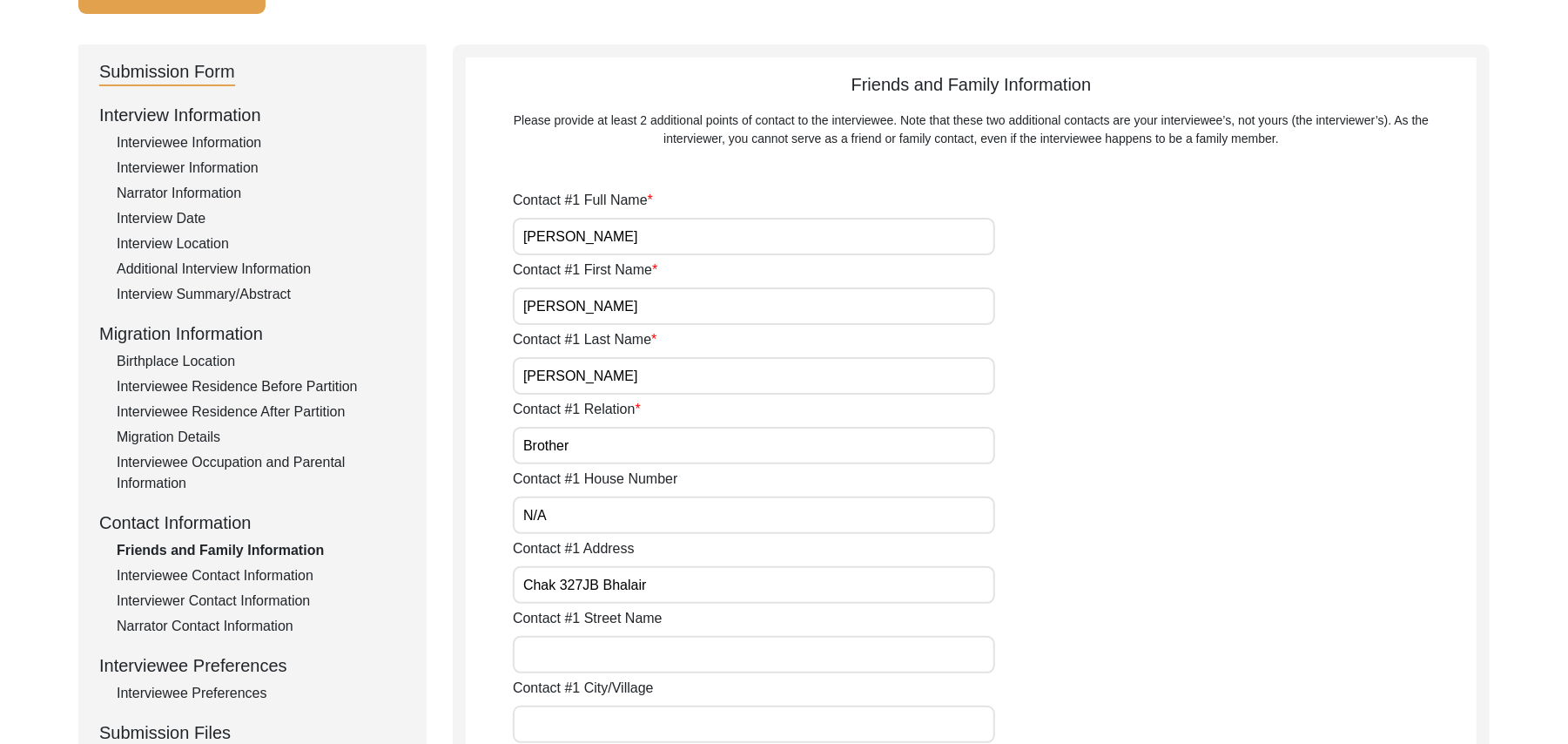
paste input "N/A"
type input "N/A"
click at [616, 725] on input "Contact #1 City/Village" at bounding box center [754, 724] width 483 height 37
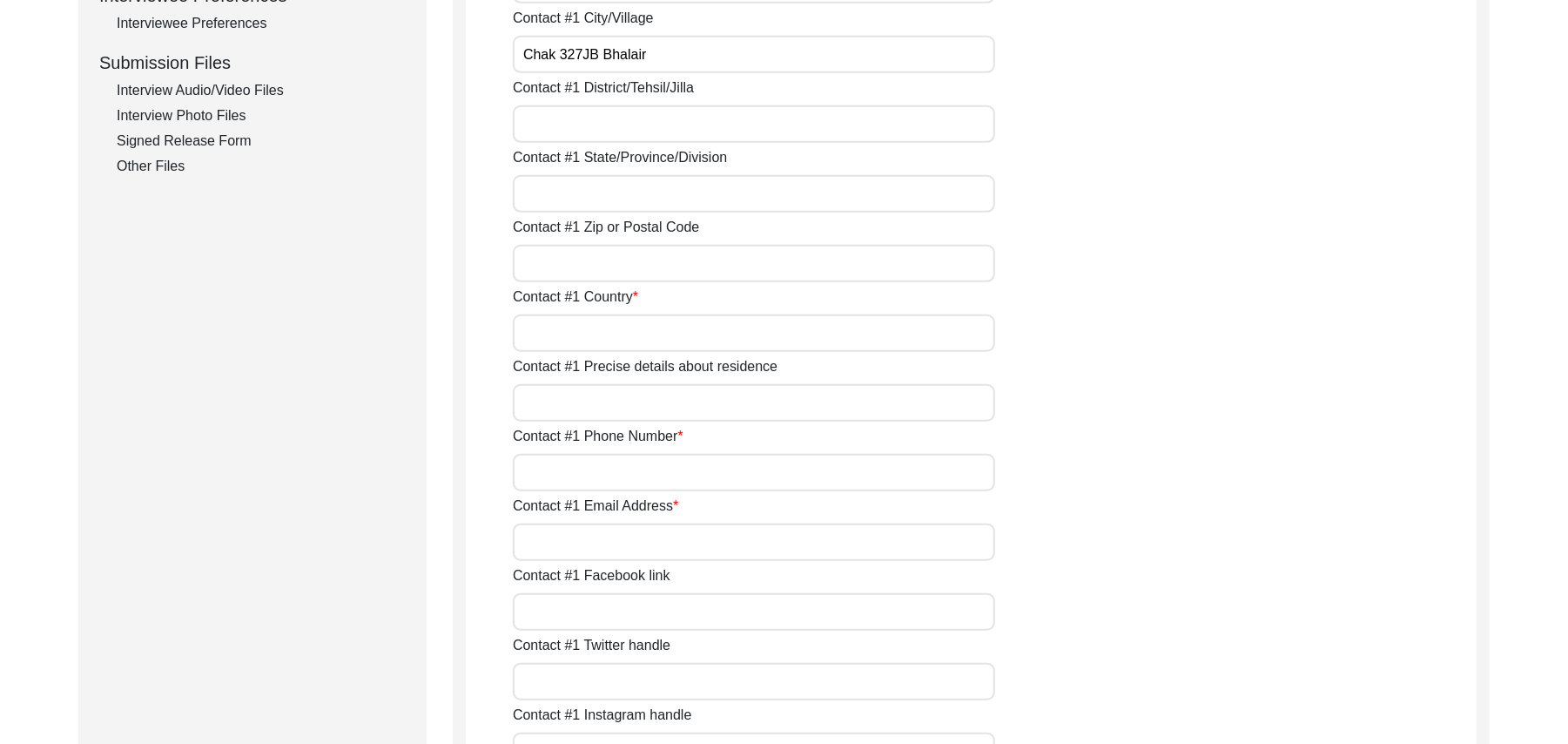
scroll to position [835, 0]
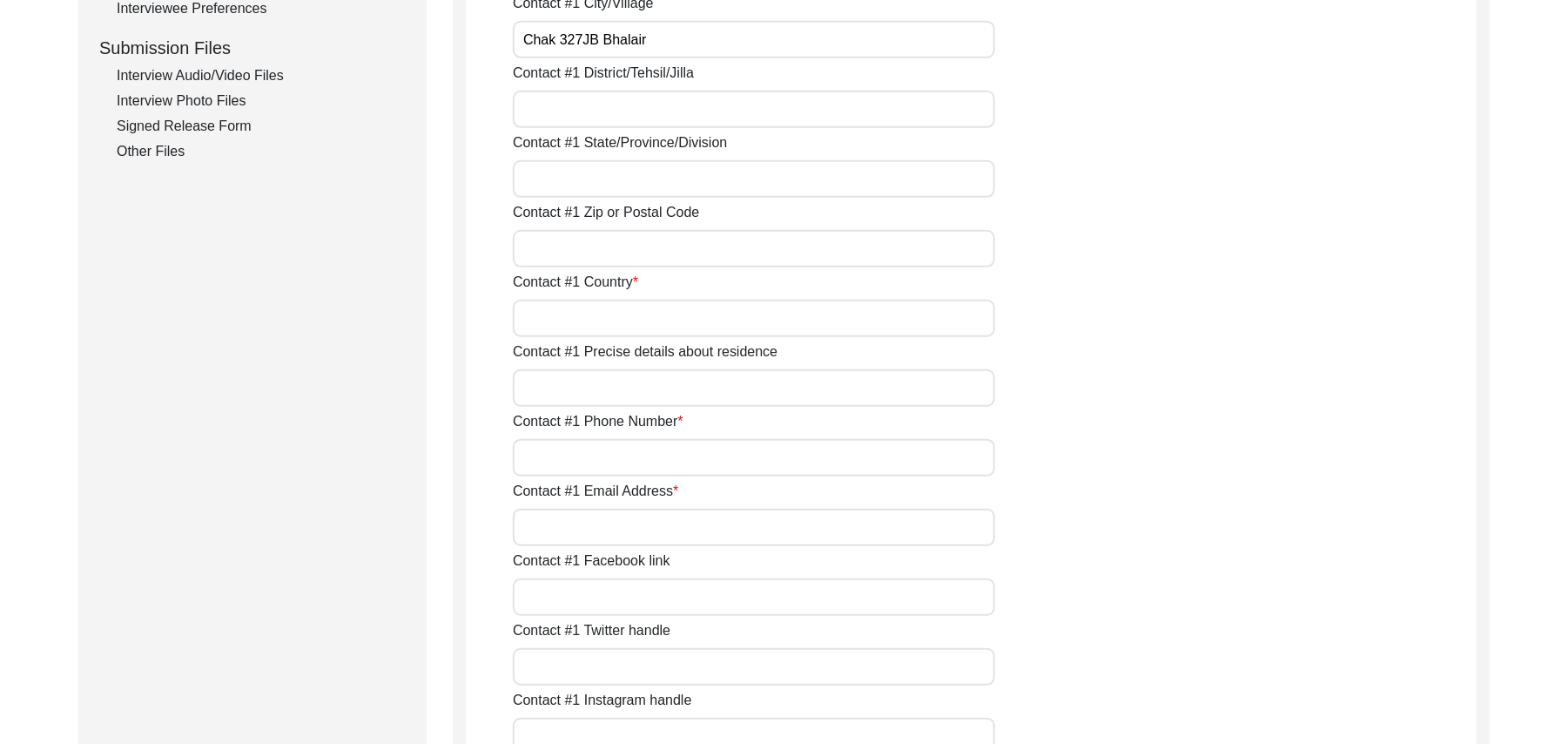
type input "Chak 327JB Bhalair"
click at [613, 106] on input "Contact #1 District/Tehsil/Jilla" at bounding box center [754, 109] width 483 height 37
type input "Toba Tek Singh/ Toba Tek Singh"
click at [612, 185] on input "Contact #1 State/Province/Division" at bounding box center [754, 178] width 483 height 37
type input "Punjab"
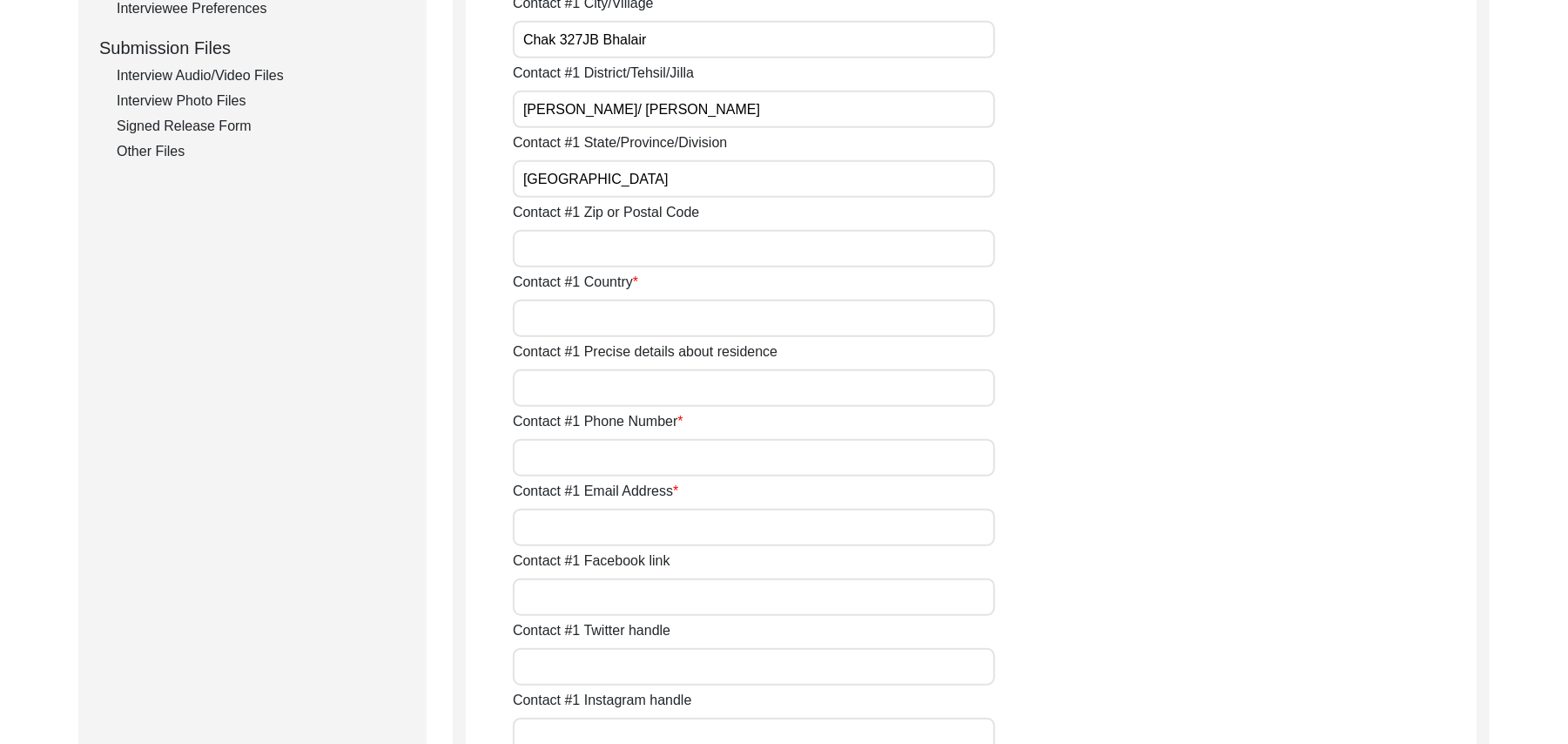
click at [611, 249] on input "Contact #1 Zip or Postal Code" at bounding box center [754, 248] width 483 height 37
type input "36050"
click at [600, 315] on input "Contact #1 Country" at bounding box center [754, 318] width 483 height 37
type input "Pakistan"
click at [594, 377] on input "Contact #1 Precise details about residence" at bounding box center [754, 387] width 483 height 37
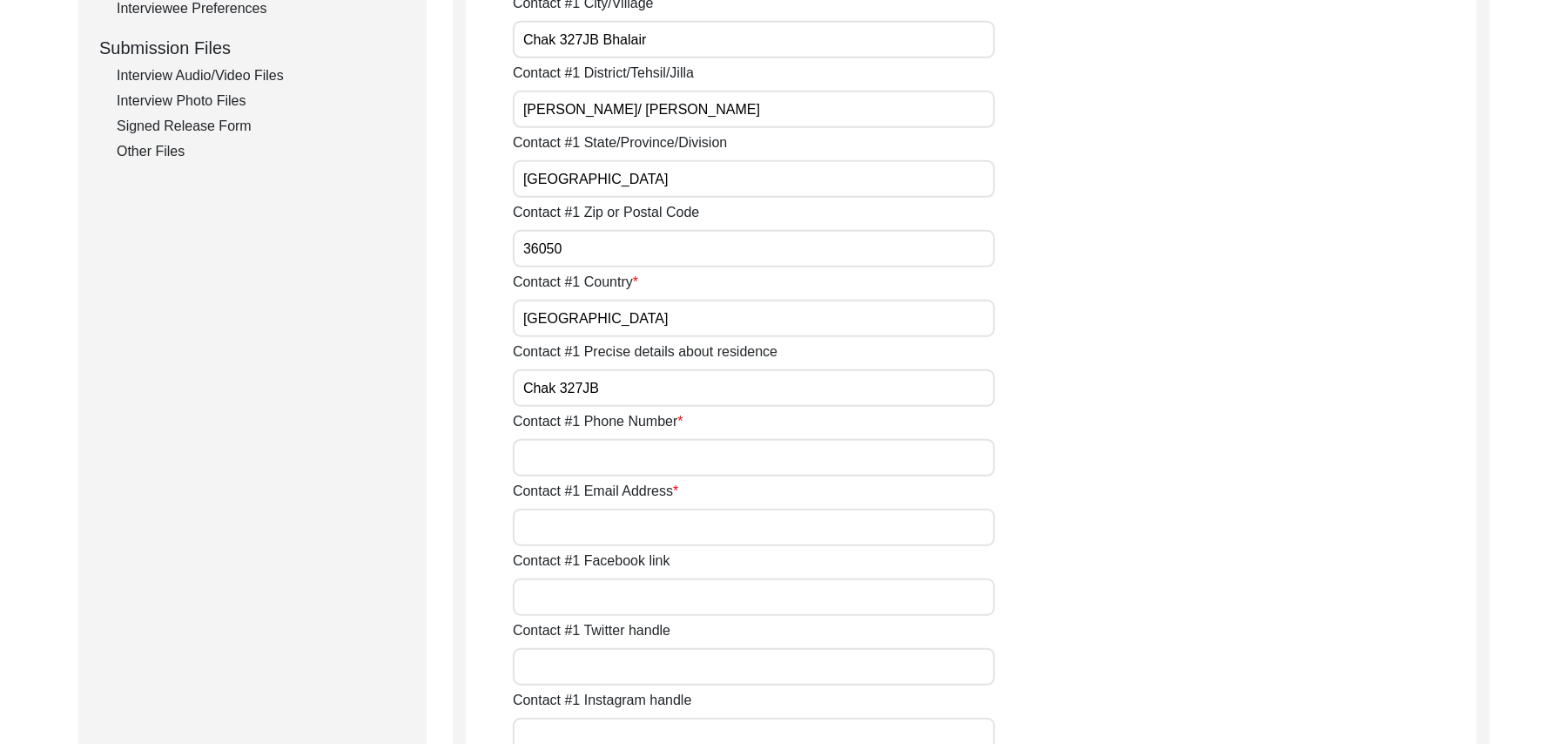
type input "Chak 327JB"
click at [607, 460] on input "Contact #1 Phone Number" at bounding box center [754, 457] width 483 height 37
type input "0310-6383236"
click at [579, 541] on input "Contact #1 Email Address" at bounding box center [754, 528] width 483 height 37
paste input "N/A"
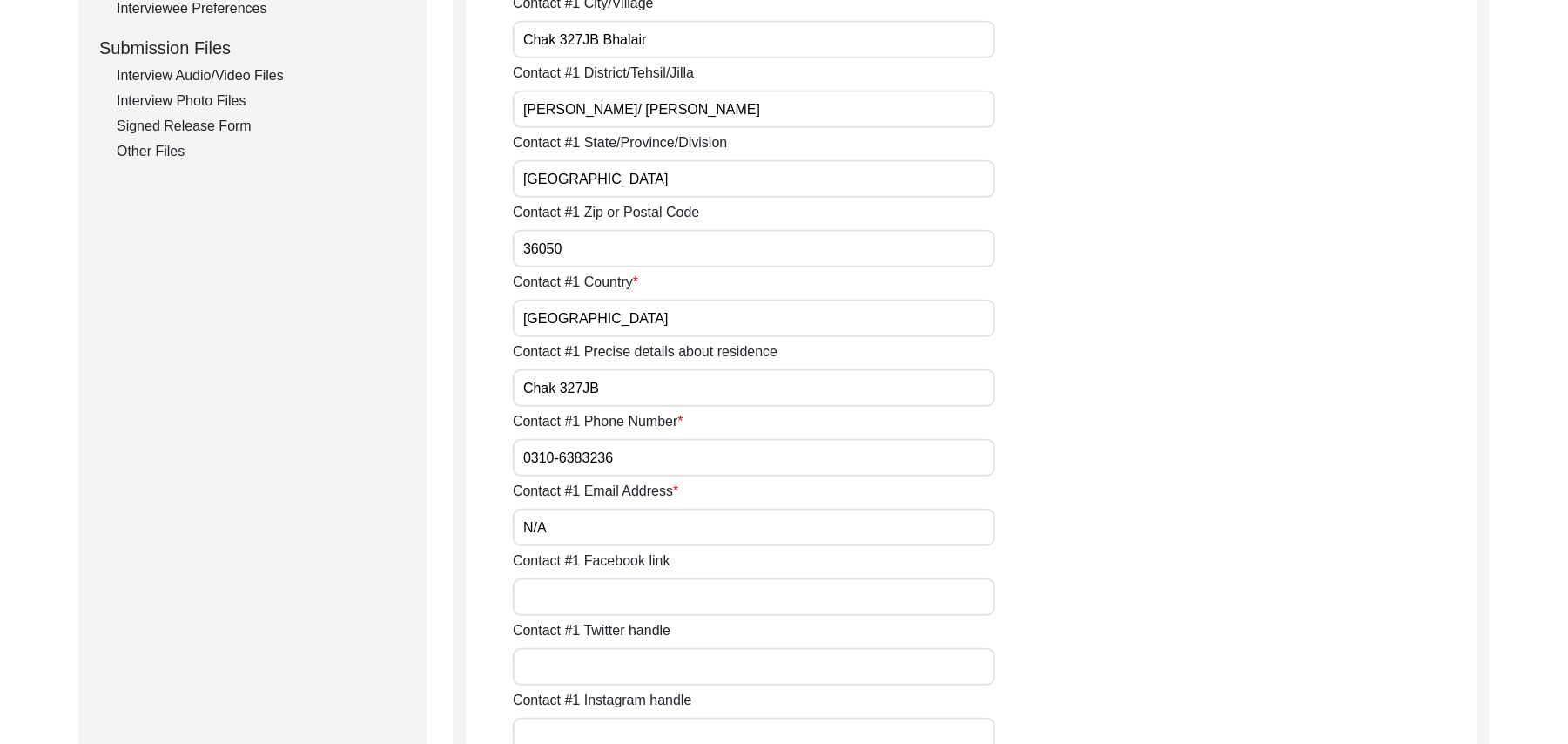
type input "N/A"
click at [580, 599] on input "Contact #1 Facebook link" at bounding box center [754, 597] width 483 height 37
paste input "N/A"
type input "N/A"
click at [580, 664] on input "Contact #1 Twitter handle" at bounding box center [754, 667] width 483 height 37
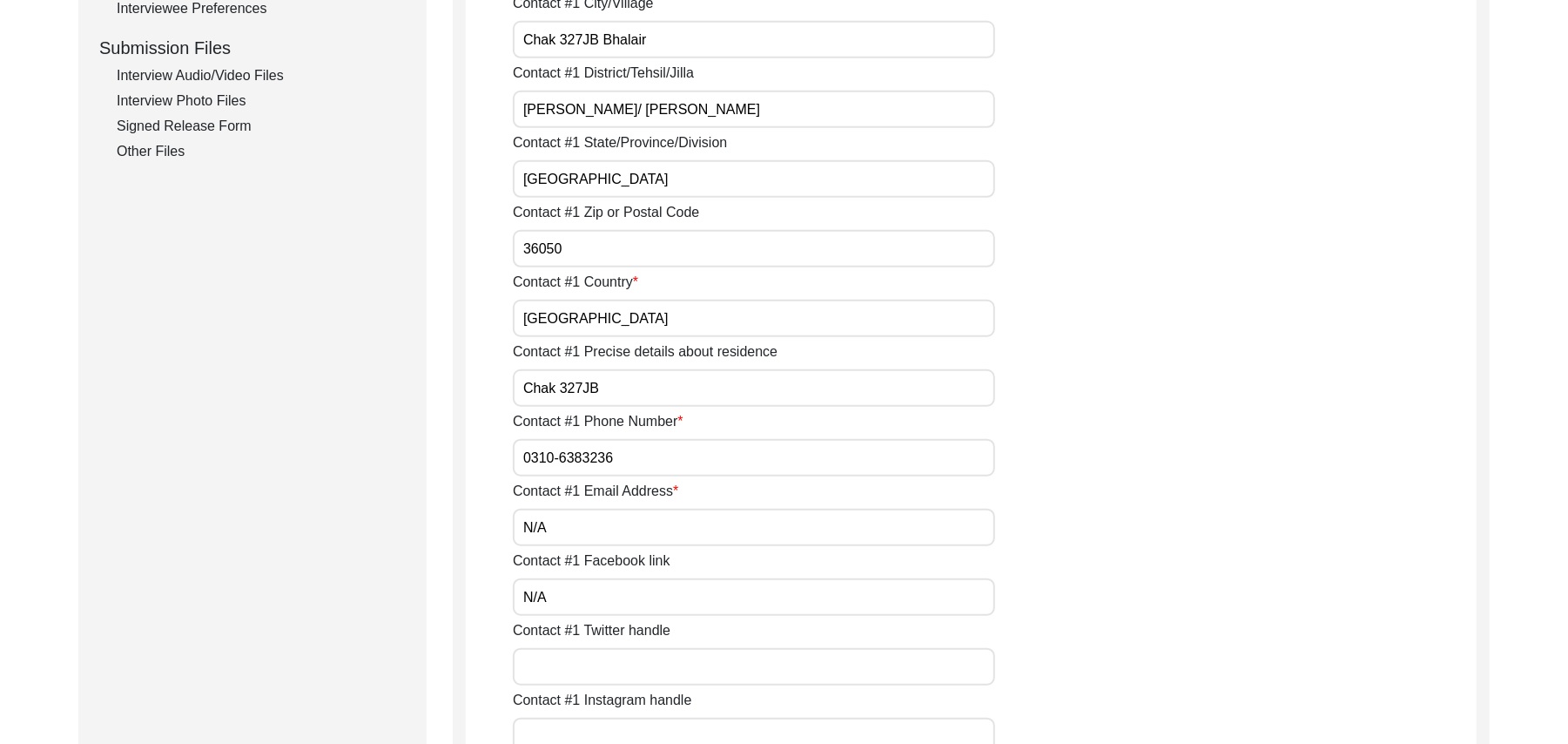
paste input "N/A"
type input "N/A"
click at [576, 730] on input "Contact #1 Instagram handle" at bounding box center [754, 736] width 483 height 37
paste input "N/A"
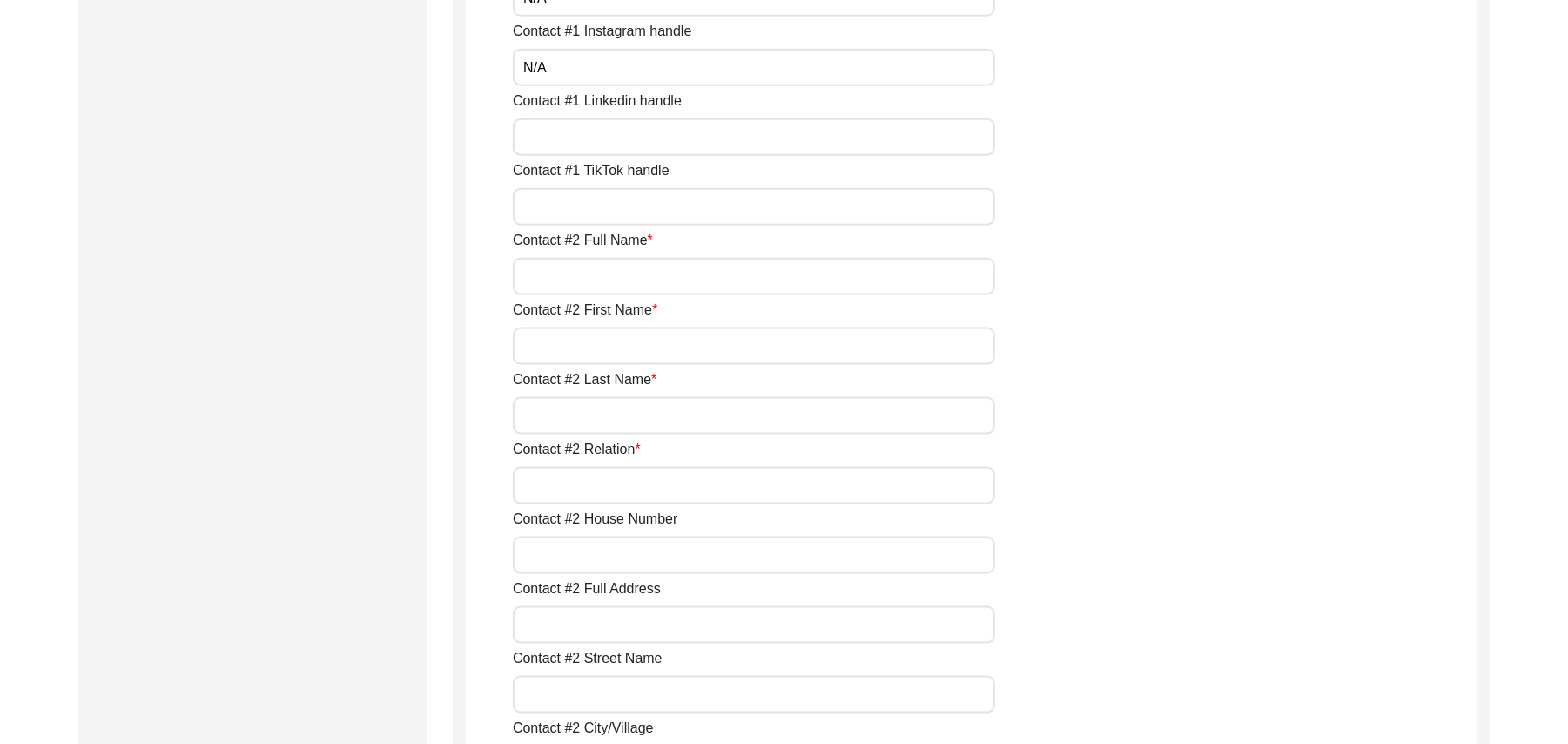
scroll to position [1521, 0]
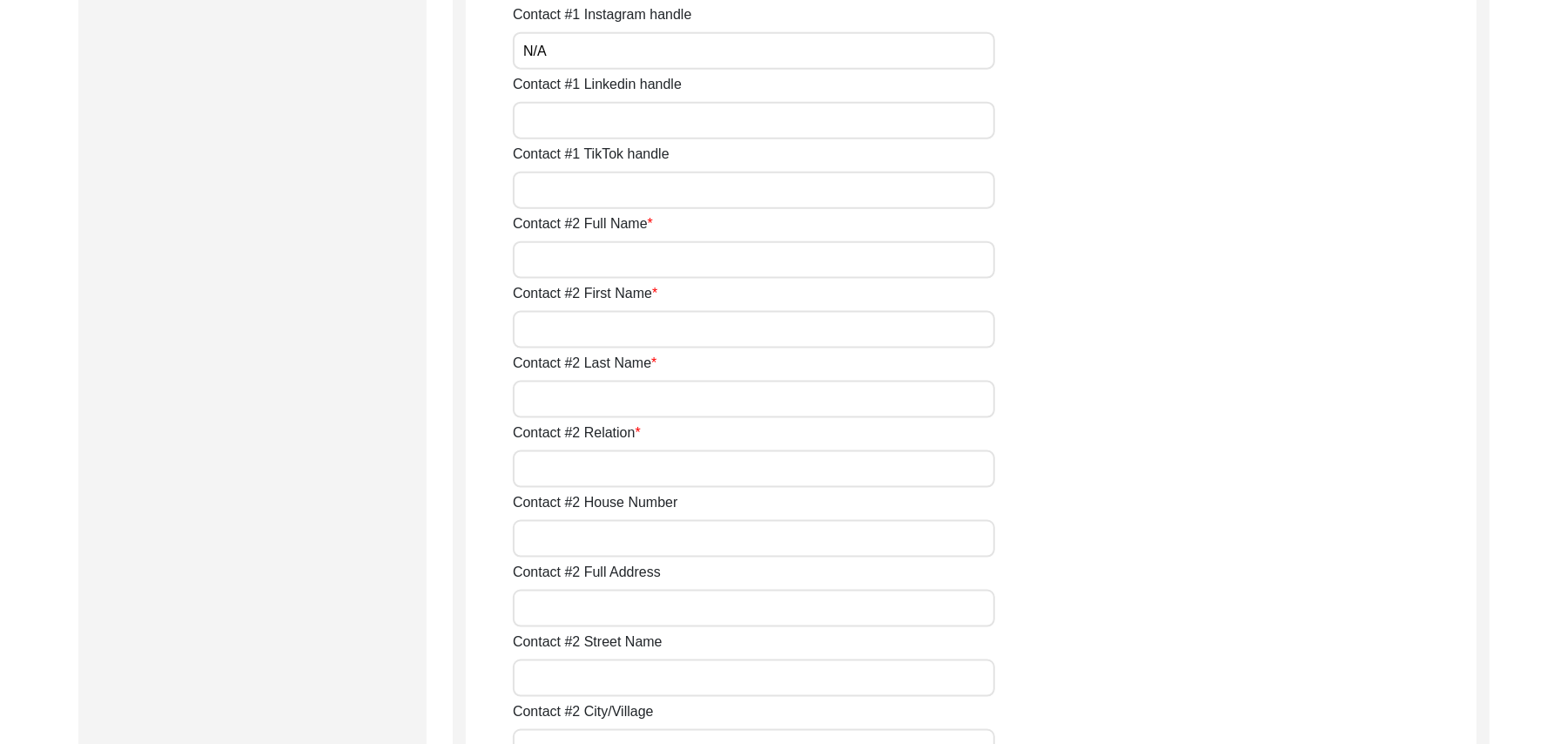
type input "N/A"
click at [674, 122] on input "Contact #1 Linkedin handle" at bounding box center [754, 120] width 483 height 37
paste input "N/A"
type input "N/A"
click at [632, 198] on input "Contact #1 TikTok handle" at bounding box center [754, 190] width 483 height 37
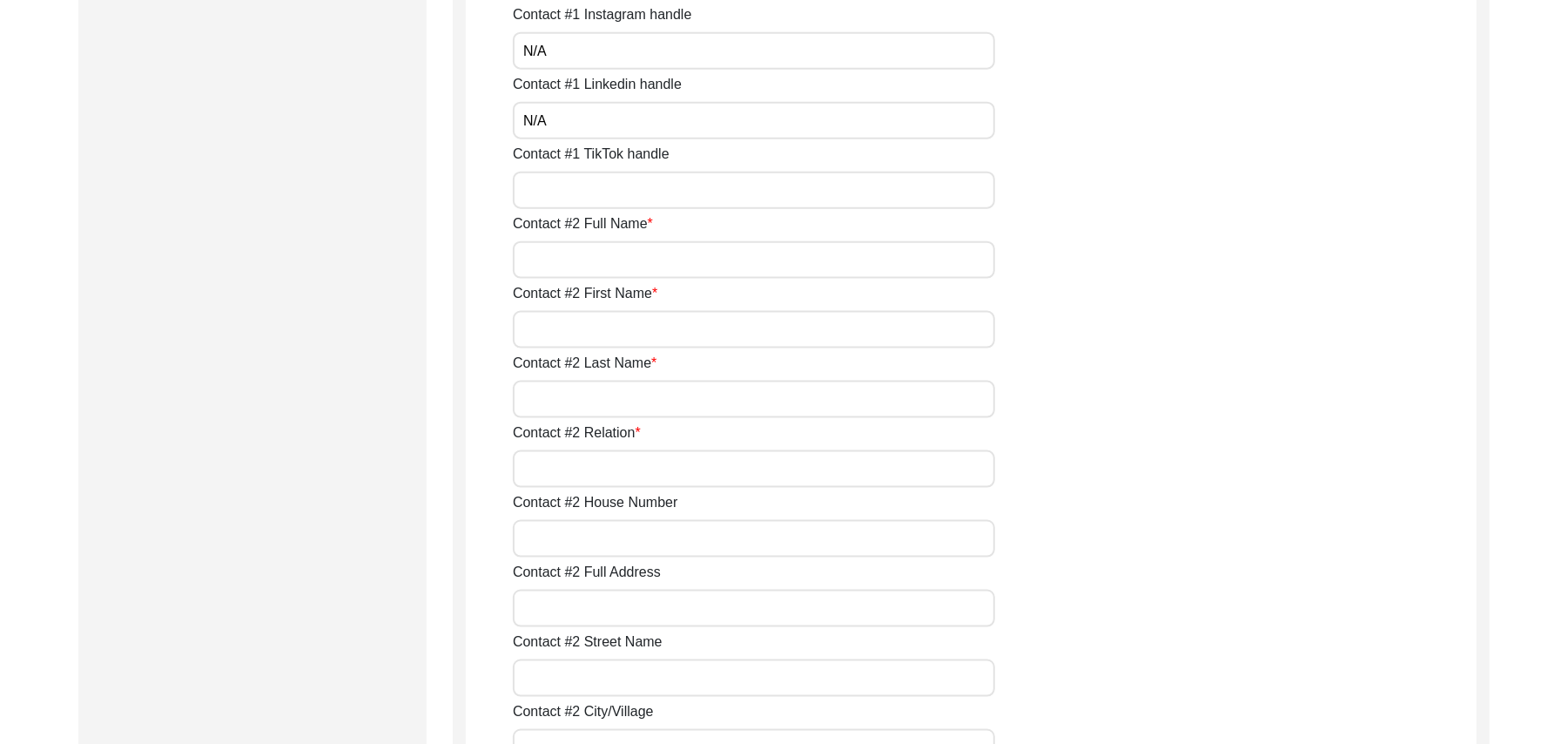
paste input "N/A"
type input "N/A"
click at [620, 269] on input "Contact #2 Full Name" at bounding box center [754, 259] width 483 height 37
type input "Muhammad Yasir"
click at [608, 338] on input "Contact #2 First Name" at bounding box center [754, 329] width 483 height 37
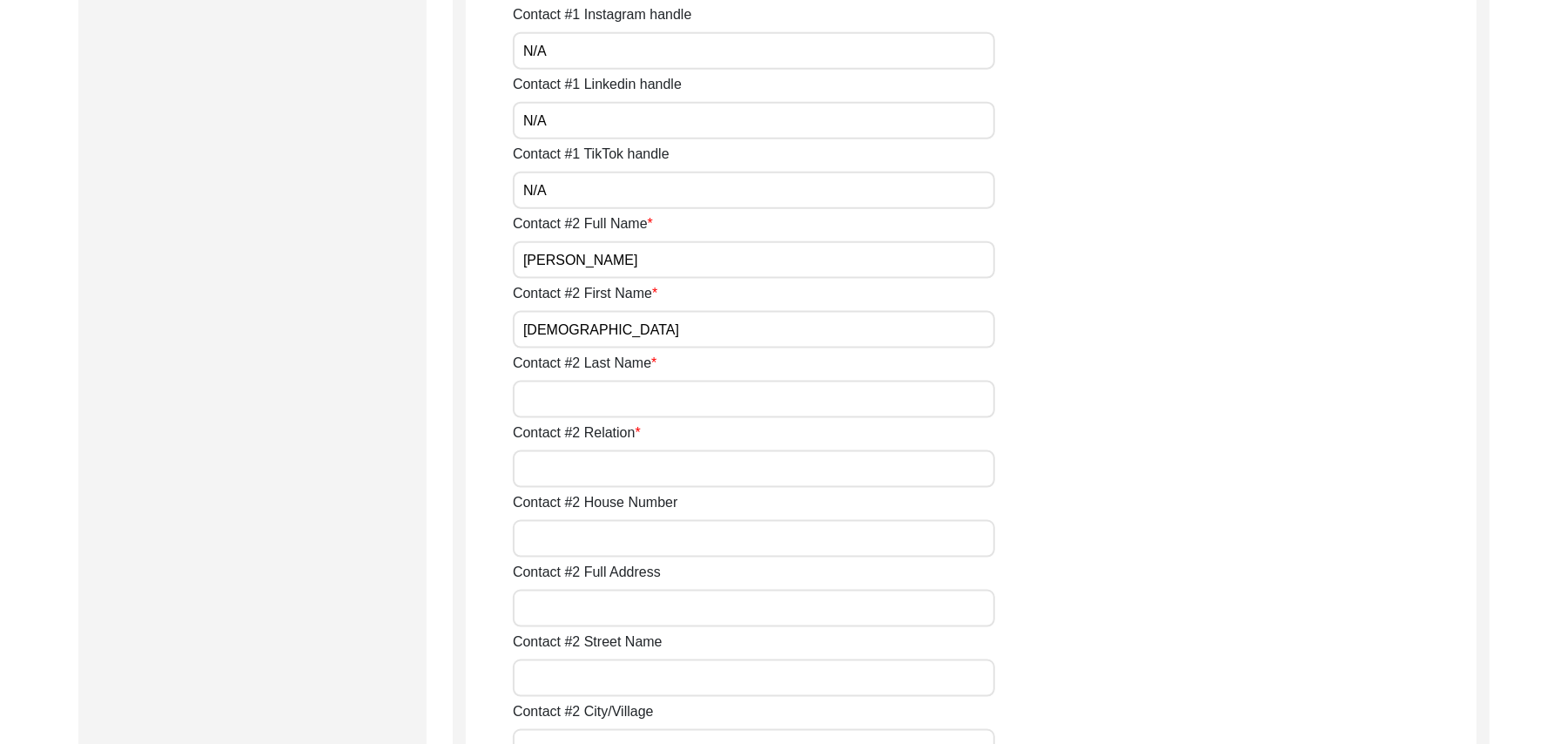
type input "Muhammad"
click at [599, 399] on input "Contact #2 Last Name" at bounding box center [754, 399] width 483 height 37
type input "Yasir"
click at [592, 479] on input "Contact #2 Relation" at bounding box center [754, 468] width 483 height 37
type input "Son"
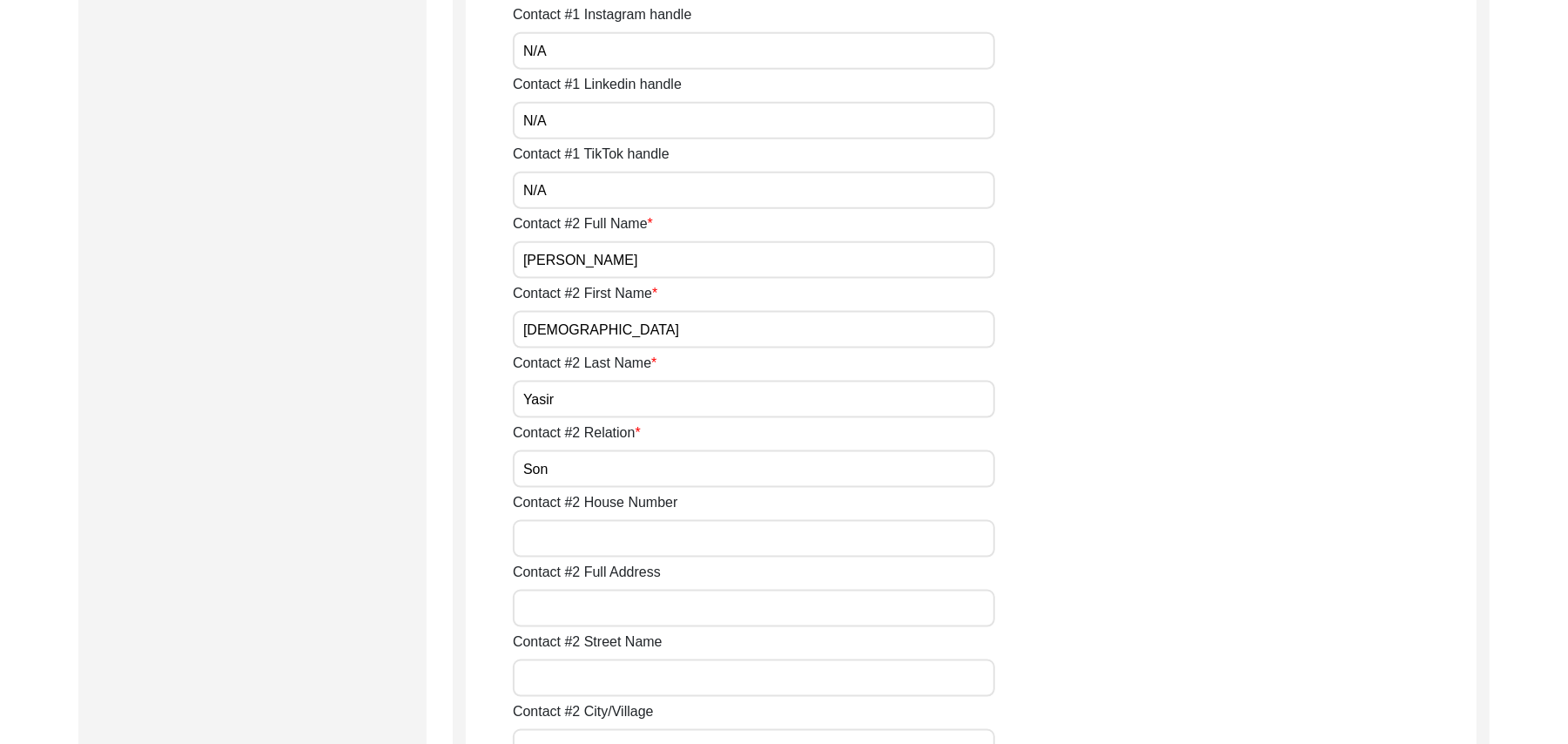
click at [594, 540] on input "Contact #2 House Number" at bounding box center [754, 538] width 483 height 37
paste input "N/A"
type input "N/A"
click at [597, 614] on input "Contact #2 Full Address" at bounding box center [754, 608] width 483 height 37
type input "Chak 321JB Seowal"
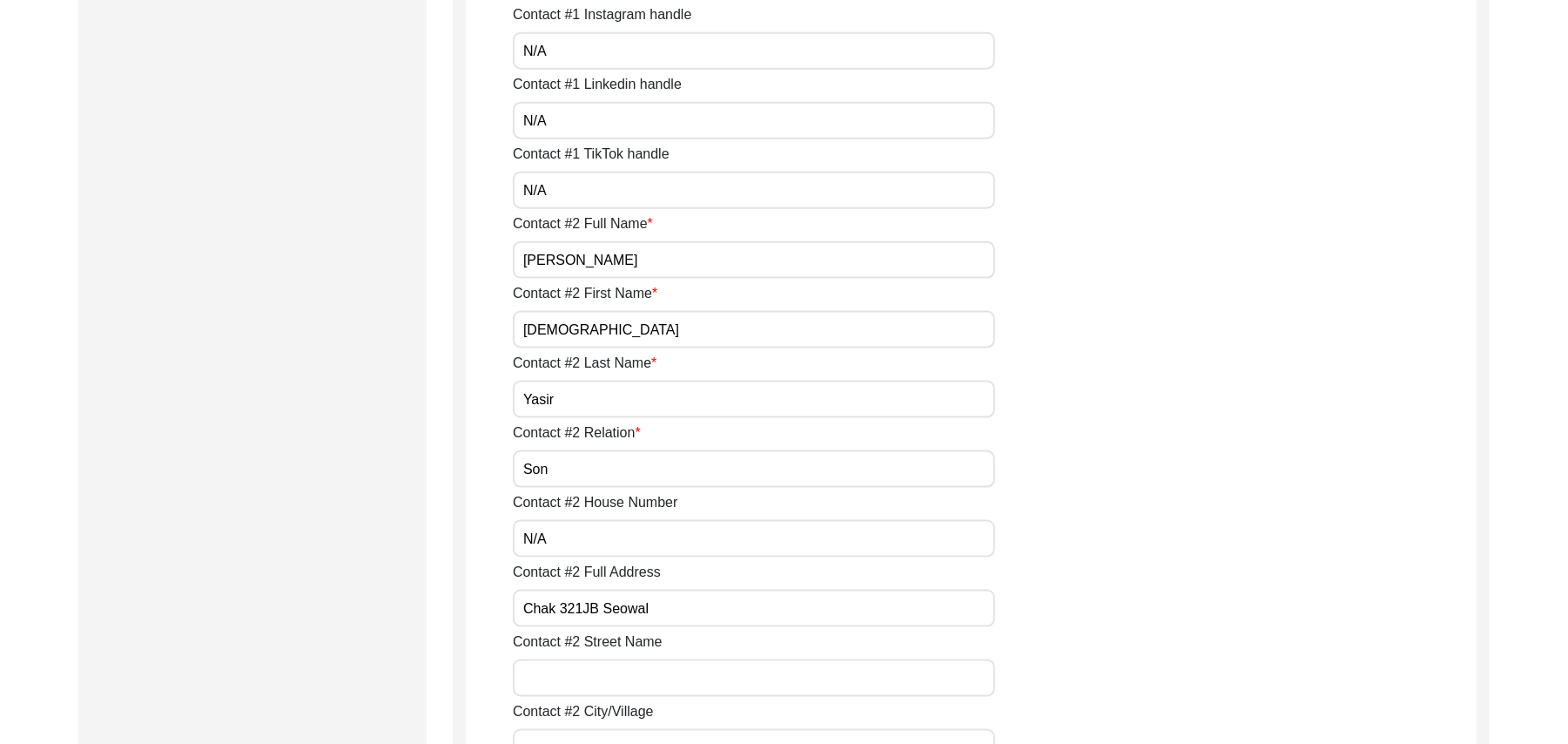
click at [633, 680] on input "Contact #2 Street Name" at bounding box center [754, 678] width 483 height 37
paste input "N/A"
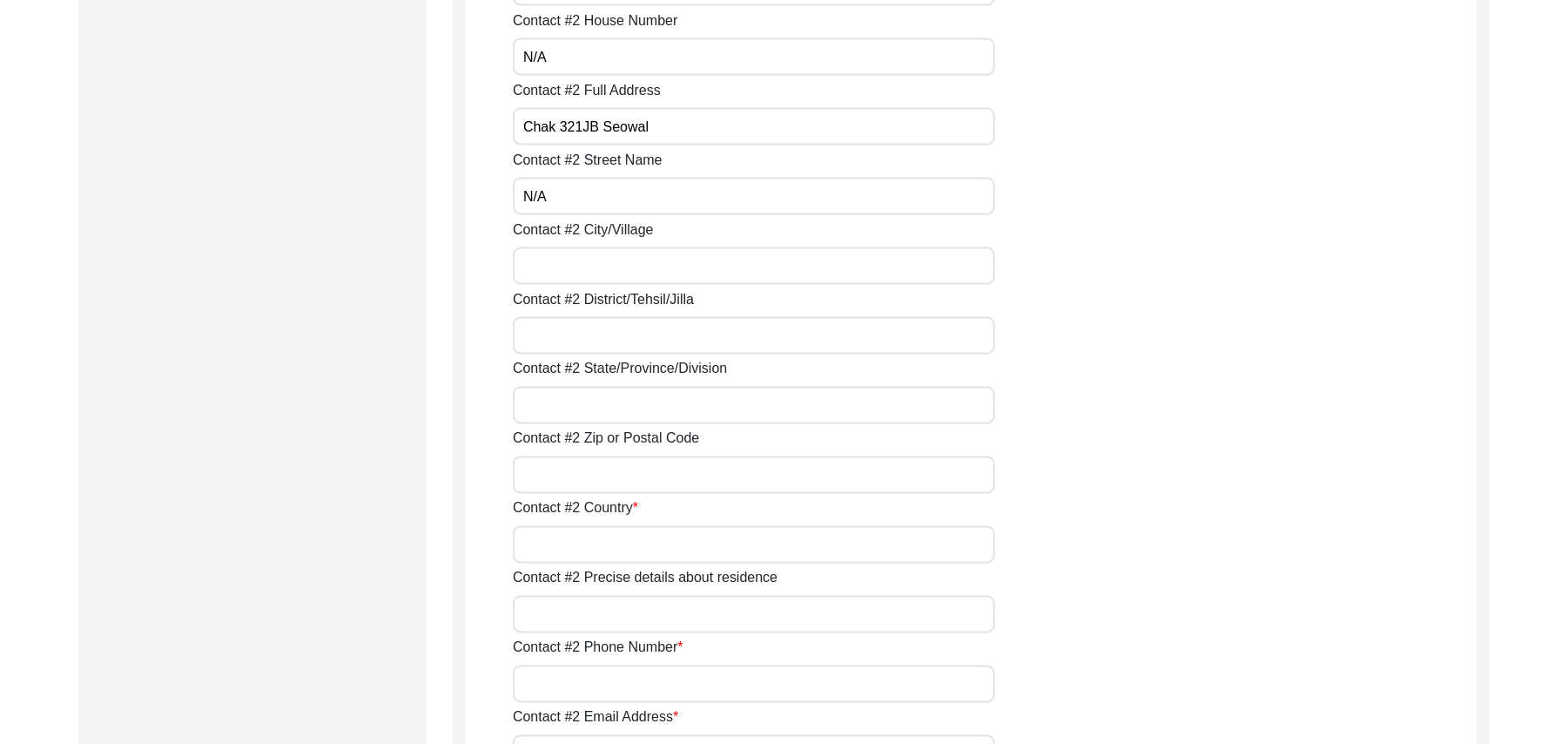
scroll to position [2158, 0]
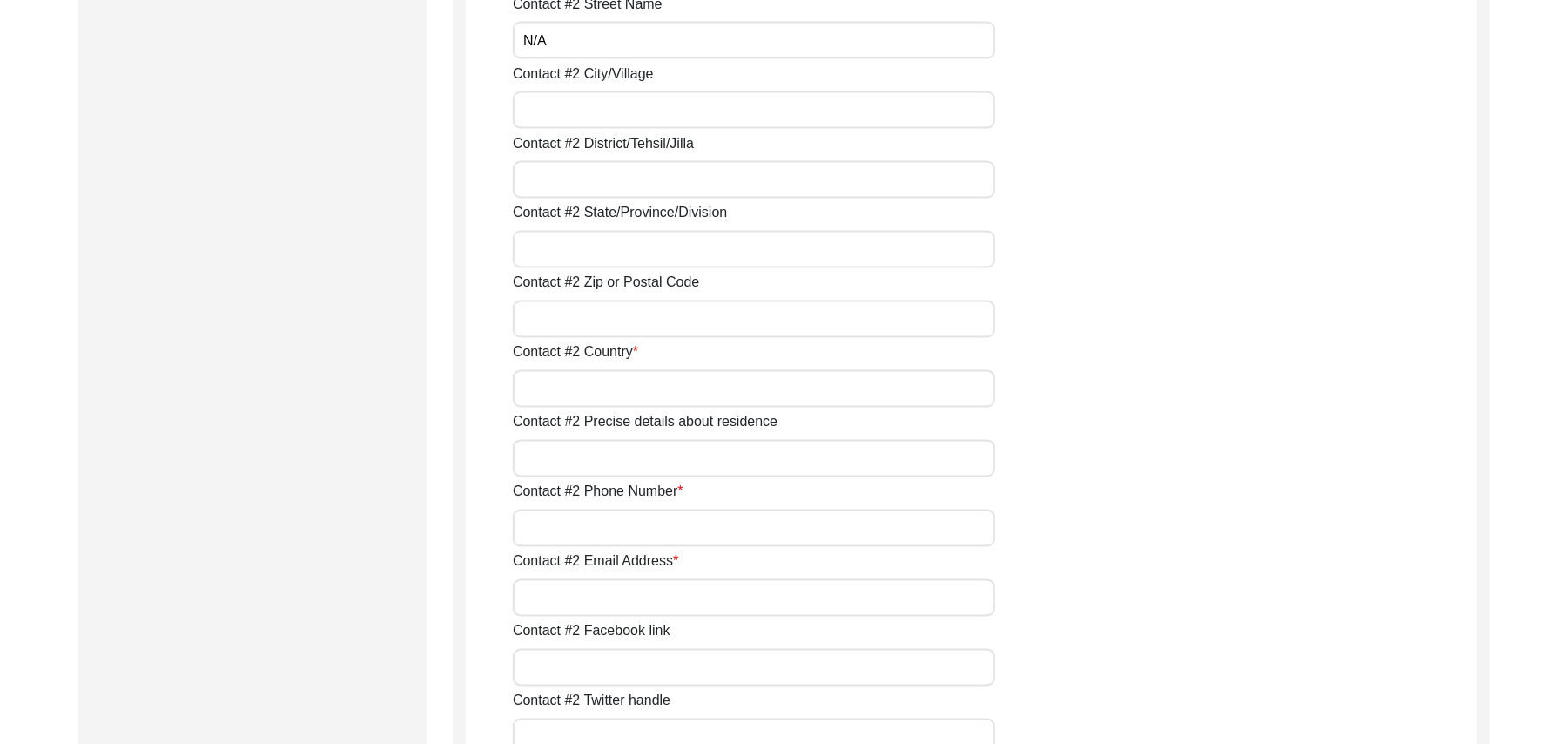
type input "N/A"
click at [547, 108] on input "Contact #2 City/Village" at bounding box center [754, 110] width 483 height 37
type input "Chak 321JB Seowal"
click at [544, 179] on input "Contact #2 District/Tehsil/Jilla" at bounding box center [754, 179] width 483 height 37
type input "Toba Tek Singh/ Toba Tek Singh"
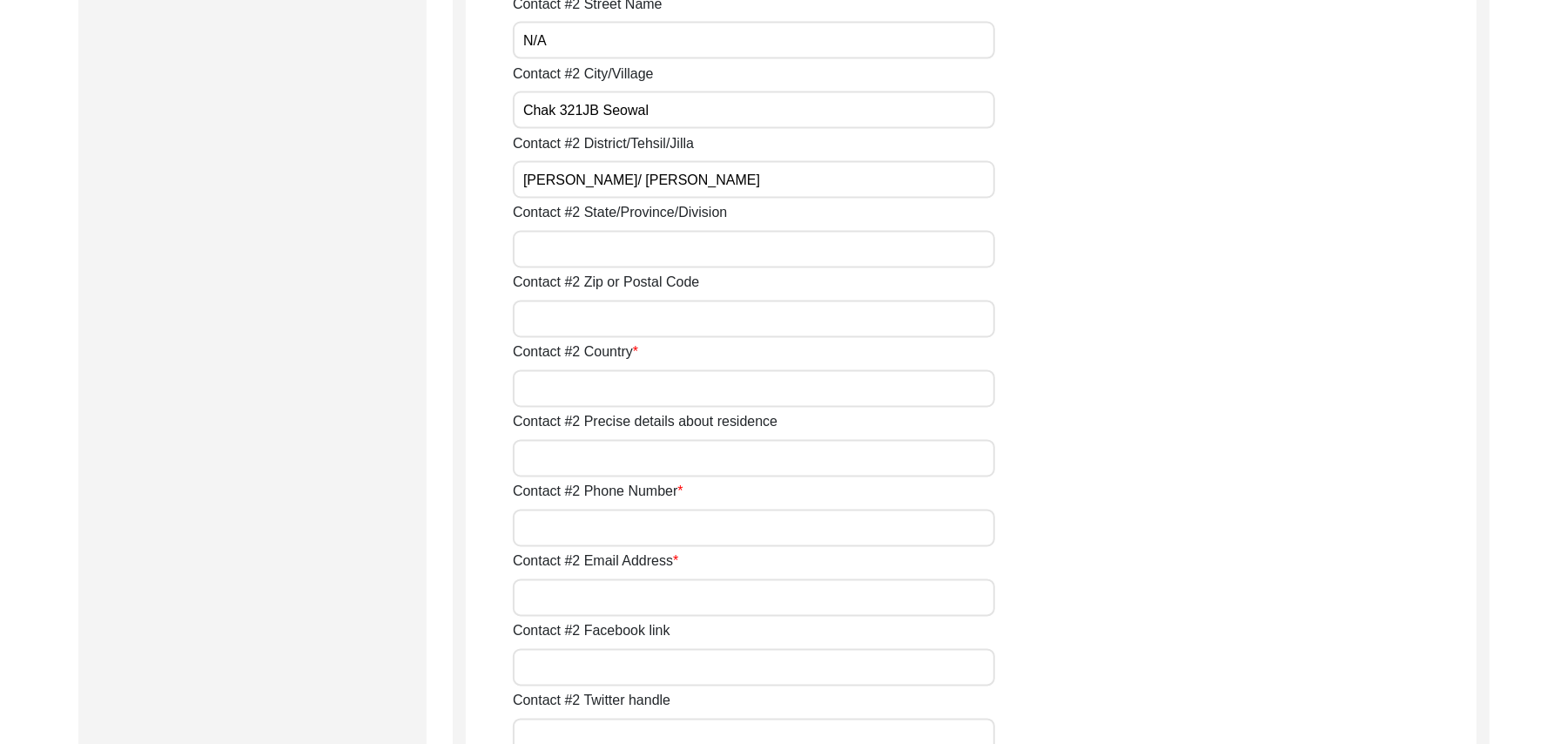
click at [547, 256] on input "Contact #2 State/Province/Division" at bounding box center [754, 249] width 483 height 37
type input "Punjab"
click at [554, 328] on input "Contact #2 Zip or Postal Code" at bounding box center [754, 319] width 483 height 37
type input "36051"
click at [562, 385] on input "Contact #2 Country" at bounding box center [754, 388] width 483 height 37
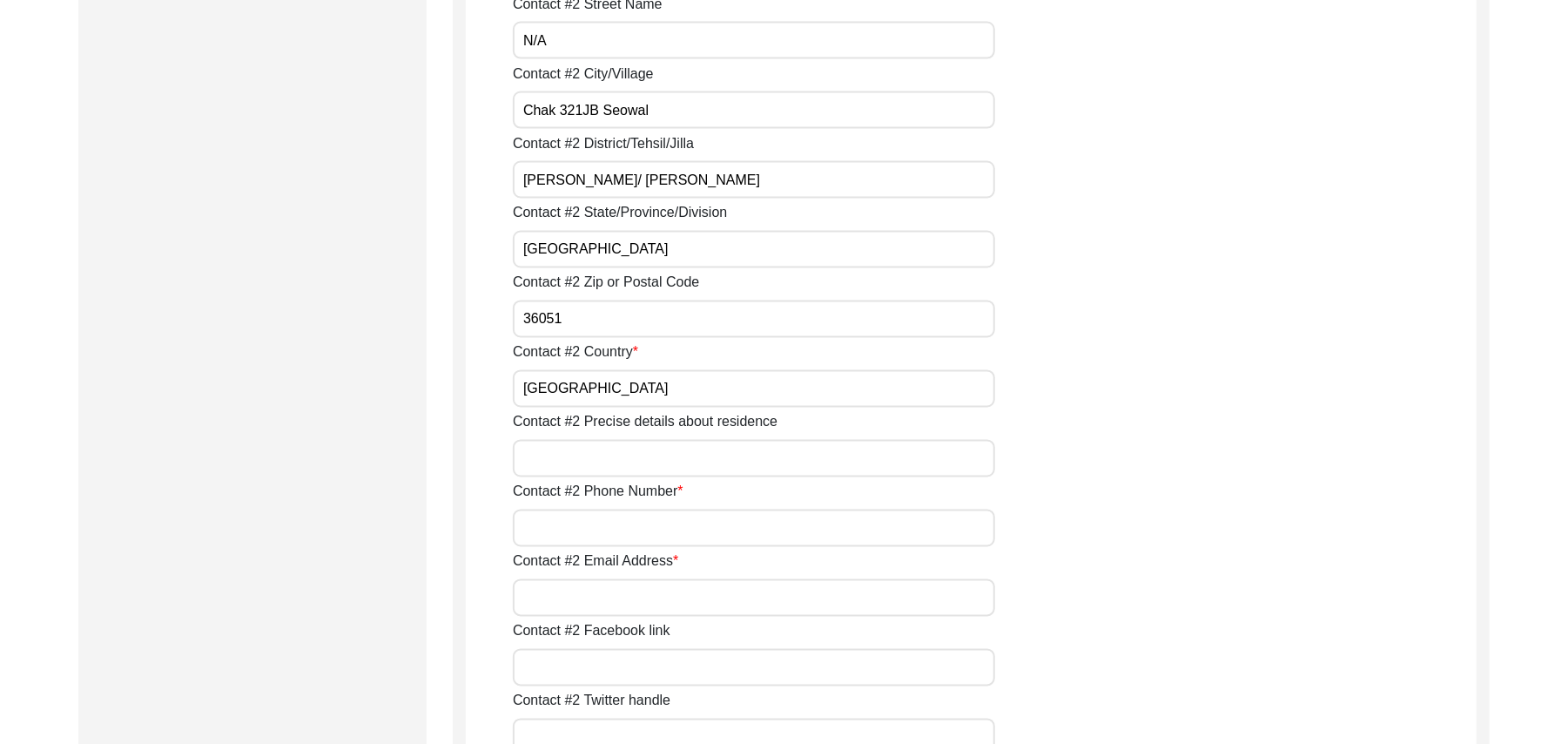
type input "Pakistan"
click at [585, 466] on input "Contact #2 Precise details about residence" at bounding box center [754, 458] width 483 height 37
type input "Chak 321JB Seowal"
click at [586, 523] on input "Contact #2 Phone Number" at bounding box center [754, 528] width 483 height 37
type input "0309-0739417"
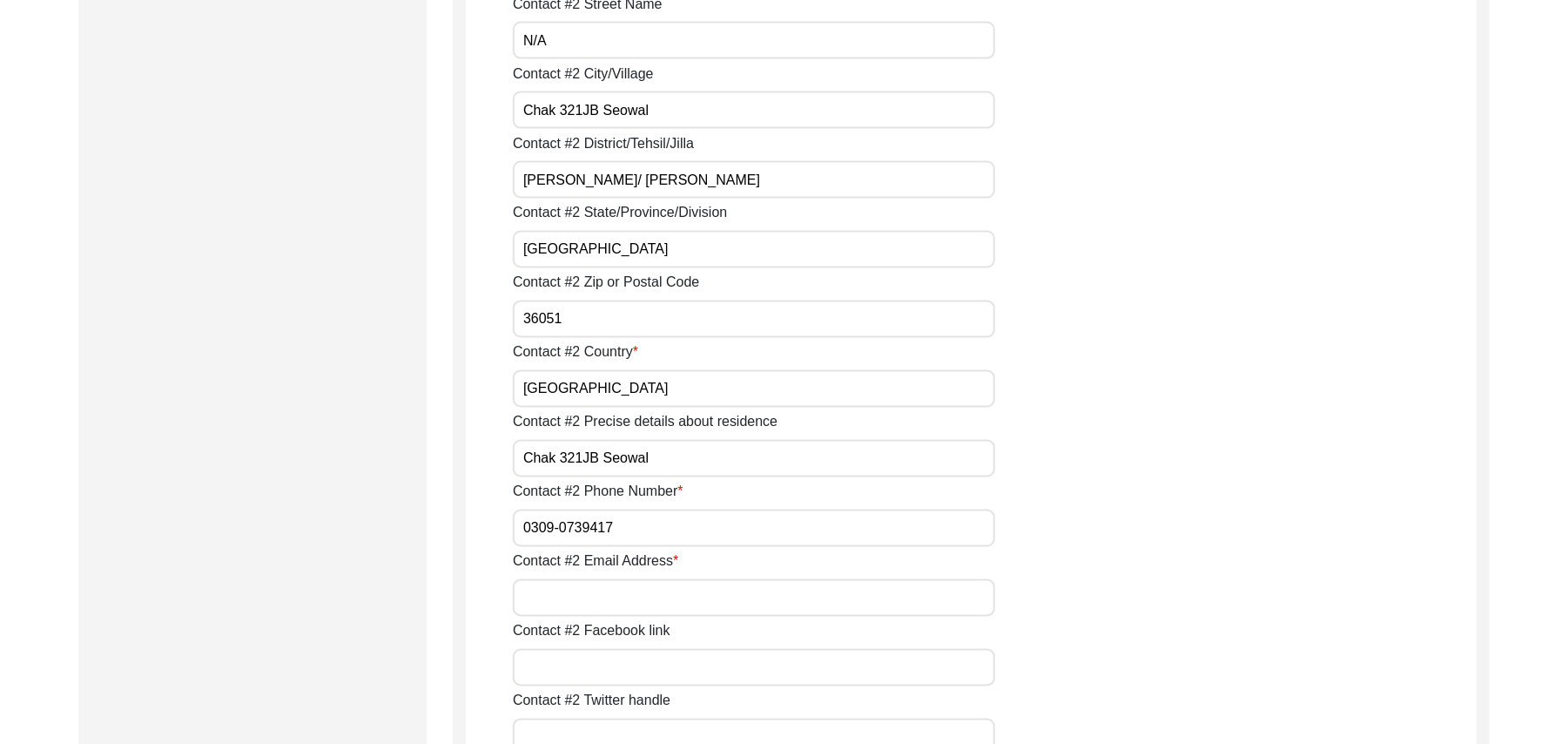
click at [600, 596] on input "Contact #2 Email Address" at bounding box center [754, 598] width 483 height 37
paste input "N/A"
type input "N/A"
click at [603, 667] on input "Contact #2 Facebook link" at bounding box center [754, 668] width 483 height 37
paste input "N/A"
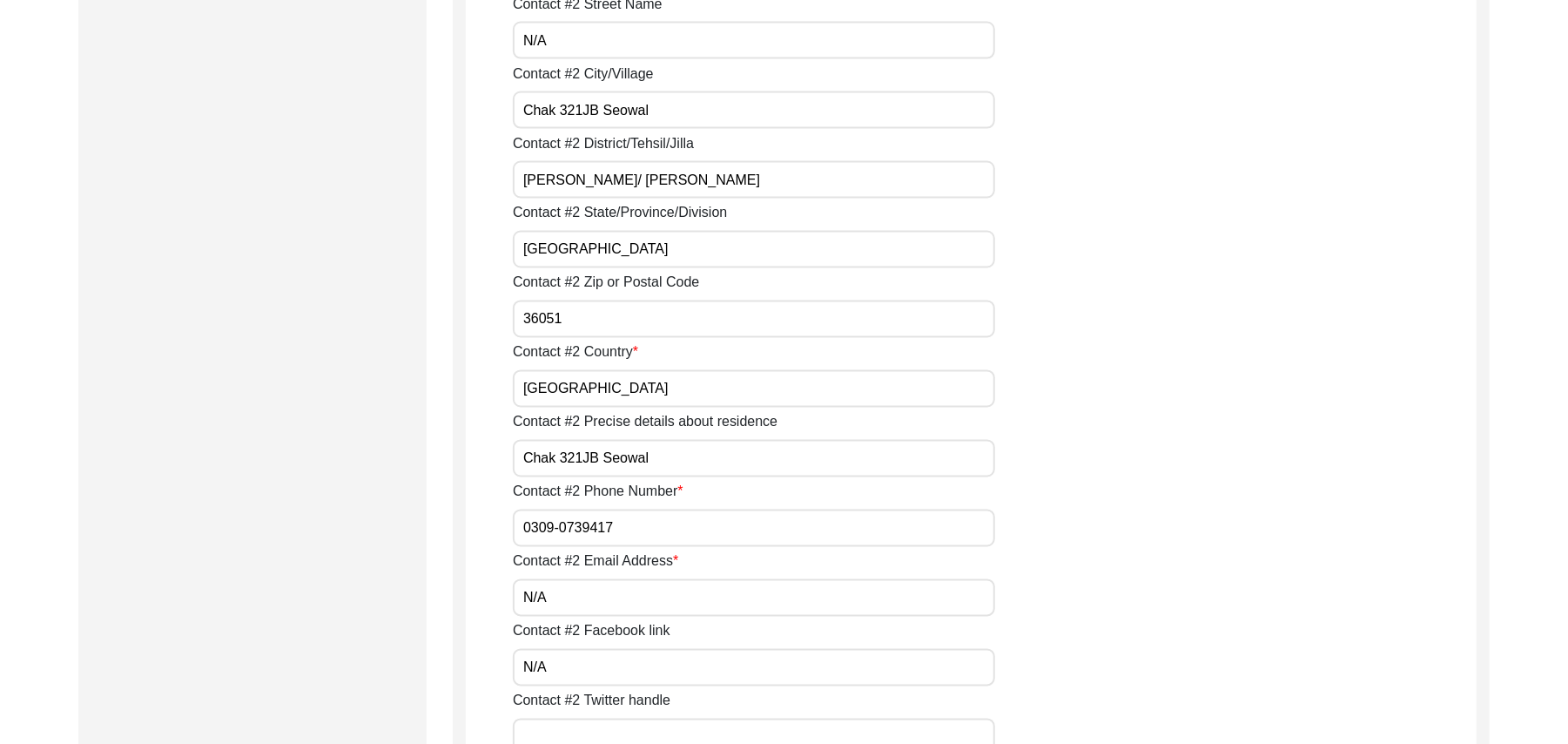
type input "N/A"
click at [611, 722] on input "Contact #2 Twitter handle" at bounding box center [754, 737] width 483 height 37
paste input "N/A"
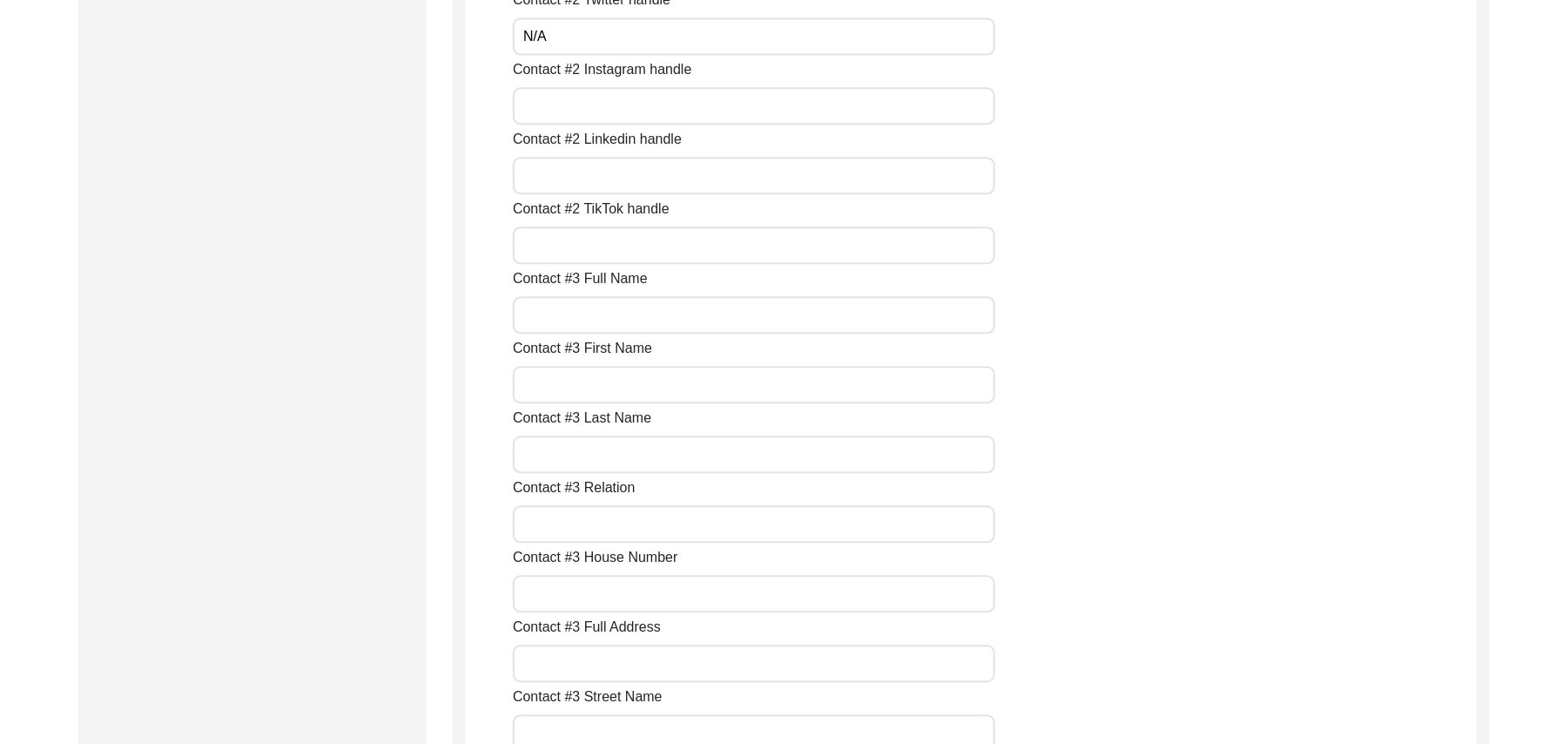
scroll to position [2891, 0]
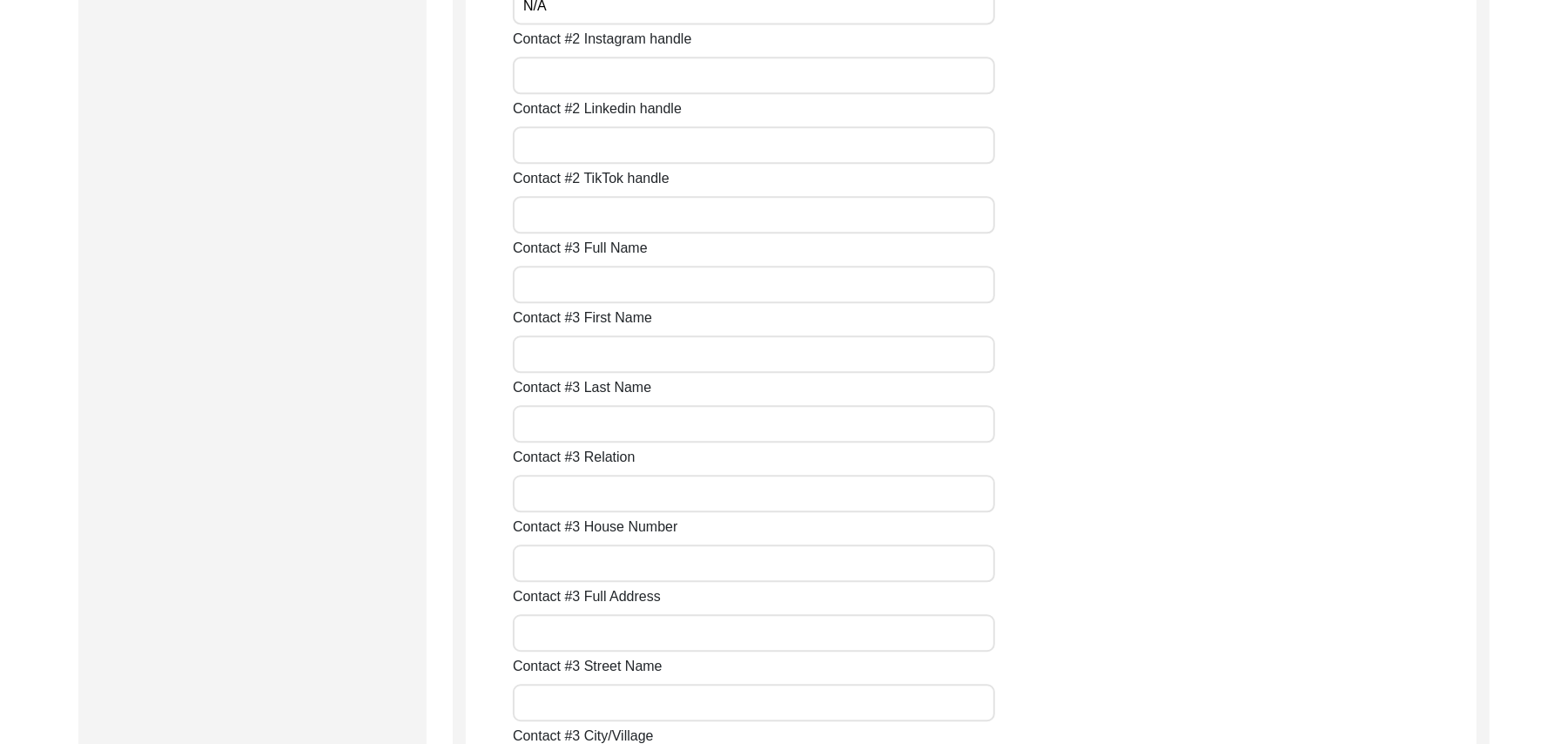
type input "N/A"
click at [533, 78] on input "Contact #2 Instagram handle" at bounding box center [754, 75] width 483 height 37
paste input "N/A"
type input "N/A"
click at [541, 139] on input "Contact #2 Linkedin handle" at bounding box center [754, 145] width 483 height 37
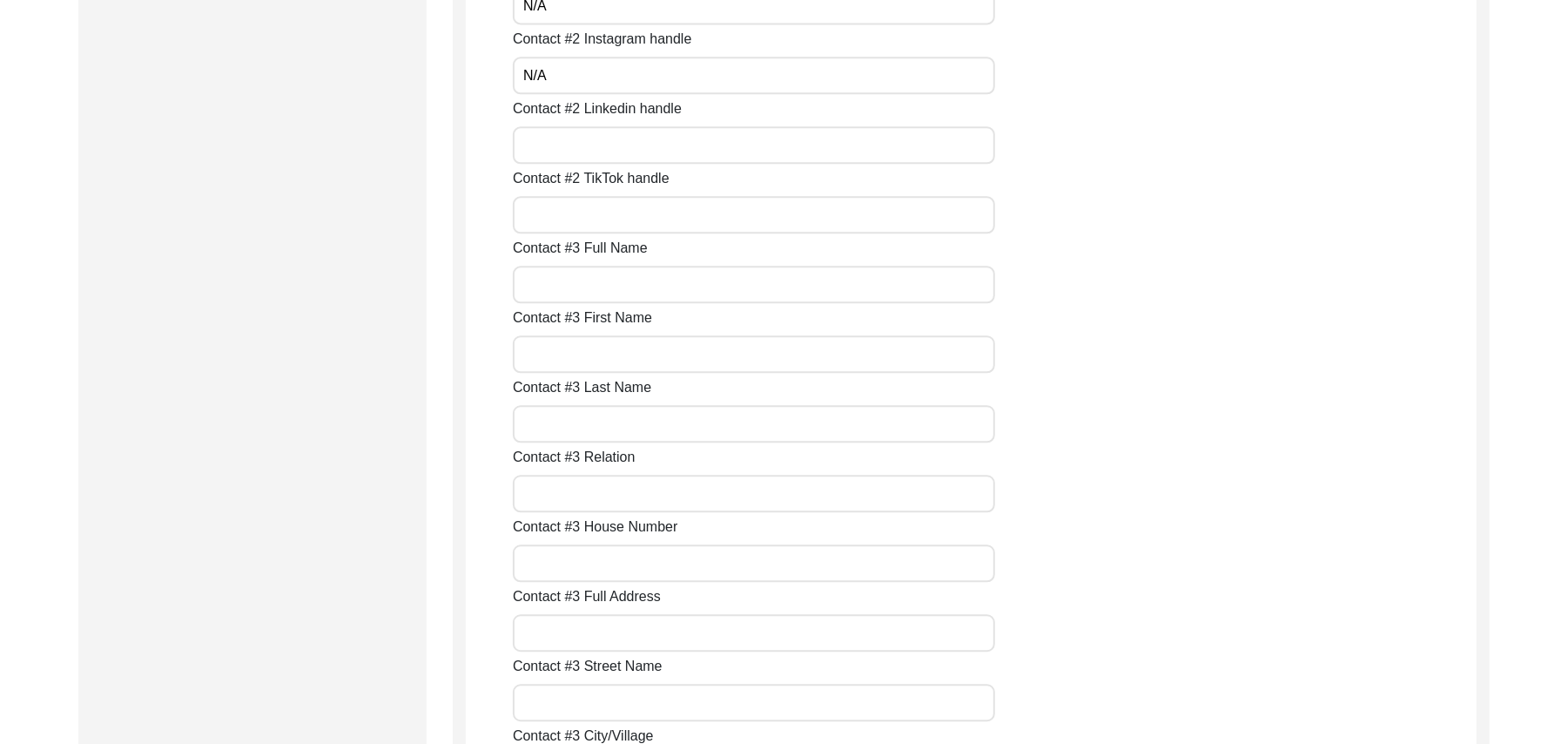
paste input "N/A"
type input "N/A"
click at [551, 215] on input "Contact #2 TikTok handle" at bounding box center [754, 215] width 483 height 37
paste input "N/A"
type input "N/A"
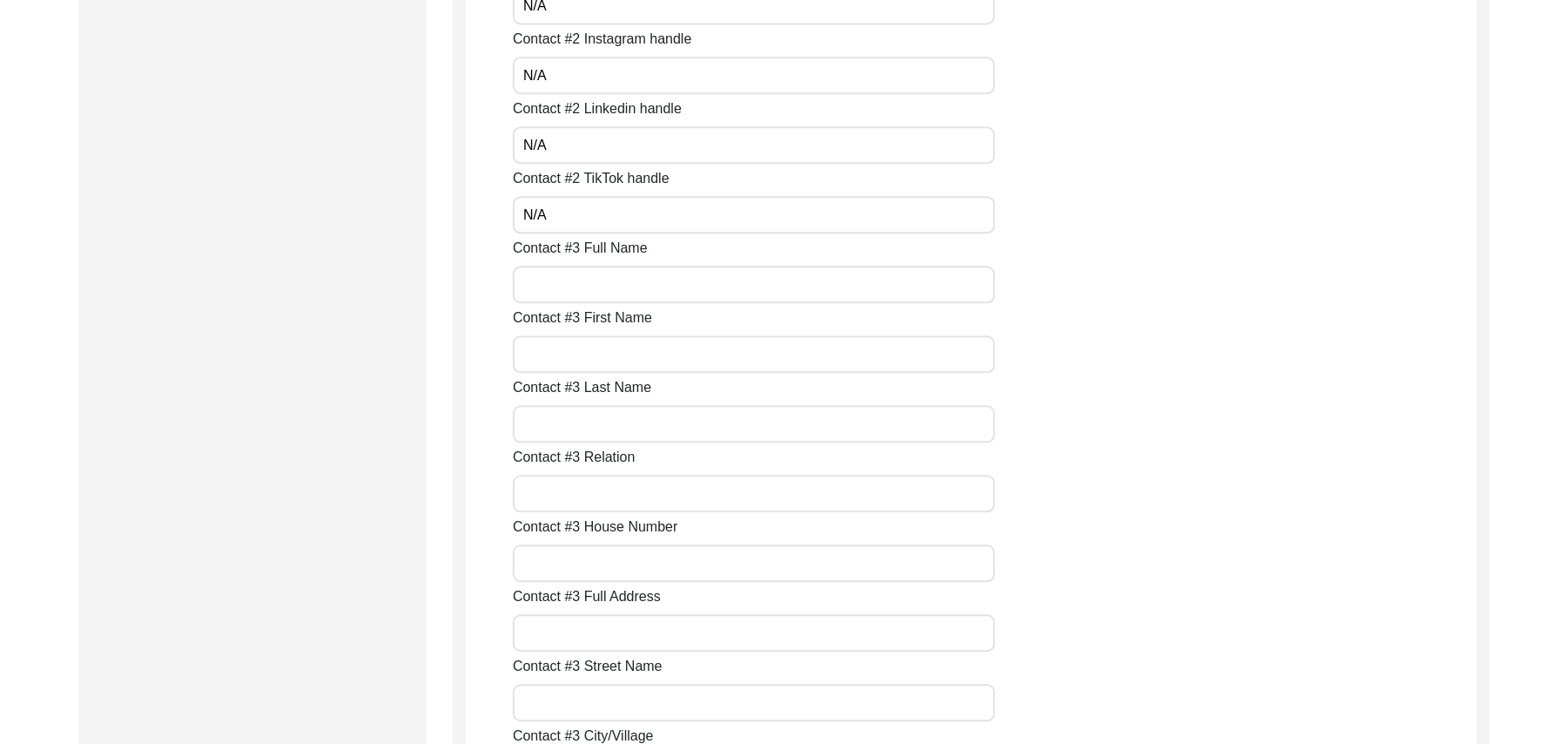
click at [565, 282] on input "Contact #3 Full Name" at bounding box center [754, 284] width 483 height 37
paste input "N/A"
type input "N/A"
click at [574, 353] on input "Contact #3 First Name" at bounding box center [754, 354] width 483 height 37
paste input "N/A"
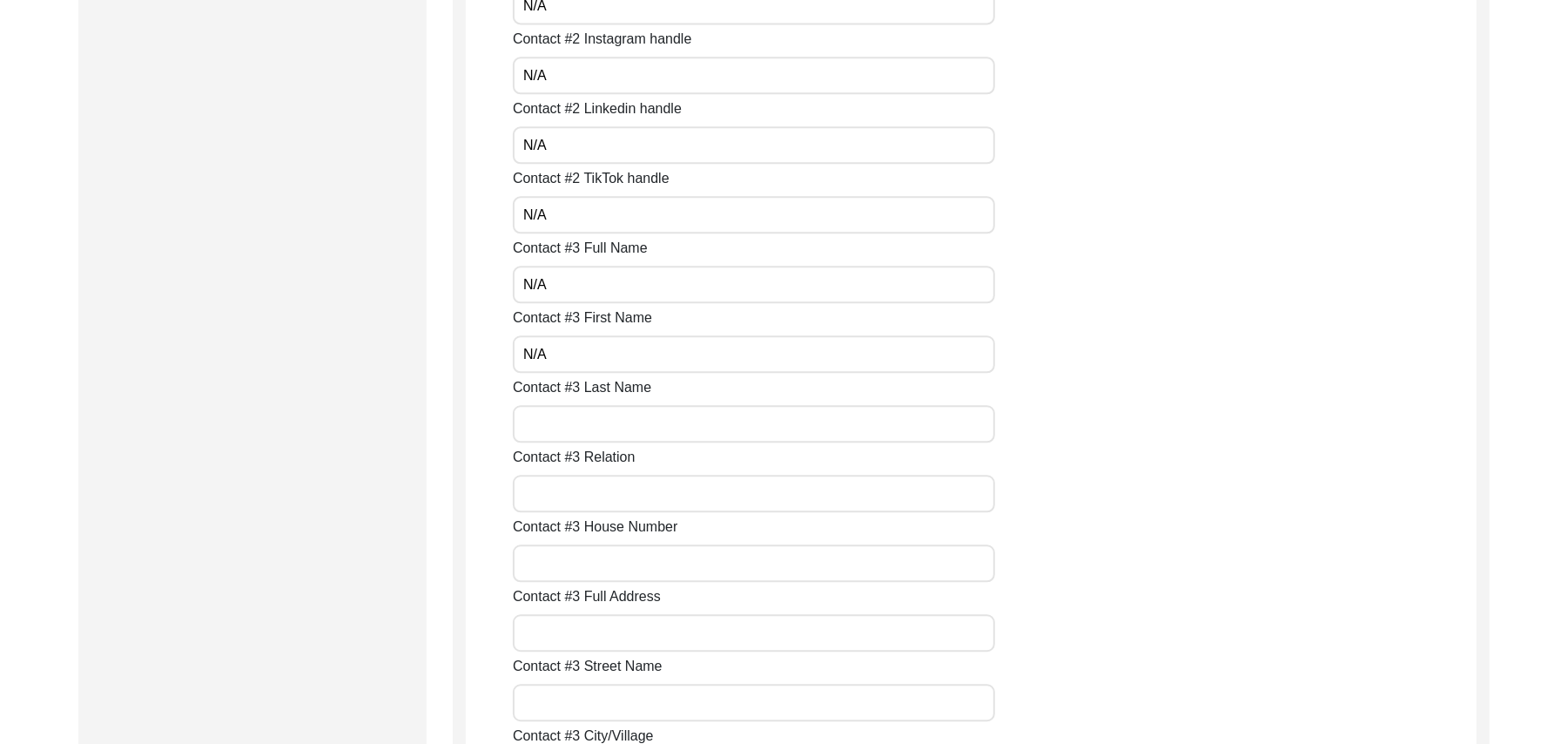
type input "N/A"
click at [585, 423] on input "Contact #3 Last Name" at bounding box center [754, 424] width 483 height 37
paste input "N/A"
type input "N/A"
click at [589, 487] on input "Contact #3 Relation" at bounding box center [754, 493] width 483 height 37
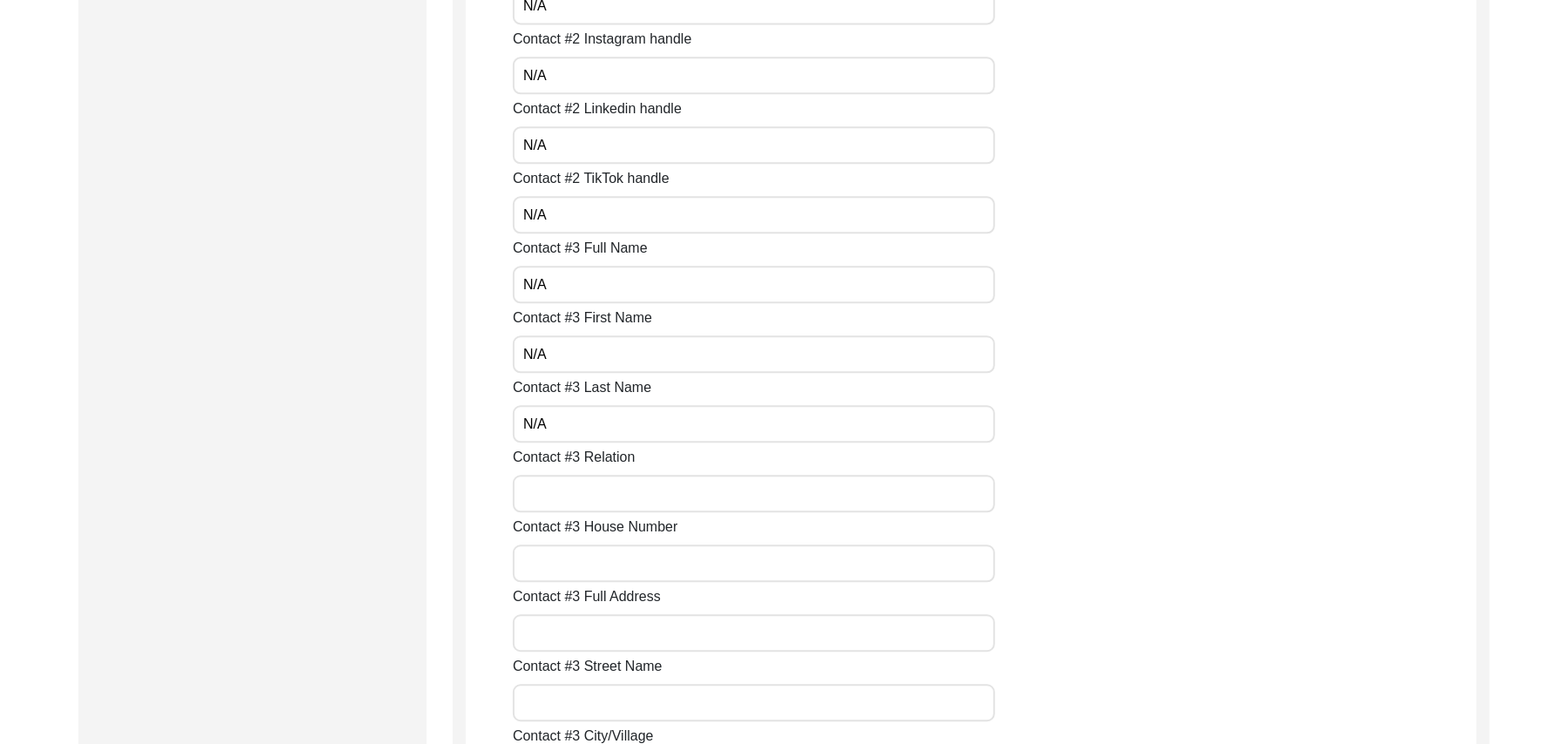
paste input "N/A"
type input "N/A"
click at [597, 562] on input "Contact #3 House Number" at bounding box center [754, 563] width 483 height 37
paste input "N/A"
type input "N/A"
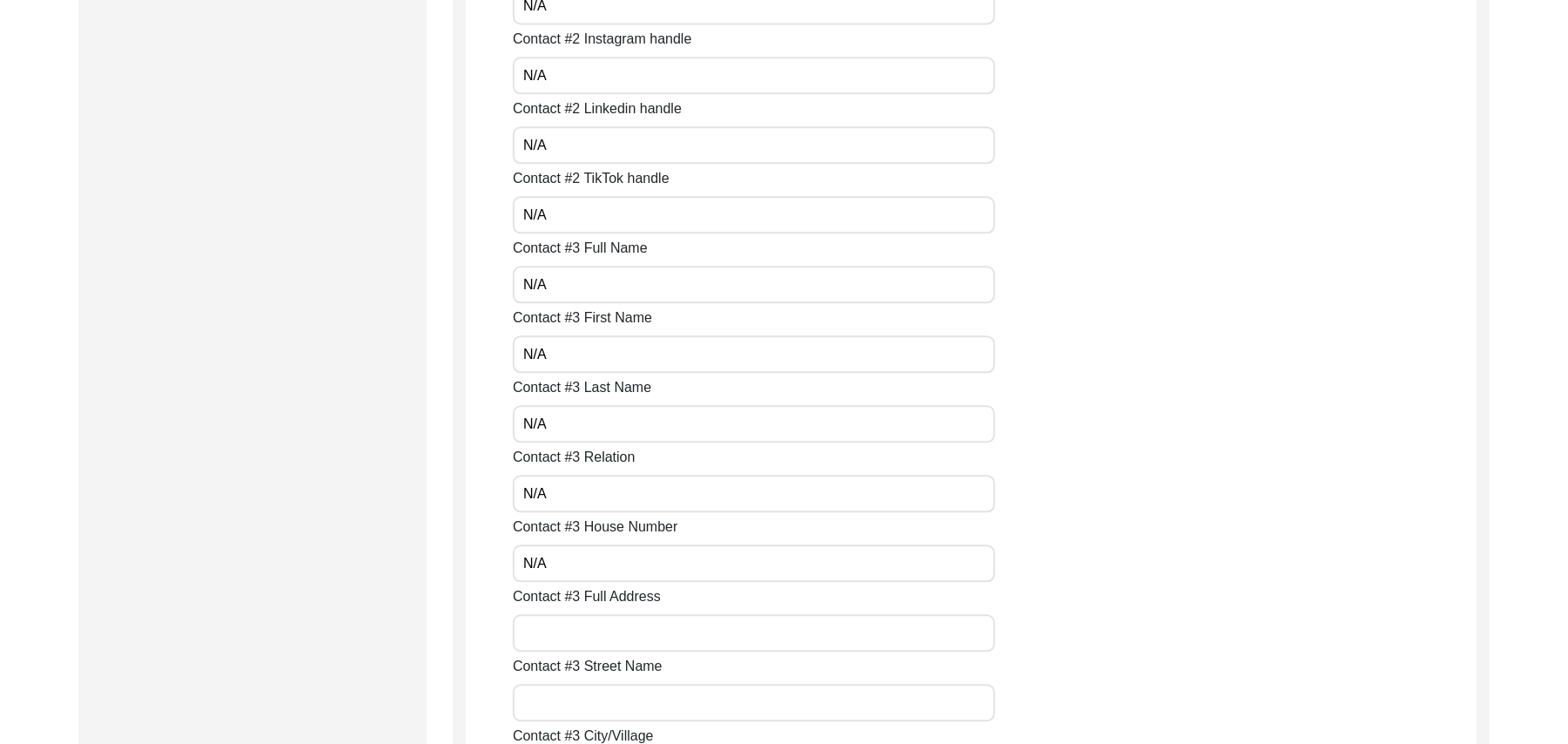
click at [597, 643] on input "Contact #3 Full Address" at bounding box center [754, 632] width 483 height 37
paste input "N/A"
type input "N/A"
click at [597, 701] on input "Contact #3 Street Name" at bounding box center [754, 702] width 483 height 37
paste input "N/A"
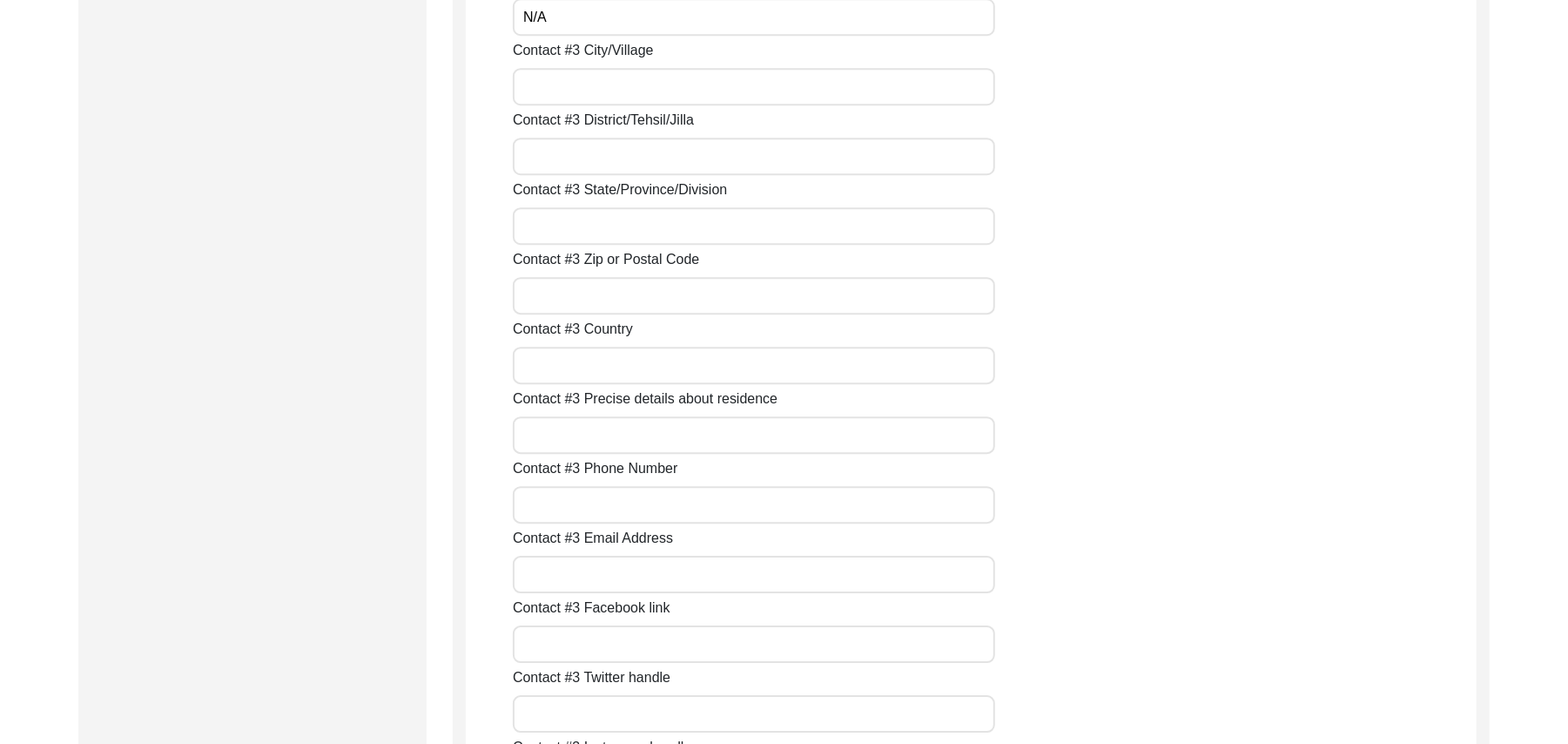
scroll to position [3592, 0]
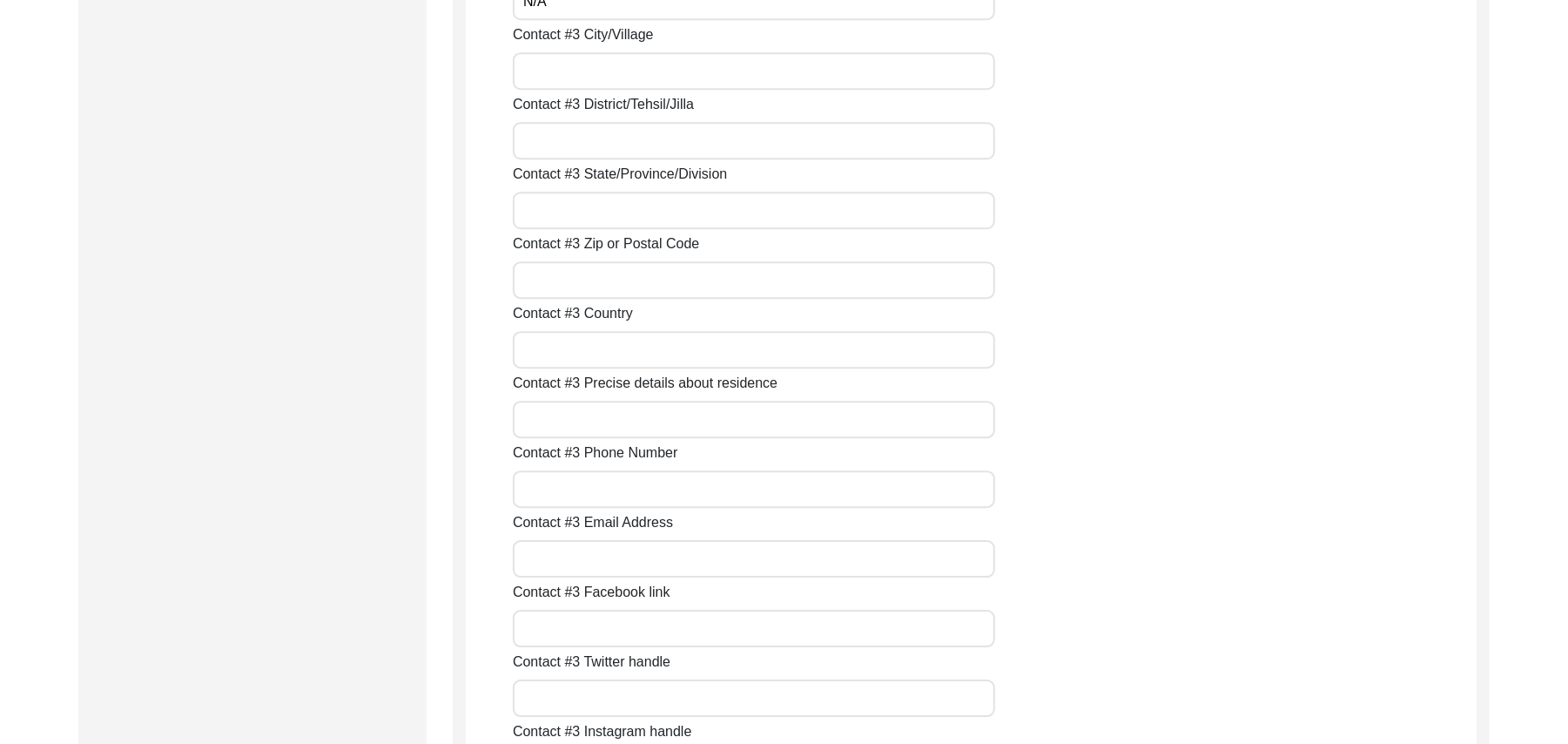
type input "N/A"
click at [574, 63] on input "Contact #3 City/Village" at bounding box center [754, 70] width 483 height 37
paste input "N/A"
type input "N/A"
click at [579, 143] on input "Contact #3 District/Tehsil/Jilla" at bounding box center [754, 140] width 483 height 37
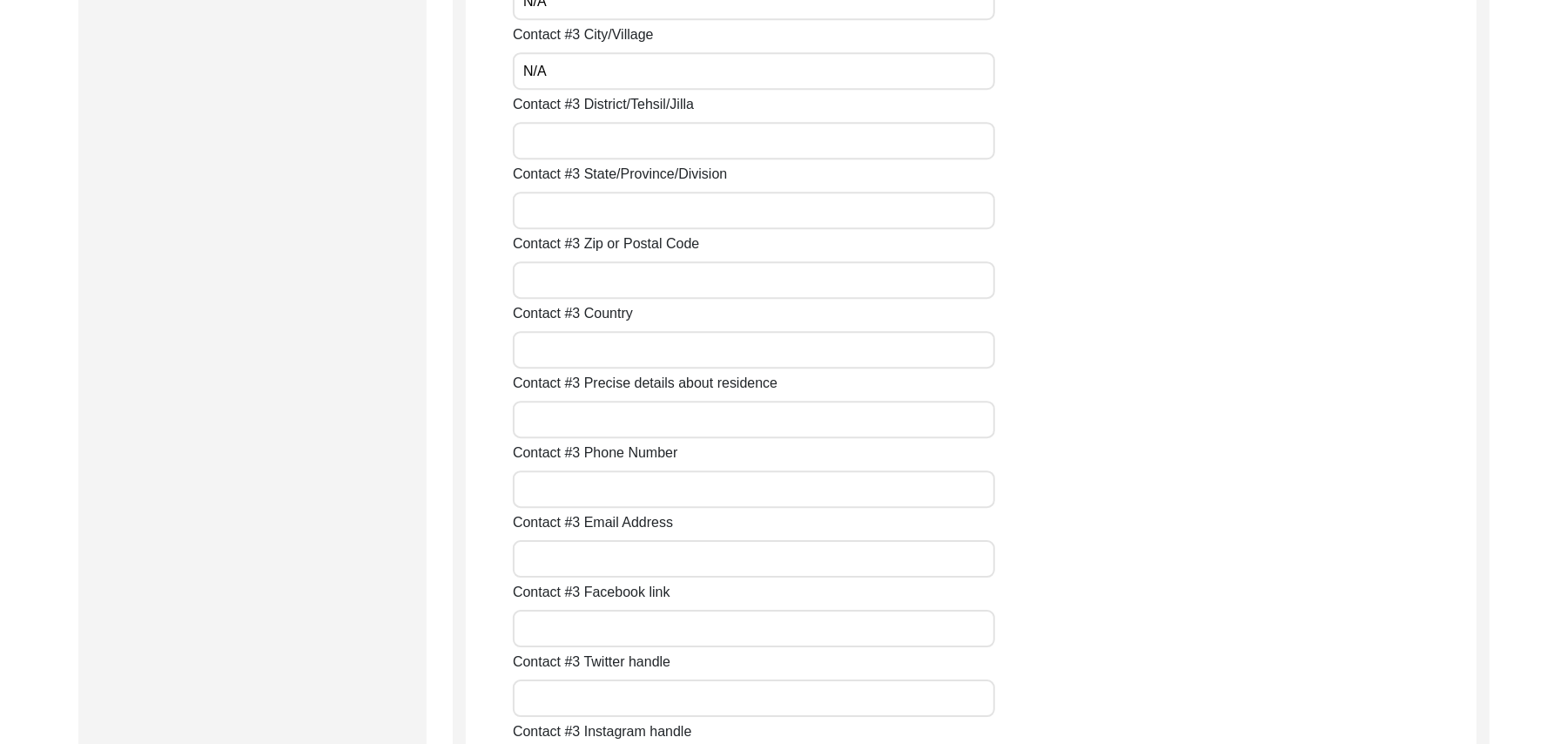
paste input "N/A"
type input "N/A"
click at [574, 213] on input "Contact #3 State/Province/Division" at bounding box center [754, 210] width 483 height 37
paste input "N/A"
type input "N/A"
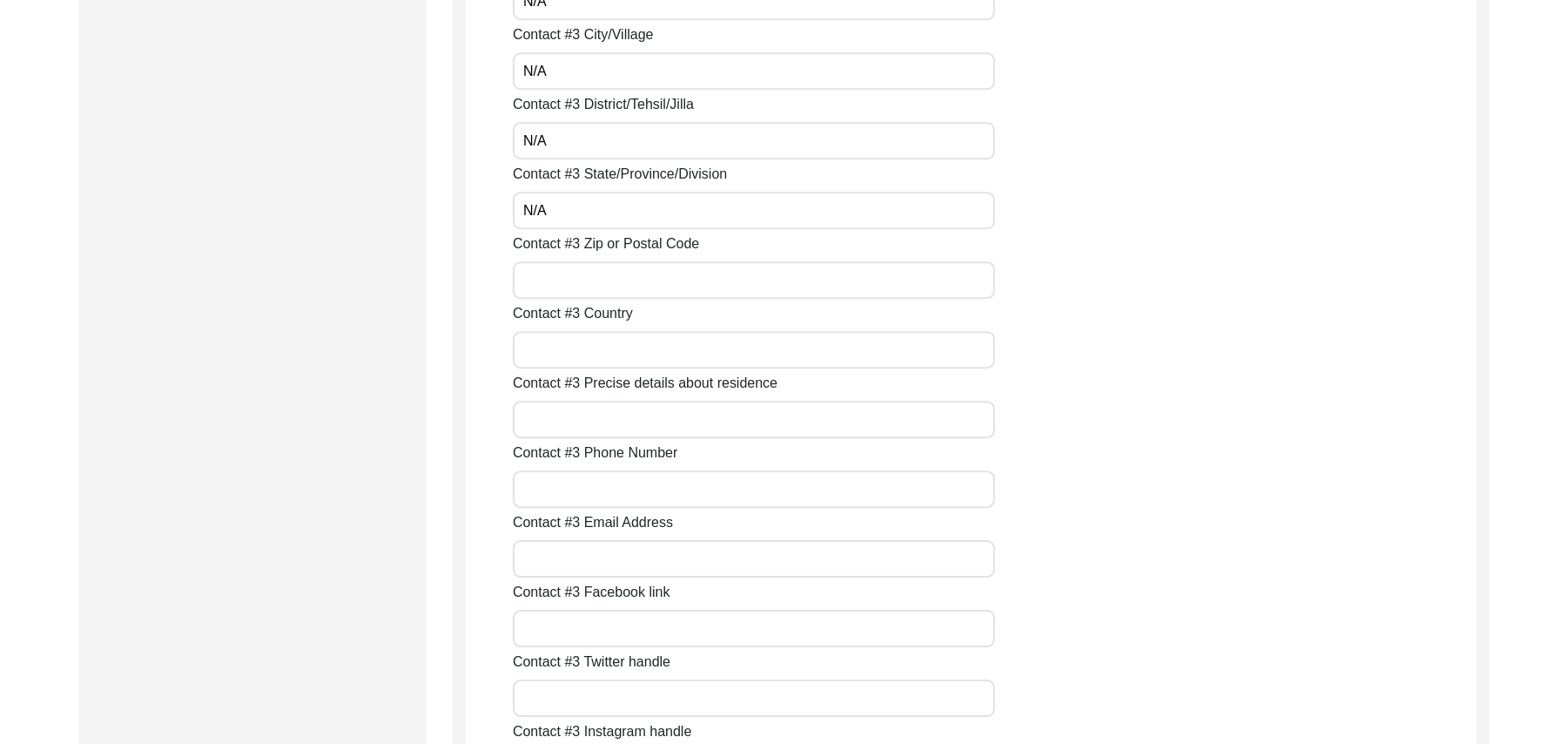
click at [572, 268] on input "Contact #3 Zip or Postal Code" at bounding box center [754, 279] width 483 height 37
paste input "N/A"
type input "N/A"
click at [568, 343] on input "Contact #3 Country" at bounding box center [754, 349] width 483 height 37
paste input "N/A"
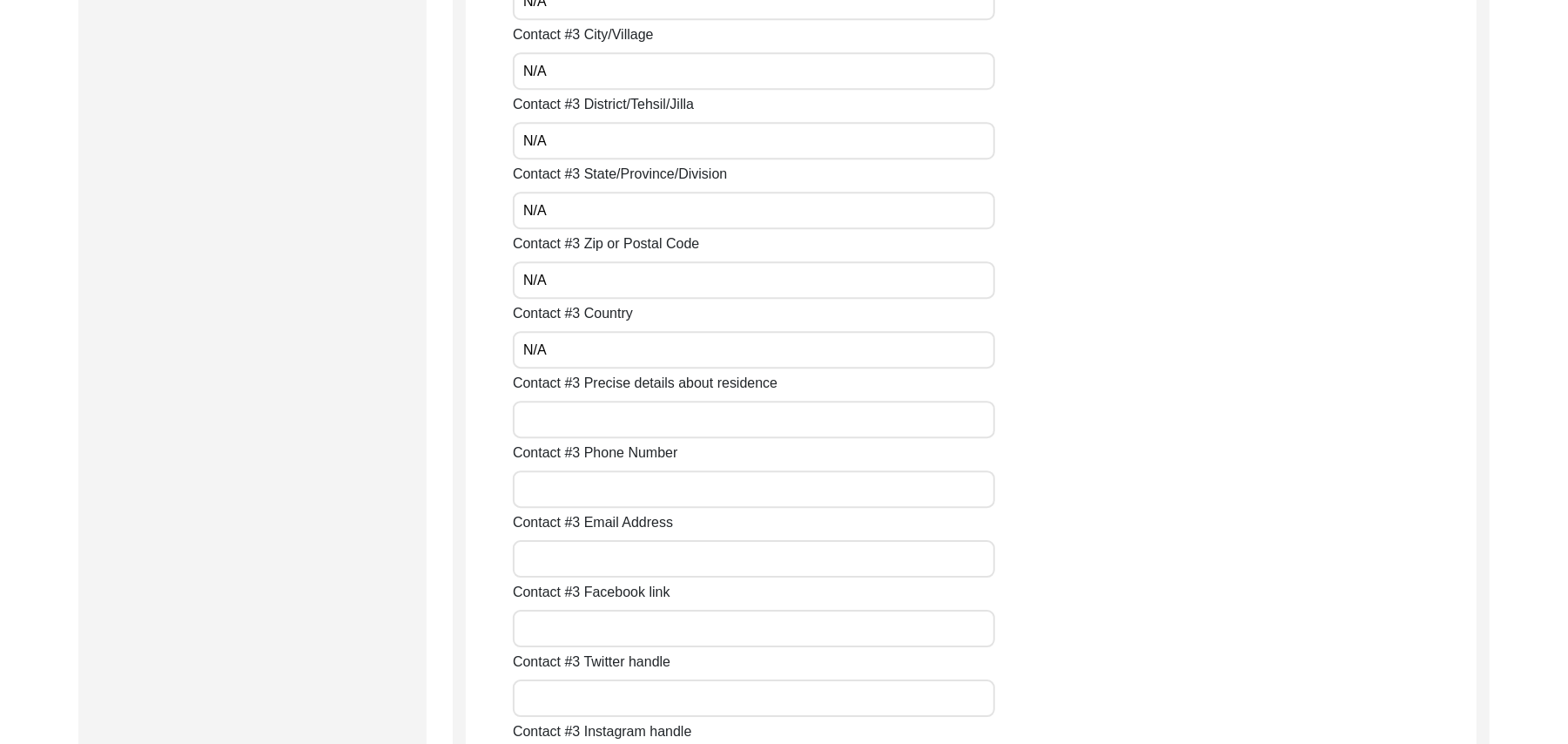
type input "N/A"
click at [569, 416] on input "Contact #3 Precise details about residence" at bounding box center [754, 419] width 483 height 37
paste input "N/A"
type input "N/A"
click at [573, 486] on input "Contact #3 Phone Number" at bounding box center [754, 488] width 483 height 37
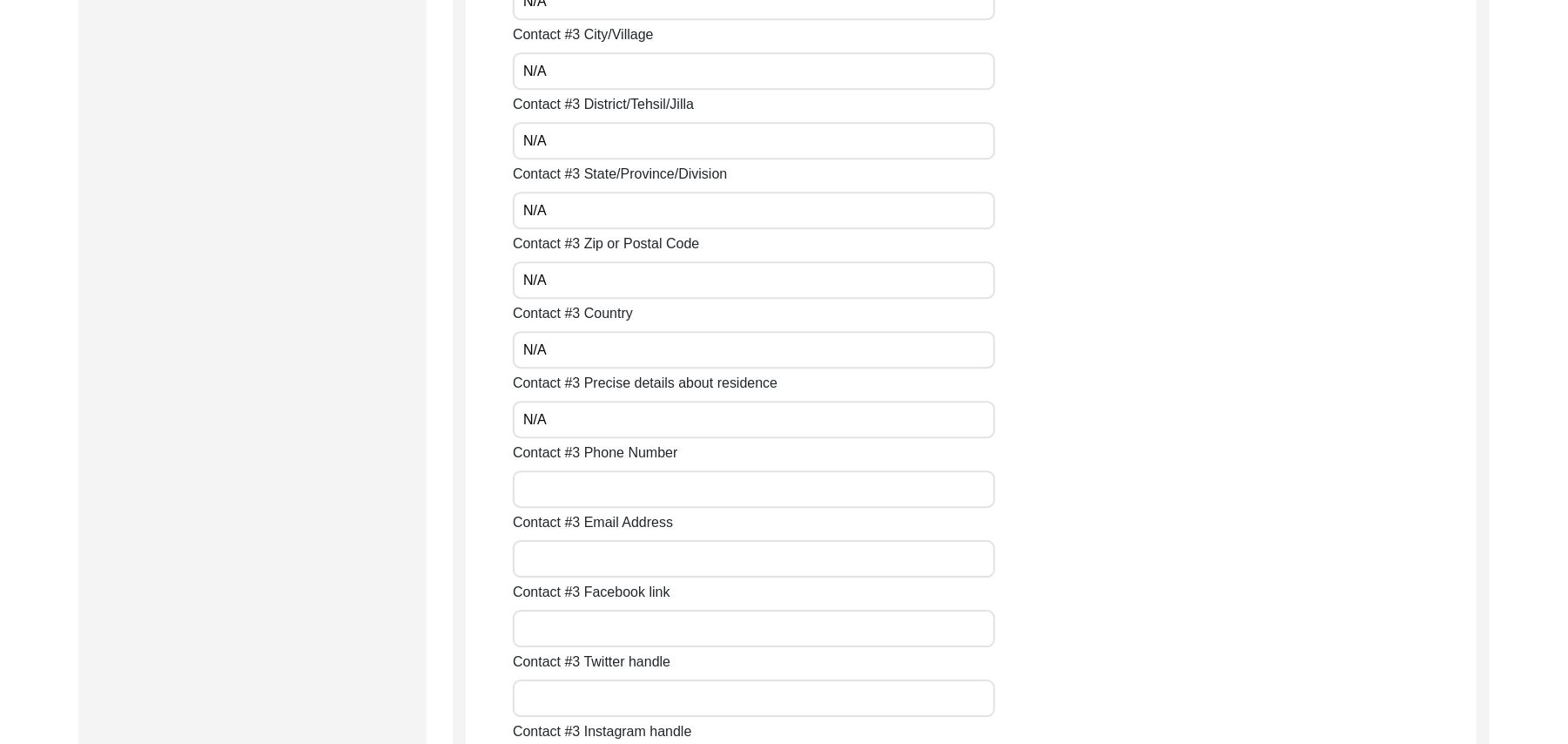
paste input "N/A"
type input "N/A"
click at [574, 558] on input "Contact #3 Email Address" at bounding box center [754, 558] width 483 height 37
paste input "N/A"
type input "N/A"
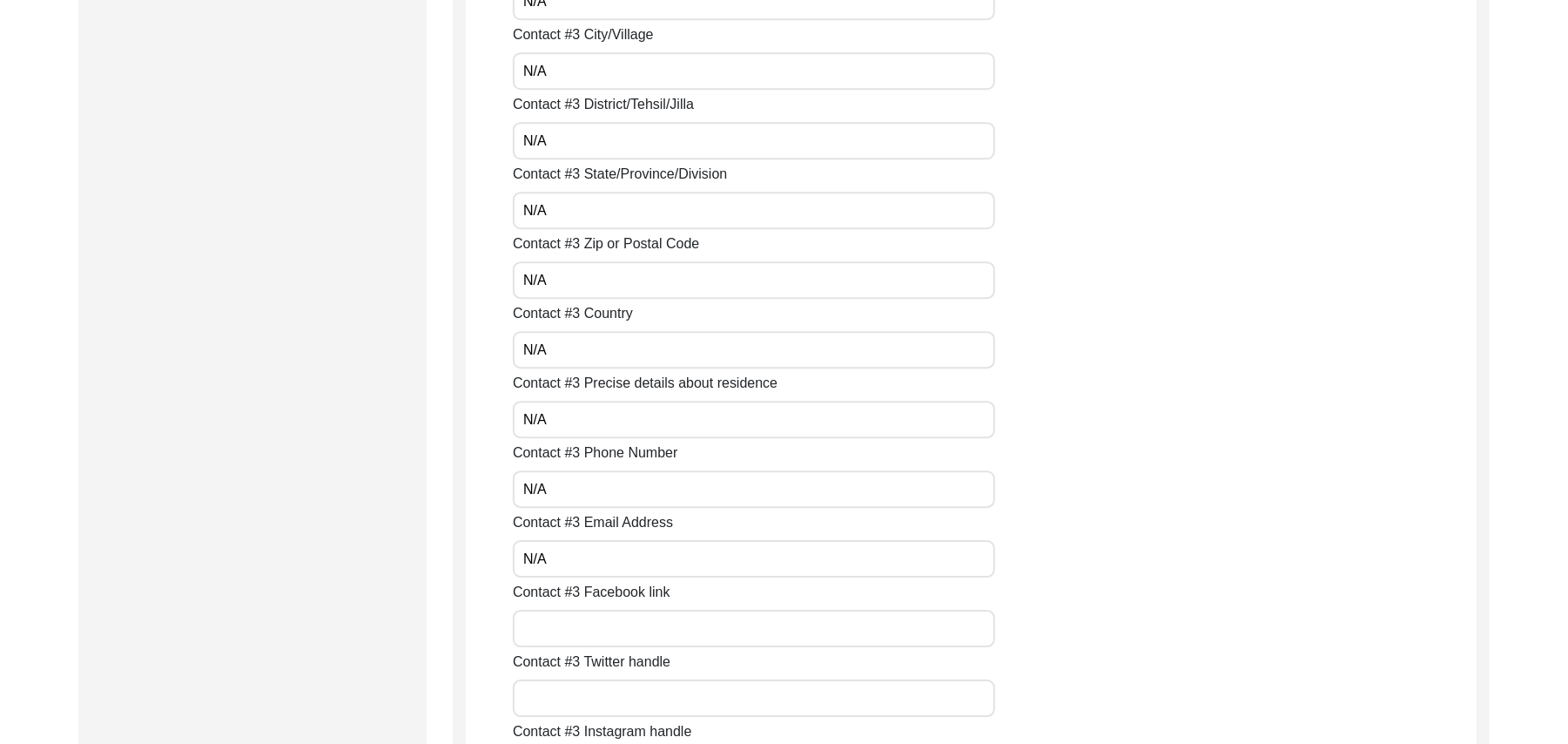
click at [574, 633] on input "Contact #3 Facebook link" at bounding box center [754, 628] width 483 height 37
paste input "N/A"
type input "N/A"
click at [578, 700] on input "Contact #3 Twitter handle" at bounding box center [754, 698] width 483 height 37
paste input "N/A"
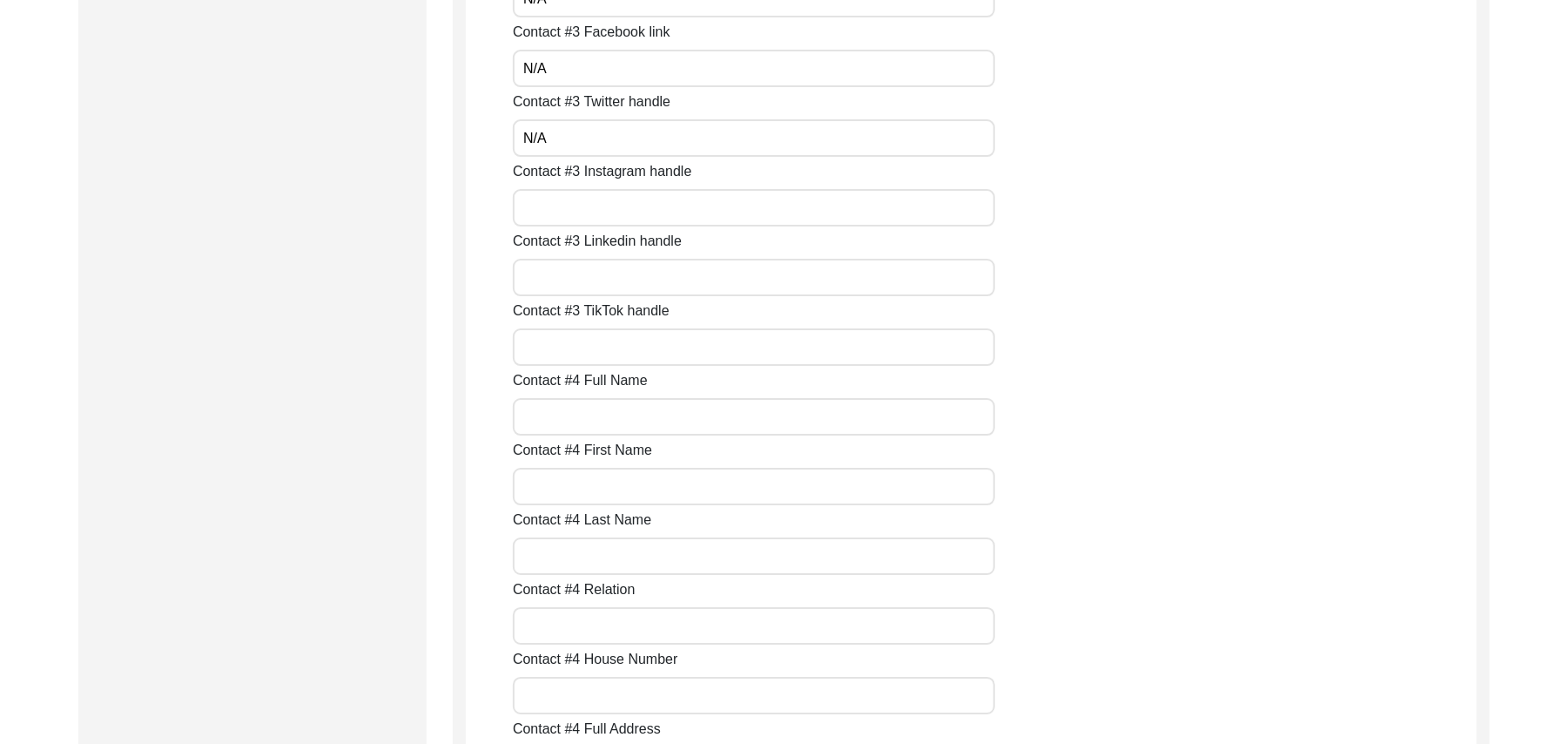
scroll to position [4198, 0]
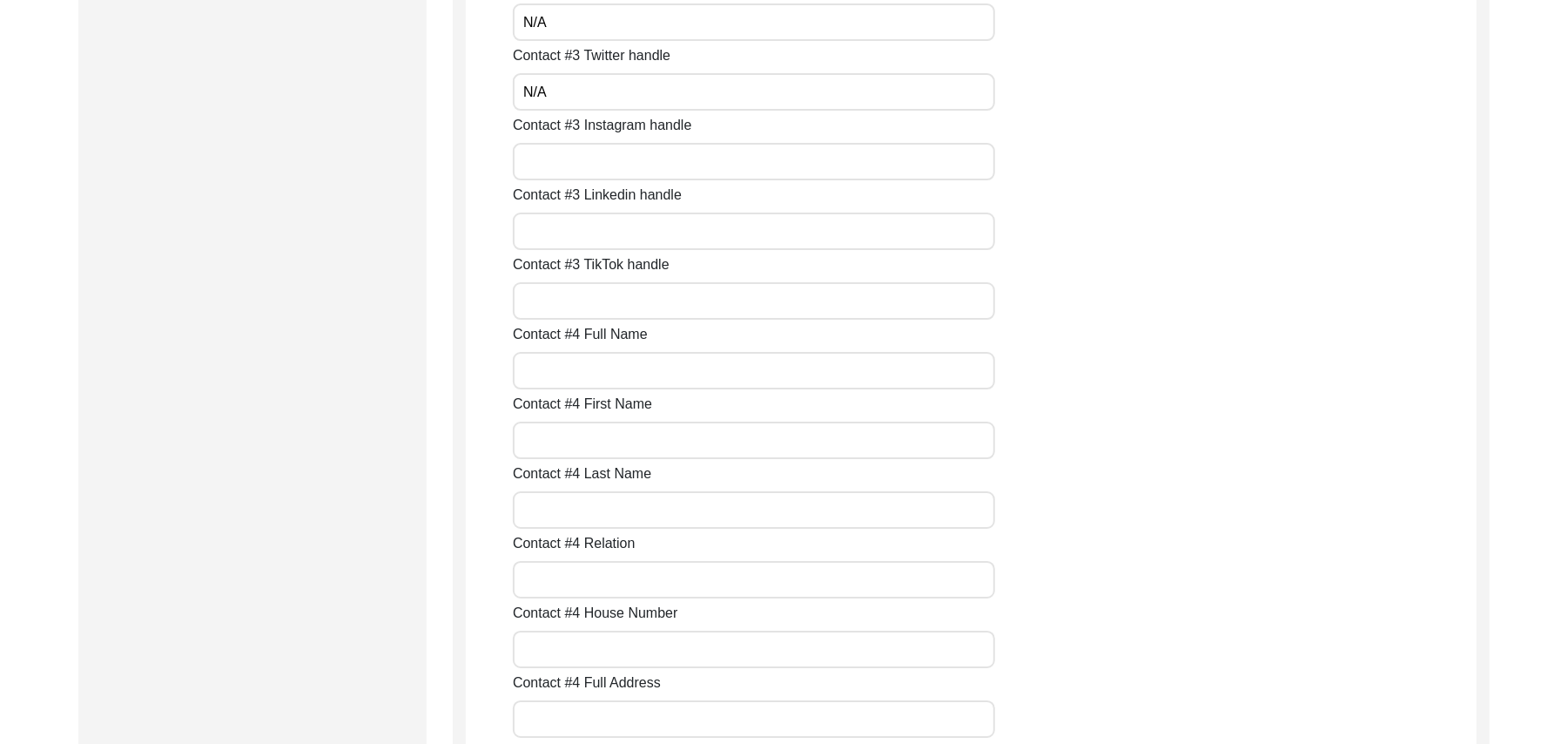
type input "N/A"
click at [644, 160] on input "Contact #3 Instagram handle" at bounding box center [754, 161] width 483 height 37
paste input "N/A"
type input "N/A"
click at [627, 232] on input "Contact #3 Linkedin handle" at bounding box center [754, 231] width 483 height 37
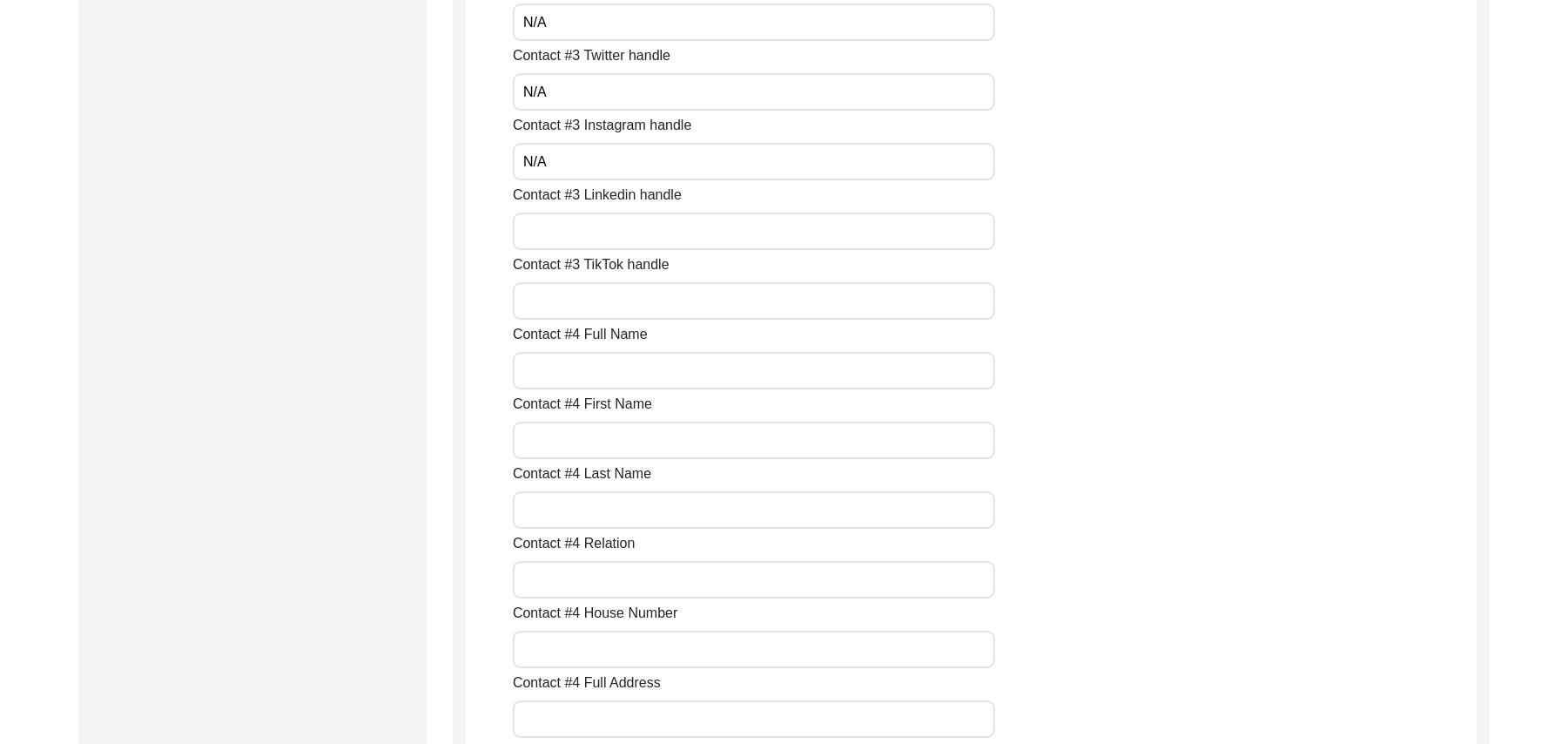
paste input "N/A"
type input "N/A"
click at [616, 304] on input "Contact #3 TikTok handle" at bounding box center [754, 300] width 483 height 37
paste input "N/A"
type input "N/A"
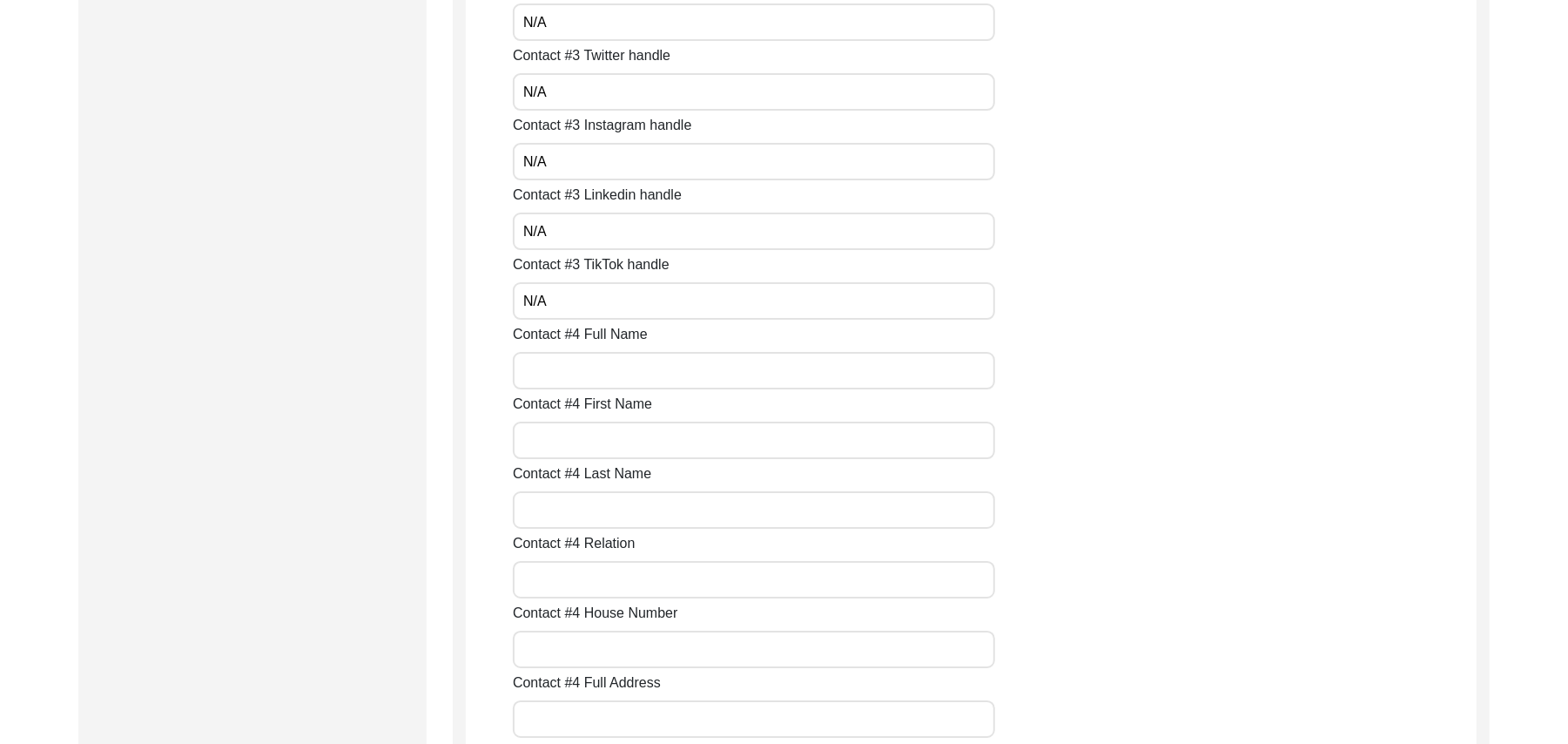
click at [608, 369] on input "Contact #4 Full Name" at bounding box center [754, 370] width 483 height 37
paste input "N/A"
type input "N/A"
click at [601, 447] on input "Contact #4 First Name" at bounding box center [754, 440] width 483 height 37
paste input "N/A"
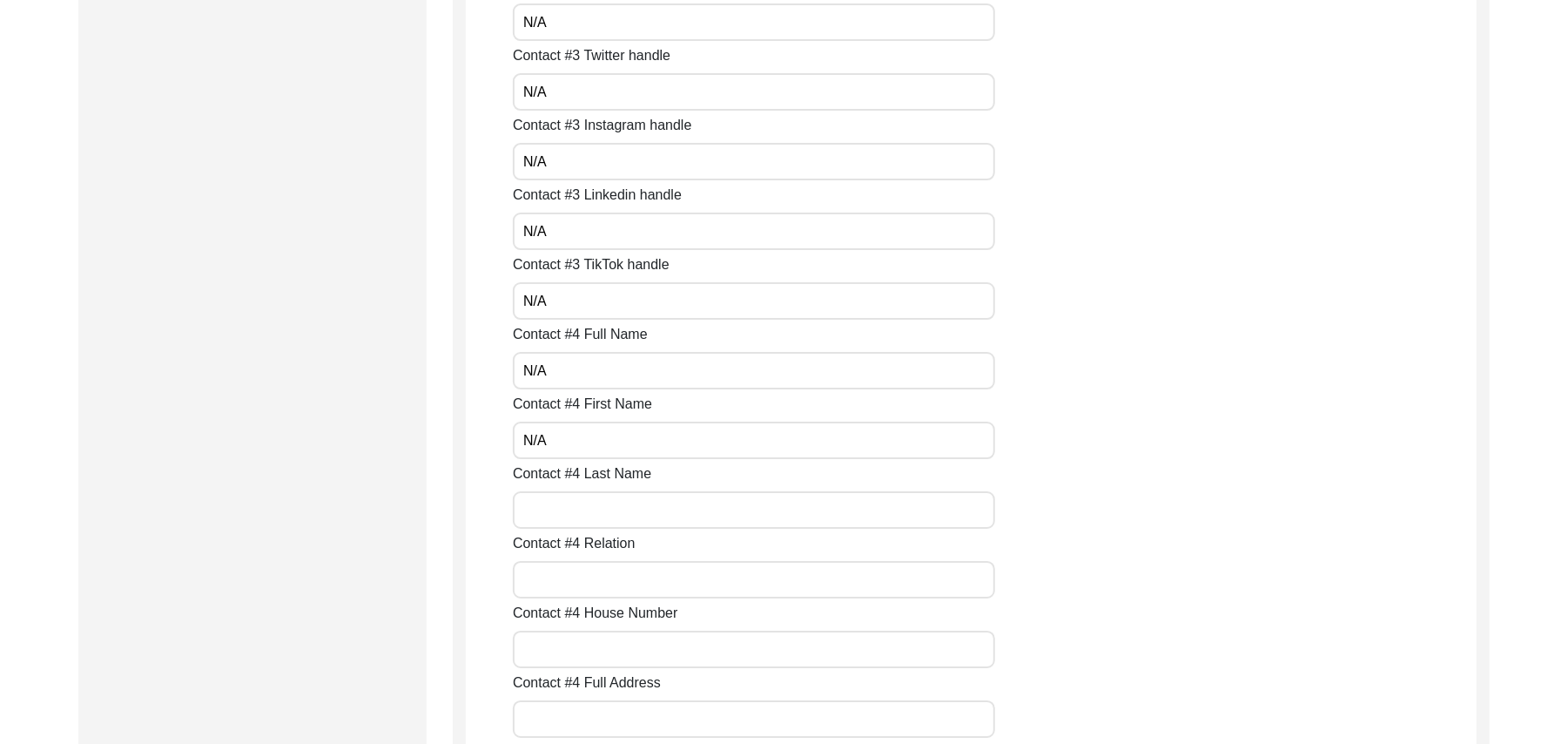
type input "N/A"
click at [589, 509] on input "Contact #4 Last Name" at bounding box center [754, 509] width 483 height 37
paste input "N/A"
type input "N/A"
click at [583, 572] on input "Contact #4 Relation" at bounding box center [754, 579] width 483 height 37
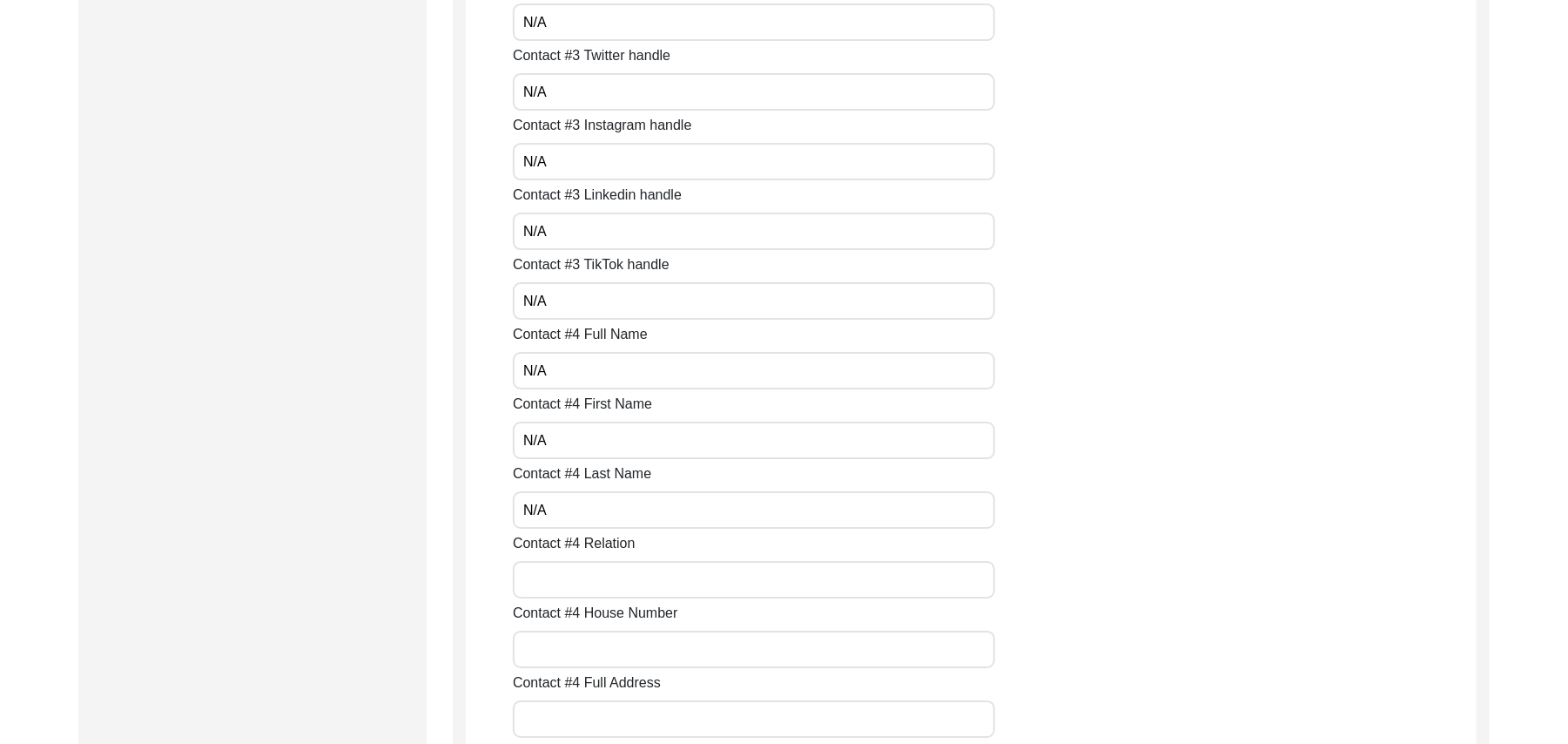
paste input "N/A"
type input "N/A"
click at [580, 641] on input "Contact #4 House Number" at bounding box center [754, 649] width 483 height 37
paste input "N/A"
type input "N/A"
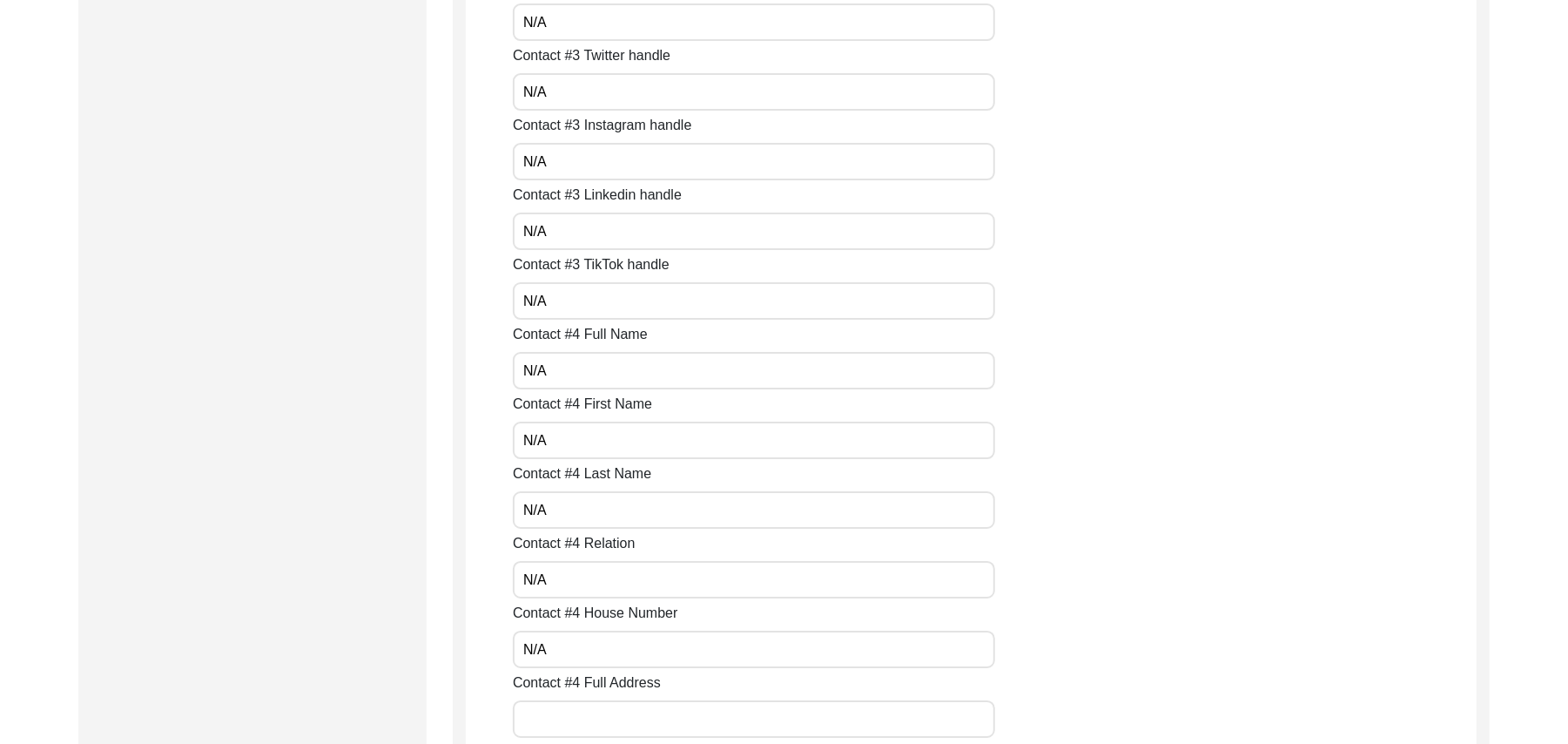
click at [580, 719] on input "Contact #4 Full Address" at bounding box center [754, 719] width 483 height 37
paste input "N/A"
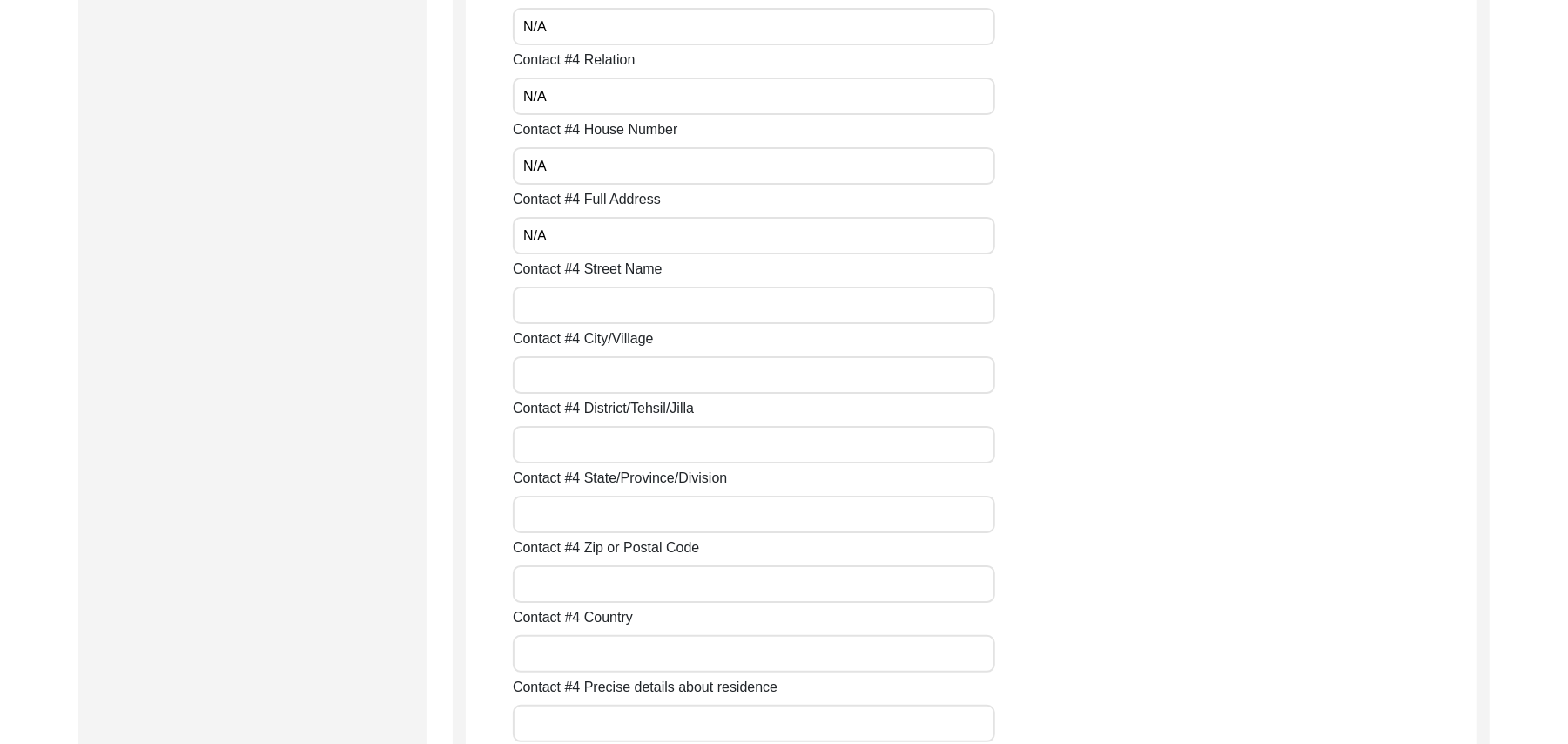
scroll to position [4775, 0]
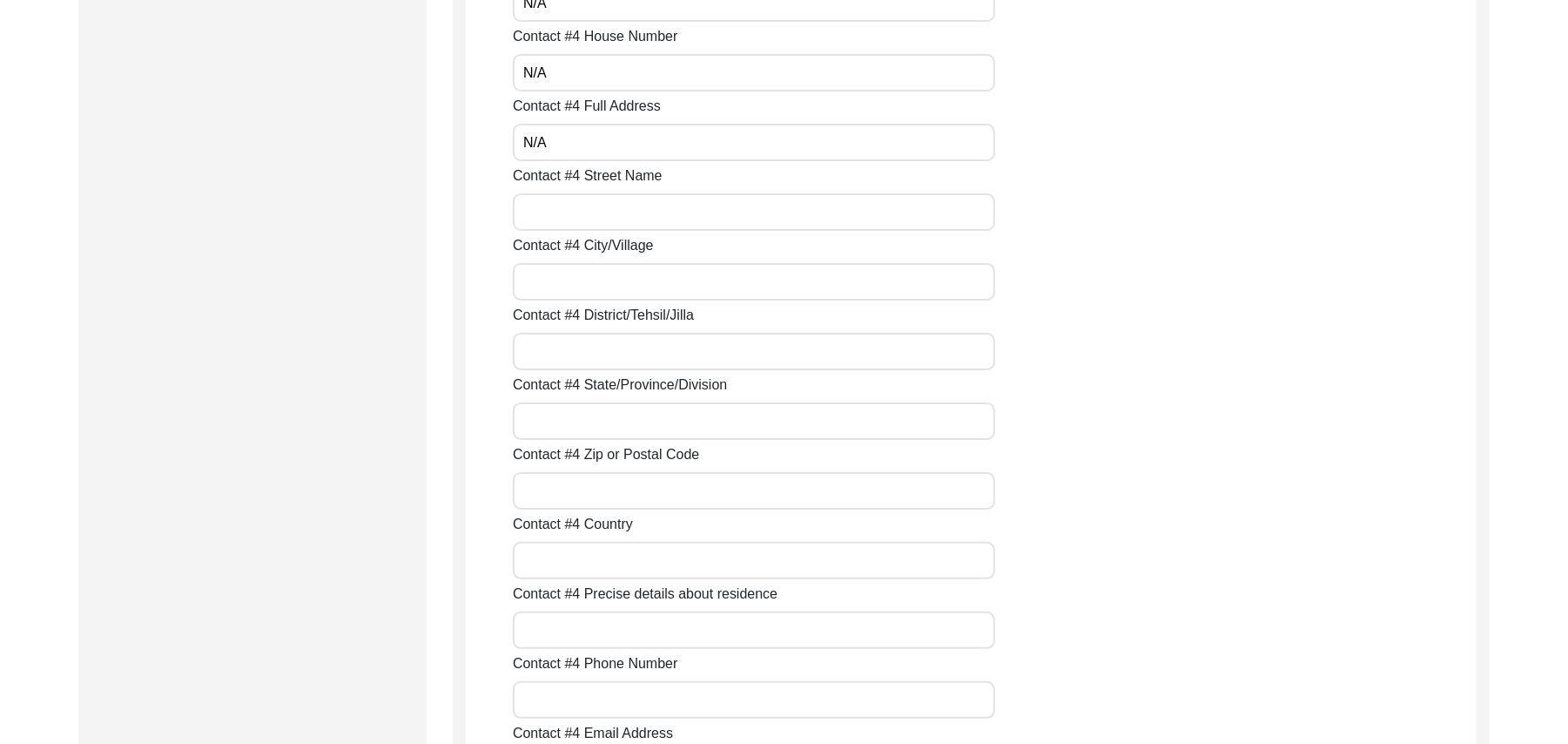
type input "N/A"
click at [643, 230] on input "Contact #4 Street Name" at bounding box center [754, 212] width 483 height 37
paste input "N/A"
type input "N/A"
click at [613, 284] on input "Contact #4 City/Village" at bounding box center [754, 281] width 483 height 37
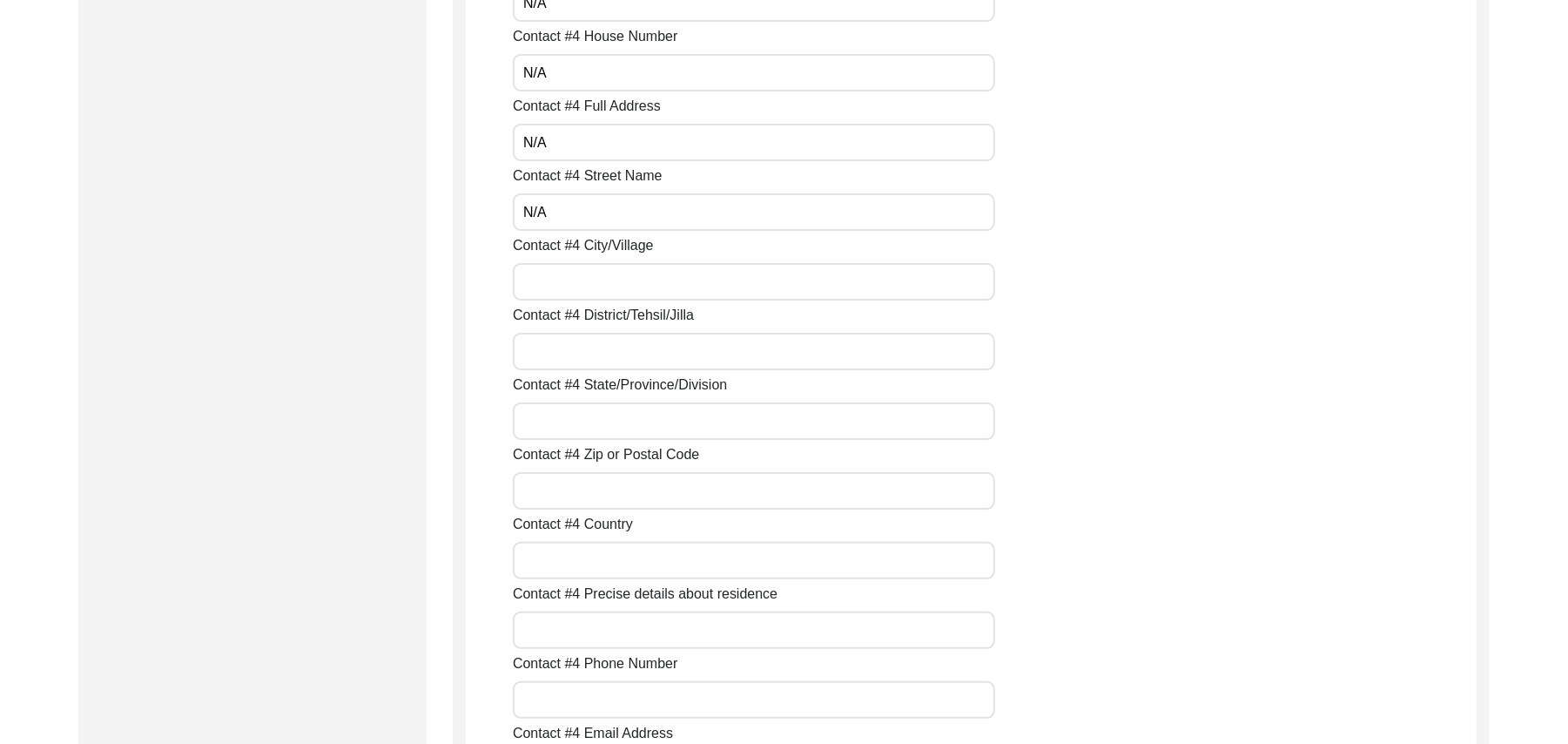
paste input "N/A"
type input "N/A"
click at [579, 360] on input "Contact #4 District/Tehsil/Jilla" at bounding box center [754, 351] width 483 height 37
paste input "N/A"
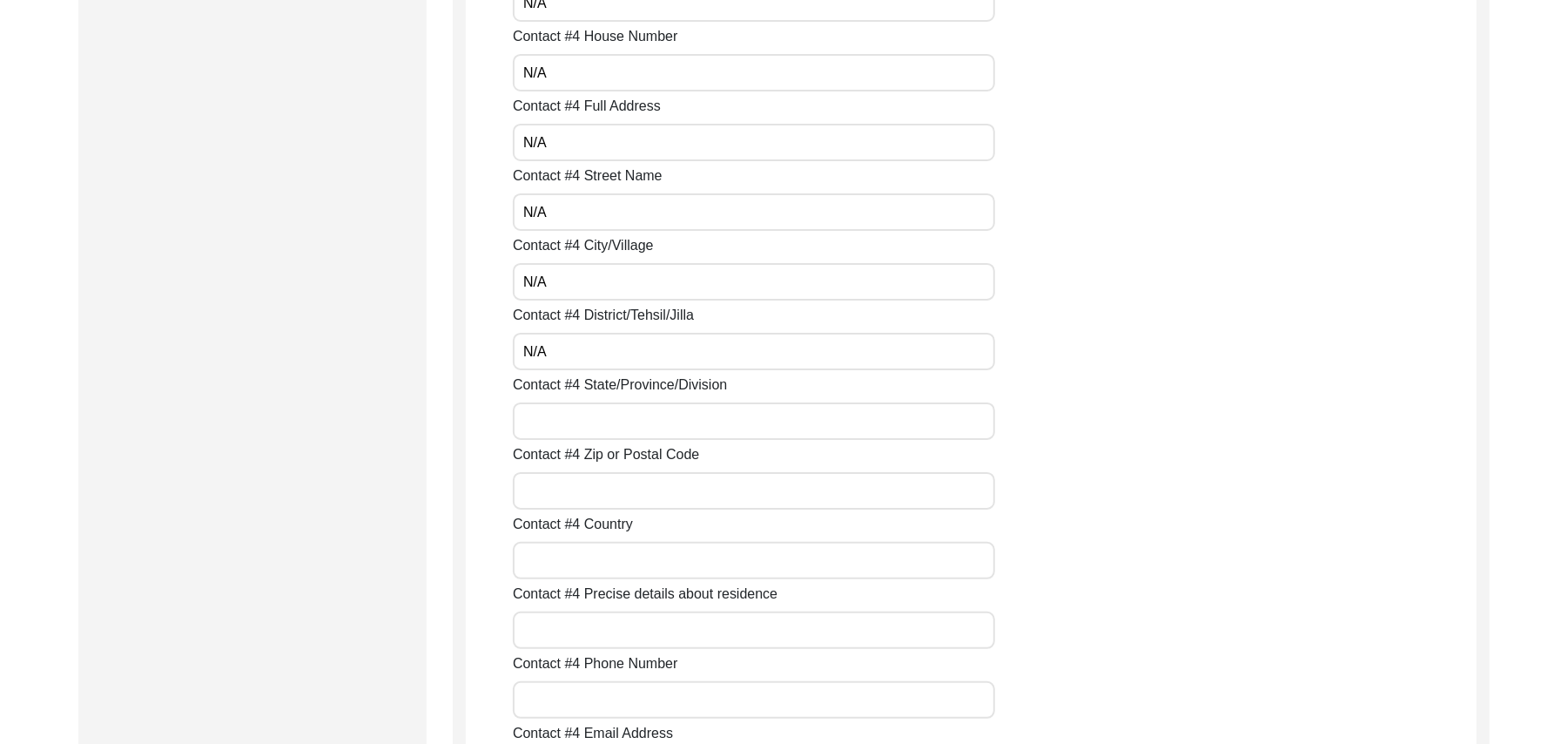
type input "N/A"
click at [568, 417] on input "Contact #4 State/Province/Division" at bounding box center [754, 421] width 483 height 37
paste input "N/A"
type input "N/A"
click at [569, 496] on input "Contact #4 Zip or Postal Code" at bounding box center [754, 490] width 483 height 37
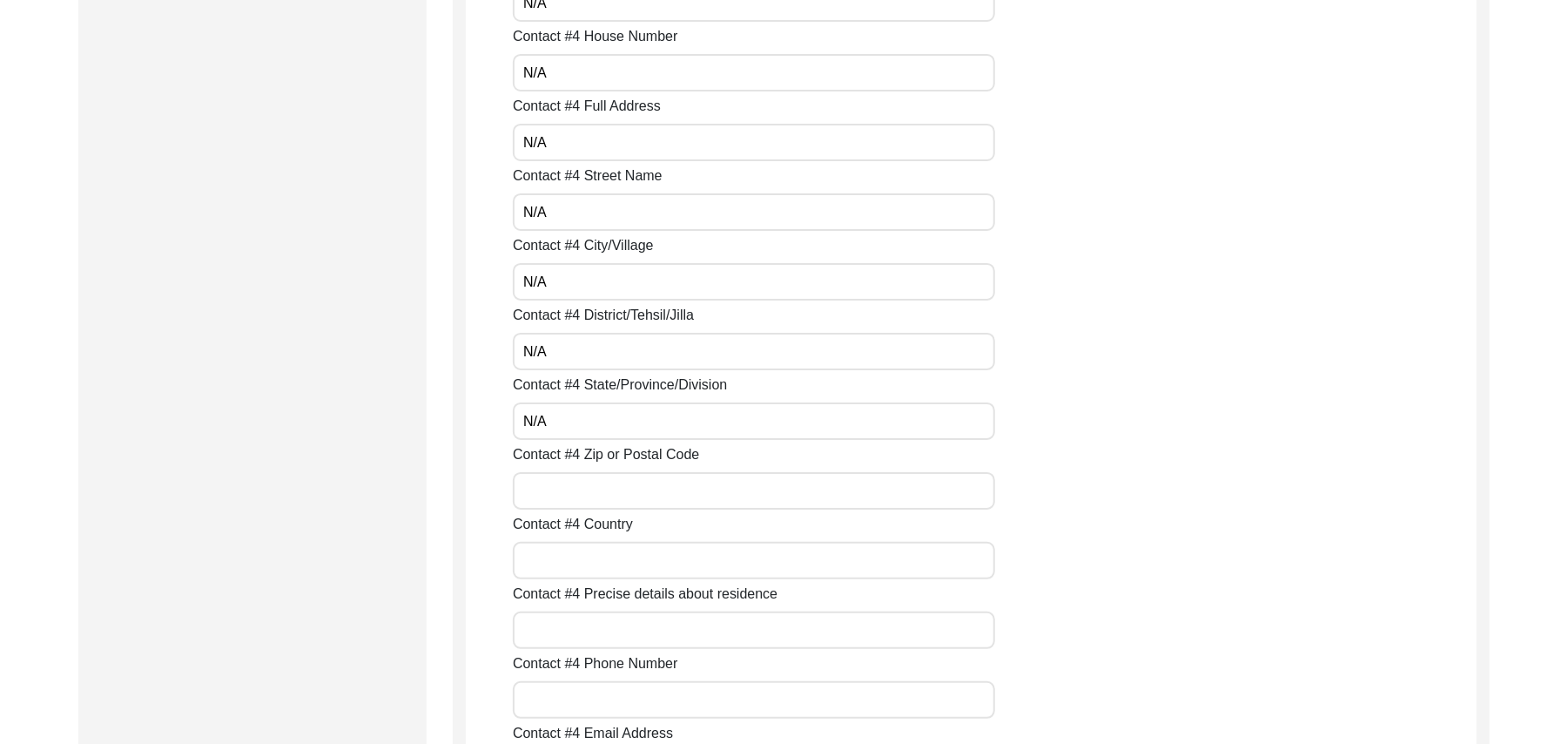
paste input "N/A"
type input "N/A"
click at [566, 552] on input "Contact #4 Country" at bounding box center [754, 560] width 483 height 37
paste input "N/A"
type input "N/A"
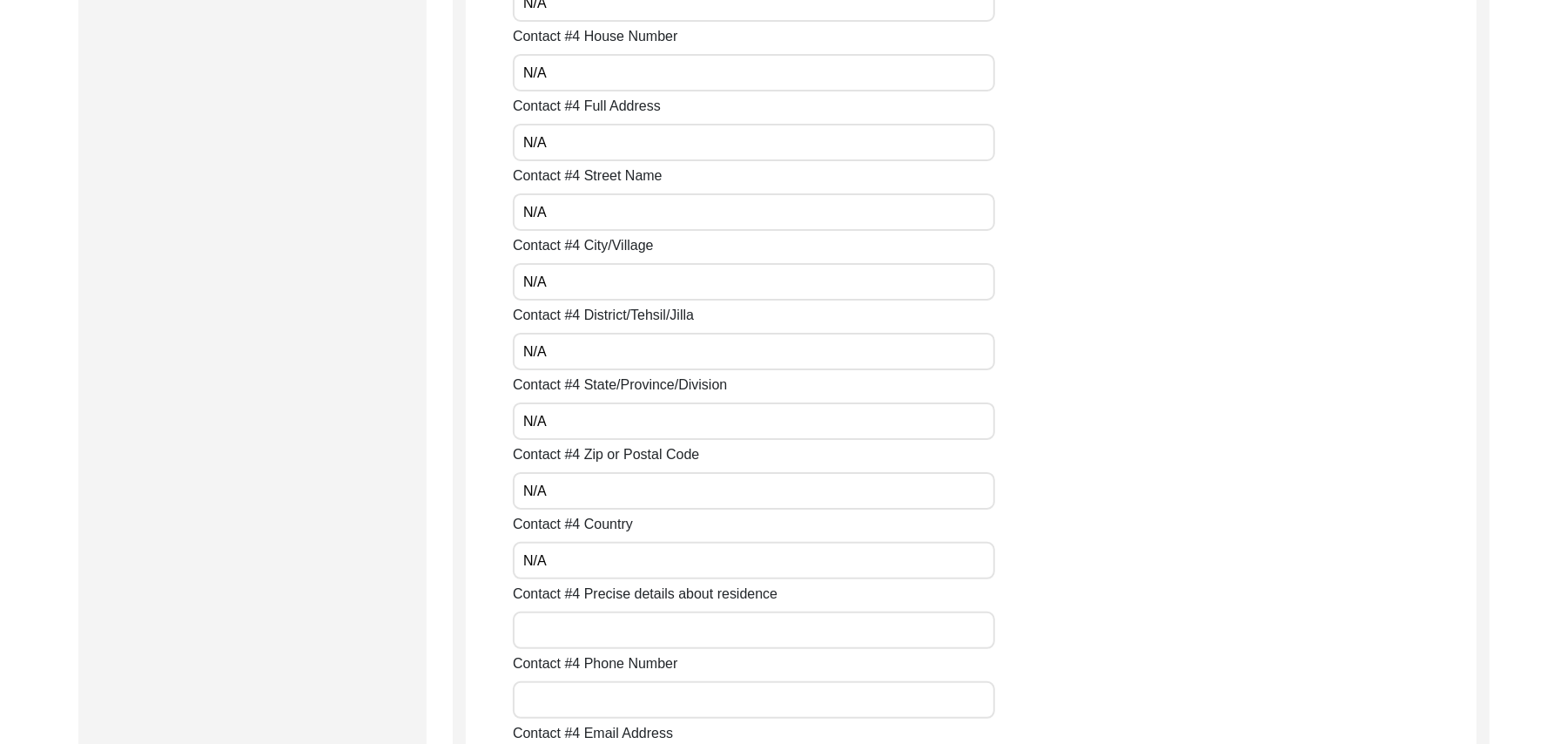
click at [568, 626] on input "Contact #4 Precise details about residence" at bounding box center [754, 630] width 483 height 37
paste input "N/A"
type input "N/A"
click at [566, 692] on input "Contact #4 Phone Number" at bounding box center [754, 699] width 483 height 37
paste input "N/A"
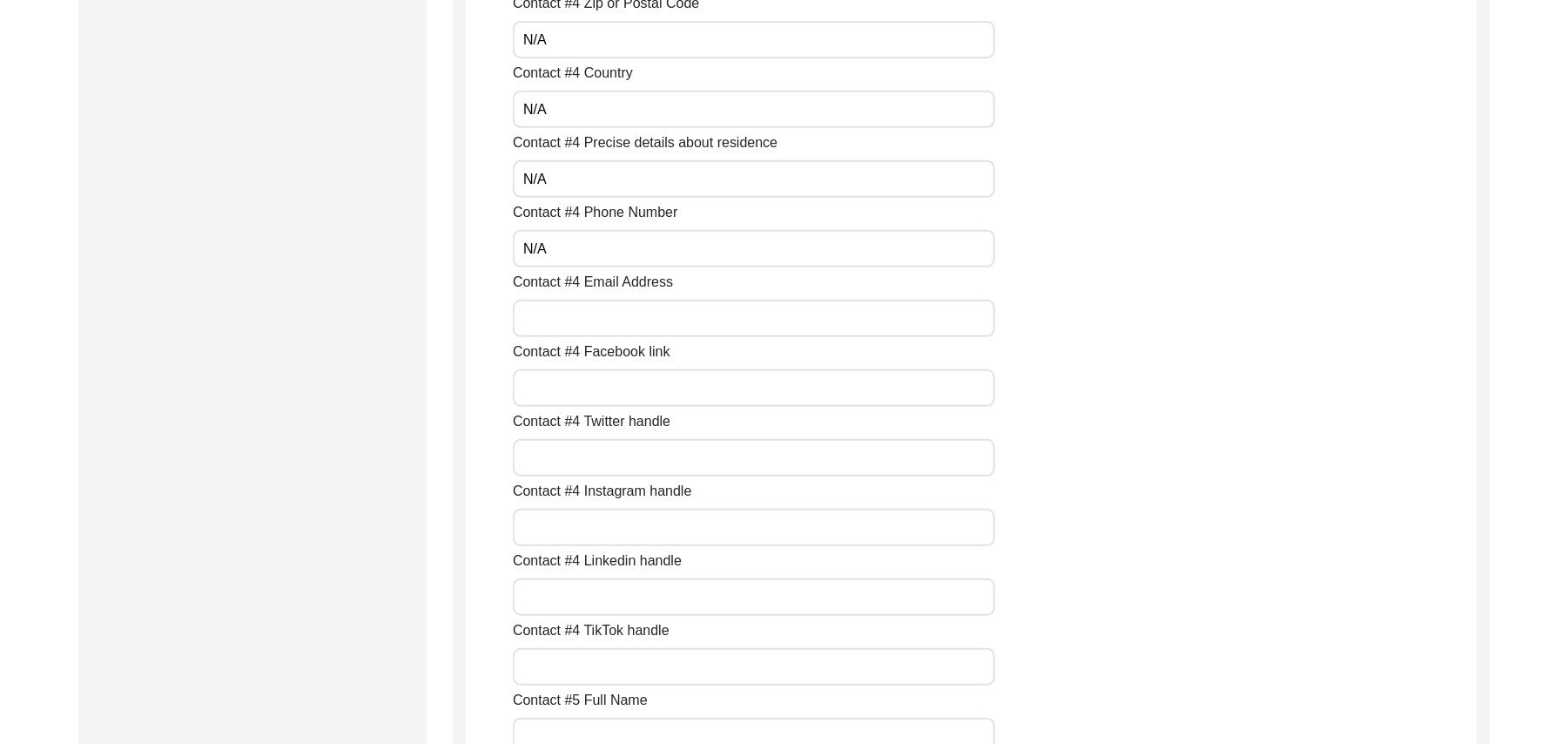
scroll to position [5414, 0]
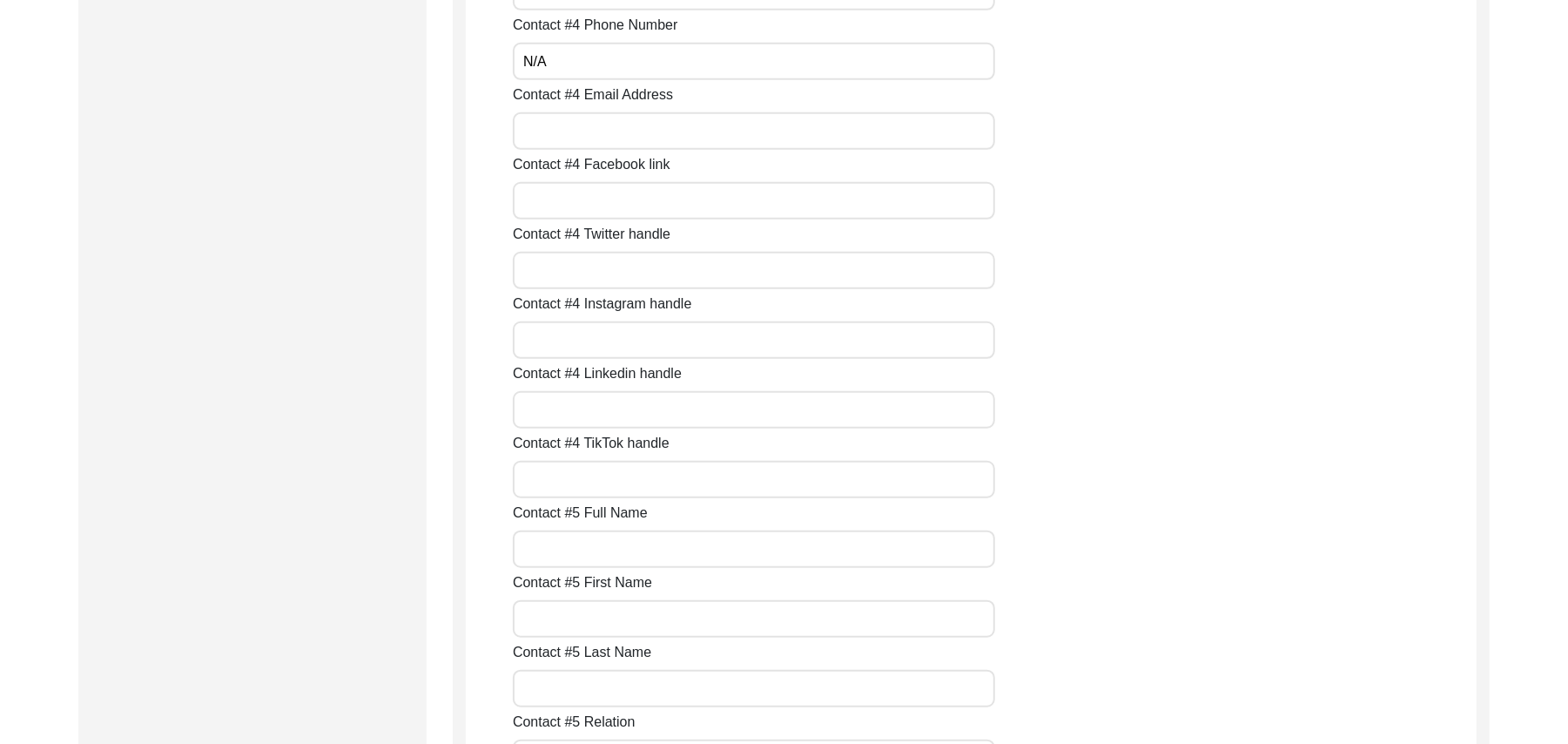
type input "N/A"
click at [571, 140] on input "Contact #4 Email Address" at bounding box center [754, 131] width 483 height 37
paste input "N/A"
click at [569, 197] on input "Contact #4 Facebook link" at bounding box center [754, 200] width 483 height 37
paste input "N/A"
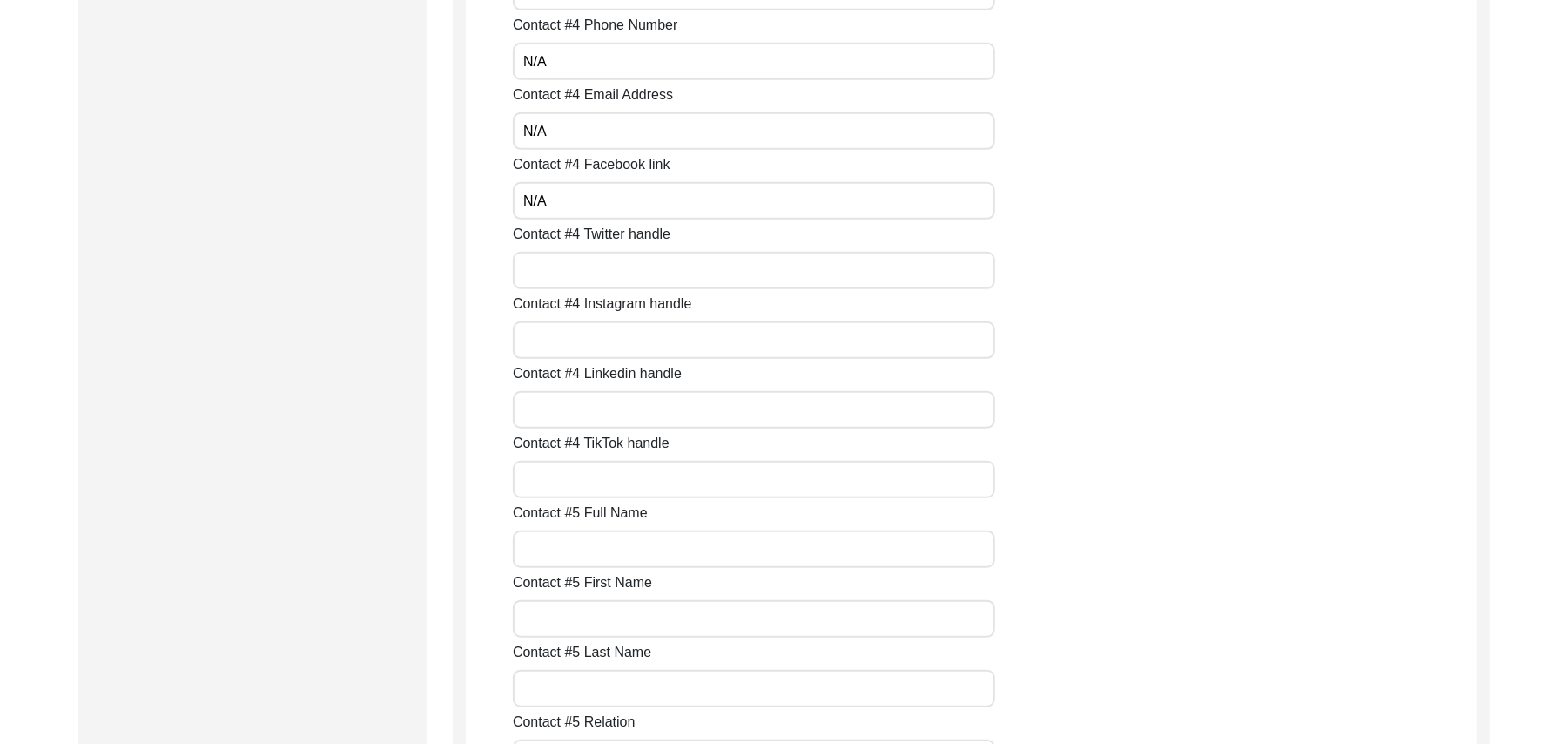
click at [572, 270] on input "Contact #4 Twitter handle" at bounding box center [754, 270] width 483 height 37
paste input "N/A"
click at [573, 343] on input "Contact #4 Instagram handle" at bounding box center [754, 340] width 483 height 37
paste input "N/A"
click at [573, 409] on input "Contact #4 Linkedin handle" at bounding box center [754, 409] width 483 height 37
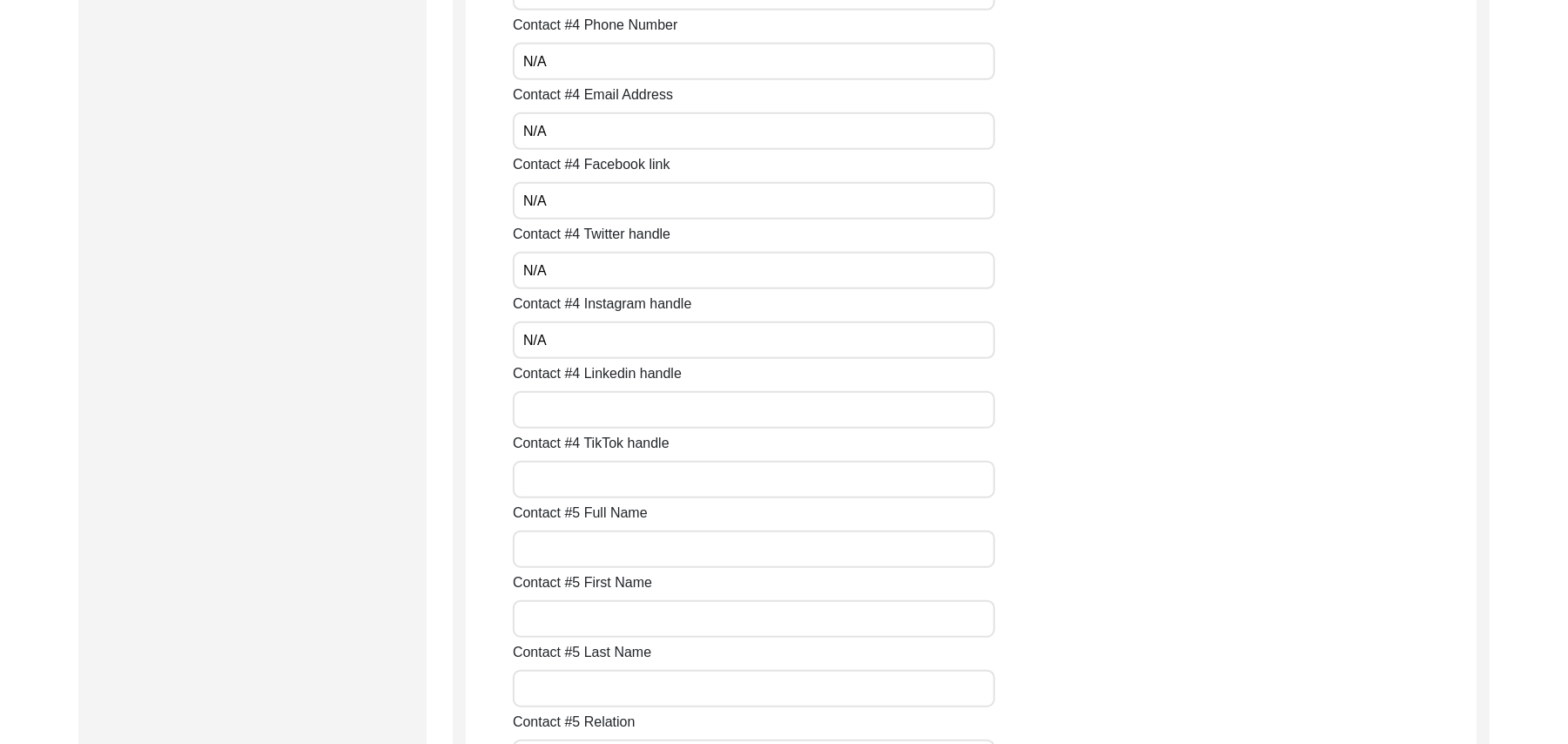
paste input "N/A"
click at [576, 482] on input "Contact #4 TikTok handle" at bounding box center [754, 479] width 483 height 37
paste input "N/A"
click at [582, 548] on input "Contact #5 Full Name" at bounding box center [754, 548] width 483 height 37
paste input "N/A"
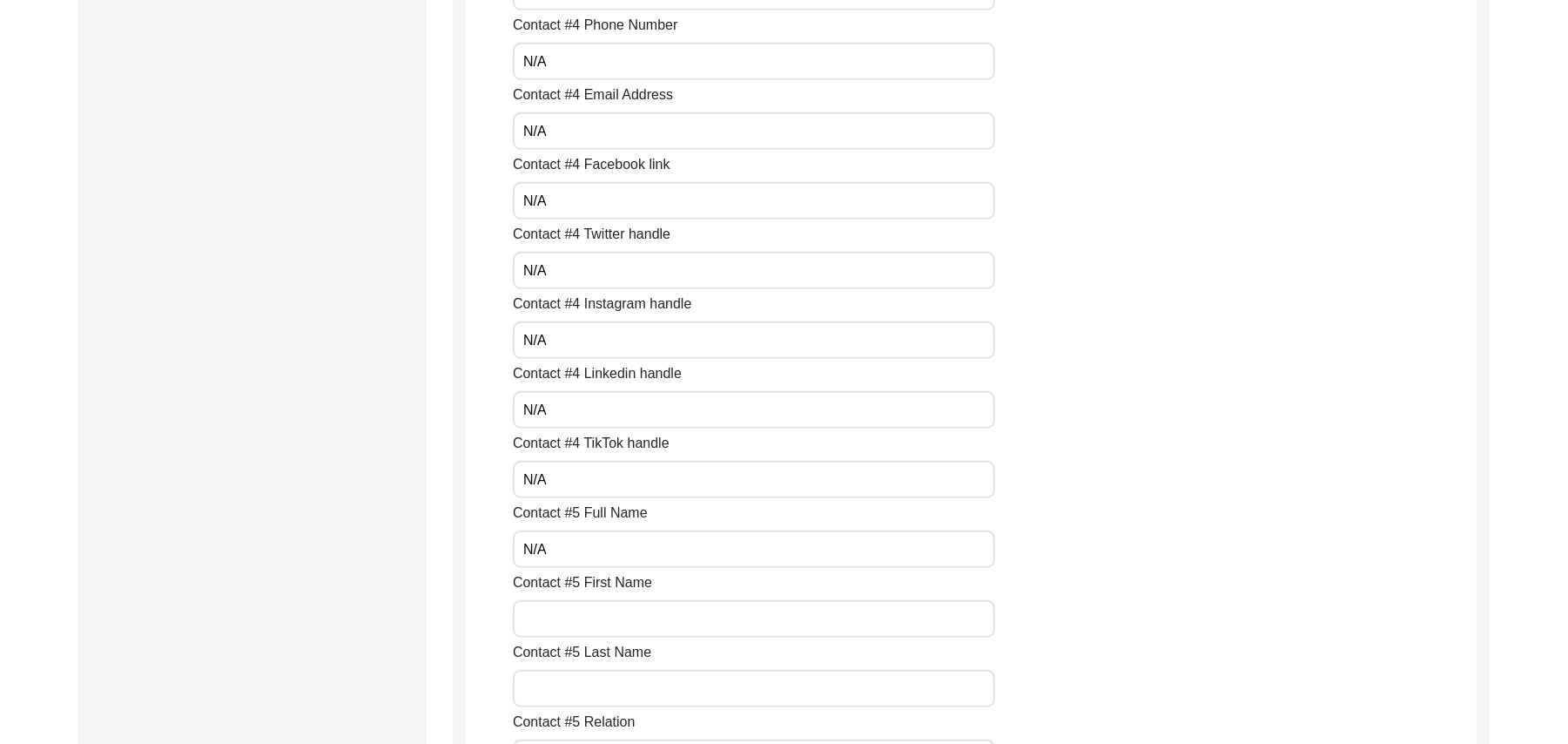
click at [580, 618] on input "Contact #5 First Name" at bounding box center [754, 618] width 483 height 37
paste
click at [578, 694] on input "Contact #5 Last Name" at bounding box center [754, 689] width 483 height 37
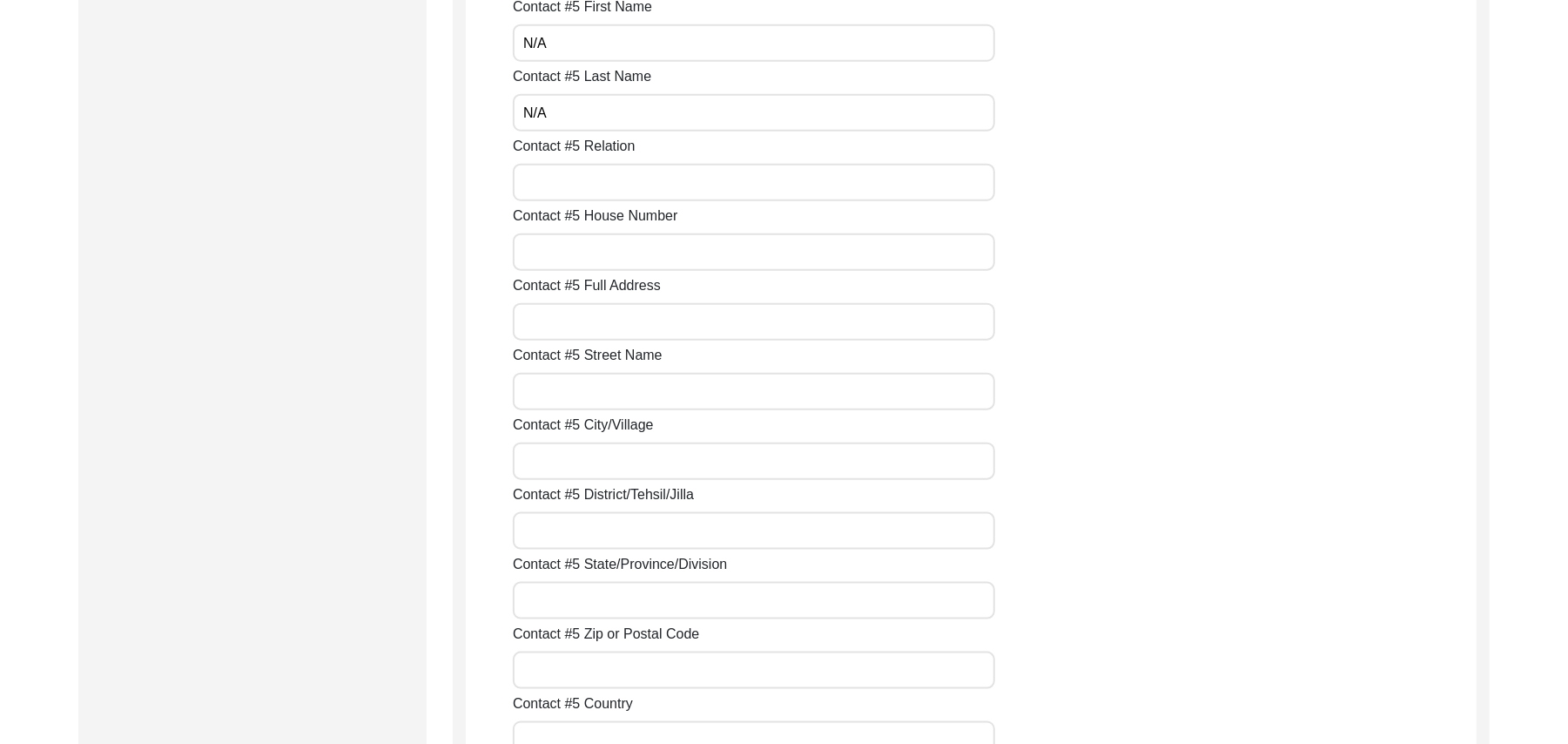
scroll to position [6083, 0]
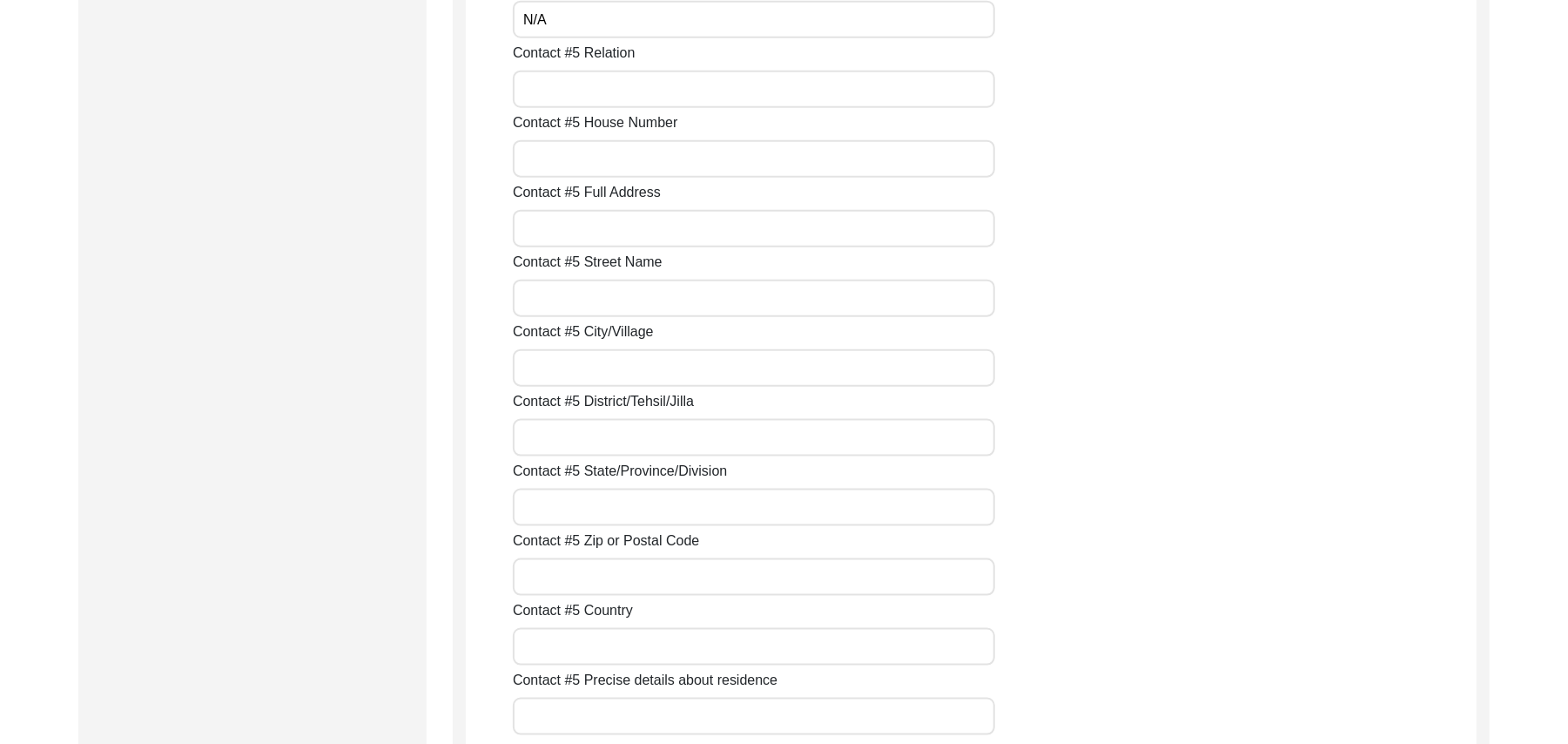
click at [599, 96] on input "Contact #5 Relation" at bounding box center [754, 89] width 483 height 37
click at [565, 172] on input "Contact #5 House Number" at bounding box center [754, 158] width 483 height 37
click at [559, 237] on input "Contact #5 Full Address" at bounding box center [754, 228] width 483 height 37
click at [564, 287] on input "Contact #5 Street Name" at bounding box center [754, 298] width 483 height 37
click at [568, 361] on input "Contact #5 City/Village" at bounding box center [754, 367] width 483 height 37
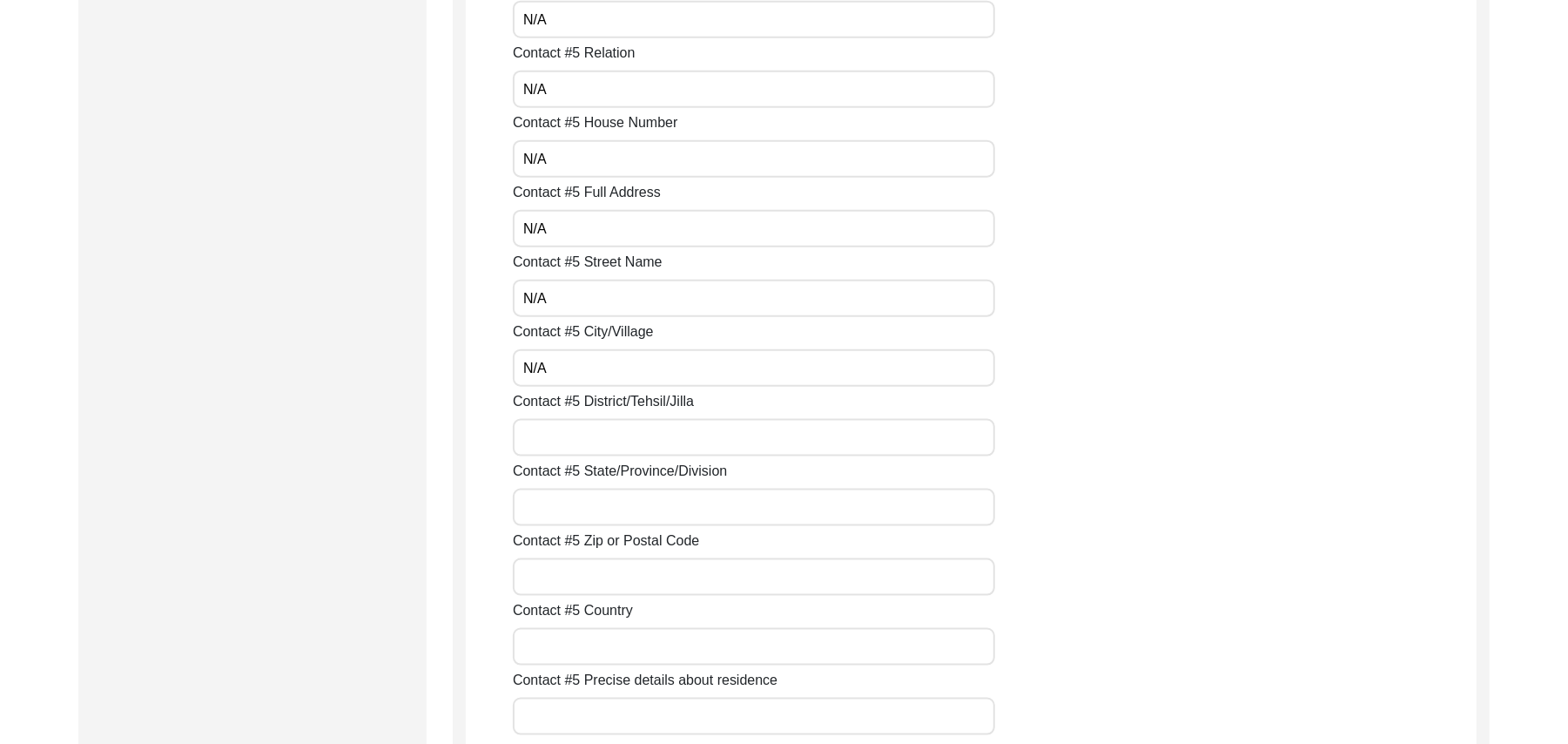
click at [565, 432] on input "Contact #5 District/Tehsil/Jilla" at bounding box center [754, 437] width 483 height 37
click at [557, 506] on input "Contact #5 State/Province/Division" at bounding box center [754, 507] width 483 height 37
click at [568, 577] on input "Contact #5 Zip or Postal Code" at bounding box center [754, 577] width 483 height 37
click at [571, 646] on input "Contact #5 Country" at bounding box center [754, 647] width 483 height 37
click at [578, 718] on input "Contact #5 Precise details about residence" at bounding box center [754, 716] width 483 height 37
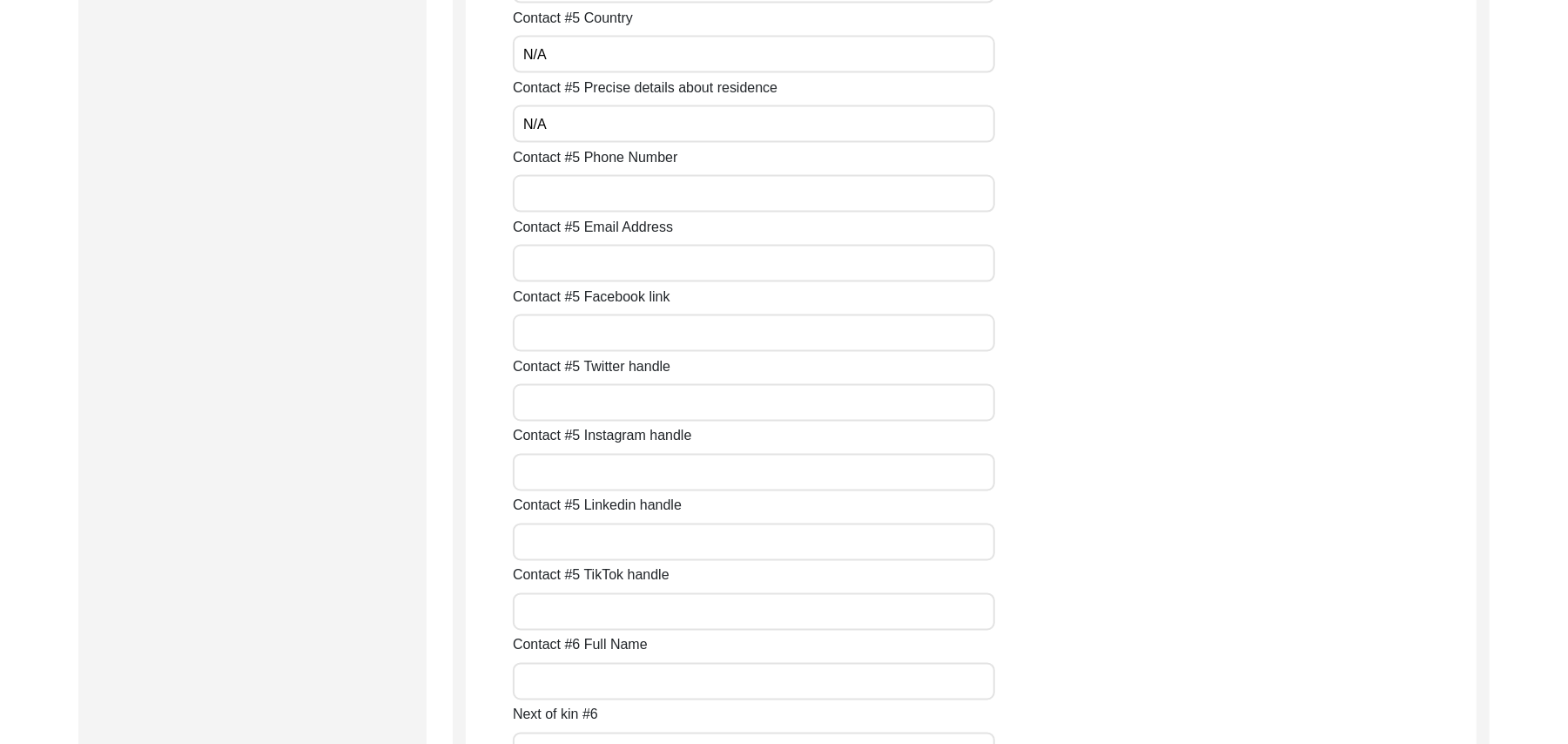
scroll to position [6784, 0]
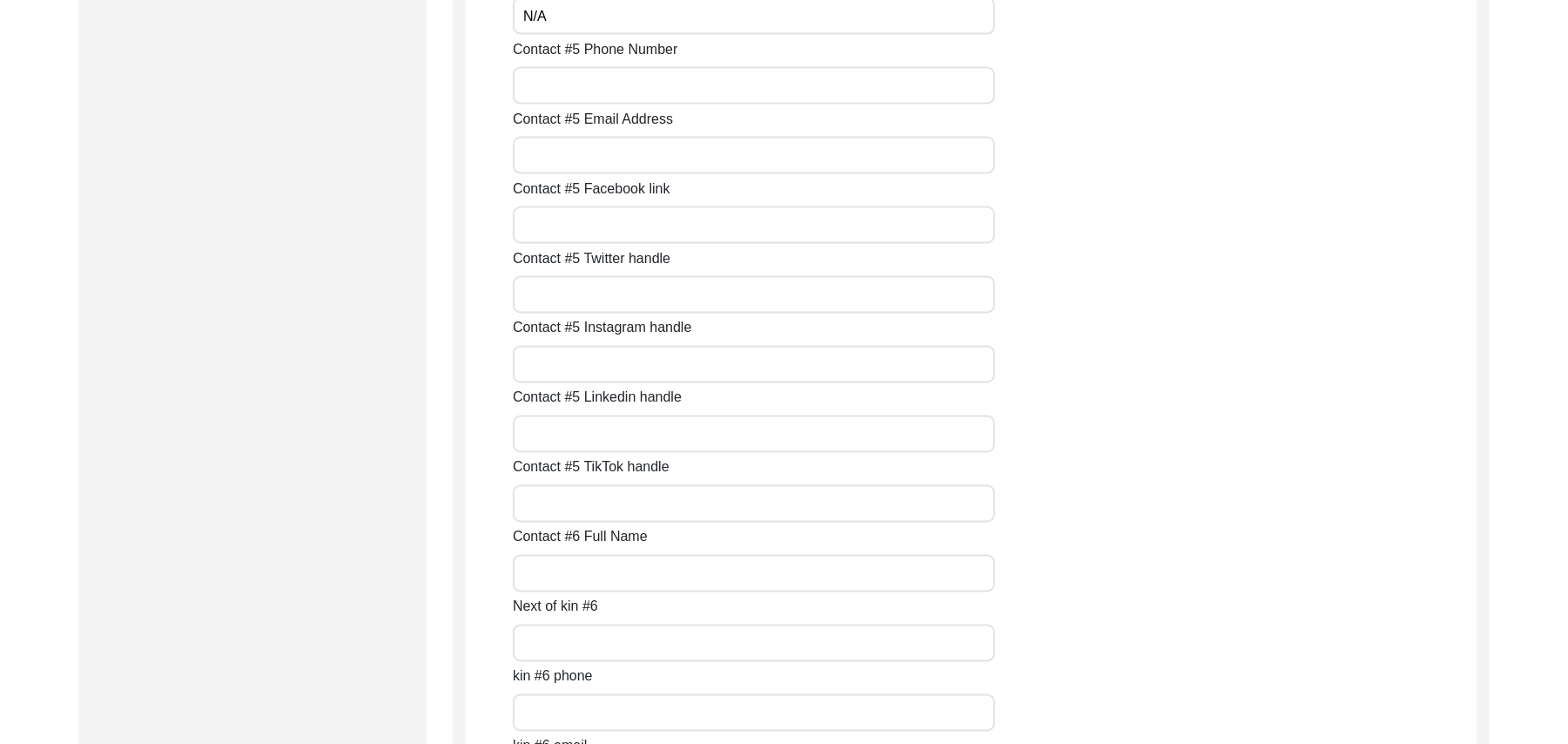
click at [530, 97] on input "Contact #5 Phone Number" at bounding box center [754, 85] width 483 height 37
click at [533, 154] on input "Contact #5 Email Address" at bounding box center [754, 155] width 483 height 37
click at [534, 231] on input "Contact #5 Facebook link" at bounding box center [754, 225] width 483 height 37
click at [559, 303] on input "Contact #5 Twitter handle" at bounding box center [754, 295] width 483 height 37
click at [579, 359] on input "Contact #5 Instagram handle" at bounding box center [754, 364] width 483 height 37
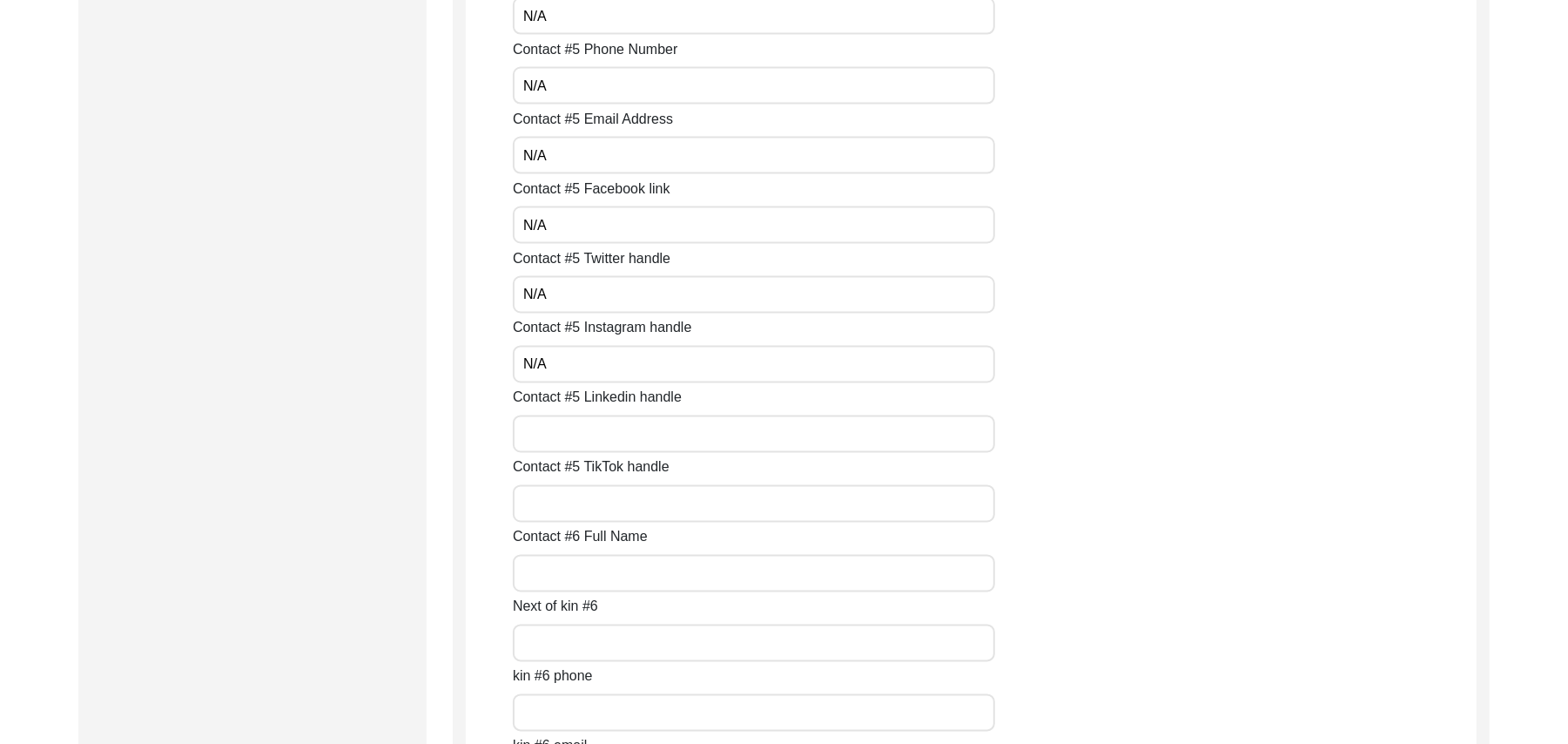
click at [582, 426] on input "Contact #5 Linkedin handle" at bounding box center [754, 434] width 483 height 37
click at [579, 512] on input "Contact #5 TikTok handle" at bounding box center [754, 504] width 483 height 37
click at [571, 583] on input "Contact #6 Full Name" at bounding box center [754, 573] width 483 height 37
click at [582, 639] on input "Next of kin #6" at bounding box center [754, 643] width 483 height 37
click at [580, 713] on input "kin #6 phone" at bounding box center [754, 713] width 483 height 37
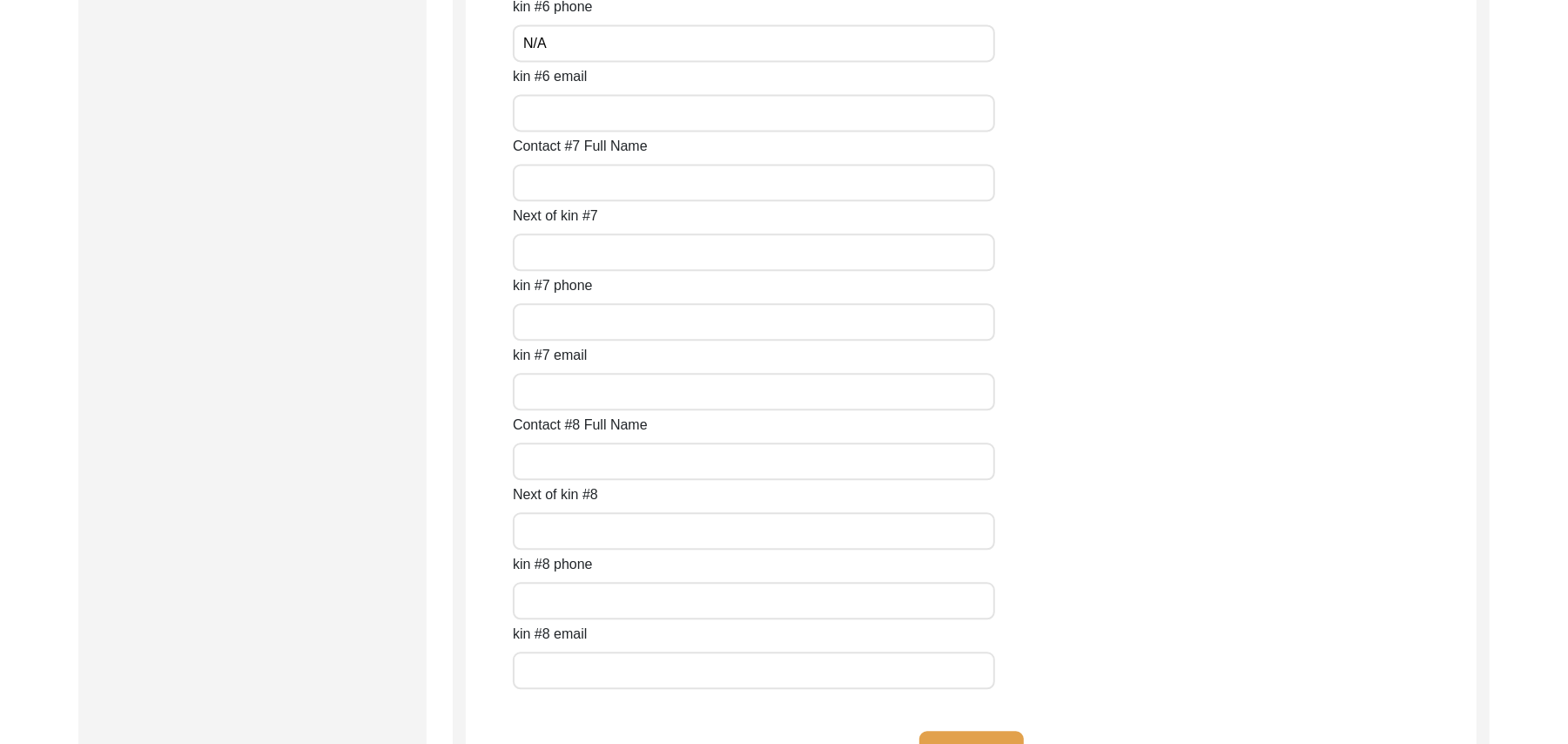
scroll to position [7470, 0]
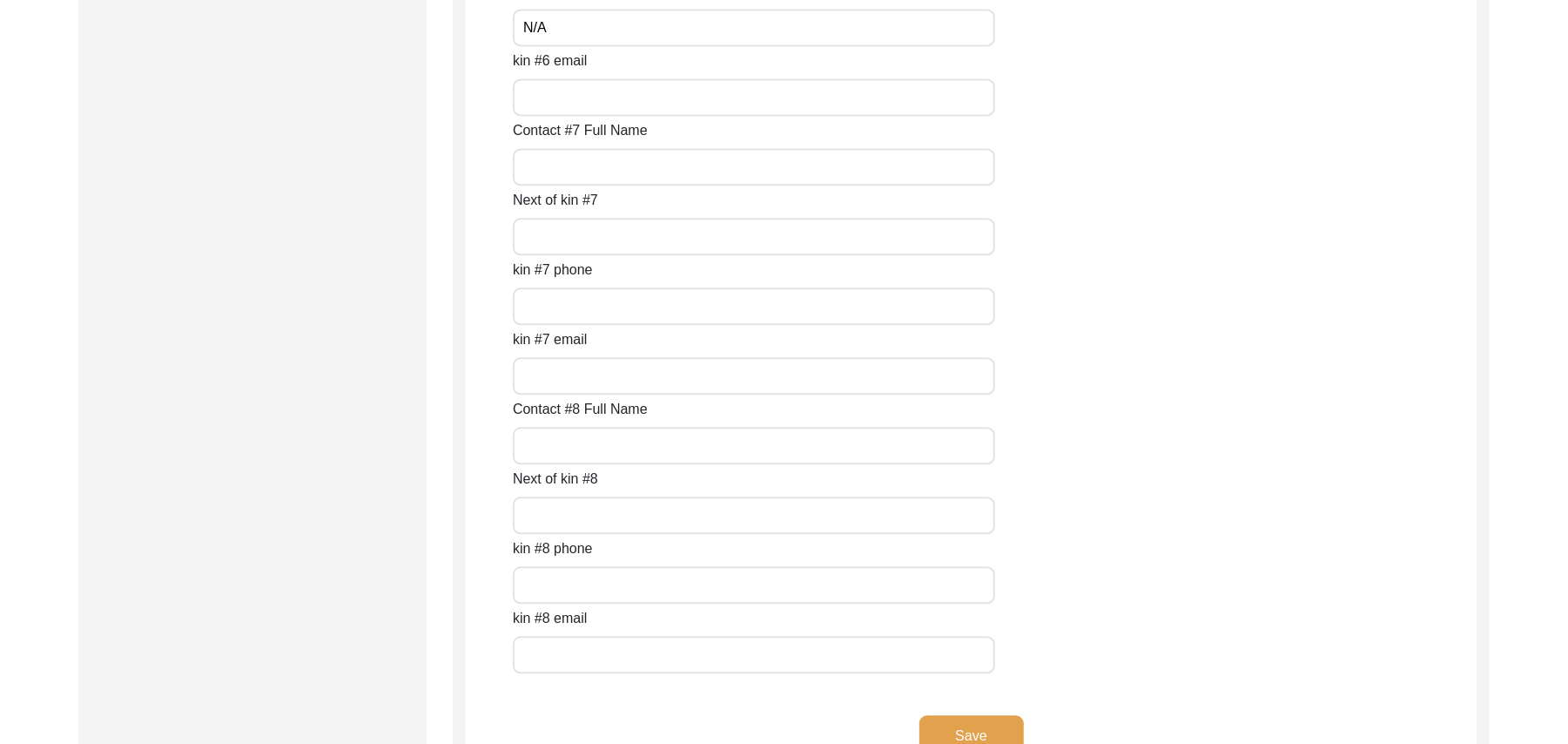
click at [708, 99] on input "kin #6 email" at bounding box center [754, 96] width 483 height 37
click at [658, 173] on input "Contact #7 Full Name" at bounding box center [754, 166] width 483 height 37
click at [624, 231] on input "Next of kin #7" at bounding box center [754, 236] width 483 height 37
click at [611, 301] on input "kin #7 phone" at bounding box center [754, 306] width 483 height 37
click at [599, 373] on input "kin #7 email" at bounding box center [754, 376] width 483 height 37
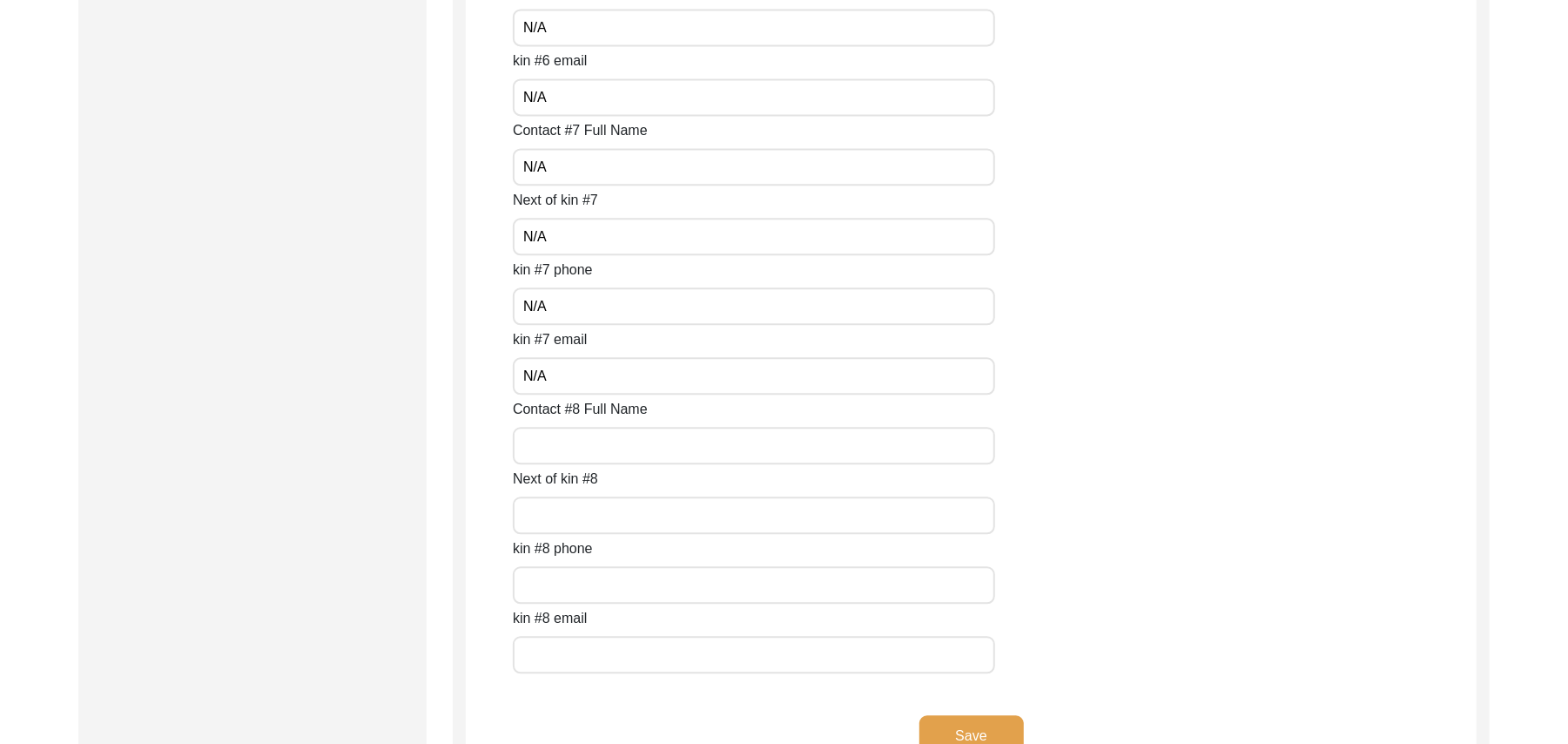
click at [589, 449] on input "Contact #8 Full Name" at bounding box center [754, 445] width 483 height 37
click at [578, 512] on input "Next of kin #8" at bounding box center [754, 515] width 483 height 37
click at [572, 567] on input "text" at bounding box center [754, 585] width 483 height 37
click at [562, 649] on input "text" at bounding box center [754, 654] width 483 height 37
click at [948, 733] on button "Save" at bounding box center [972, 737] width 105 height 42
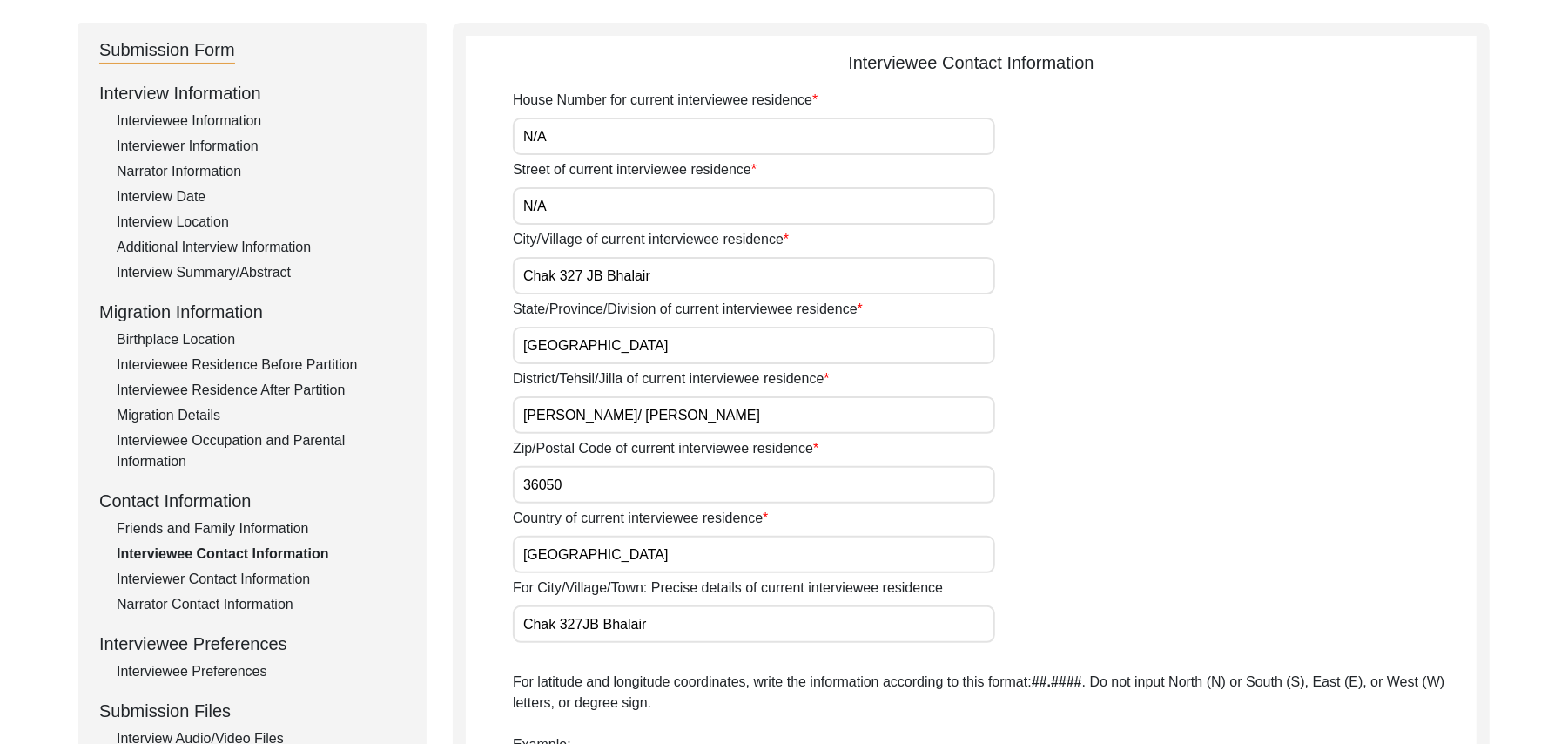
scroll to position [106, 0]
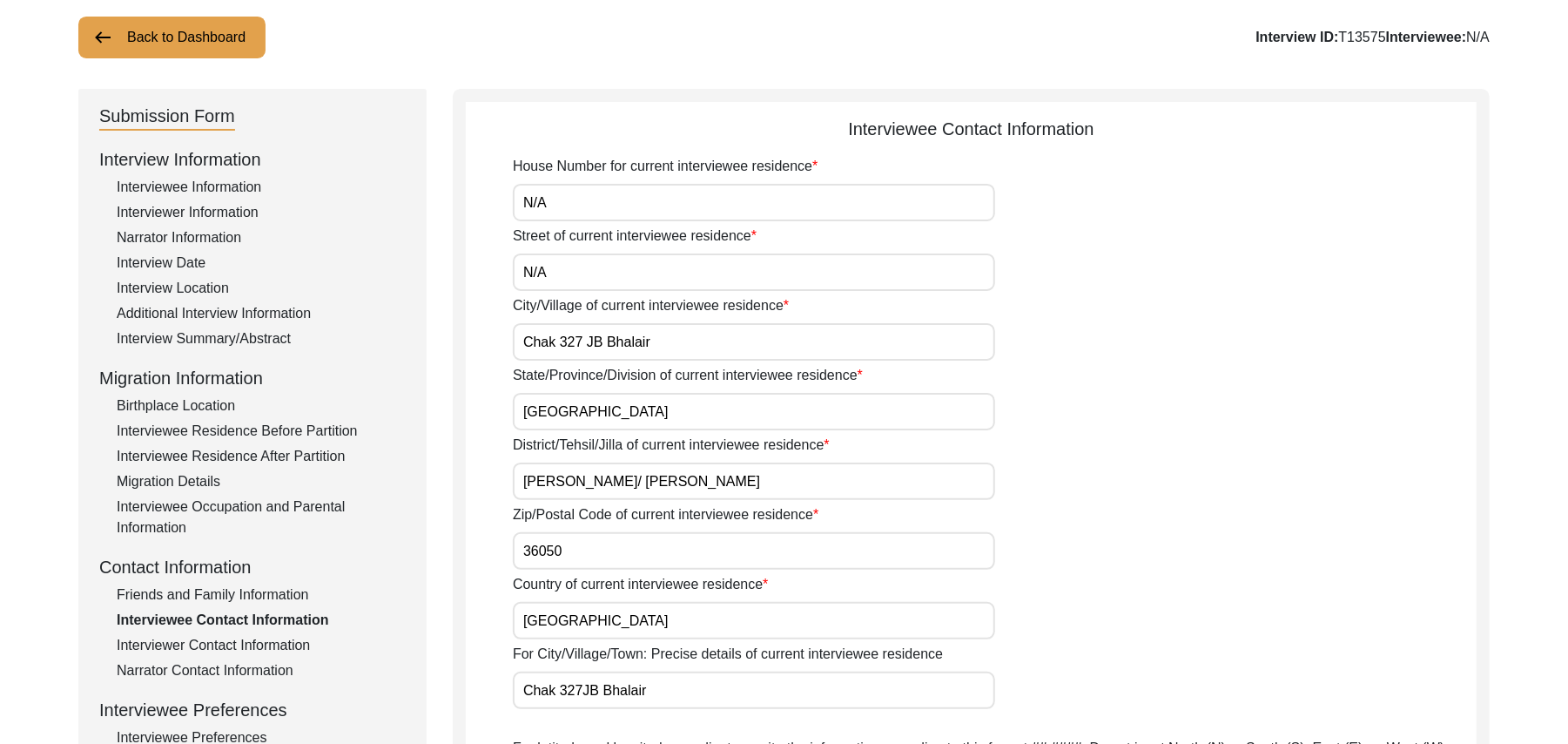
click at [327, 430] on div "Interviewee Residence Before Partition" at bounding box center [261, 431] width 289 height 21
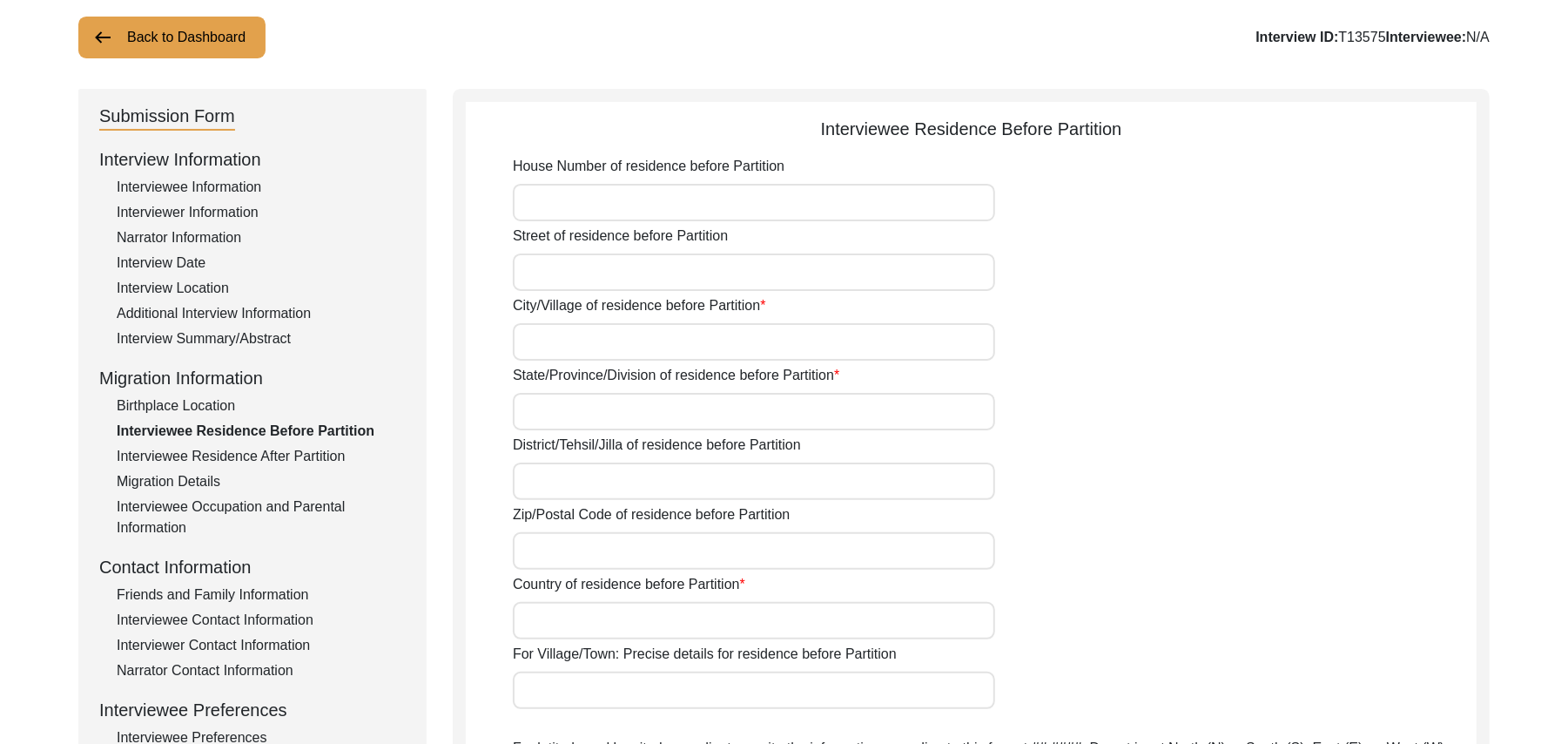
click at [662, 202] on input "House Number of residence before Partition" at bounding box center [754, 202] width 483 height 37
click at [635, 266] on input "Street of residence before Partition" at bounding box center [754, 272] width 483 height 37
click at [586, 343] on input "City/Village of residence before Partition" at bounding box center [754, 341] width 483 height 37
click at [570, 426] on input "State/Province/Division of residence before Partition" at bounding box center [754, 411] width 483 height 37
click at [559, 492] on input "District/Tehsil/Jilla of residence before Partition" at bounding box center [754, 481] width 483 height 37
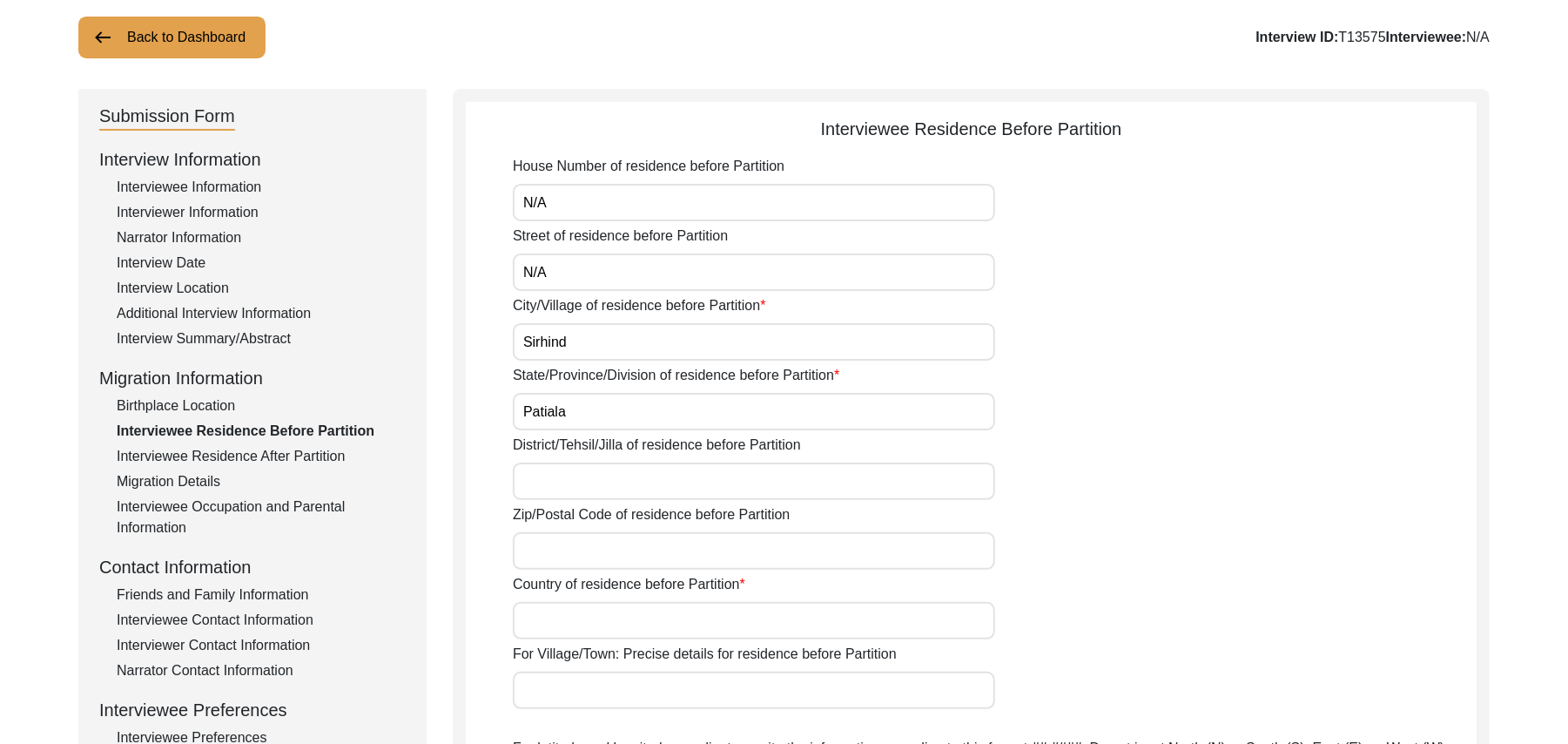
click at [549, 549] on input "Zip/Postal Code of residence before Partition" at bounding box center [754, 550] width 483 height 37
click at [558, 481] on input "District/Tehsil/Jilla of residence before Partition" at bounding box center [754, 481] width 483 height 37
click at [541, 620] on input "Country of residence before Partition" at bounding box center [754, 620] width 483 height 37
click at [558, 698] on input "For Village/Town: Precise details for residence before Partition" at bounding box center [754, 690] width 483 height 37
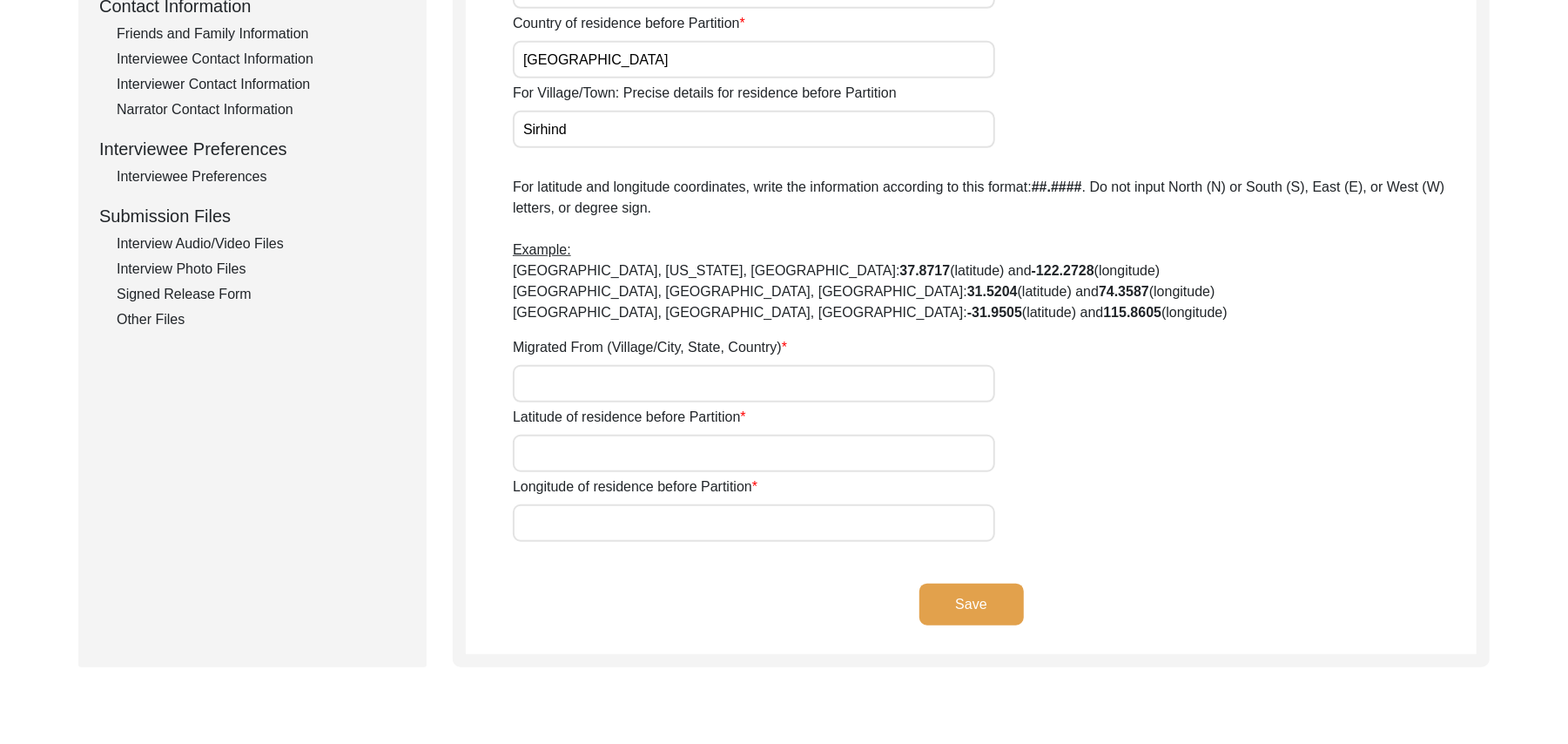
scroll to position [698, 0]
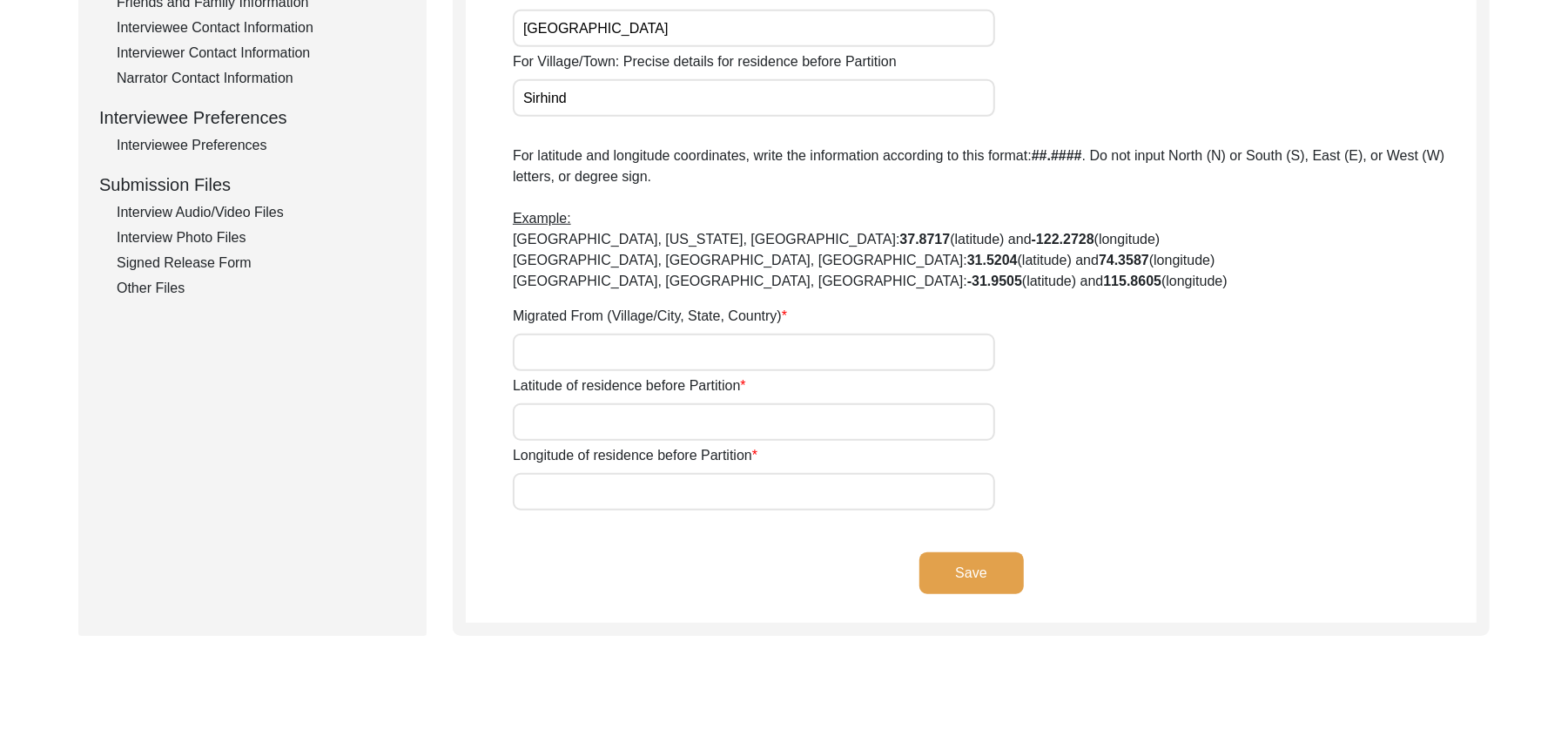
click at [608, 350] on input "Migrated From (Village/City, State, Country)" at bounding box center [754, 352] width 483 height 37
click at [593, 428] on input "Latitude of residence before Partition" at bounding box center [754, 422] width 483 height 37
click at [585, 491] on input "Longitude of residence before Partition" at bounding box center [754, 491] width 483 height 37
click at [970, 572] on button "Save" at bounding box center [972, 573] width 105 height 42
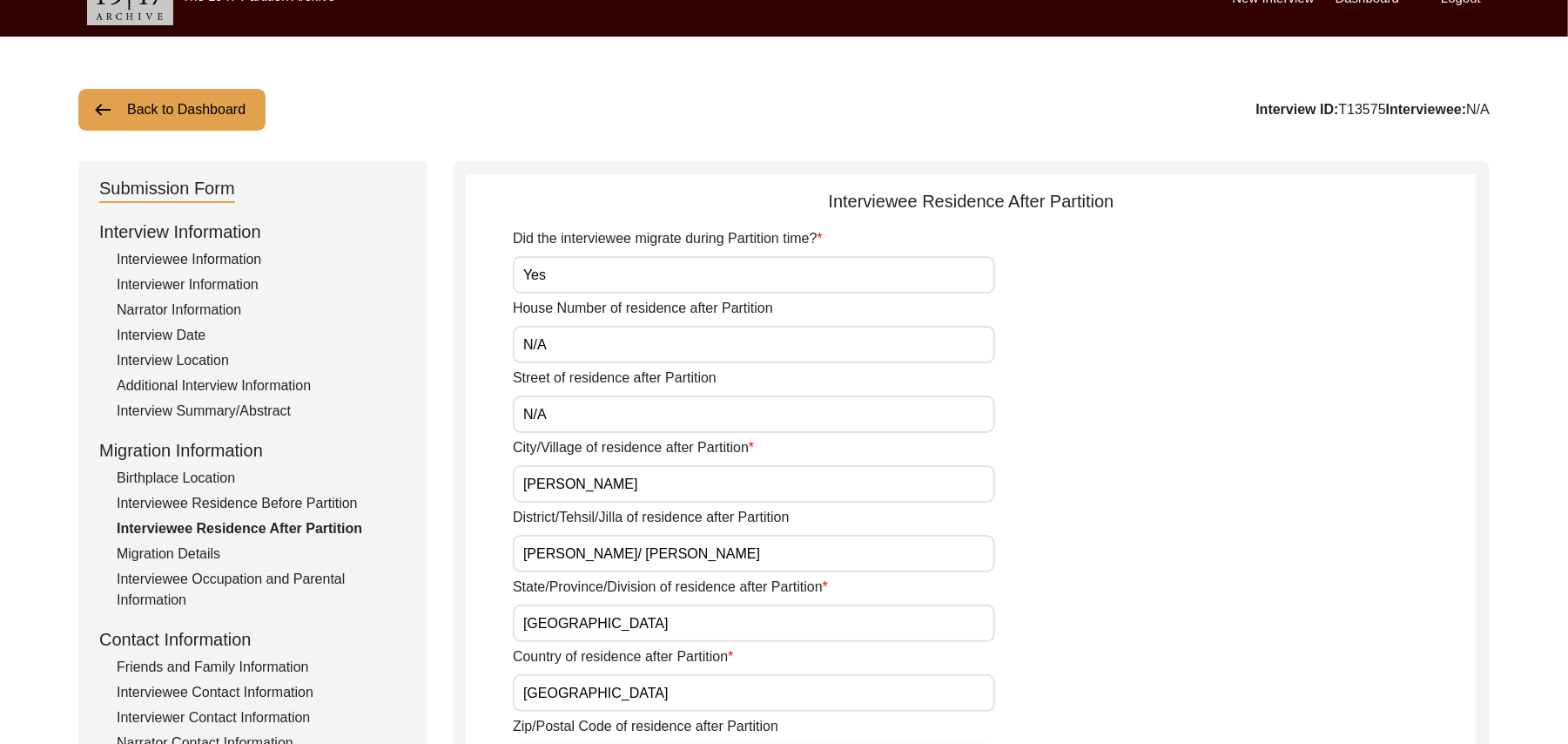
scroll to position [31, 0]
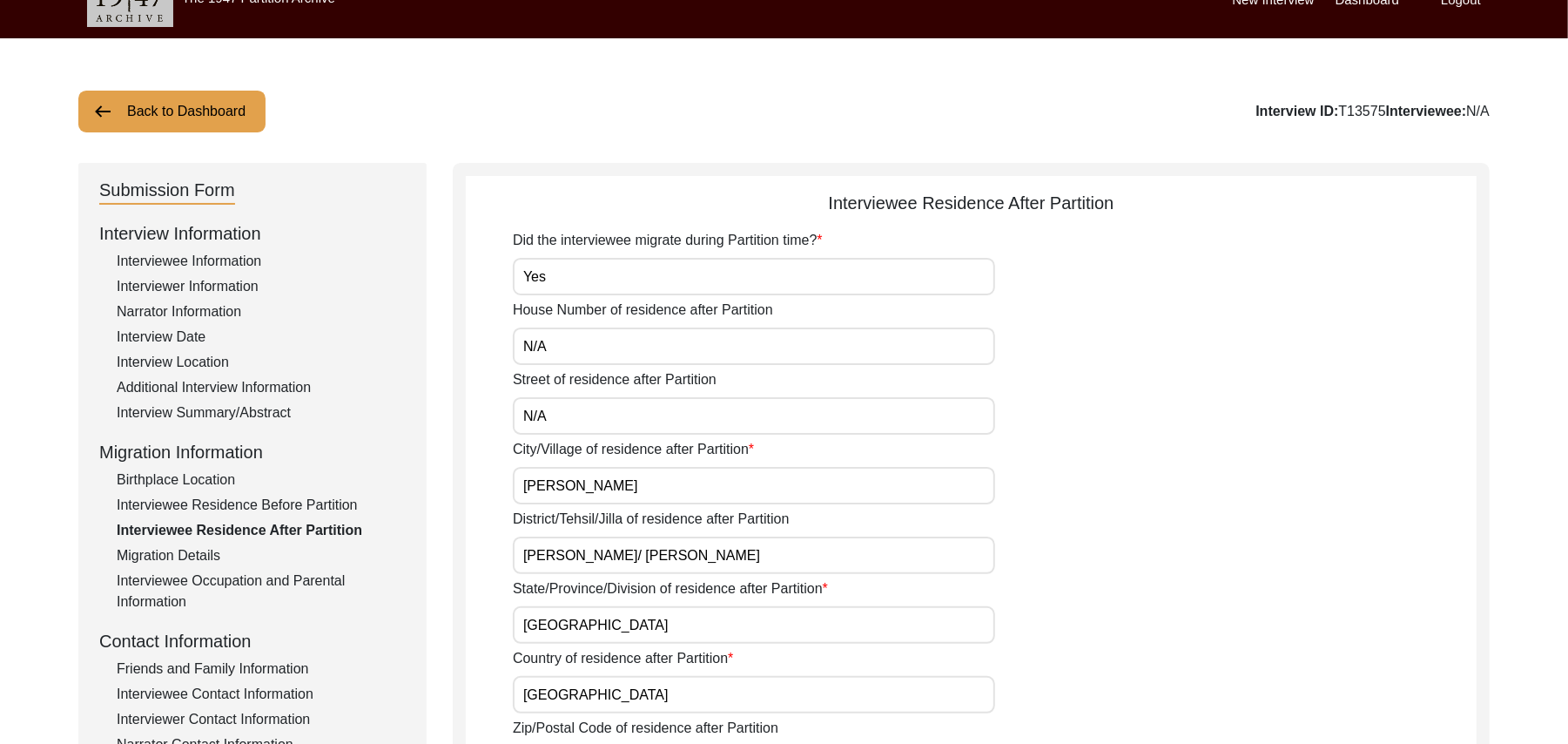
click at [225, 474] on div "Birthplace Location" at bounding box center [261, 479] width 289 height 21
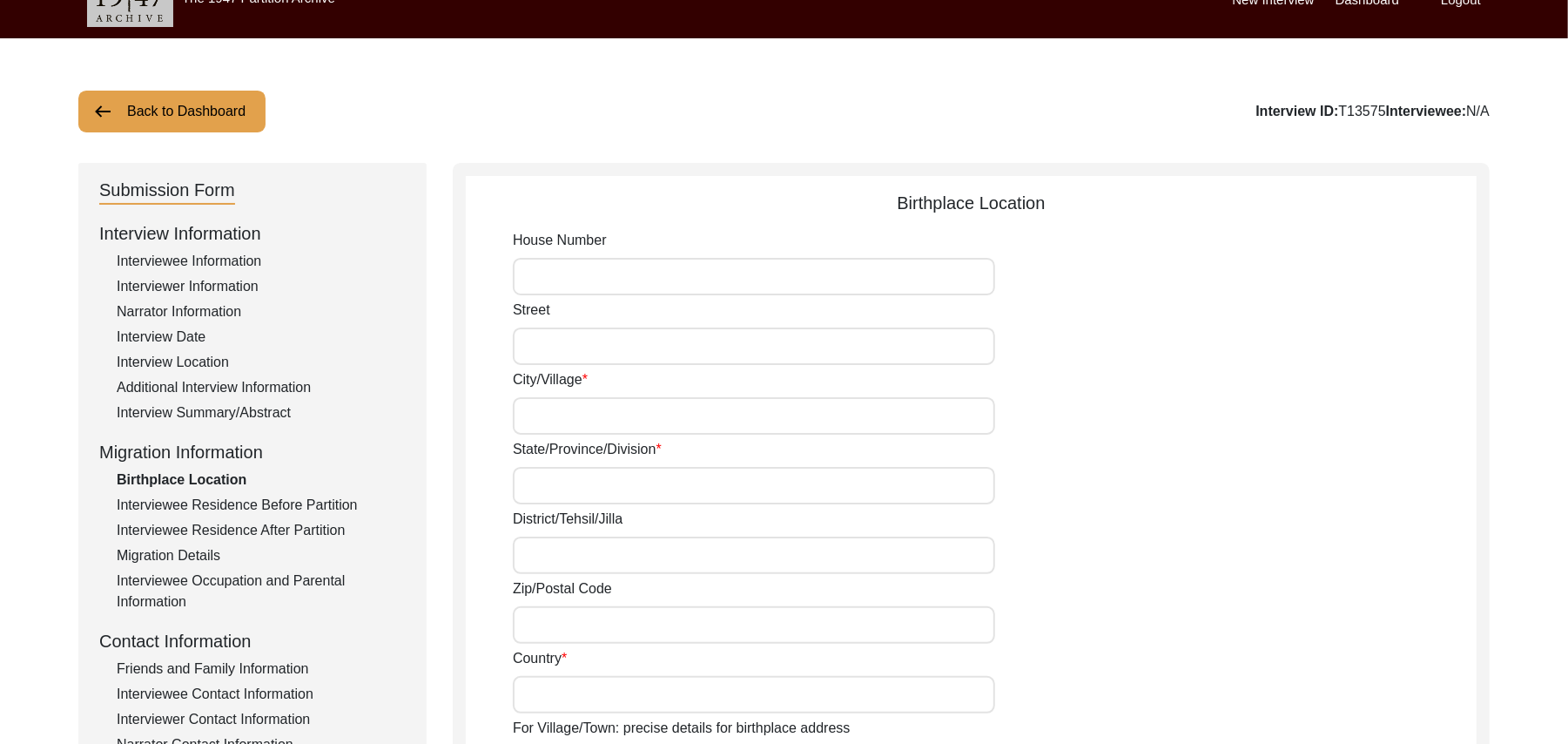
click at [575, 280] on input "House Number" at bounding box center [754, 276] width 483 height 37
click at [558, 354] on input "Street" at bounding box center [754, 346] width 483 height 37
click at [558, 413] on input "City/Village" at bounding box center [754, 416] width 483 height 37
click at [545, 478] on input "State/Province/Division" at bounding box center [754, 486] width 483 height 37
click at [537, 558] on input "District/Tehsil/Jilla" at bounding box center [754, 555] width 483 height 37
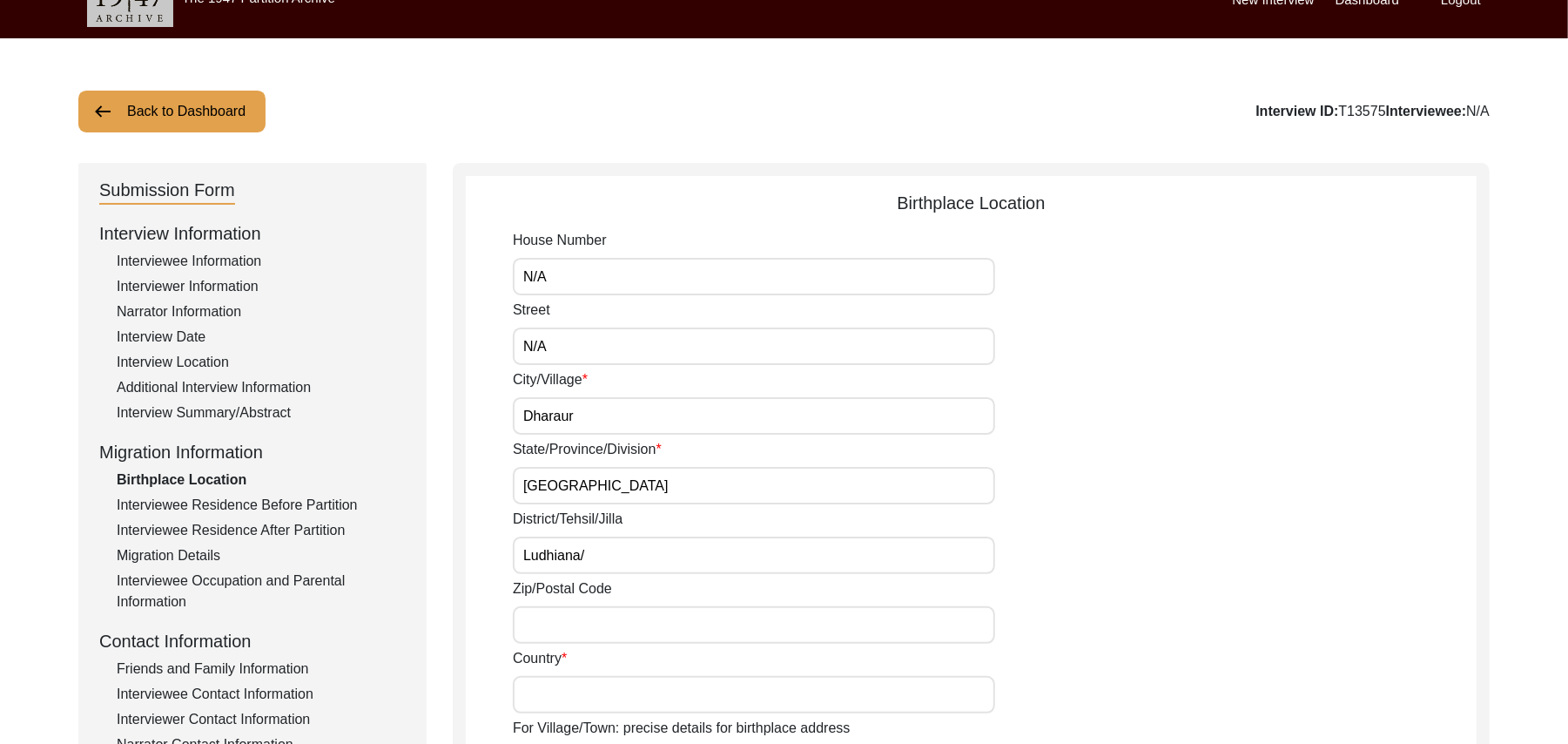
click at [589, 628] on input "Zip/Postal Code" at bounding box center [754, 625] width 483 height 37
click at [591, 694] on input "Country" at bounding box center [754, 694] width 483 height 37
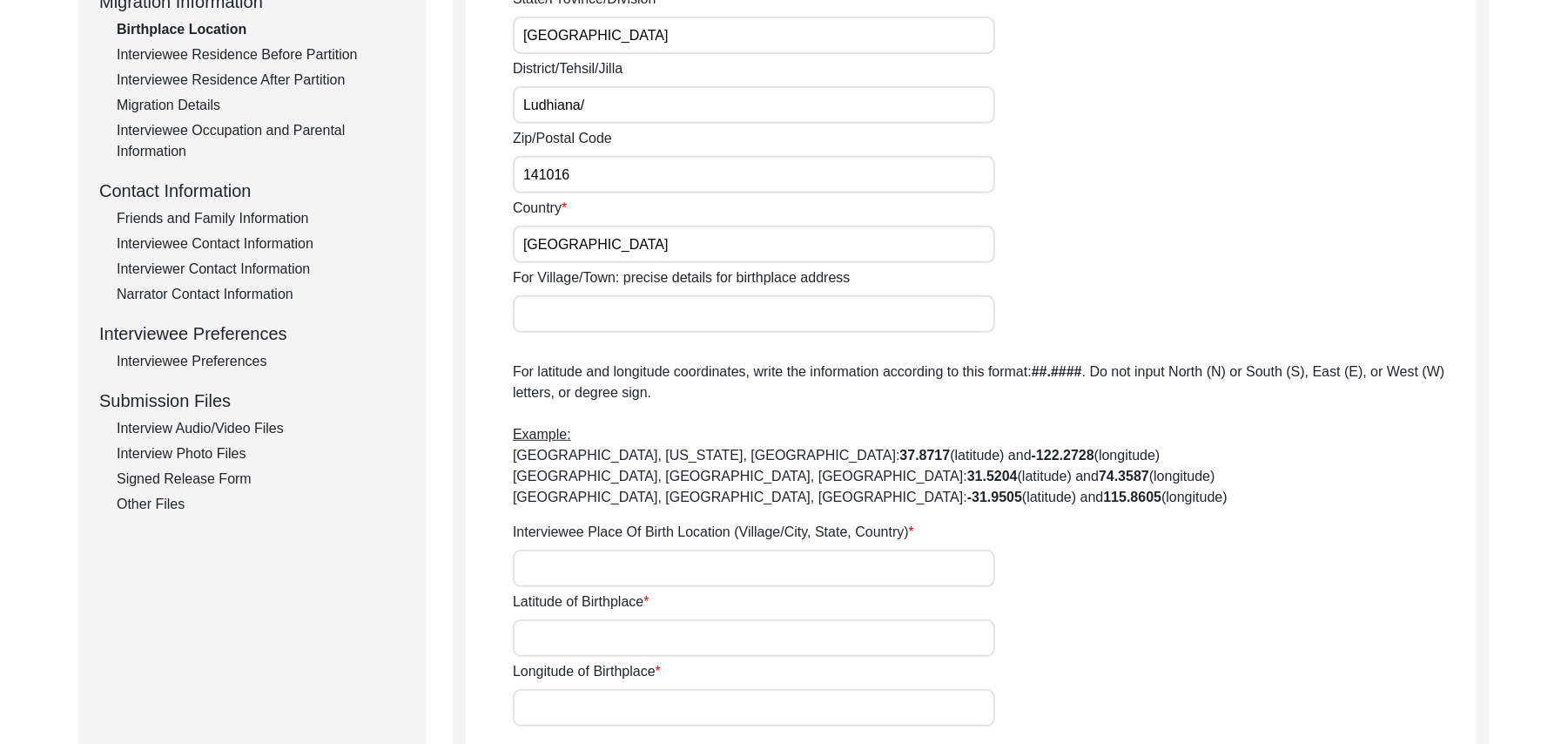
scroll to position [591, 0]
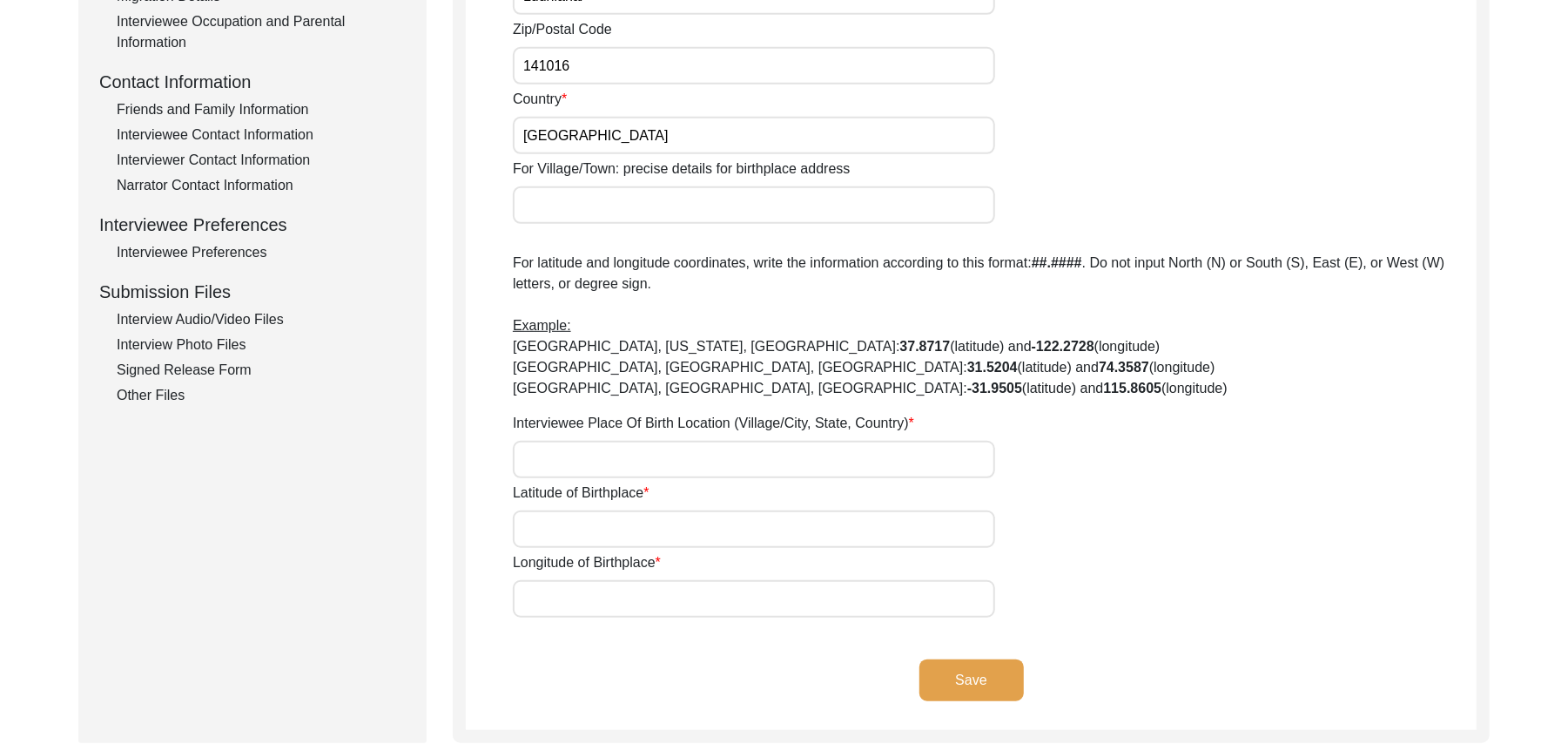
click at [536, 216] on input "For Village/Town: precise details for birthplace address" at bounding box center [754, 205] width 483 height 37
click at [555, 455] on input "Interviewee Place Of Birth Location (Village/City, State, Country)" at bounding box center [754, 459] width 483 height 37
click at [571, 530] on input "Latitude of Birthplace" at bounding box center [754, 528] width 483 height 37
click at [580, 611] on input "Longitude of Birthplace" at bounding box center [754, 598] width 483 height 37
click at [994, 674] on button "Save" at bounding box center [972, 680] width 105 height 42
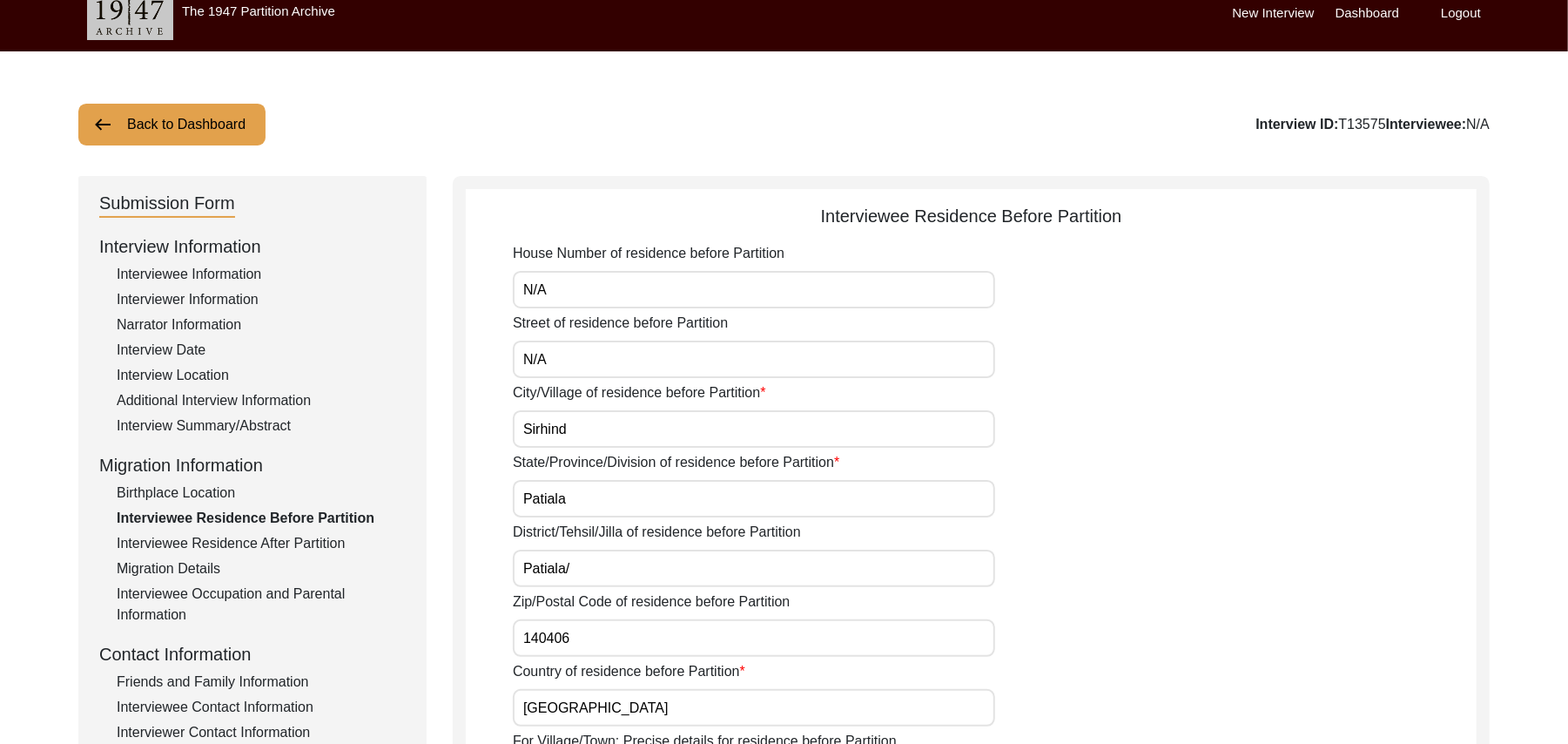
scroll to position [2, 0]
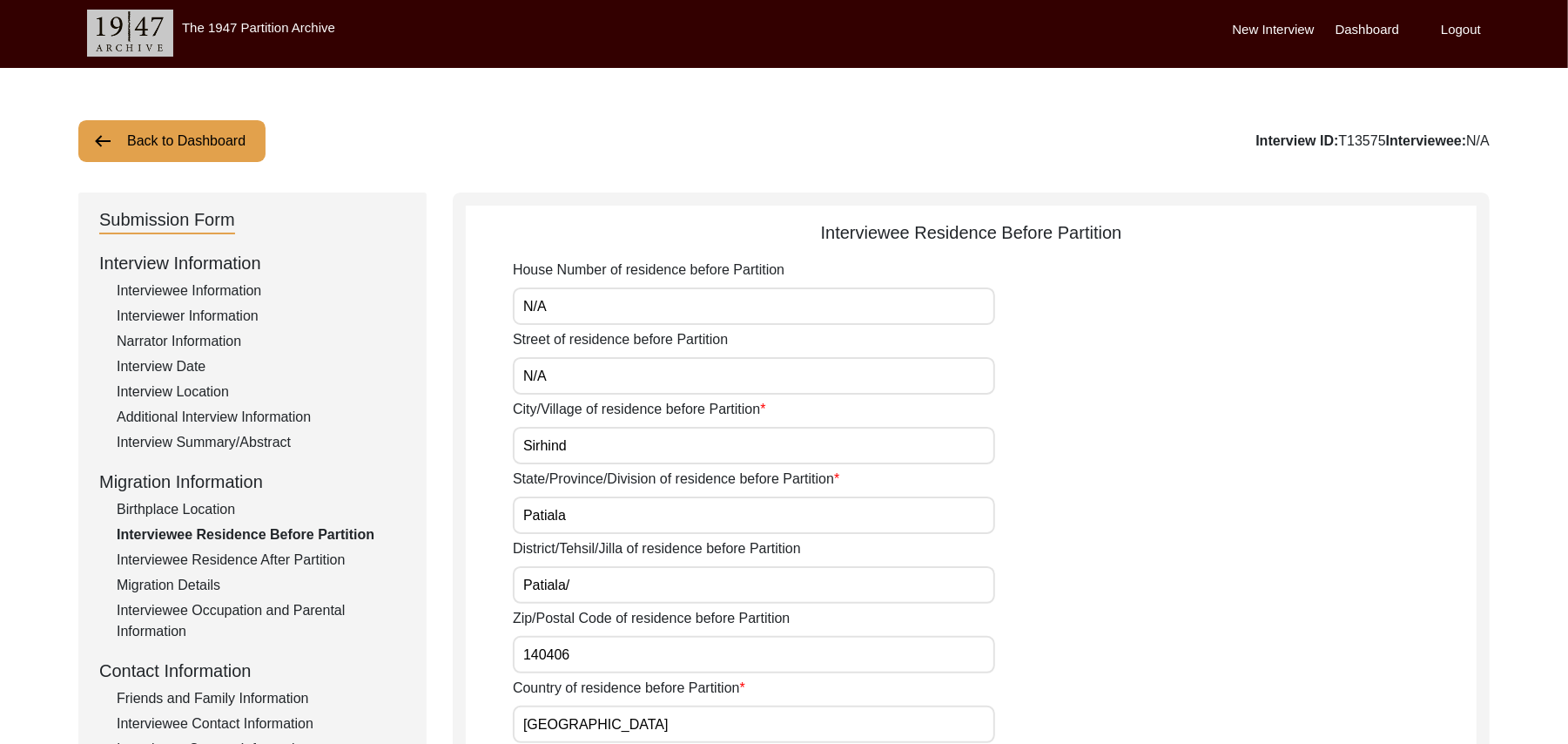
click at [249, 139] on button "Back to Dashboard" at bounding box center [172, 141] width 187 height 42
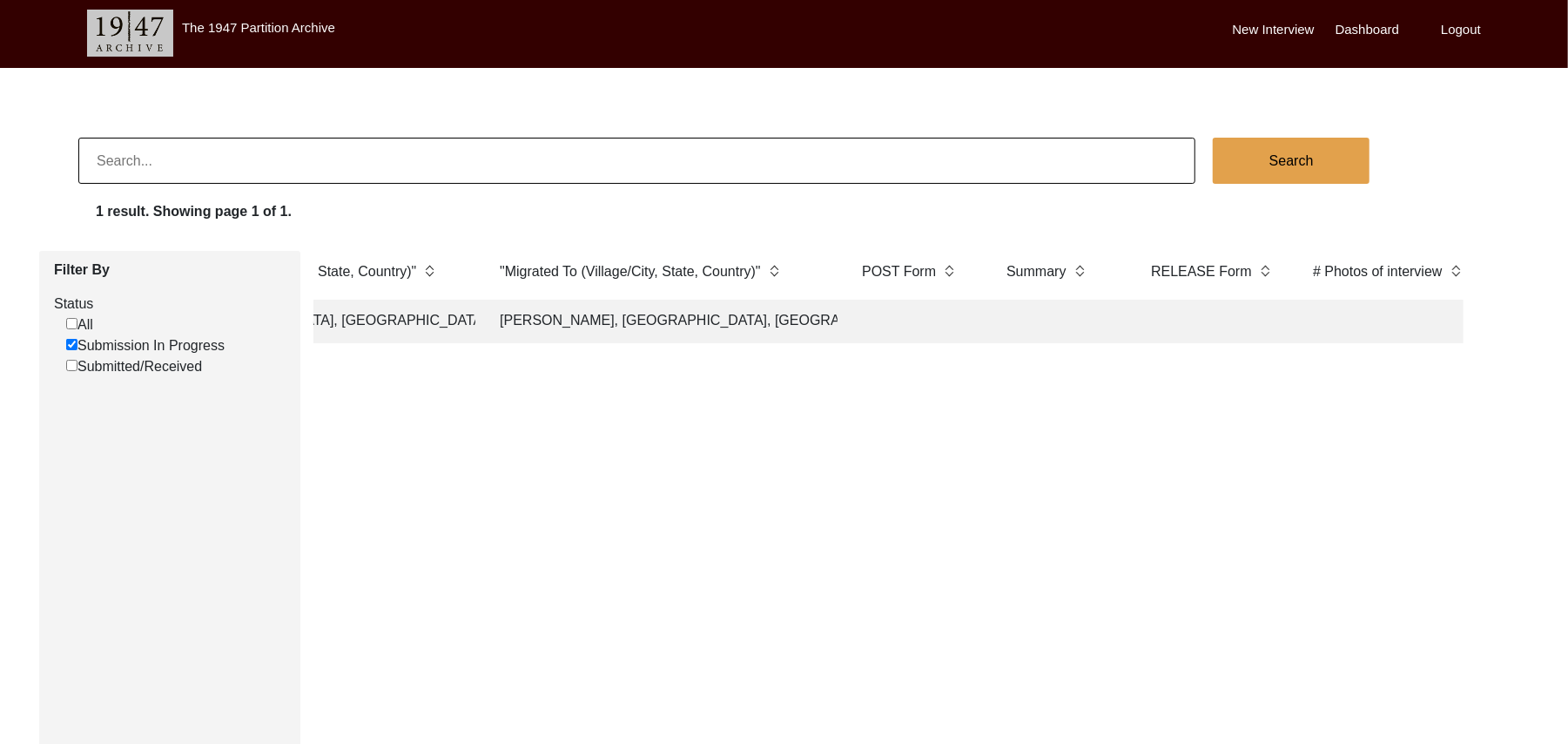
scroll to position [0, 2592]
drag, startPoint x: 1154, startPoint y: 416, endPoint x: 1144, endPoint y: 416, distance: 10.0
click at [1144, 416] on div "Priority Status Assigned To T ID PA ID ID Interviewee Name Interviewer Intervie…" at bounding box center [889, 506] width 1176 height 509
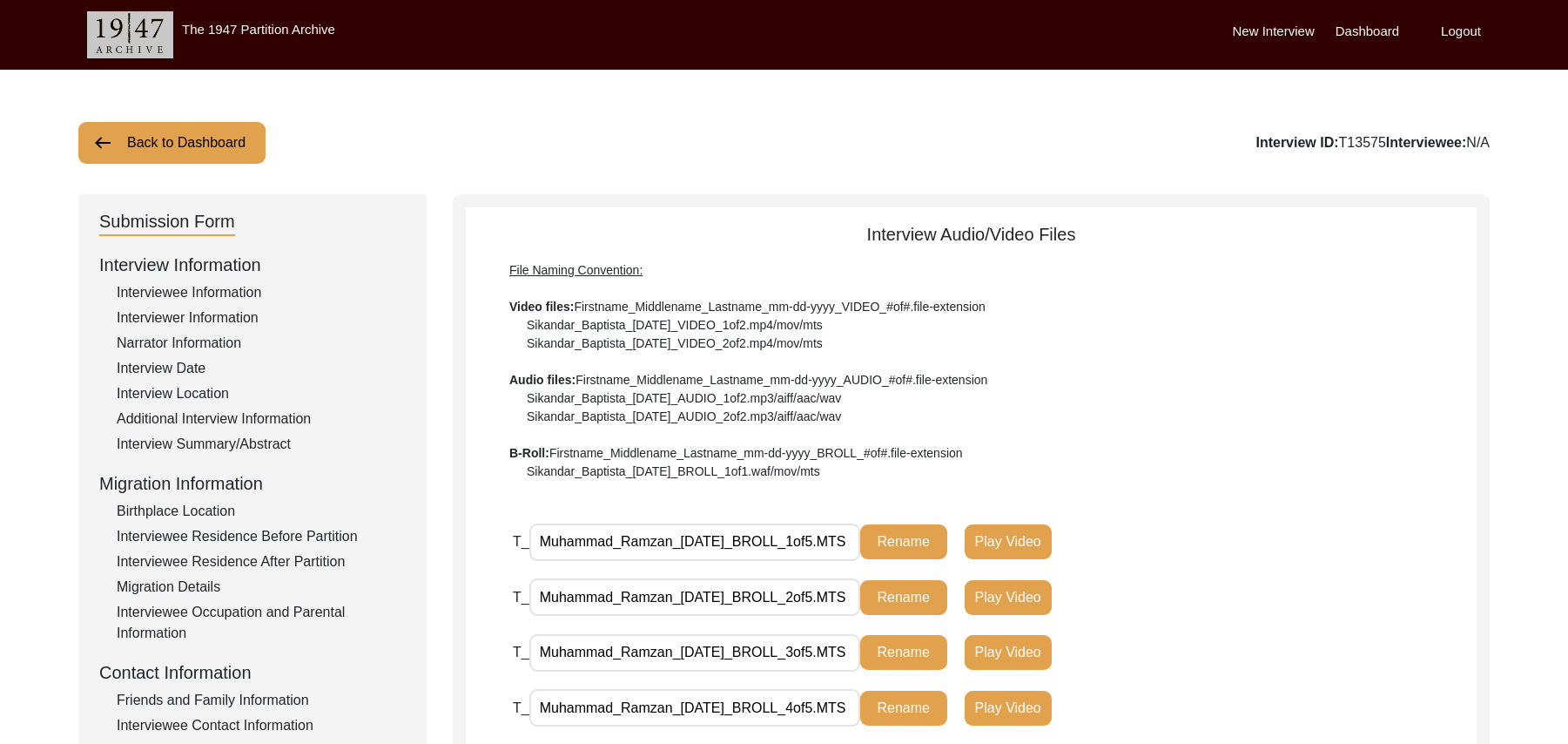
scroll to position [478, 0]
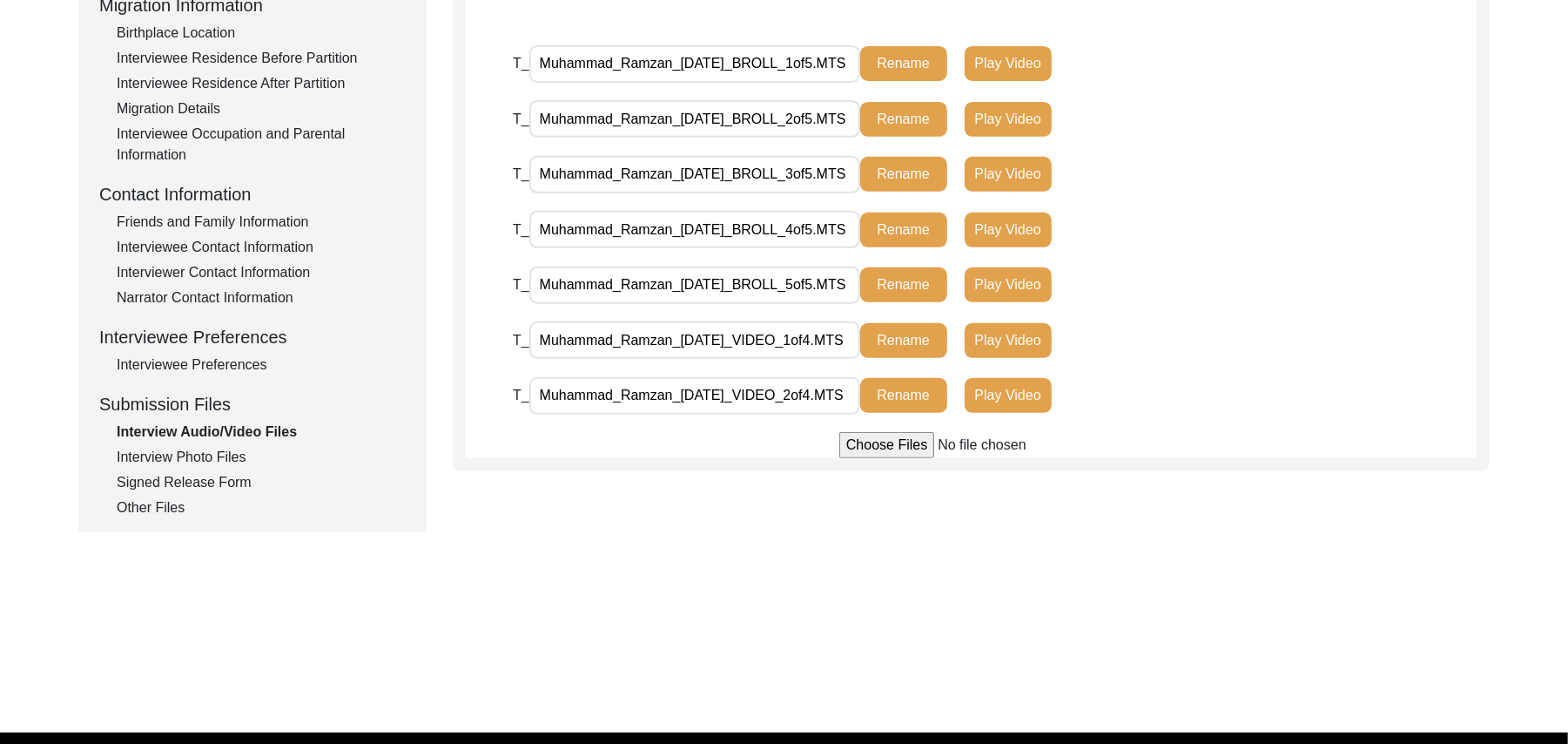
click at [864, 441] on input "file" at bounding box center [972, 445] width 264 height 26
click at [869, 443] on input "file" at bounding box center [972, 445] width 264 height 26
type input "C:\fakepath\Muhammad_Ramzan_10-13-2025_VIDEO_3of4.MTS"
